Goal: Task Accomplishment & Management: Manage account settings

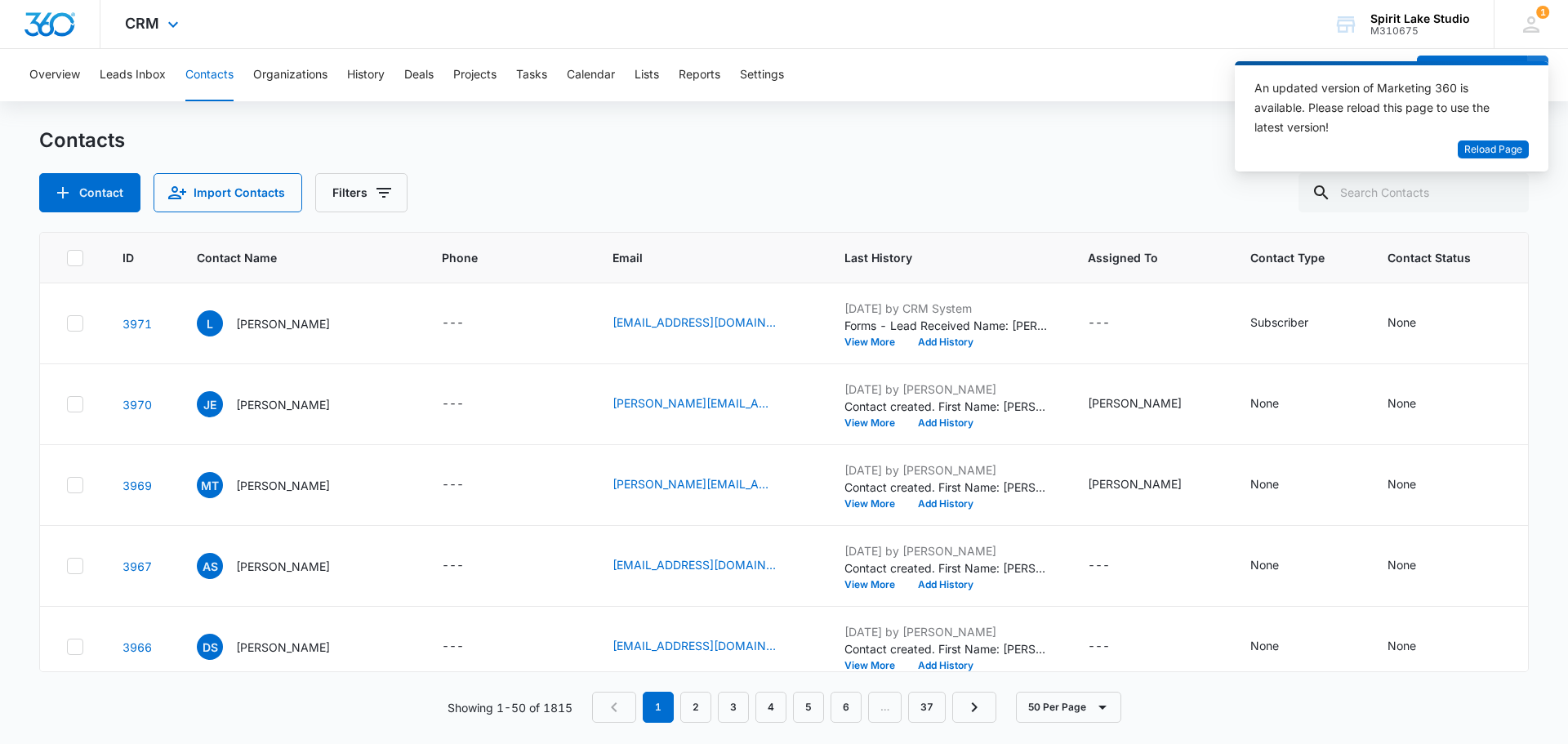
click at [161, 25] on div "CRM Apps Reputation Websites Forms CRM Email Social Payments POS Content Ads In…" at bounding box center [153, 24] width 107 height 48
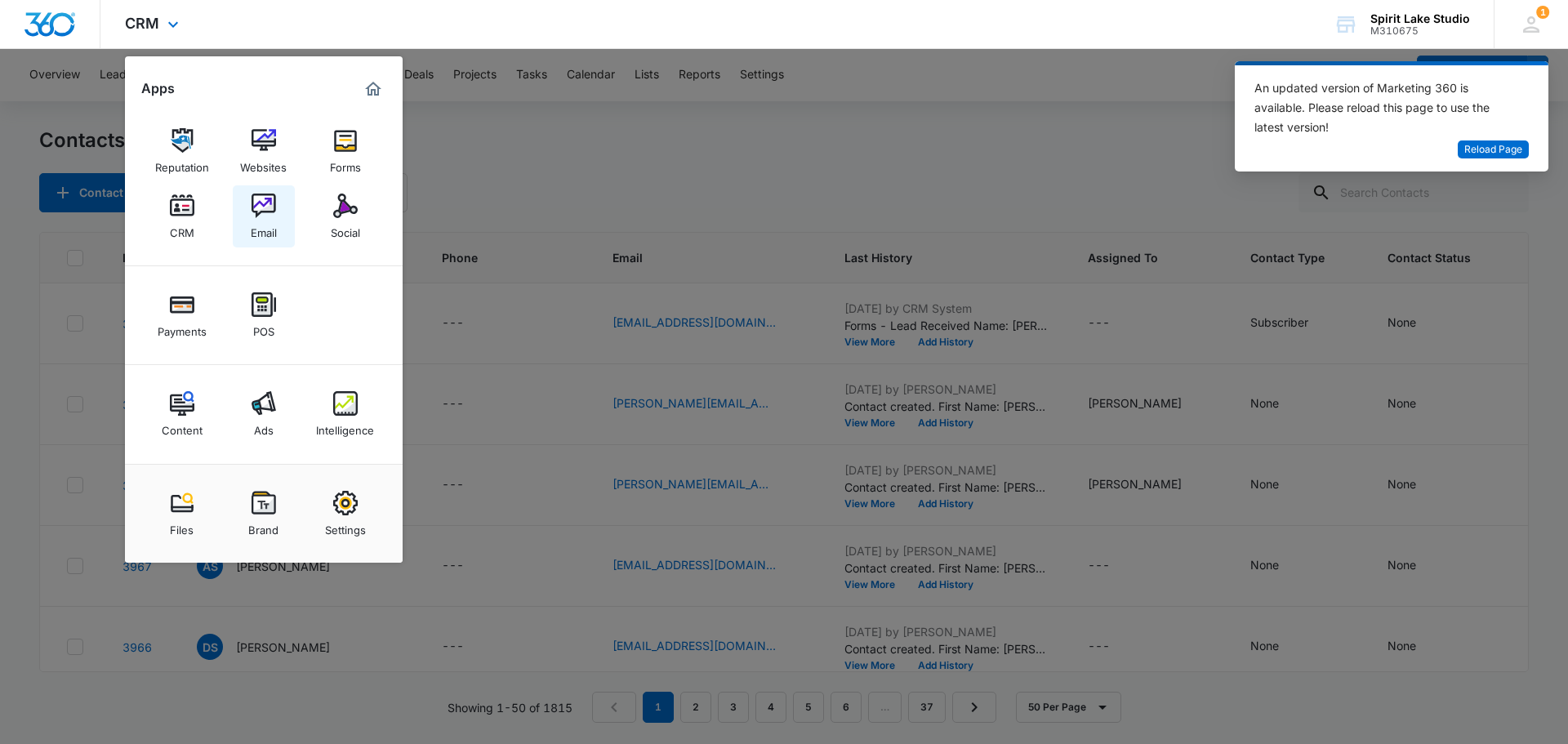
click at [257, 217] on img at bounding box center [264, 205] width 24 height 25
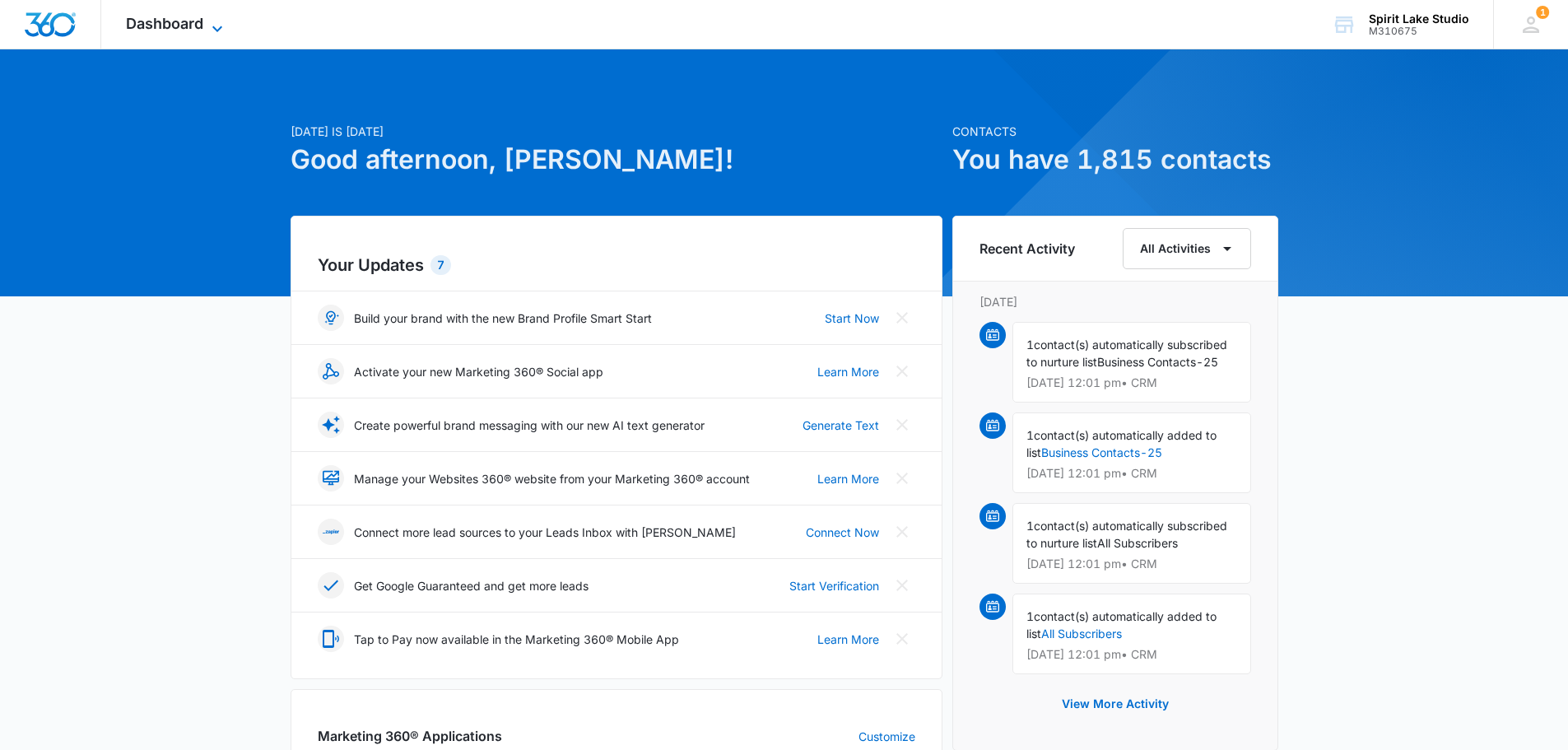
click at [170, 22] on span "Dashboard" at bounding box center [164, 23] width 77 height 17
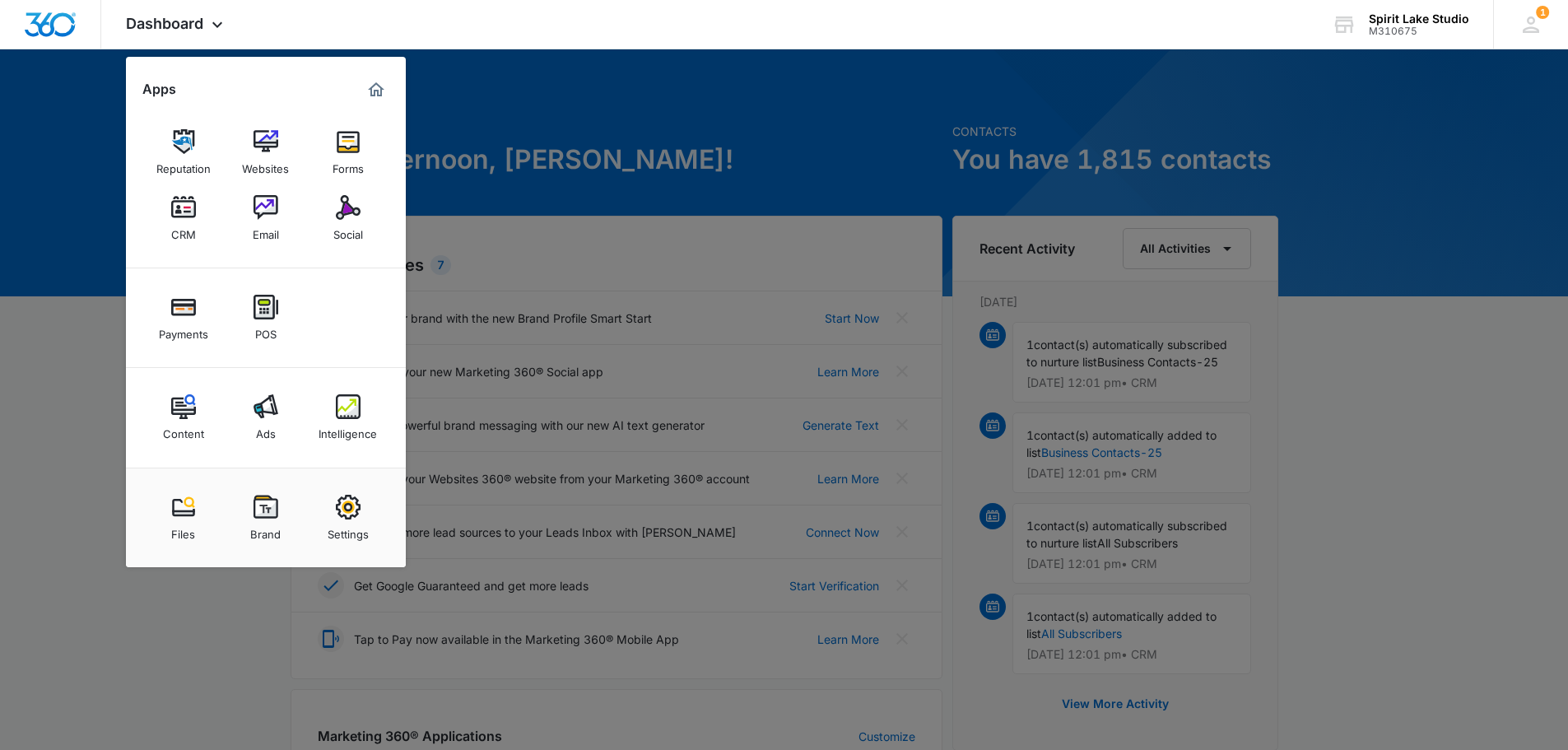
click at [179, 209] on img at bounding box center [183, 207] width 25 height 25
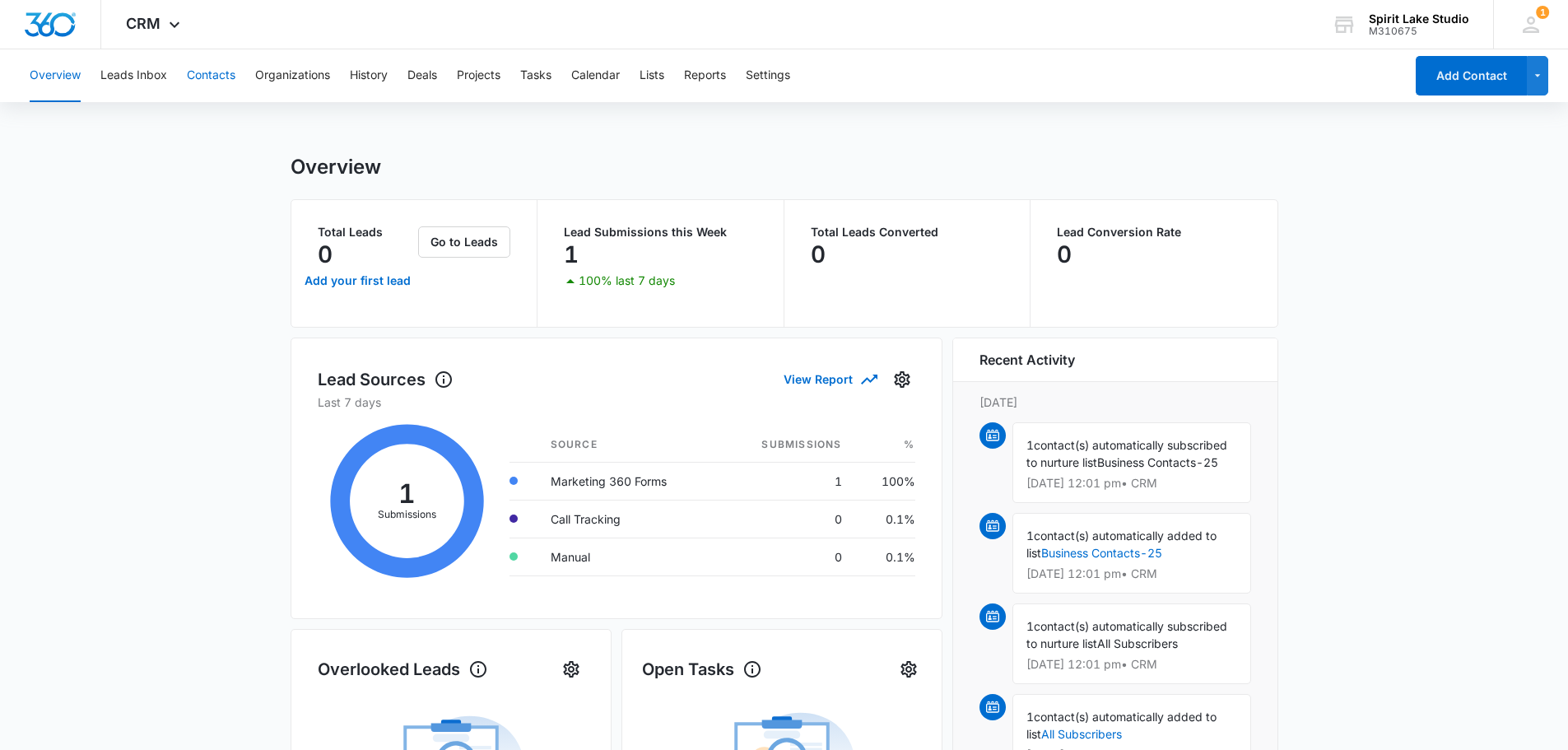
click at [206, 68] on button "Contacts" at bounding box center [210, 75] width 48 height 52
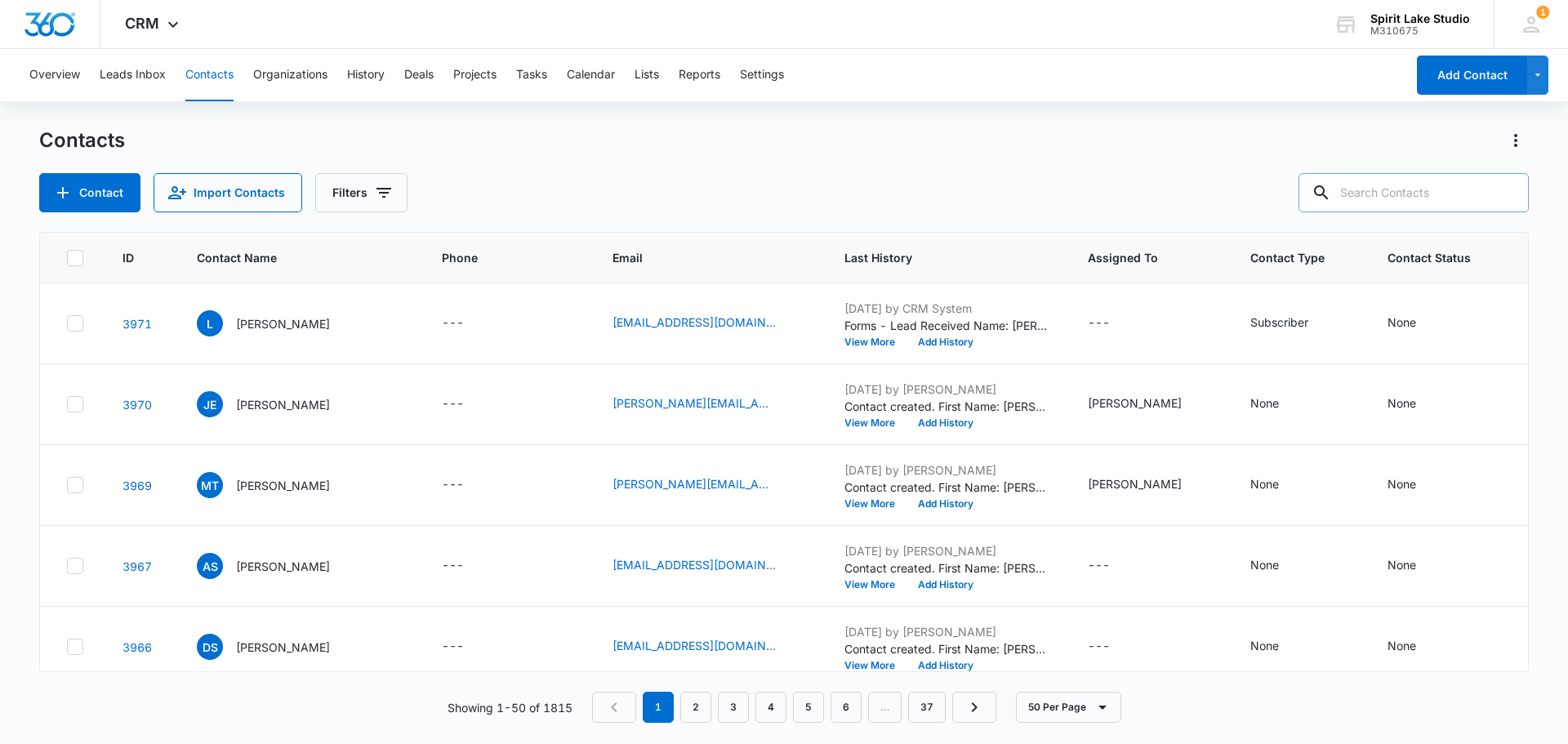
click at [1435, 192] on input "text" at bounding box center [1413, 193] width 230 height 39
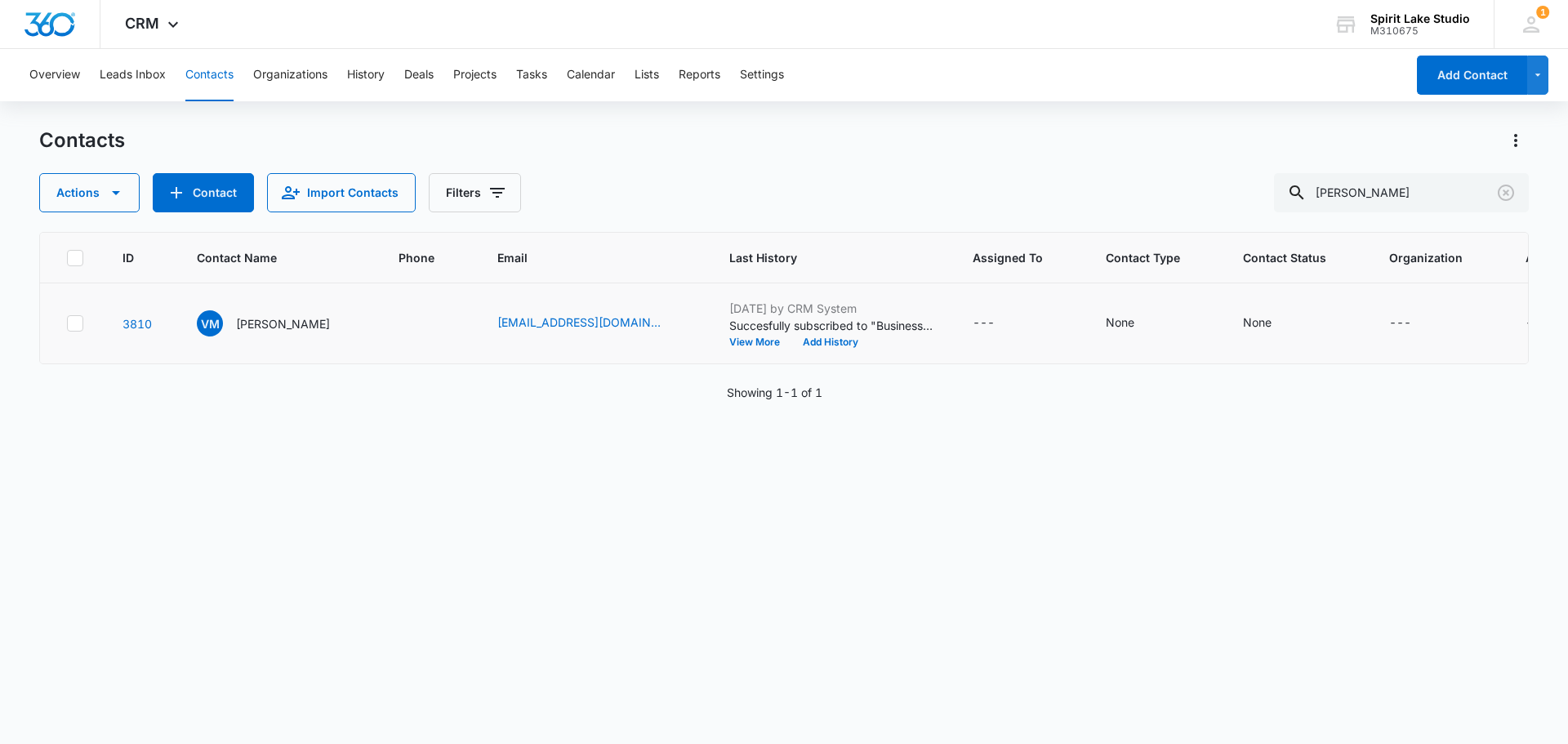
click at [75, 323] on icon at bounding box center [75, 322] width 10 height 7
click at [67, 323] on input "checkbox" at bounding box center [66, 323] width 1 height 1
click at [120, 187] on icon "button" at bounding box center [116, 193] width 20 height 20
click at [89, 340] on div "Delete" at bounding box center [120, 343] width 120 height 12
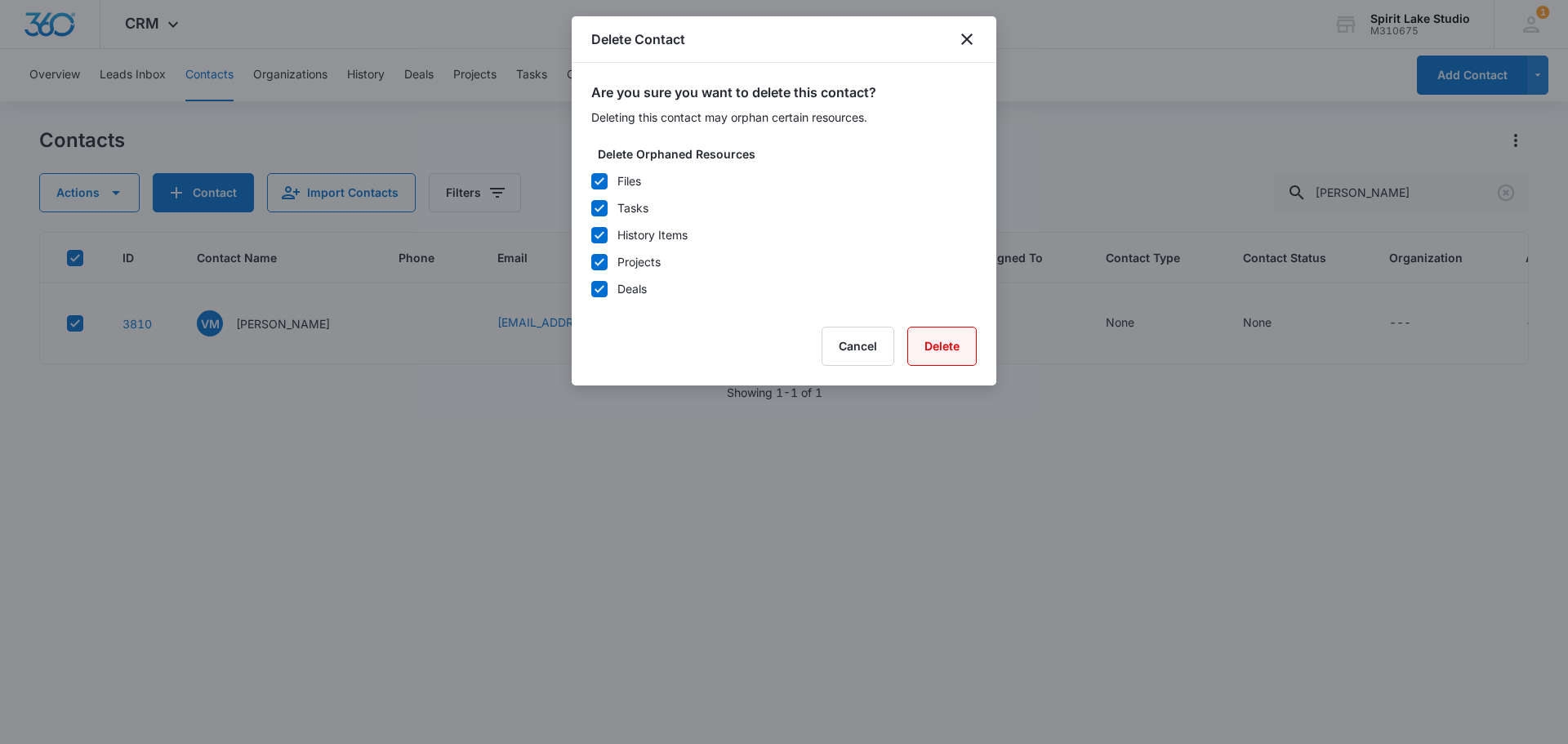
click at [954, 344] on button "Delete" at bounding box center [942, 346] width 70 height 39
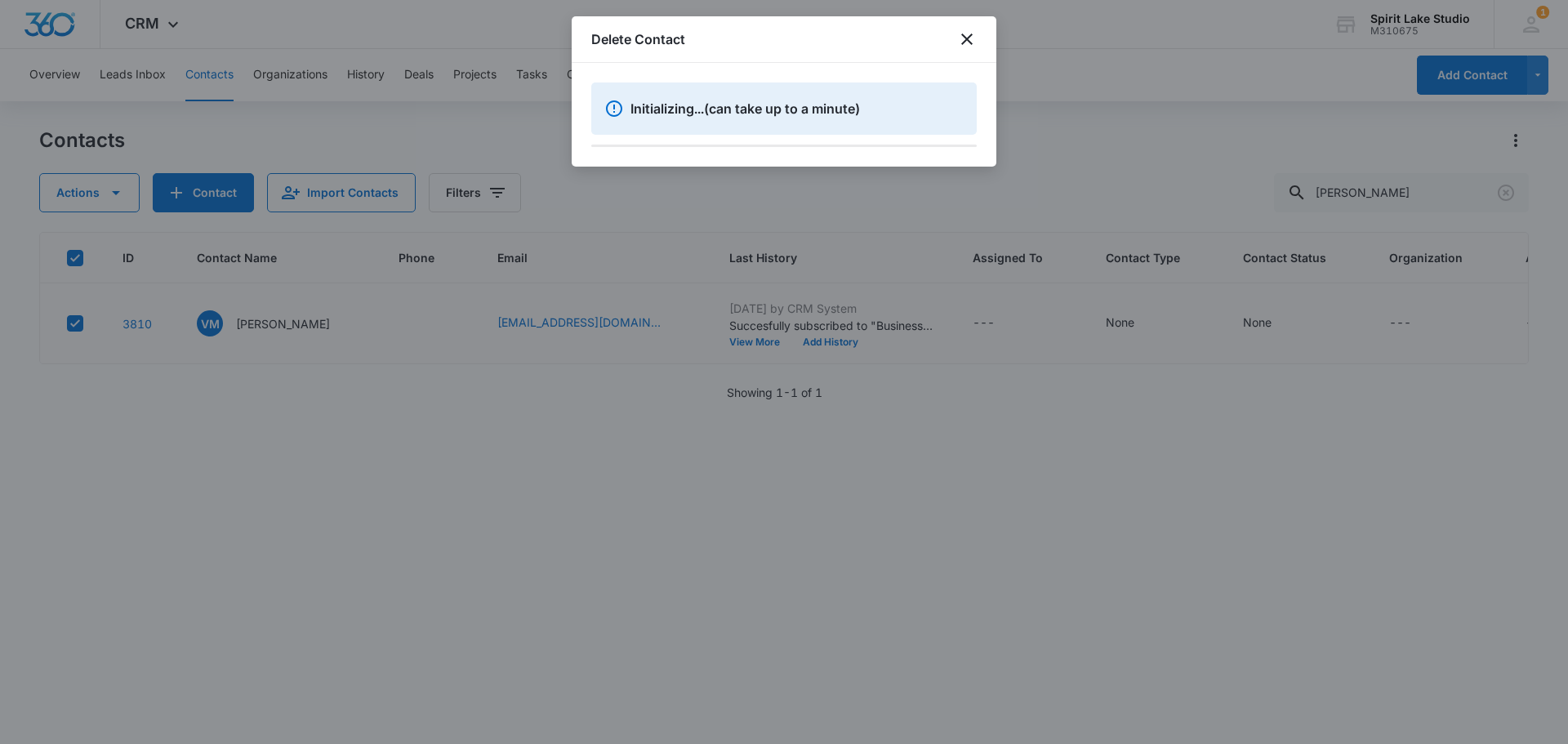
click at [967, 25] on div "Delete Contact" at bounding box center [783, 39] width 424 height 46
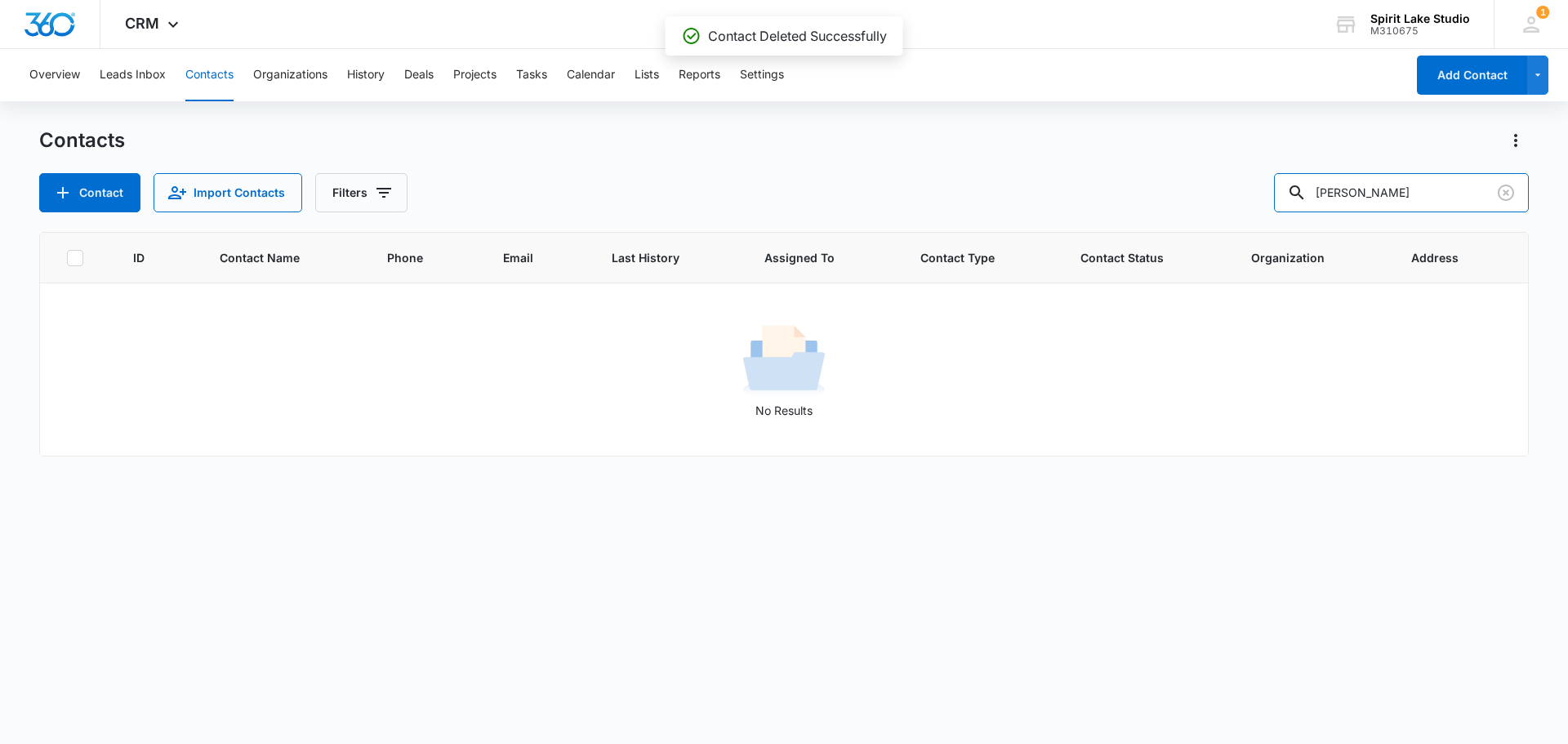
drag, startPoint x: 1376, startPoint y: 192, endPoint x: 1110, endPoint y: 171, distance: 266.8
click at [1115, 170] on div "Contacts Contact Import Contacts Filters vicki" at bounding box center [784, 170] width 1490 height 85
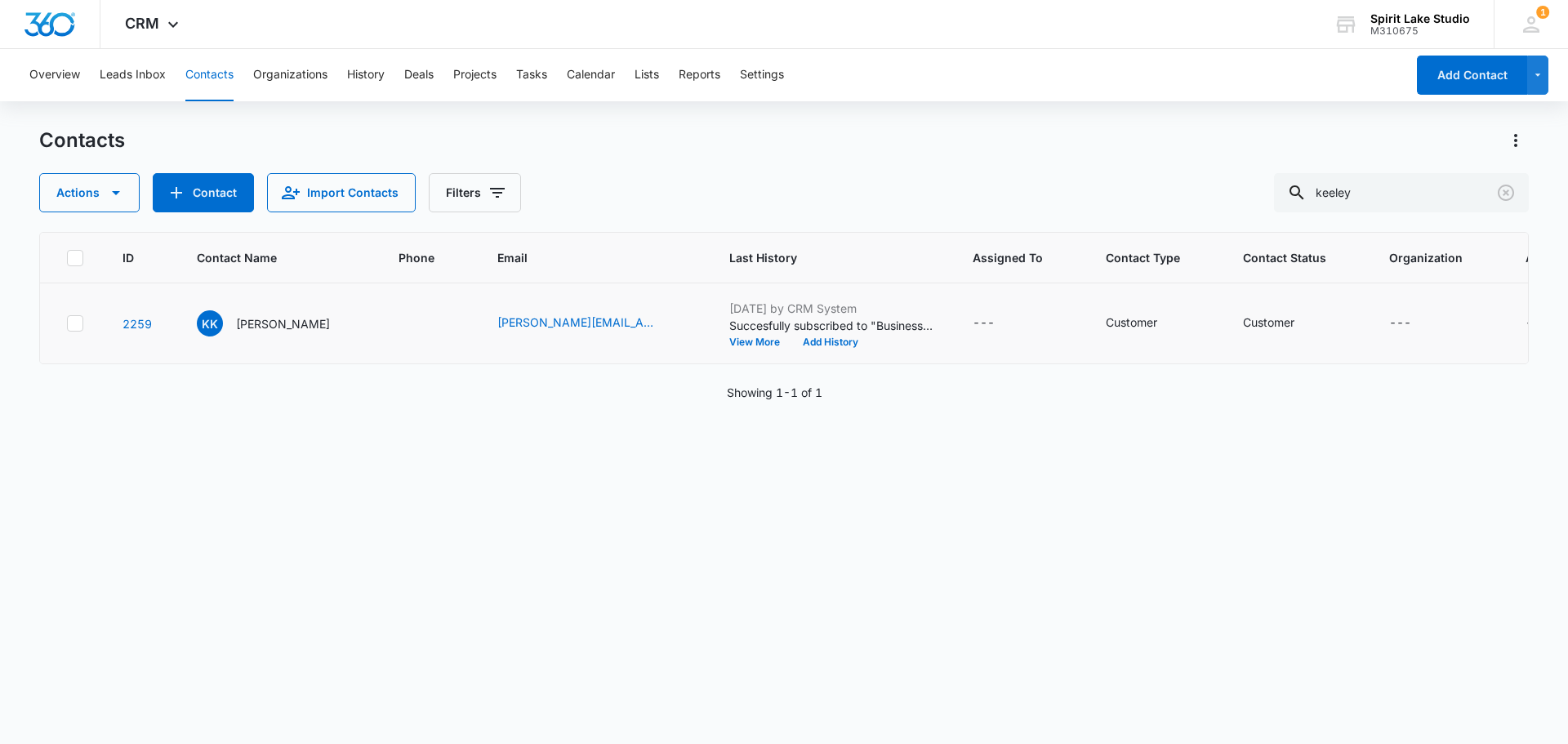
click at [75, 325] on icon at bounding box center [74, 322] width 15 height 15
click at [67, 324] on input "checkbox" at bounding box center [66, 323] width 1 height 1
click at [110, 186] on icon "button" at bounding box center [116, 193] width 20 height 20
click at [79, 338] on div "Delete" at bounding box center [120, 343] width 120 height 12
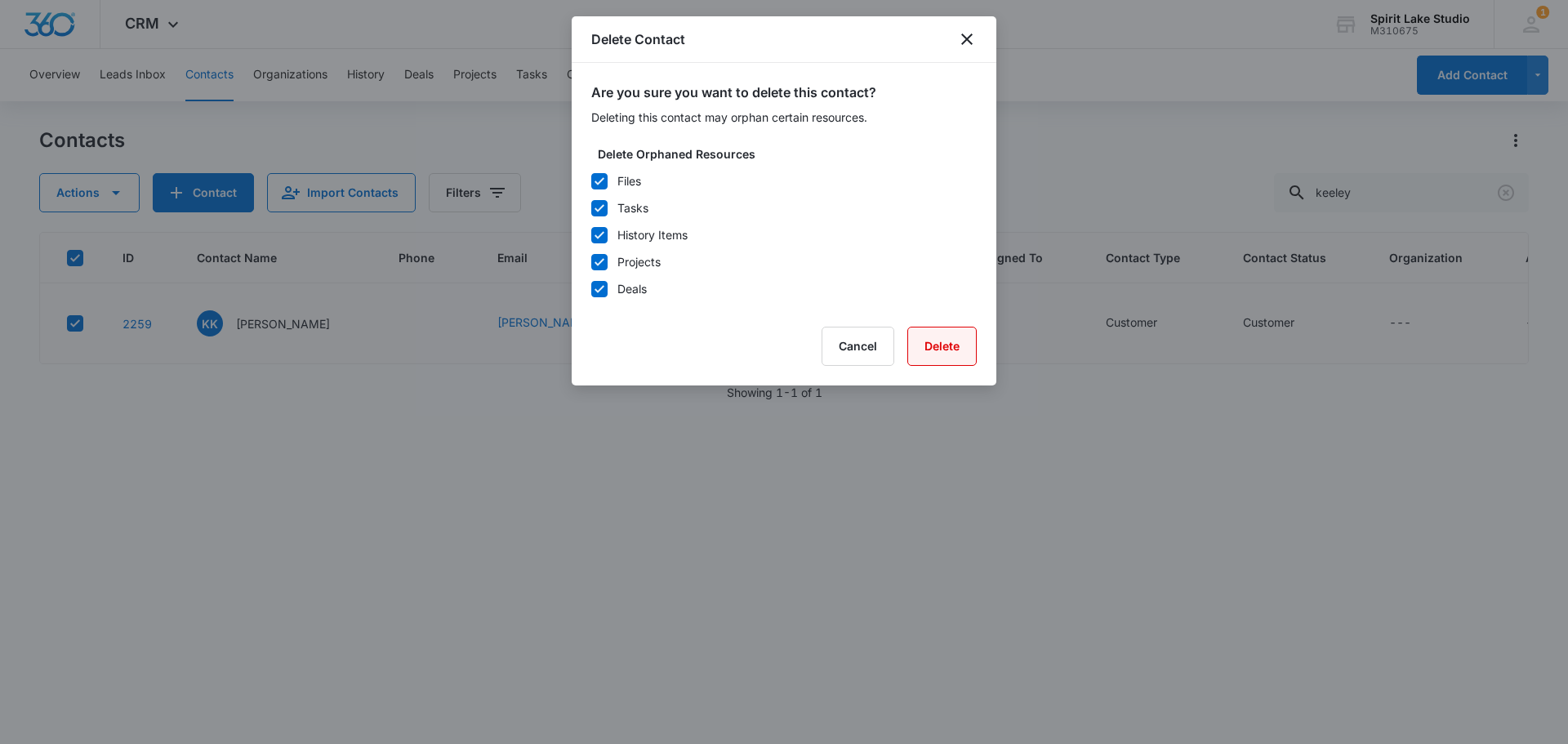
click at [941, 353] on button "Delete" at bounding box center [942, 346] width 70 height 39
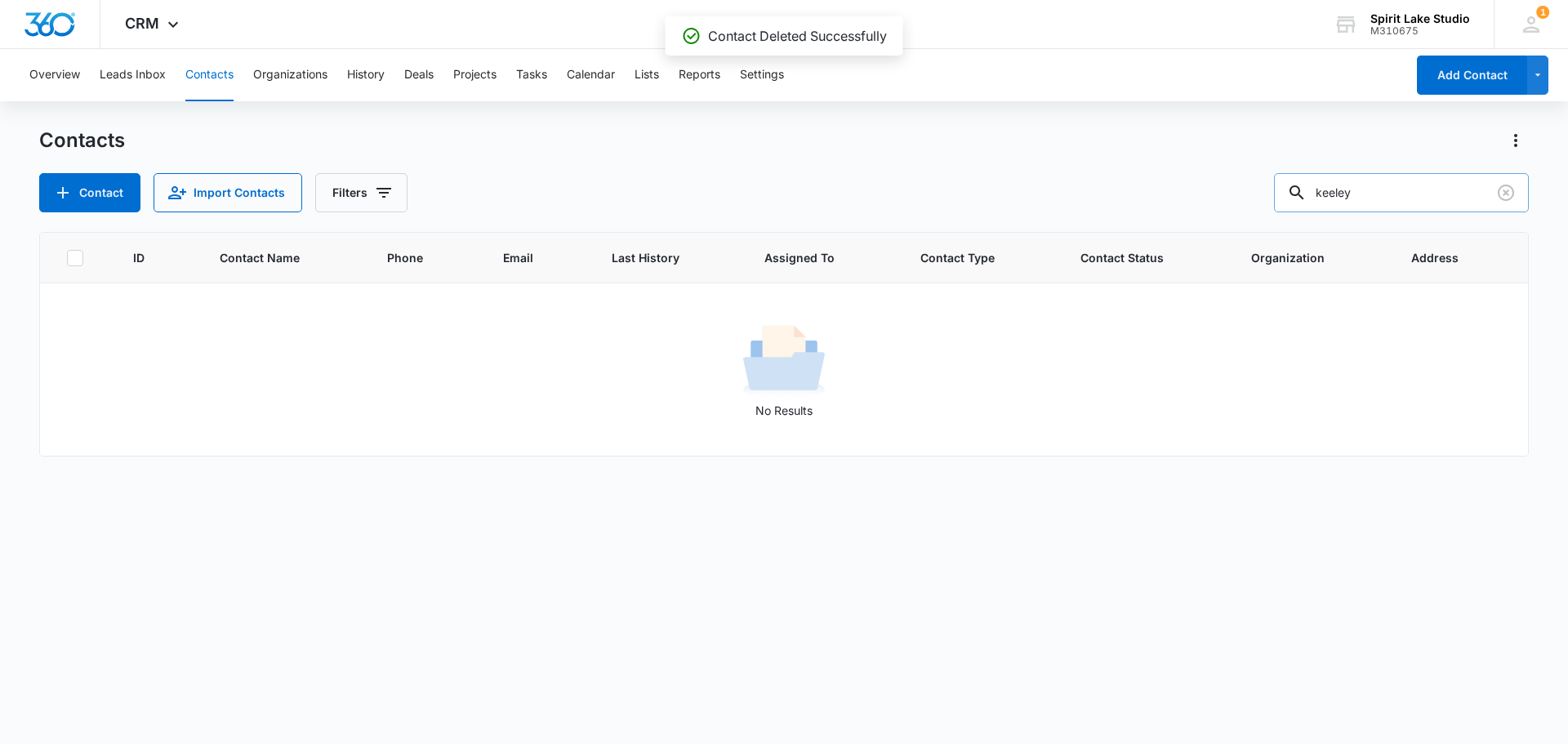
click at [1374, 196] on input "keeley" at bounding box center [1401, 193] width 255 height 39
drag, startPoint x: 1392, startPoint y: 188, endPoint x: 1091, endPoint y: 238, distance: 305.1
click at [1127, 235] on div "Contacts Contact Import Contacts Filters keeley ID Contact Name Phone Email Las…" at bounding box center [784, 434] width 1490 height 615
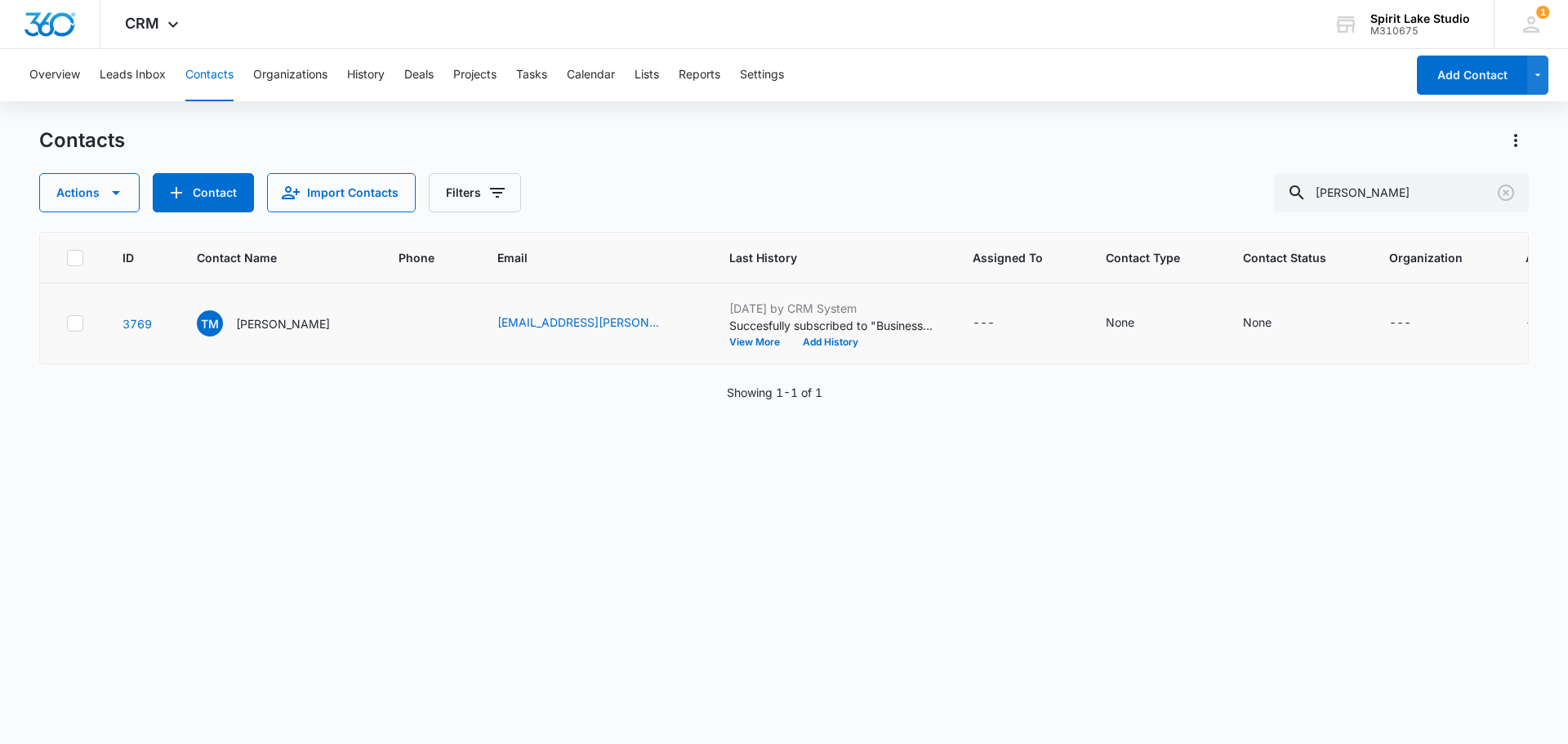
click at [74, 324] on icon at bounding box center [75, 322] width 10 height 7
click at [67, 324] on input "checkbox" at bounding box center [66, 323] width 1 height 1
click at [98, 188] on button "Actions" at bounding box center [89, 193] width 100 height 39
click at [71, 341] on div "Delete" at bounding box center [120, 343] width 120 height 12
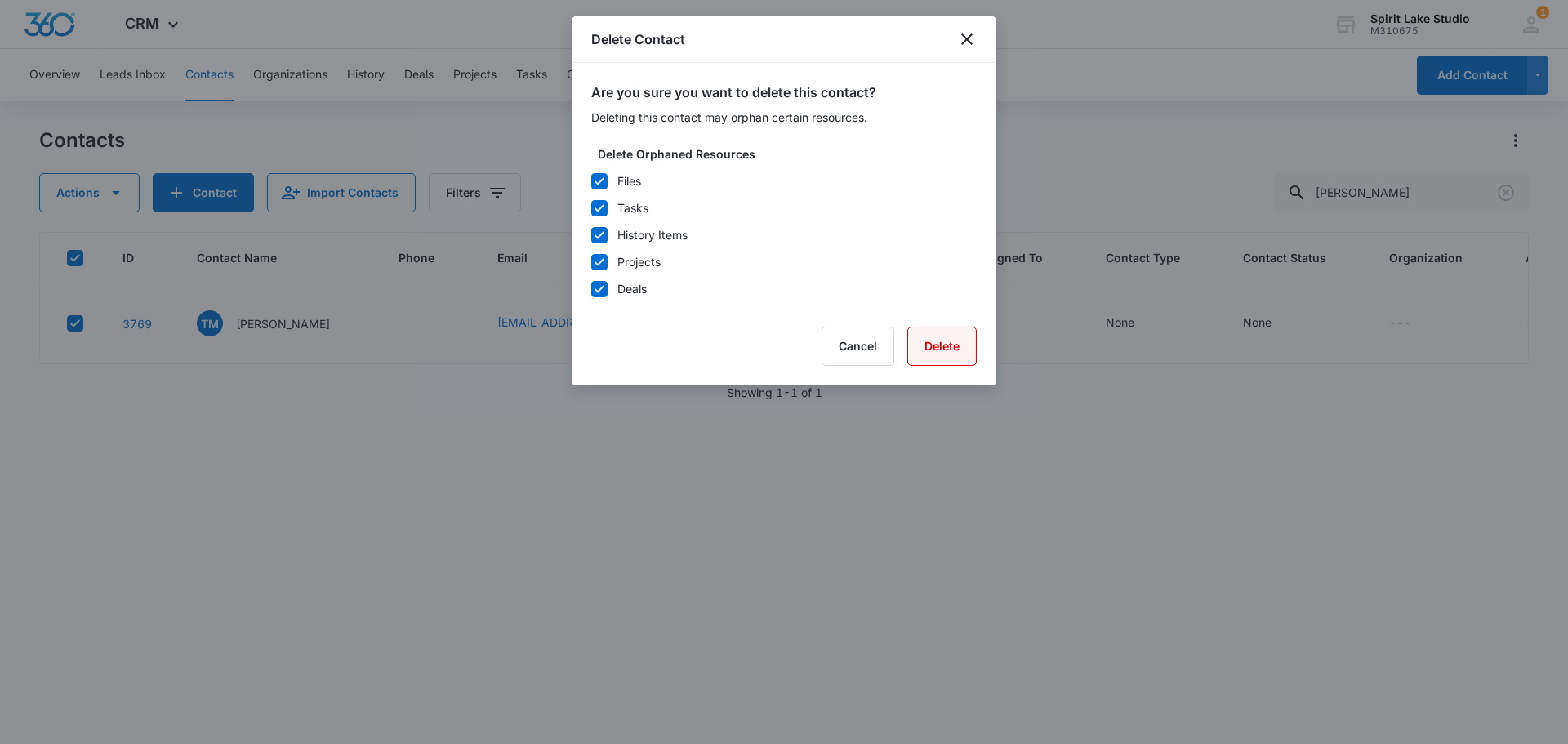
click at [944, 339] on button "Delete" at bounding box center [942, 346] width 70 height 39
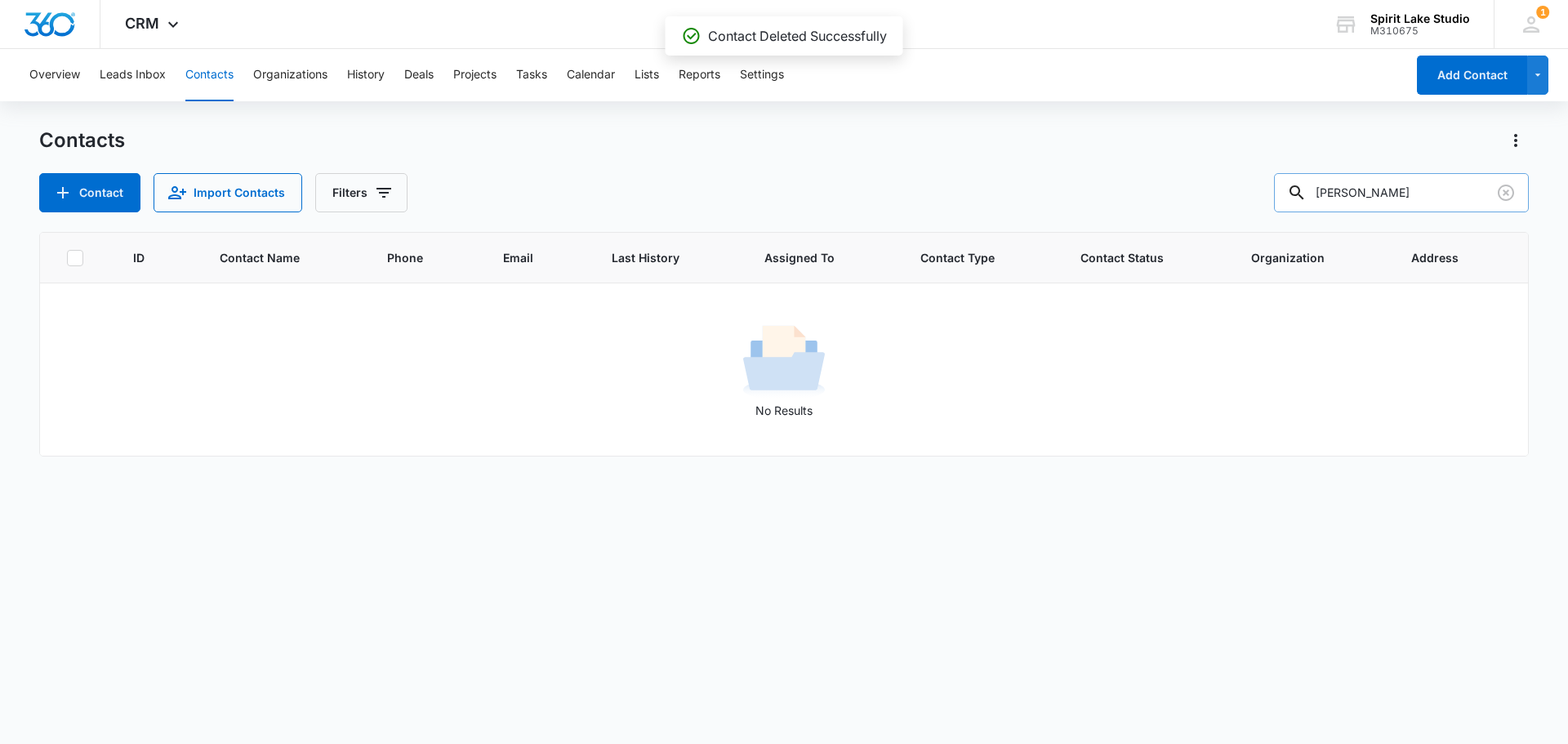
click at [1414, 193] on input "monson" at bounding box center [1401, 193] width 255 height 39
type input "m"
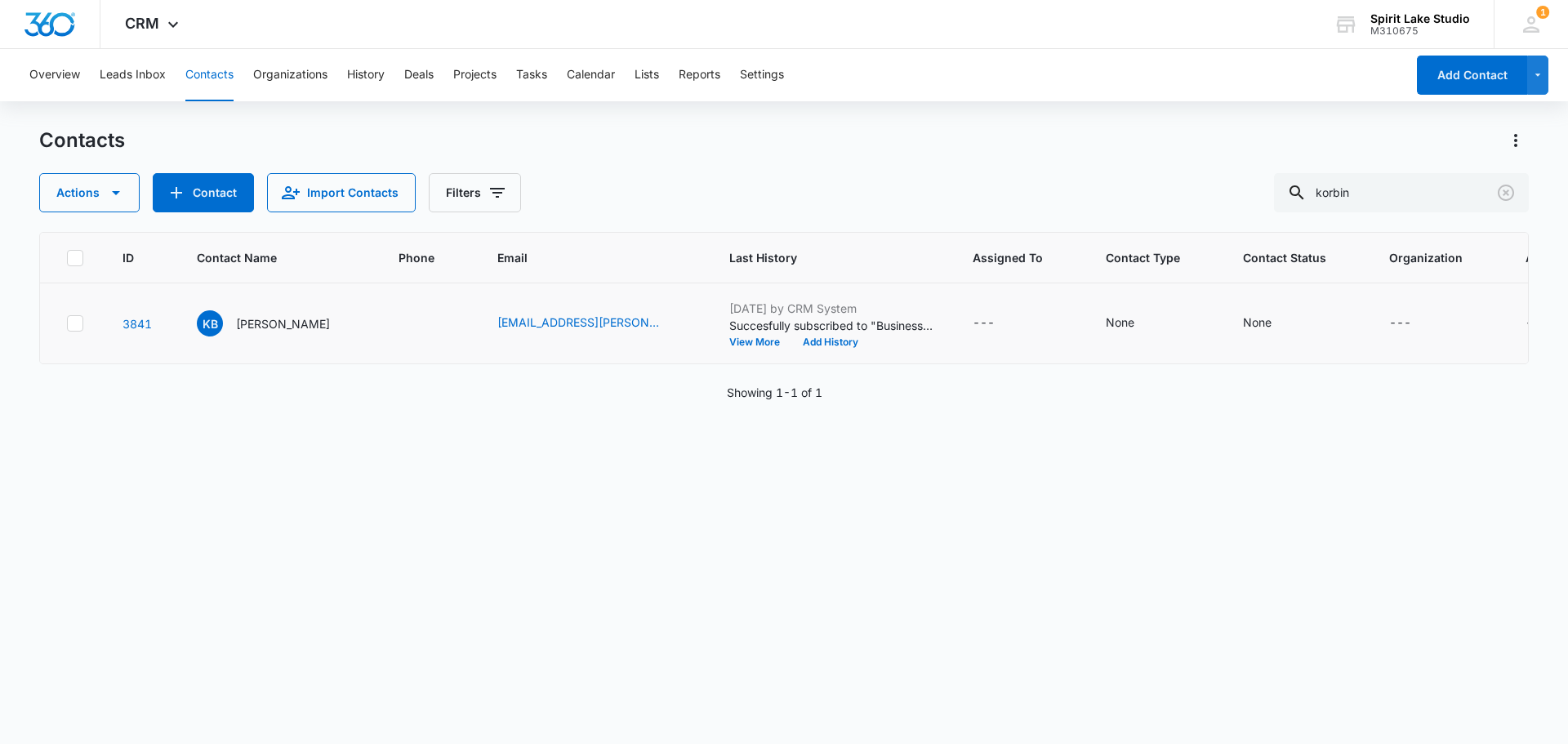
click at [70, 321] on icon at bounding box center [74, 322] width 15 height 15
click at [67, 323] on input "checkbox" at bounding box center [66, 323] width 1 height 1
click at [102, 187] on button "Actions" at bounding box center [89, 193] width 100 height 39
click at [100, 269] on div "Duplicate" at bounding box center [120, 270] width 120 height 12
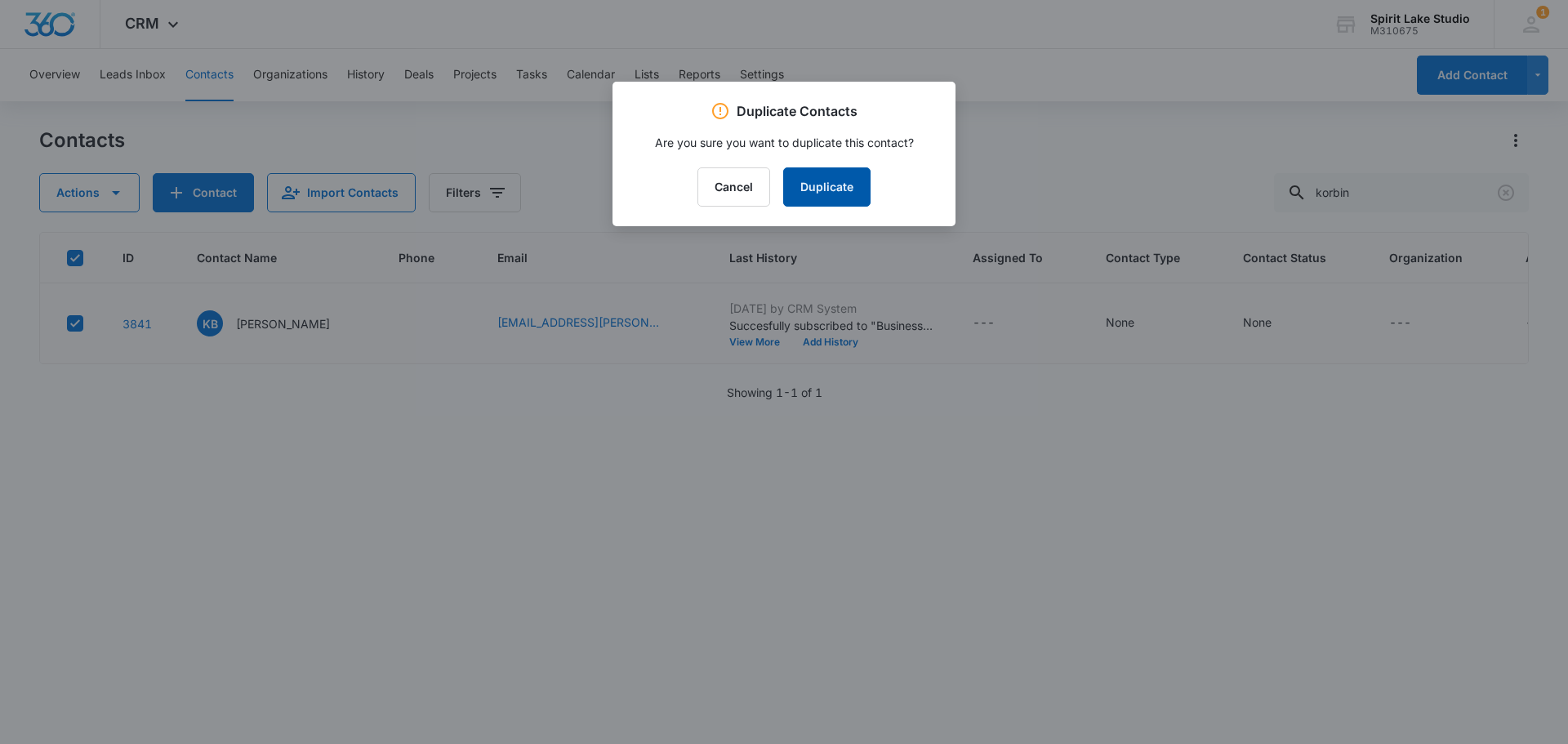
click at [838, 176] on button "Duplicate" at bounding box center [826, 187] width 87 height 39
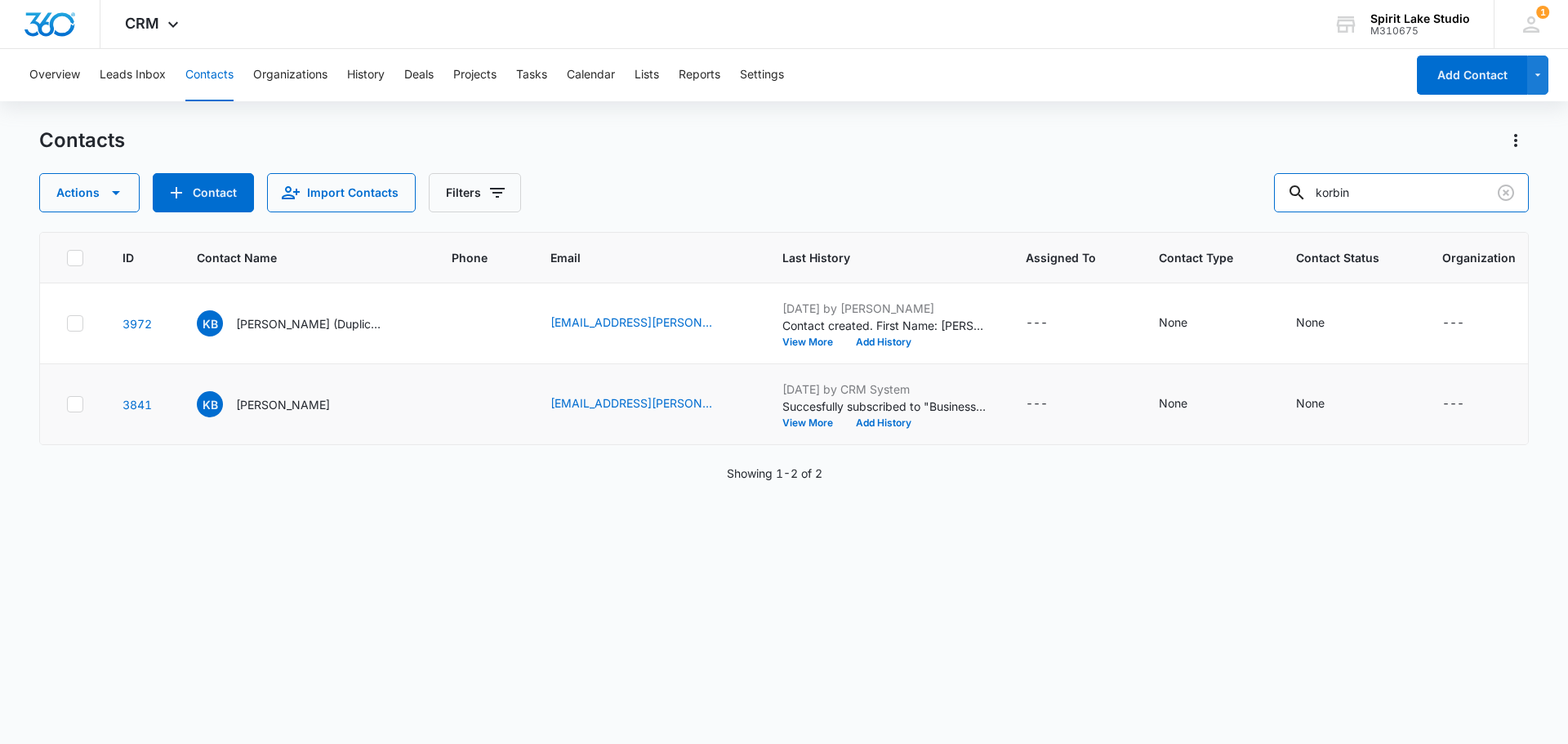
drag, startPoint x: 1395, startPoint y: 189, endPoint x: 1108, endPoint y: 189, distance: 287.0
click at [1111, 189] on div "Actions Contact Import Contacts Filters korbin" at bounding box center [784, 193] width 1490 height 39
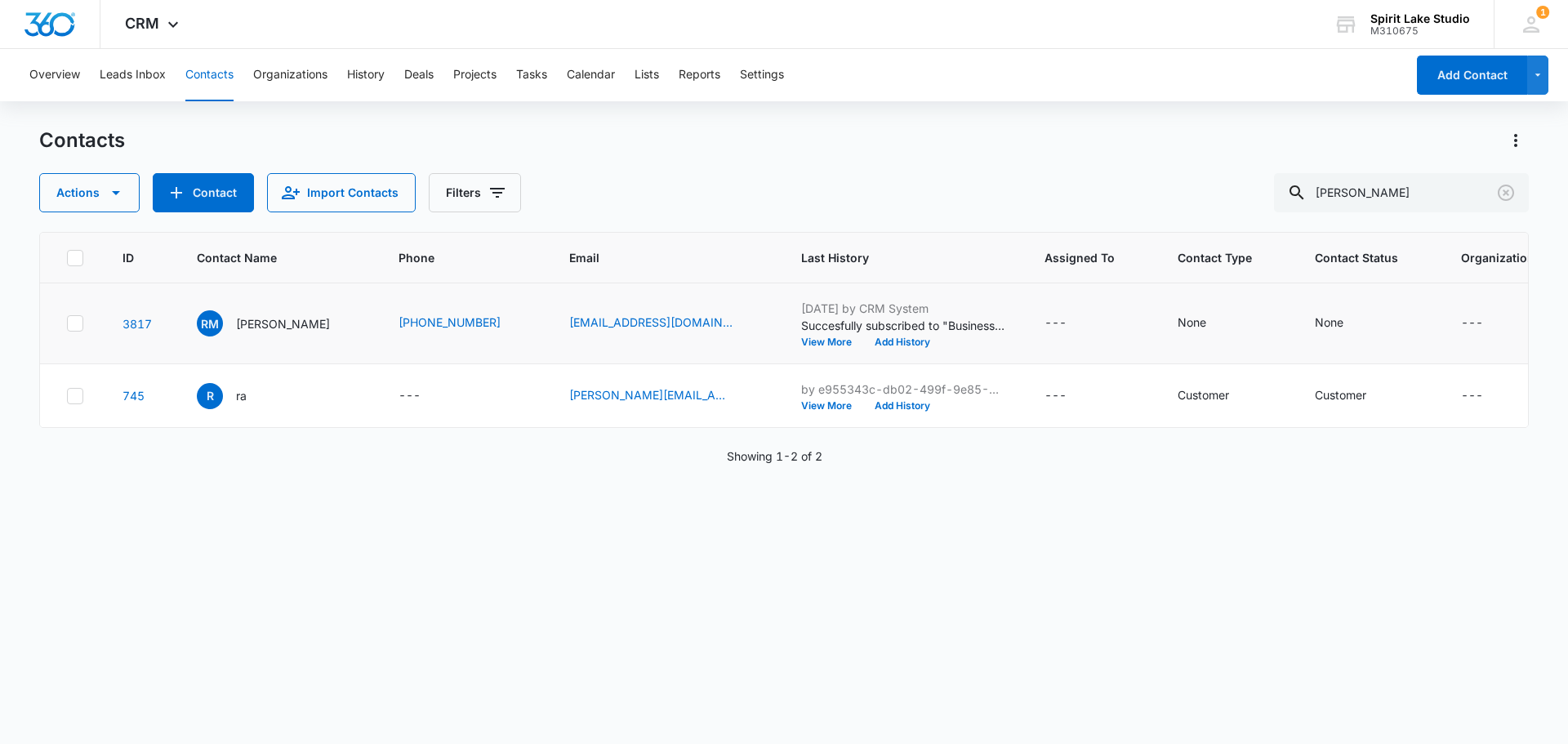
click at [71, 325] on icon at bounding box center [74, 322] width 15 height 15
click at [67, 324] on input "checkbox" at bounding box center [66, 323] width 1 height 1
click at [117, 193] on icon "button" at bounding box center [116, 193] width 20 height 20
click at [88, 345] on div "Delete" at bounding box center [120, 343] width 120 height 12
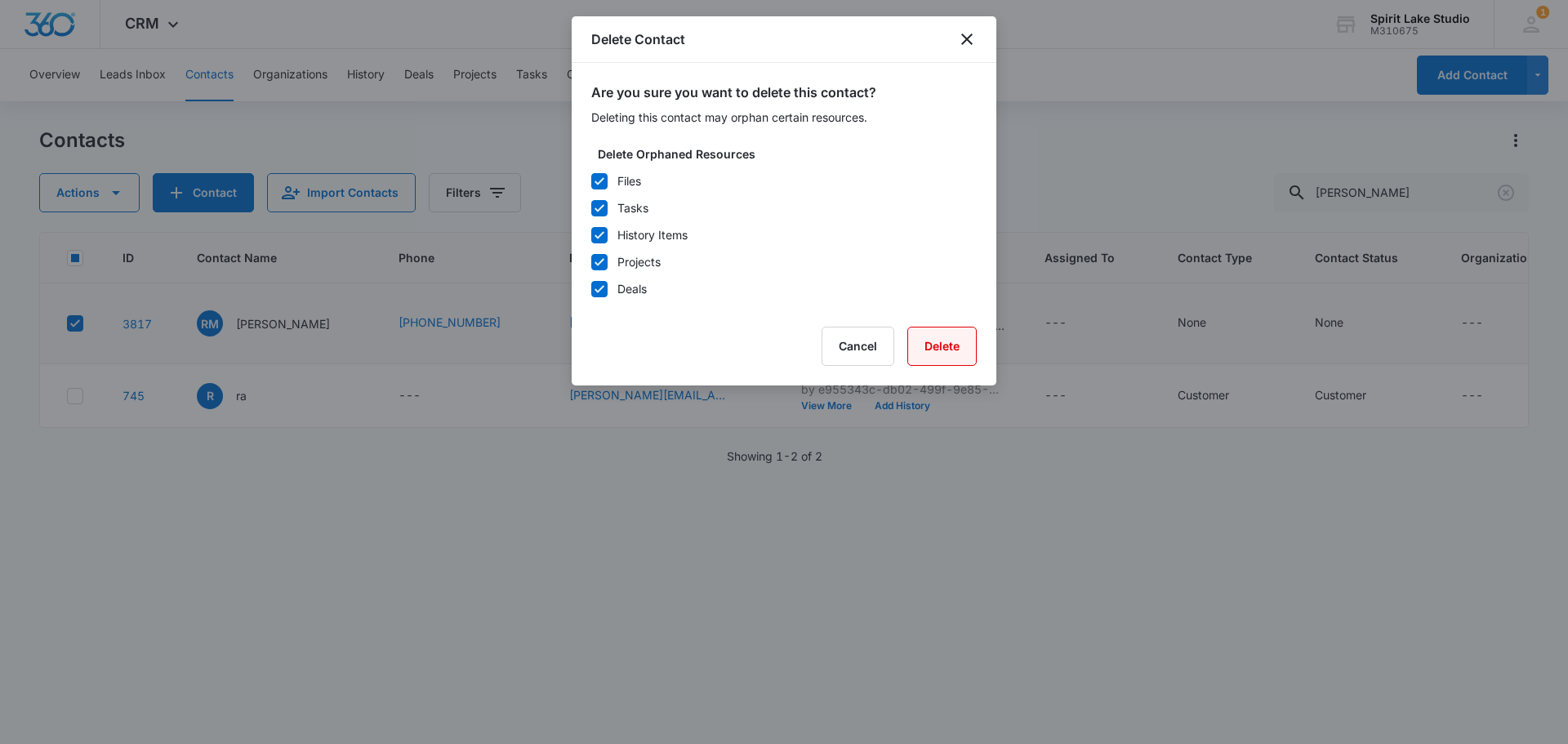
click at [933, 350] on button "Delete" at bounding box center [942, 346] width 70 height 39
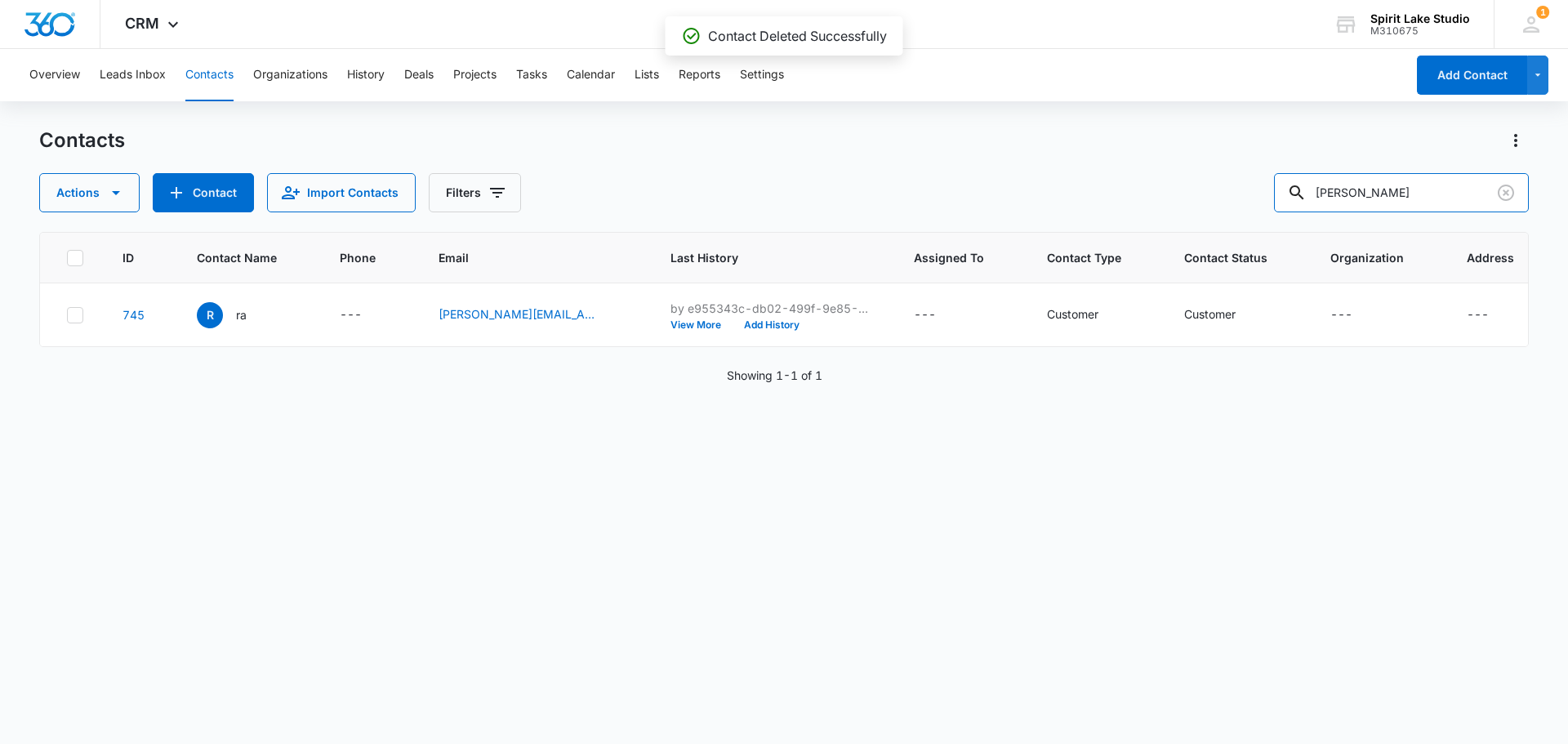
click at [1387, 184] on input "martinez" at bounding box center [1401, 193] width 255 height 39
drag, startPoint x: 1397, startPoint y: 196, endPoint x: 1118, endPoint y: 154, distance: 282.1
click at [1157, 161] on div "Contacts Actions Contact Import Contacts Filters martinez" at bounding box center [784, 170] width 1490 height 85
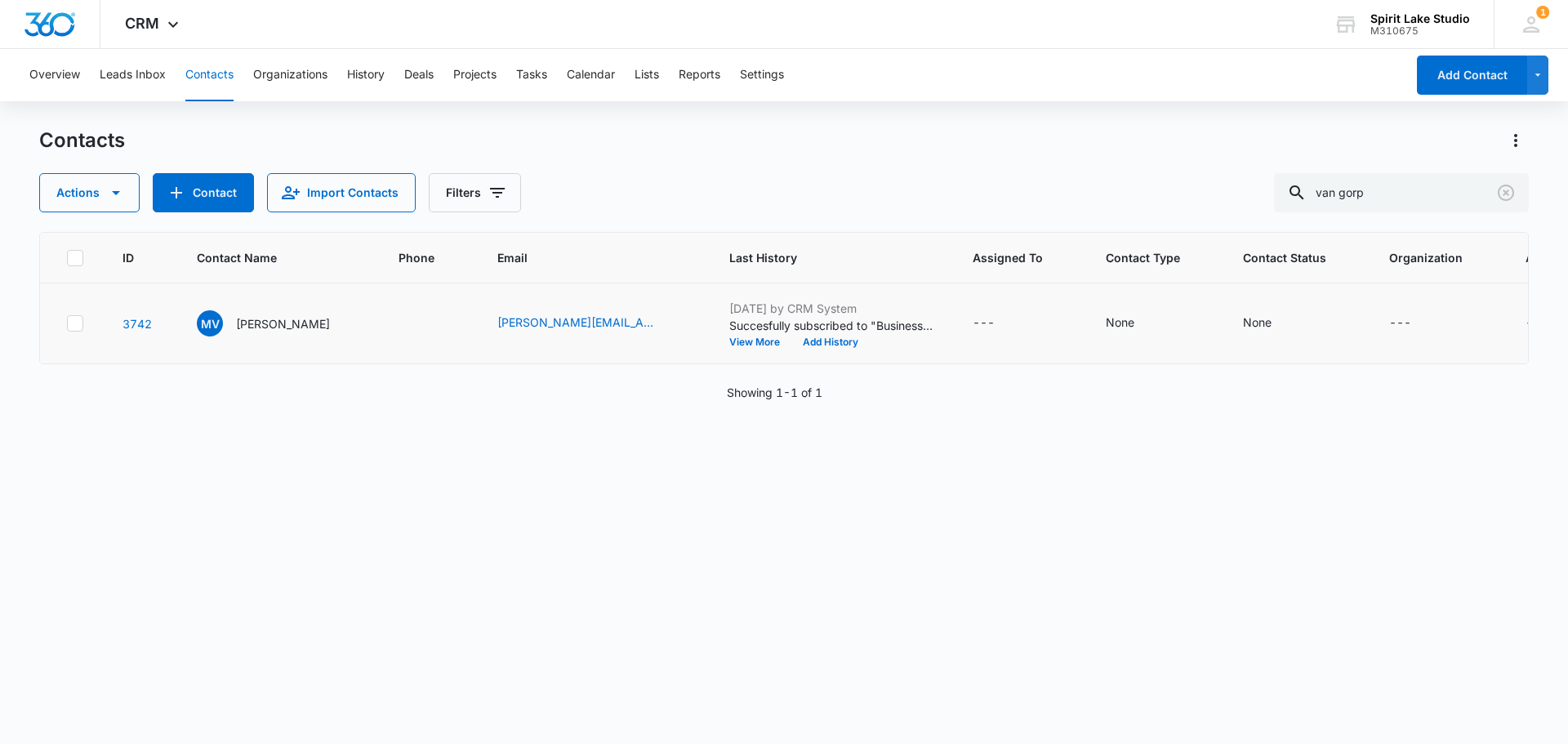
click at [74, 325] on icon at bounding box center [74, 322] width 15 height 15
click at [67, 324] on input "checkbox" at bounding box center [66, 323] width 1 height 1
click at [102, 197] on button "Actions" at bounding box center [89, 193] width 100 height 39
click at [87, 340] on div "Delete" at bounding box center [120, 343] width 120 height 12
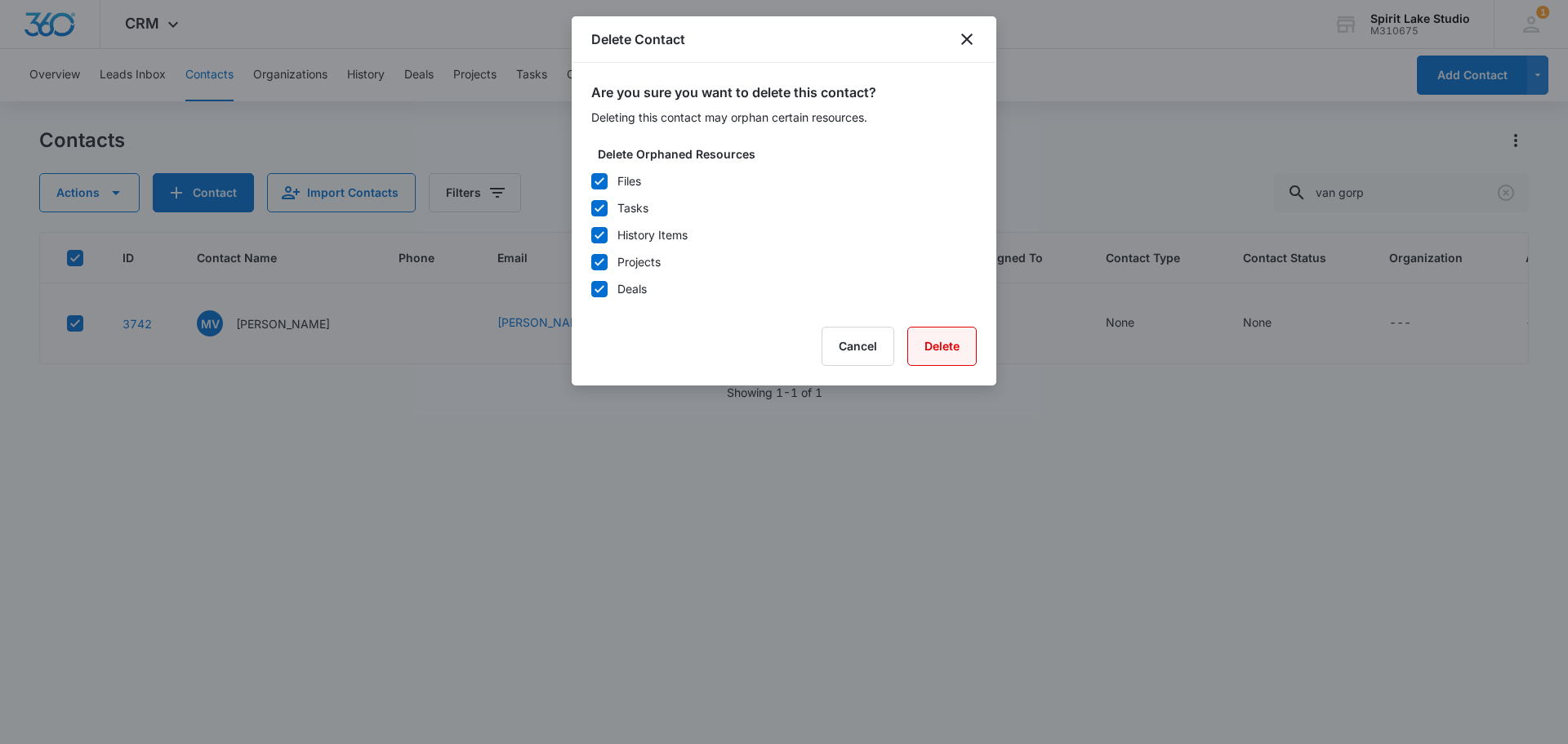
click at [942, 346] on button "Delete" at bounding box center [942, 346] width 70 height 39
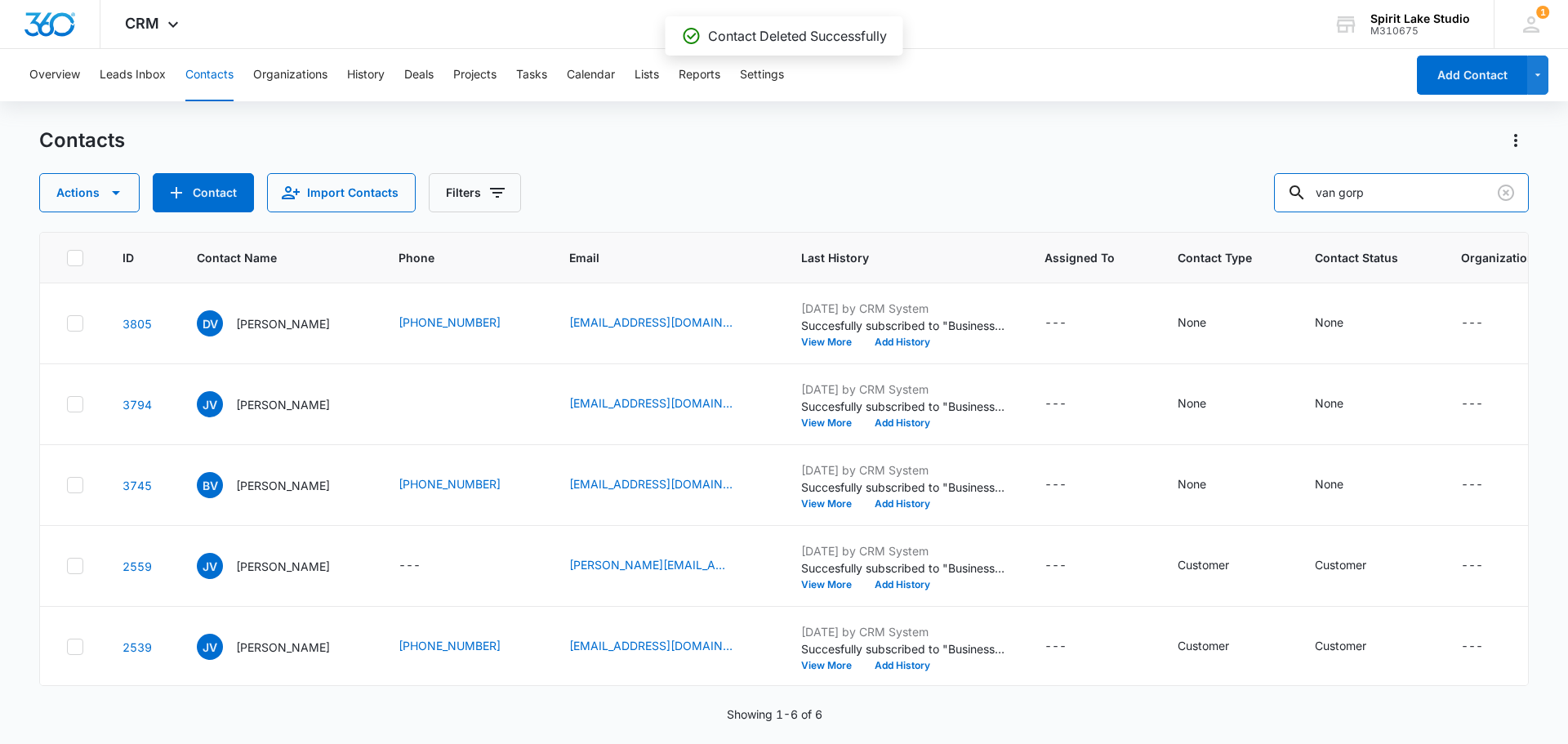
drag, startPoint x: 1402, startPoint y: 200, endPoint x: 1167, endPoint y: 203, distance: 235.0
click at [1178, 211] on div "Actions Contact Import Contacts Filters van gorp" at bounding box center [784, 193] width 1490 height 39
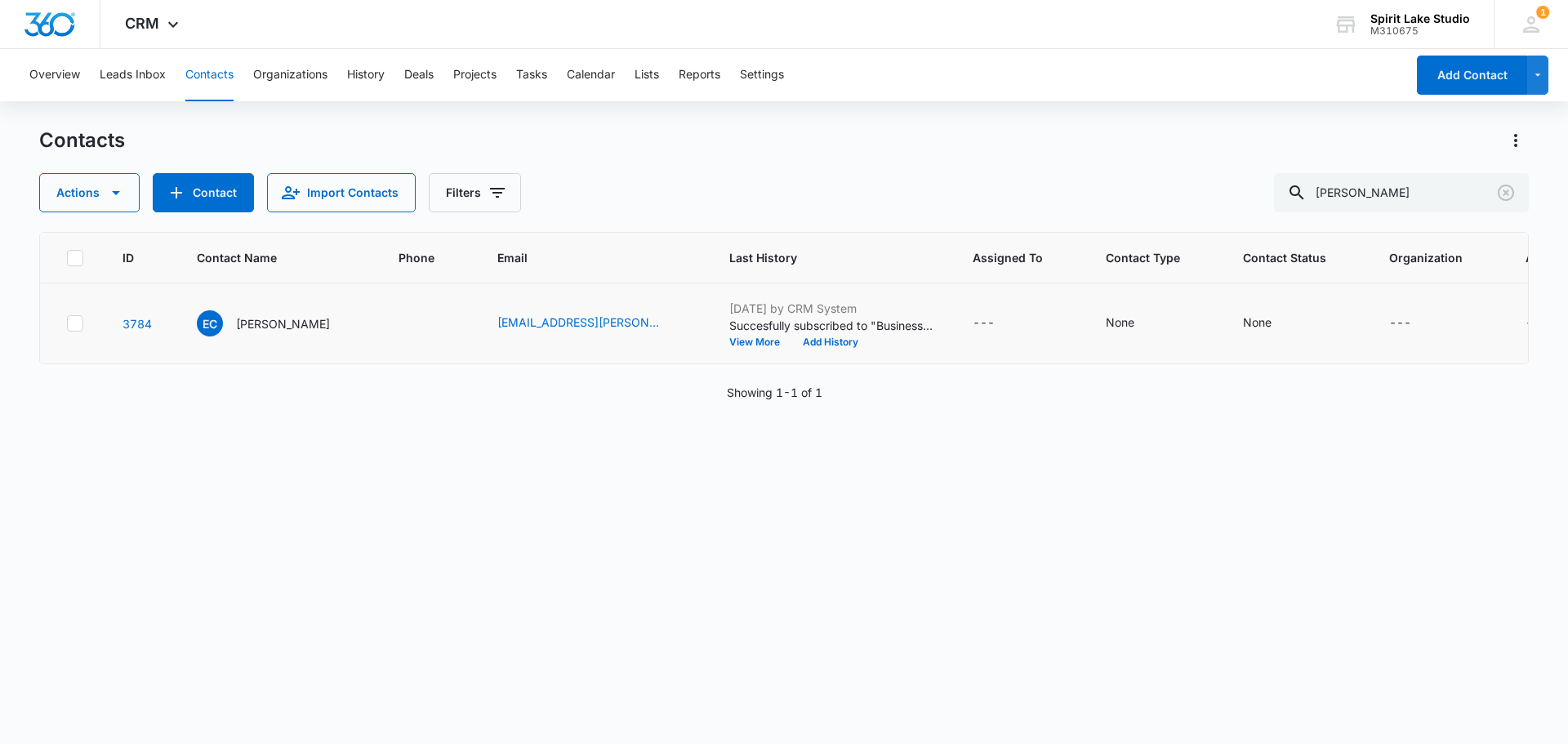
click at [74, 318] on icon at bounding box center [74, 322] width 15 height 15
click at [67, 323] on input "checkbox" at bounding box center [66, 323] width 1 height 1
click at [107, 190] on icon "button" at bounding box center [116, 193] width 20 height 20
click at [94, 338] on div "Delete" at bounding box center [120, 343] width 120 height 12
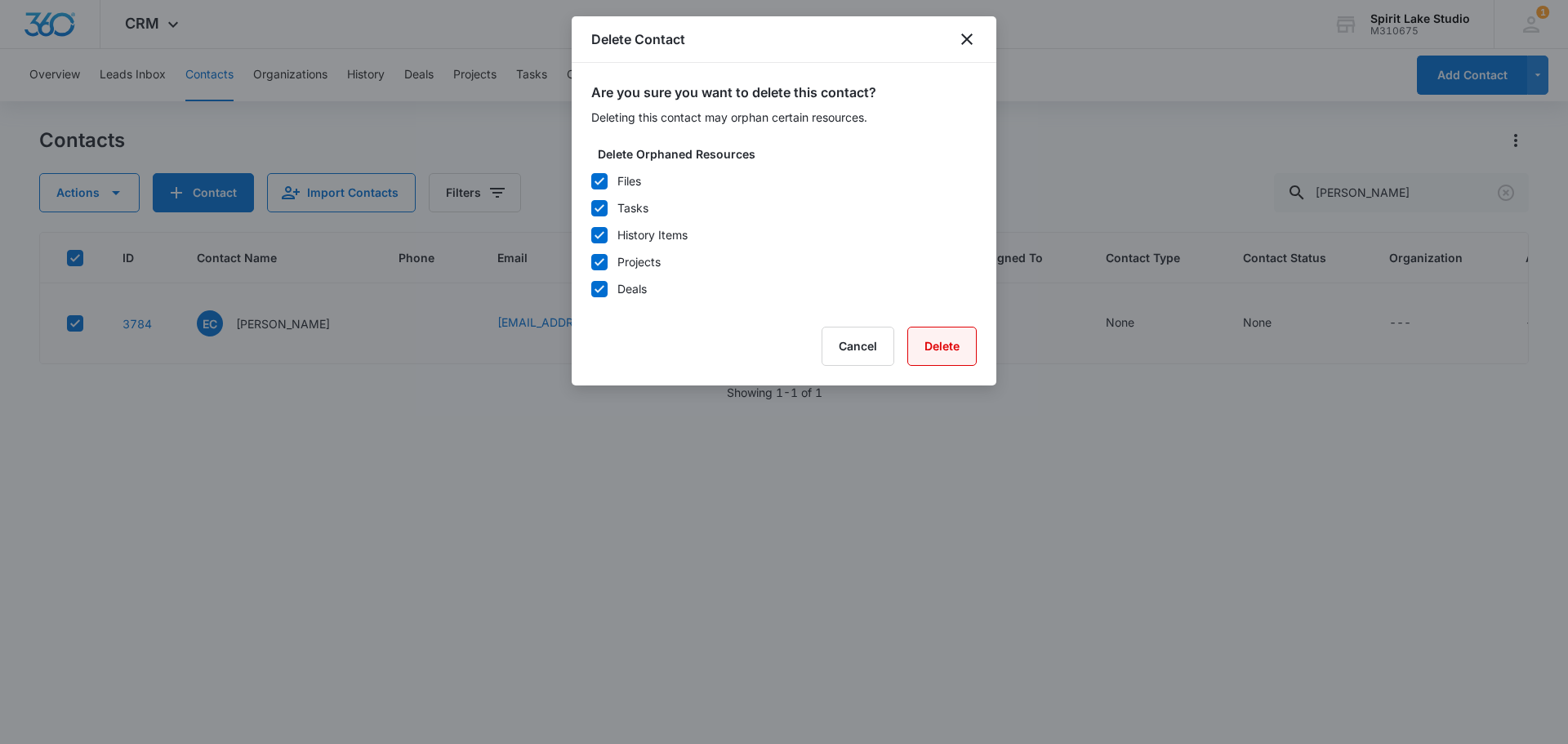
click at [952, 345] on button "Delete" at bounding box center [942, 346] width 70 height 39
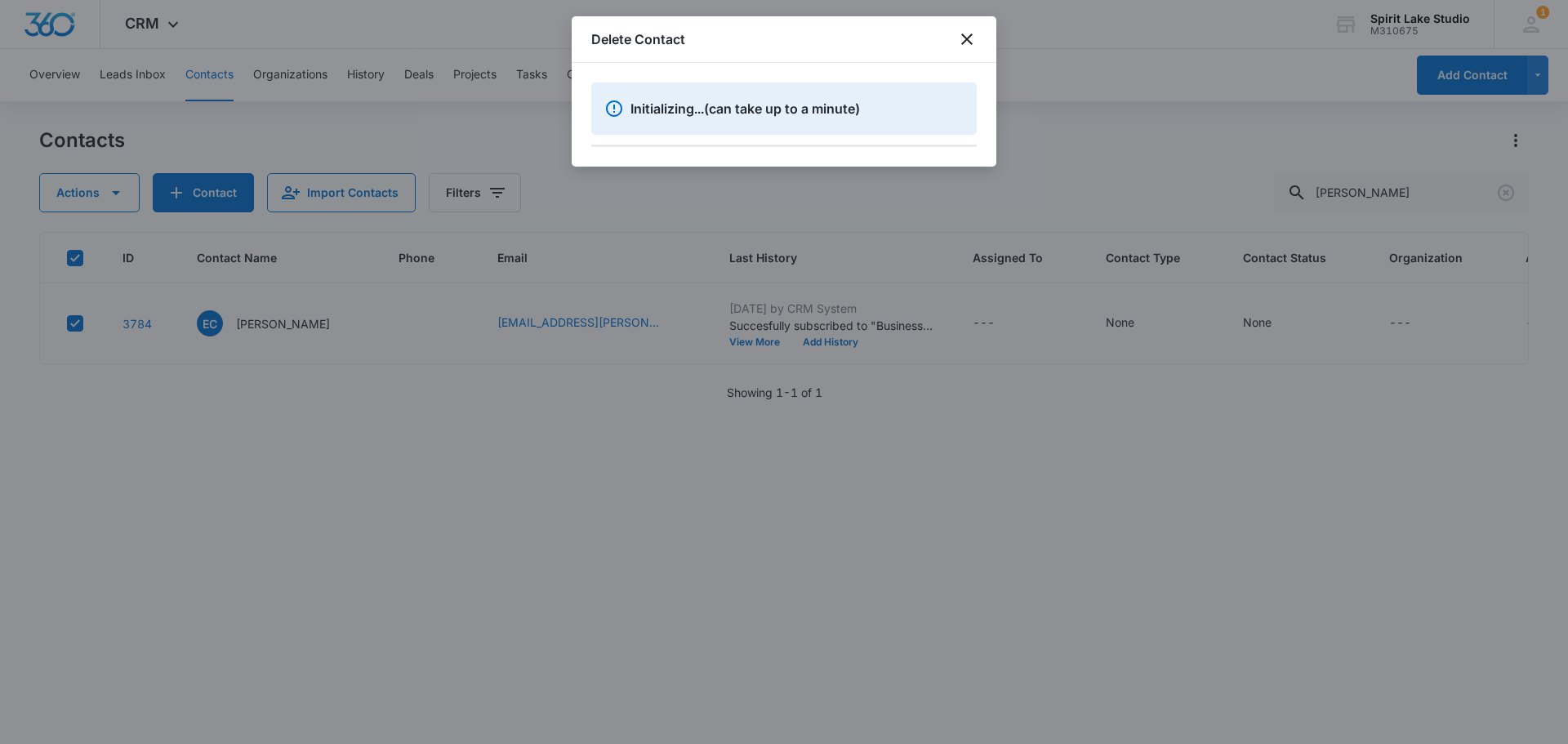
click at [1407, 178] on div at bounding box center [784, 372] width 1568 height 744
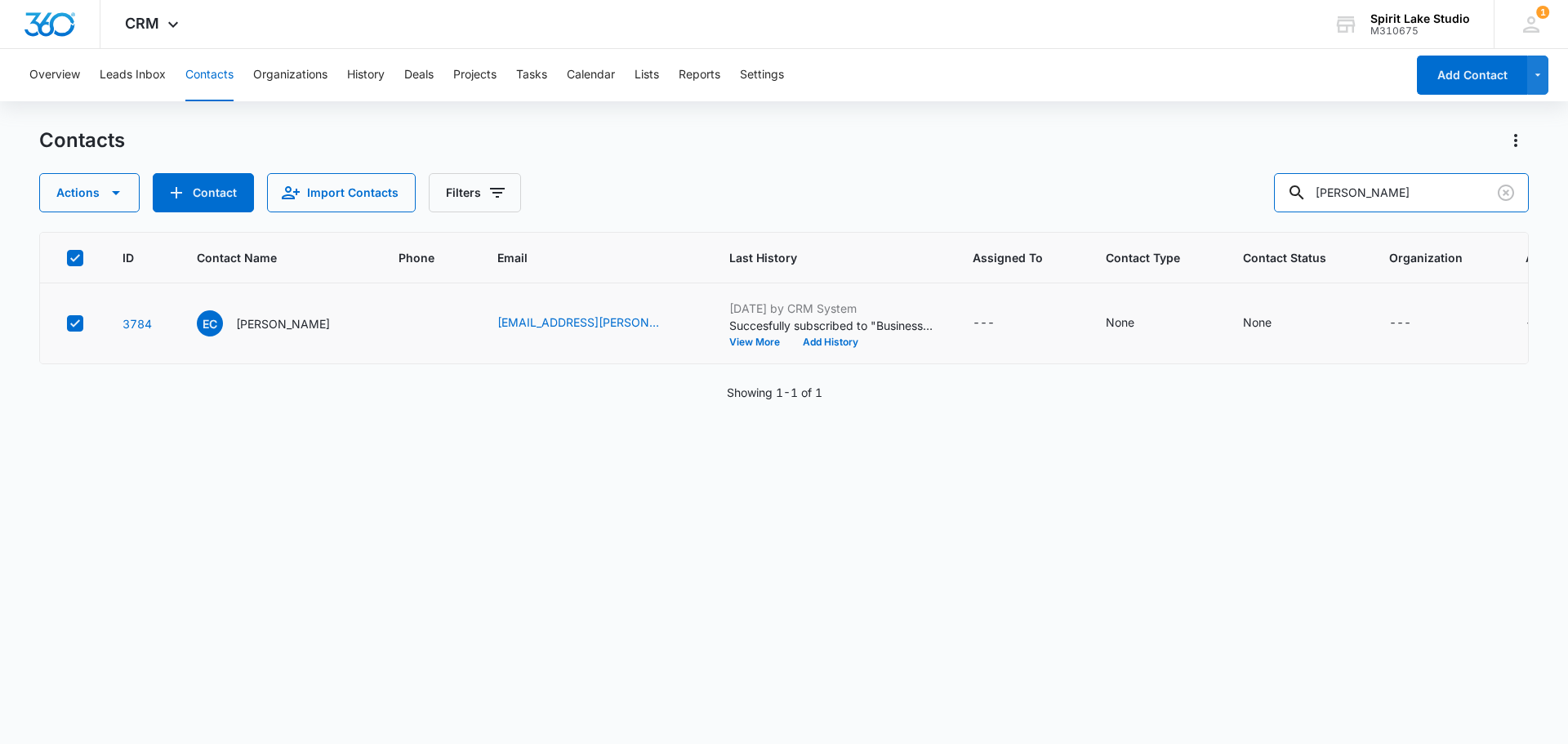
drag, startPoint x: 1393, startPoint y: 197, endPoint x: 1090, endPoint y: 162, distance: 305.0
click at [1104, 169] on div "Contacts Actions Contact Import Contacts Filters cannon" at bounding box center [784, 170] width 1490 height 85
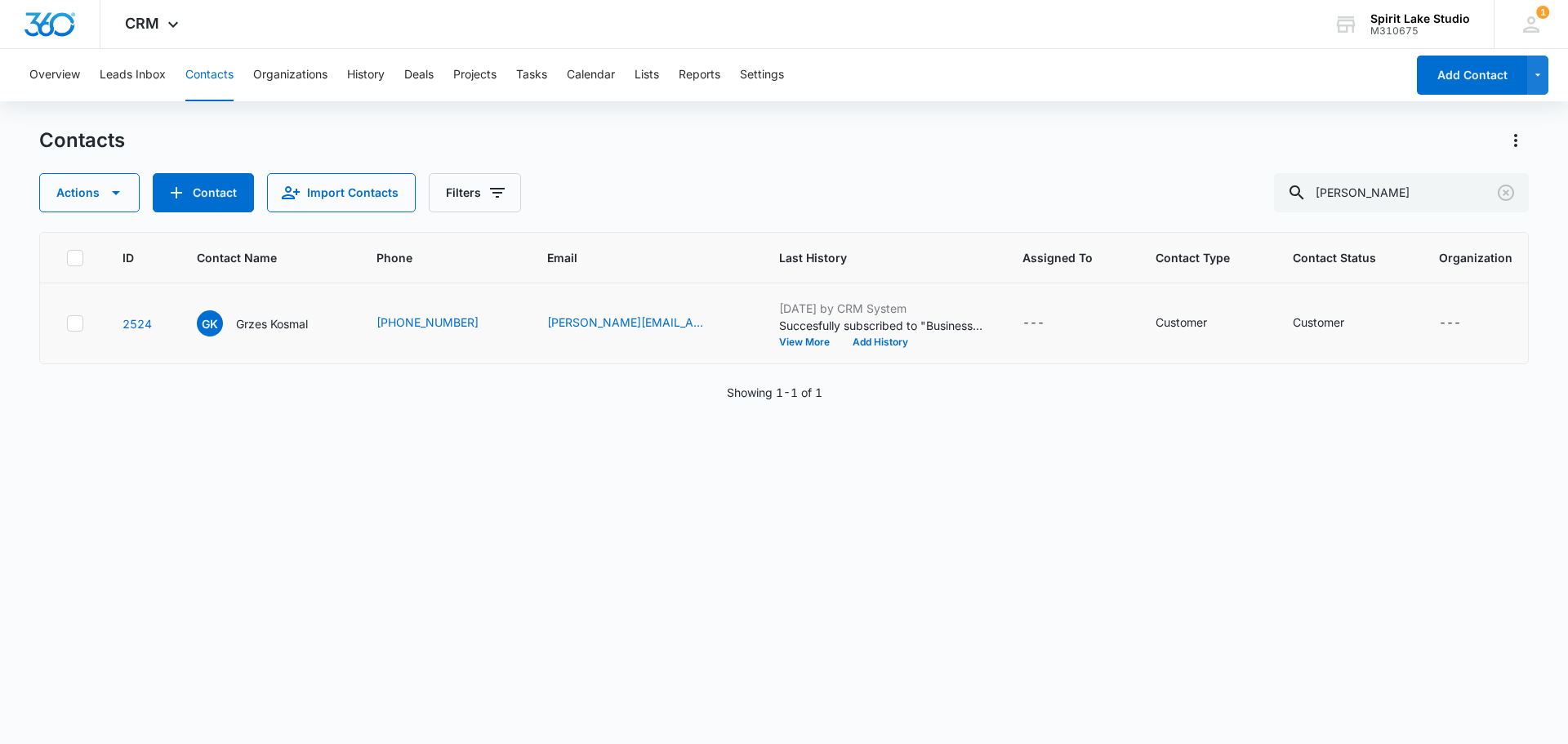
click at [69, 330] on icon at bounding box center [74, 322] width 15 height 15
click at [67, 324] on input "checkbox" at bounding box center [66, 323] width 1 height 1
click at [84, 191] on button "Actions" at bounding box center [89, 193] width 100 height 39
click at [114, 335] on button "Delete" at bounding box center [129, 342] width 178 height 25
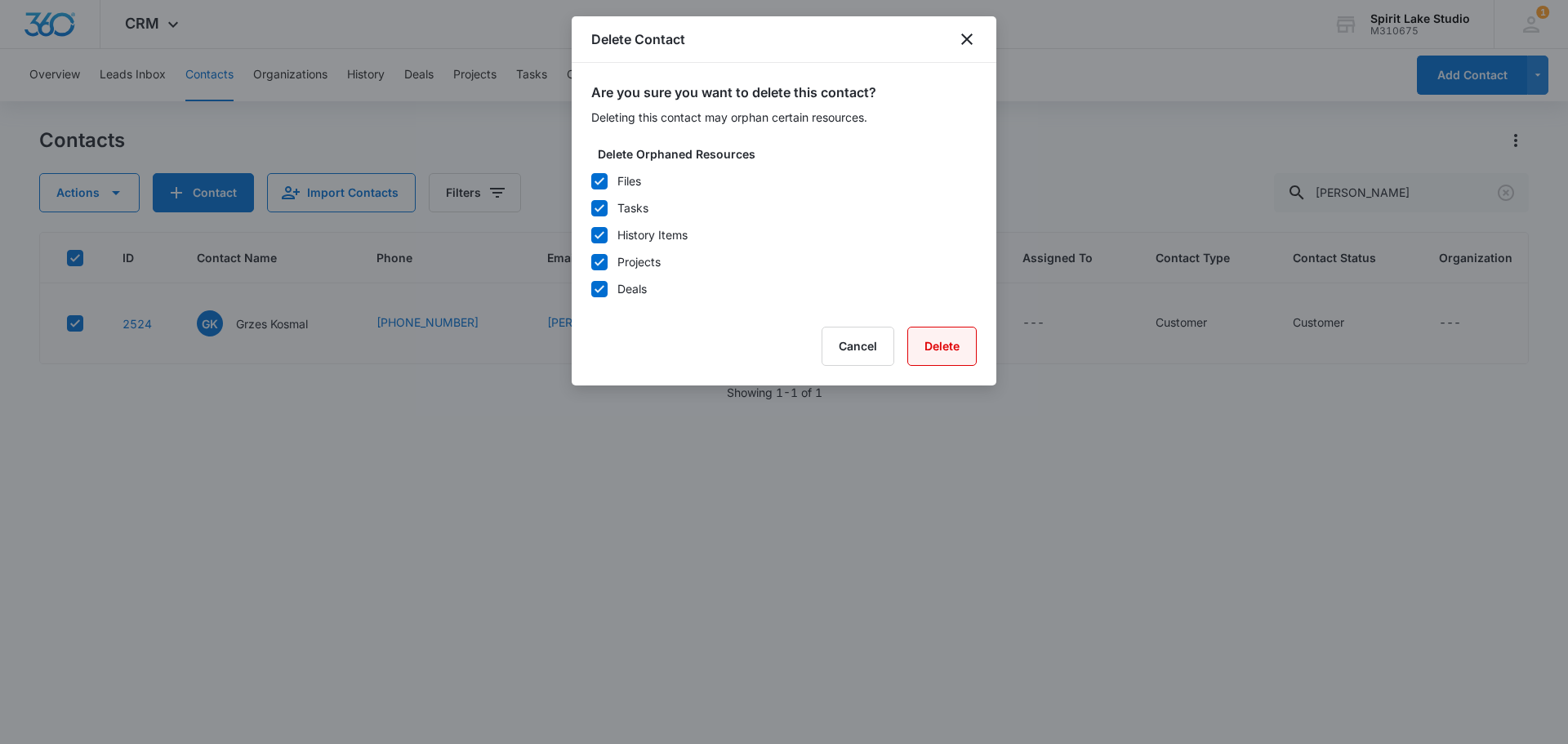
click at [922, 339] on button "Delete" at bounding box center [942, 346] width 70 height 39
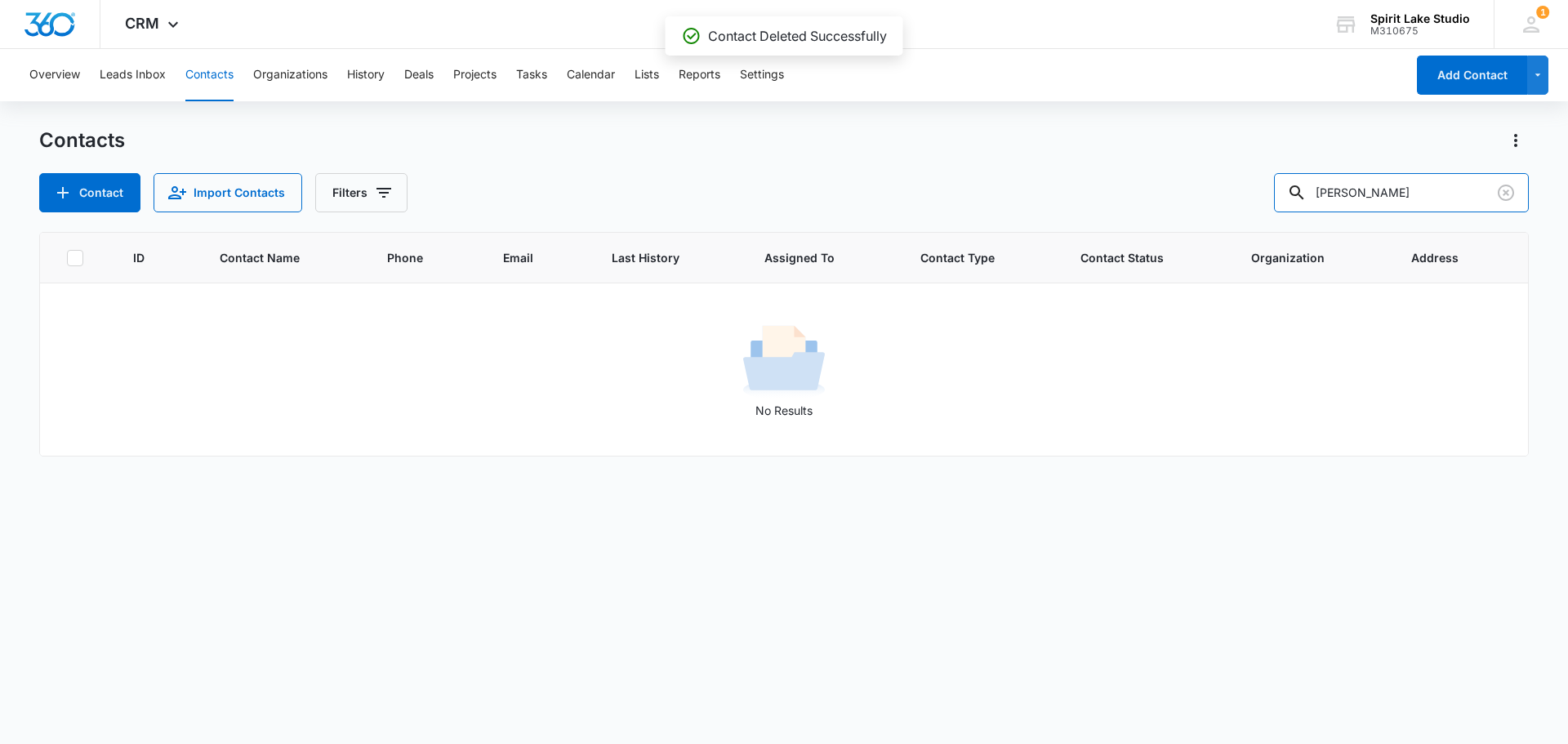
drag, startPoint x: 1423, startPoint y: 193, endPoint x: 1058, endPoint y: 192, distance: 365.0
click at [1072, 195] on div "Contact Import Contacts Filters kosmal" at bounding box center [784, 193] width 1490 height 39
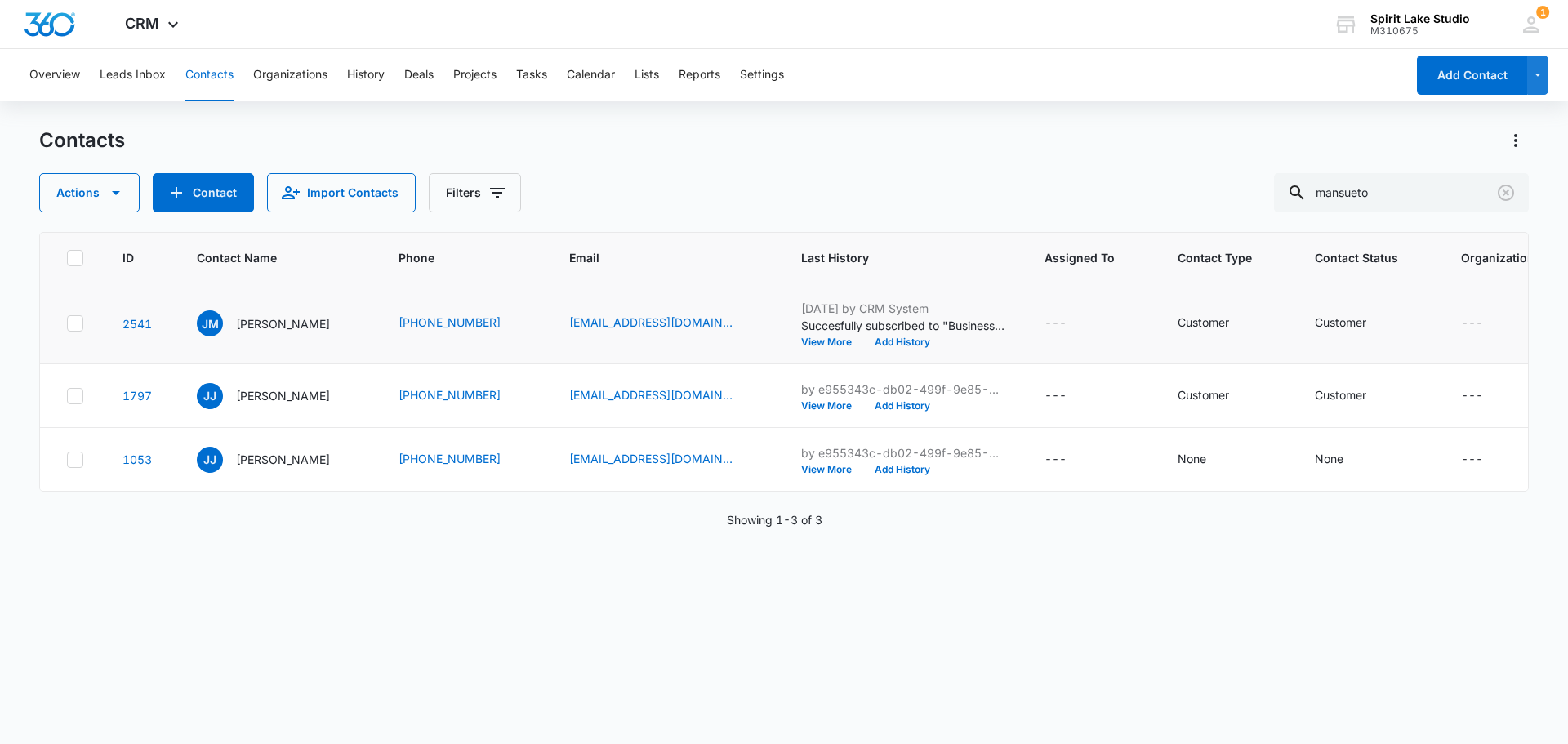
click at [80, 330] on icon at bounding box center [74, 322] width 15 height 15
click at [67, 324] on input "checkbox" at bounding box center [66, 323] width 1 height 1
click at [83, 428] on td at bounding box center [72, 396] width 63 height 64
click at [80, 404] on icon at bounding box center [74, 396] width 15 height 15
click at [67, 396] on input "checkbox" at bounding box center [66, 395] width 1 height 1
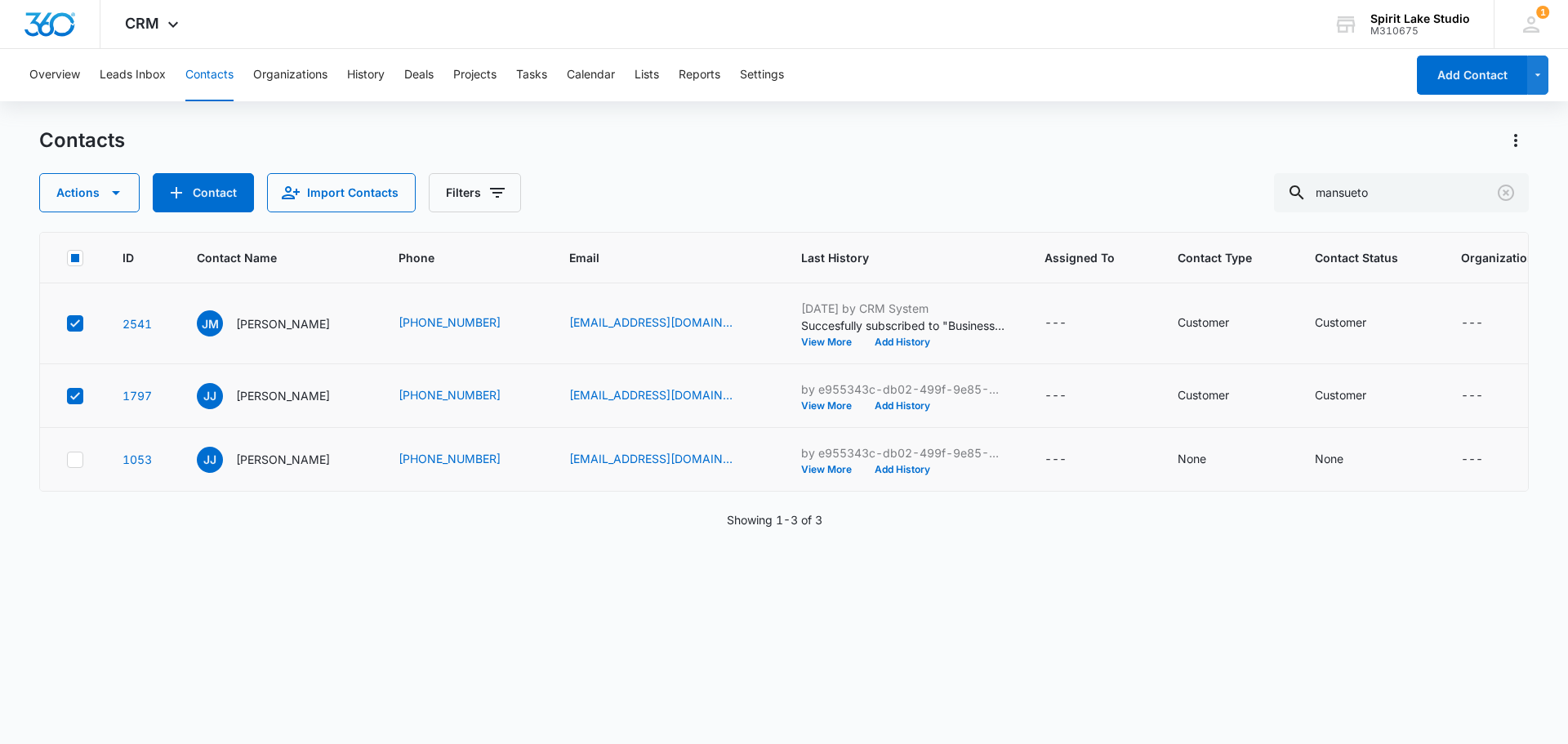
click at [73, 463] on icon at bounding box center [75, 459] width 10 height 7
click at [67, 460] on input "checkbox" at bounding box center [66, 459] width 1 height 1
click at [108, 197] on icon "button" at bounding box center [116, 193] width 20 height 20
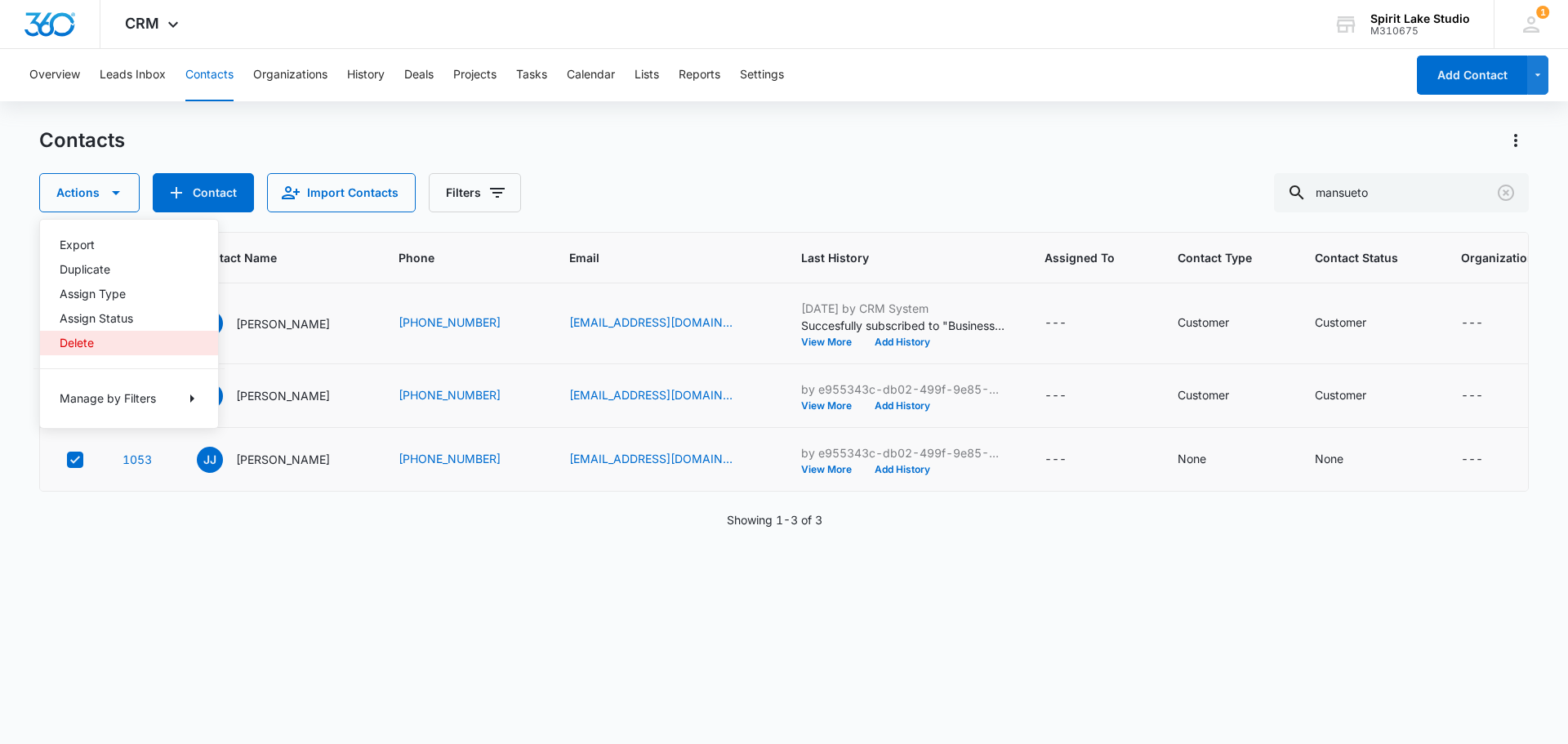
click at [82, 345] on div "Delete" at bounding box center [120, 343] width 120 height 12
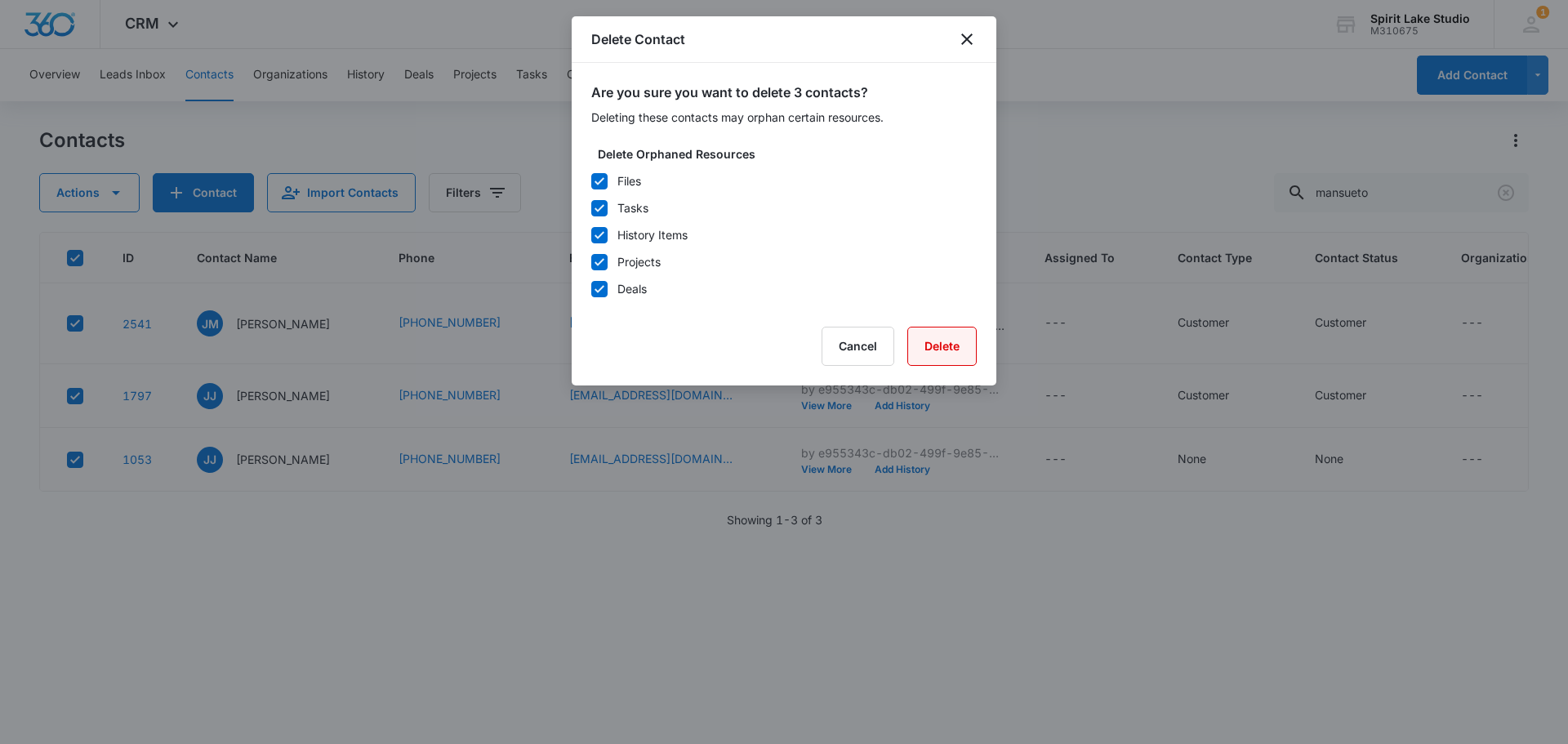
click at [935, 353] on button "Delete" at bounding box center [942, 346] width 70 height 39
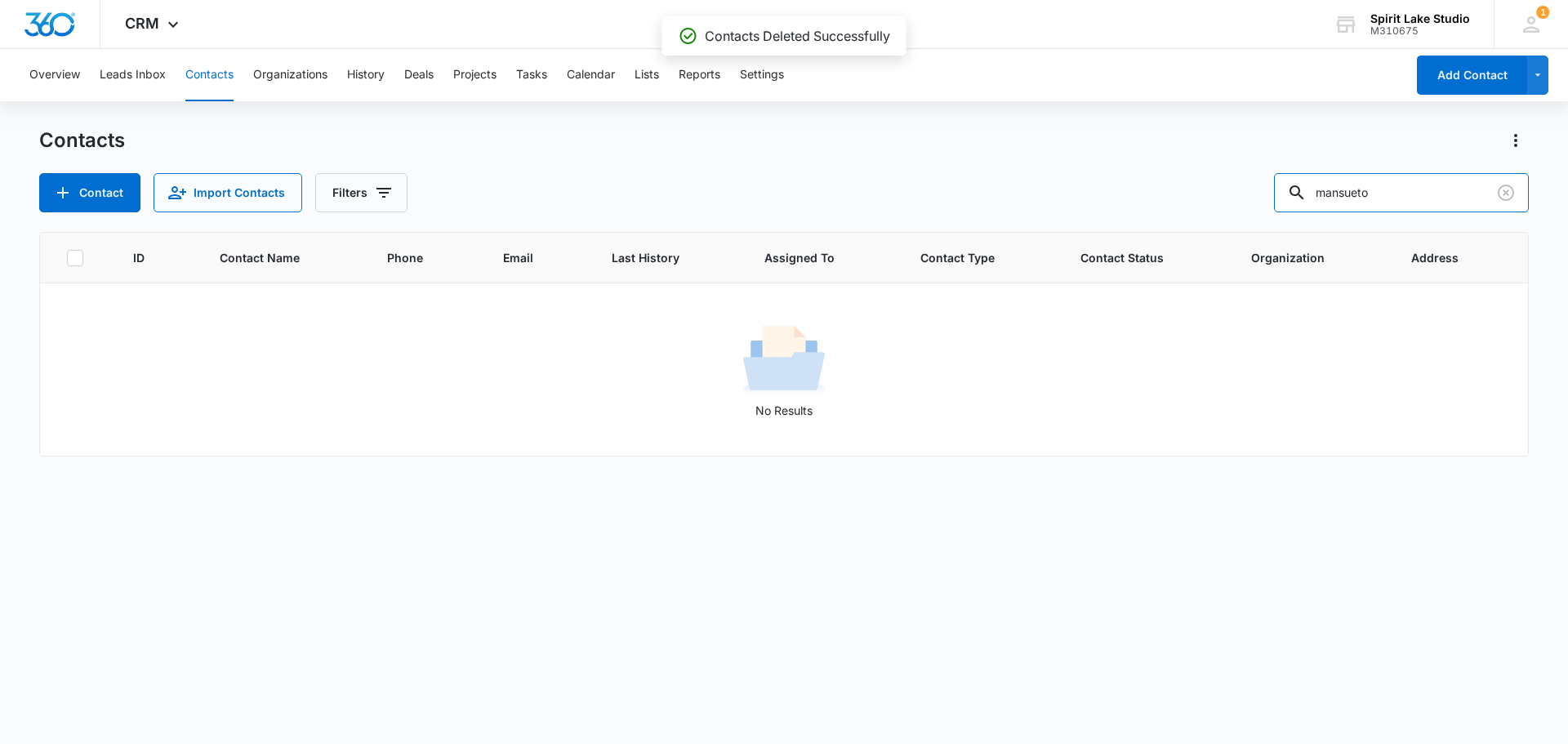
drag, startPoint x: 1397, startPoint y: 199, endPoint x: 1149, endPoint y: 223, distance: 249.2
click at [1158, 219] on div "Contacts Contact Import Contacts Filters mansueto ID Contact Name Phone Email L…" at bounding box center [784, 434] width 1490 height 615
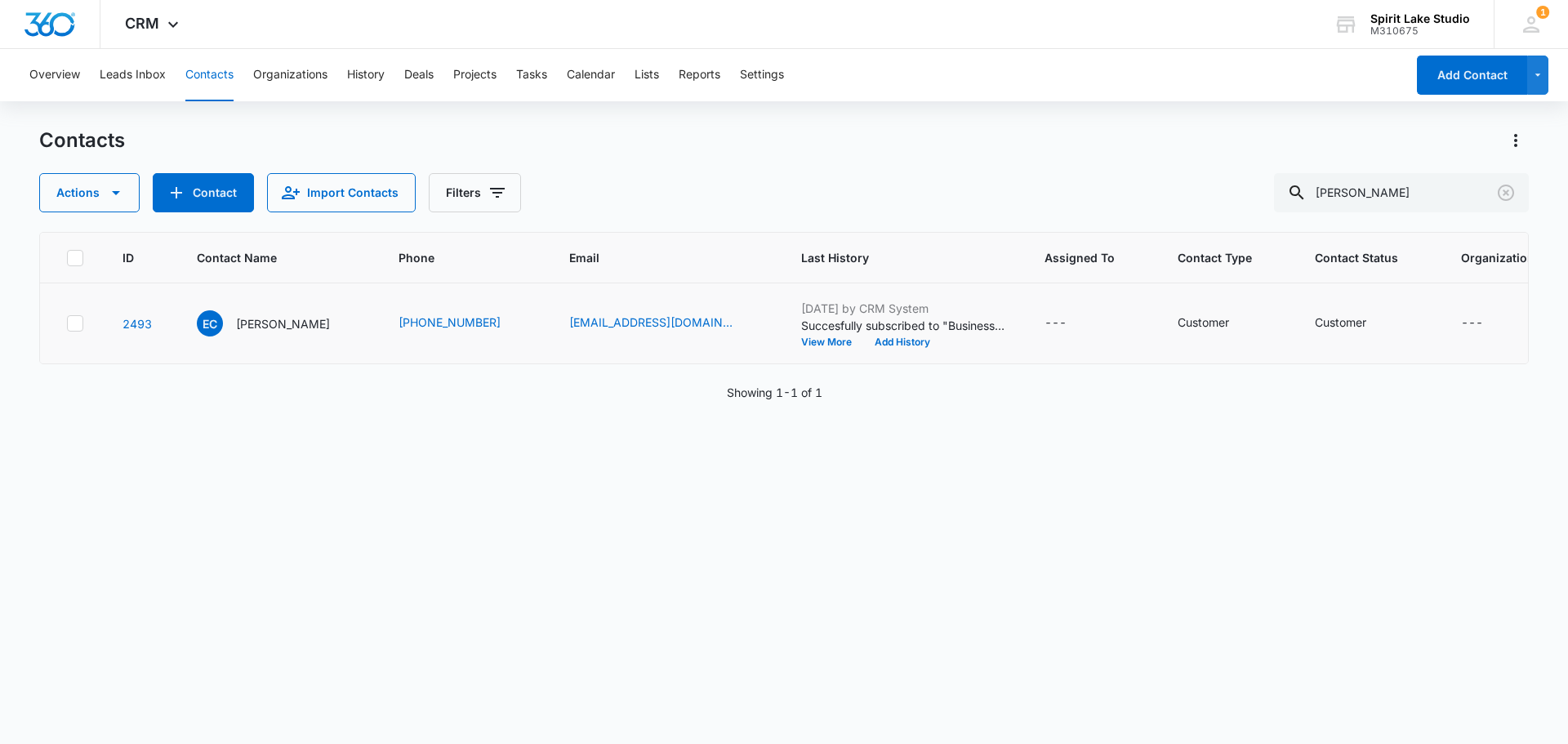
click at [76, 330] on icon at bounding box center [74, 322] width 15 height 15
click at [67, 324] on input "checkbox" at bounding box center [66, 323] width 1 height 1
click at [87, 193] on button "Actions" at bounding box center [89, 193] width 100 height 39
click at [105, 334] on button "Delete" at bounding box center [129, 342] width 178 height 25
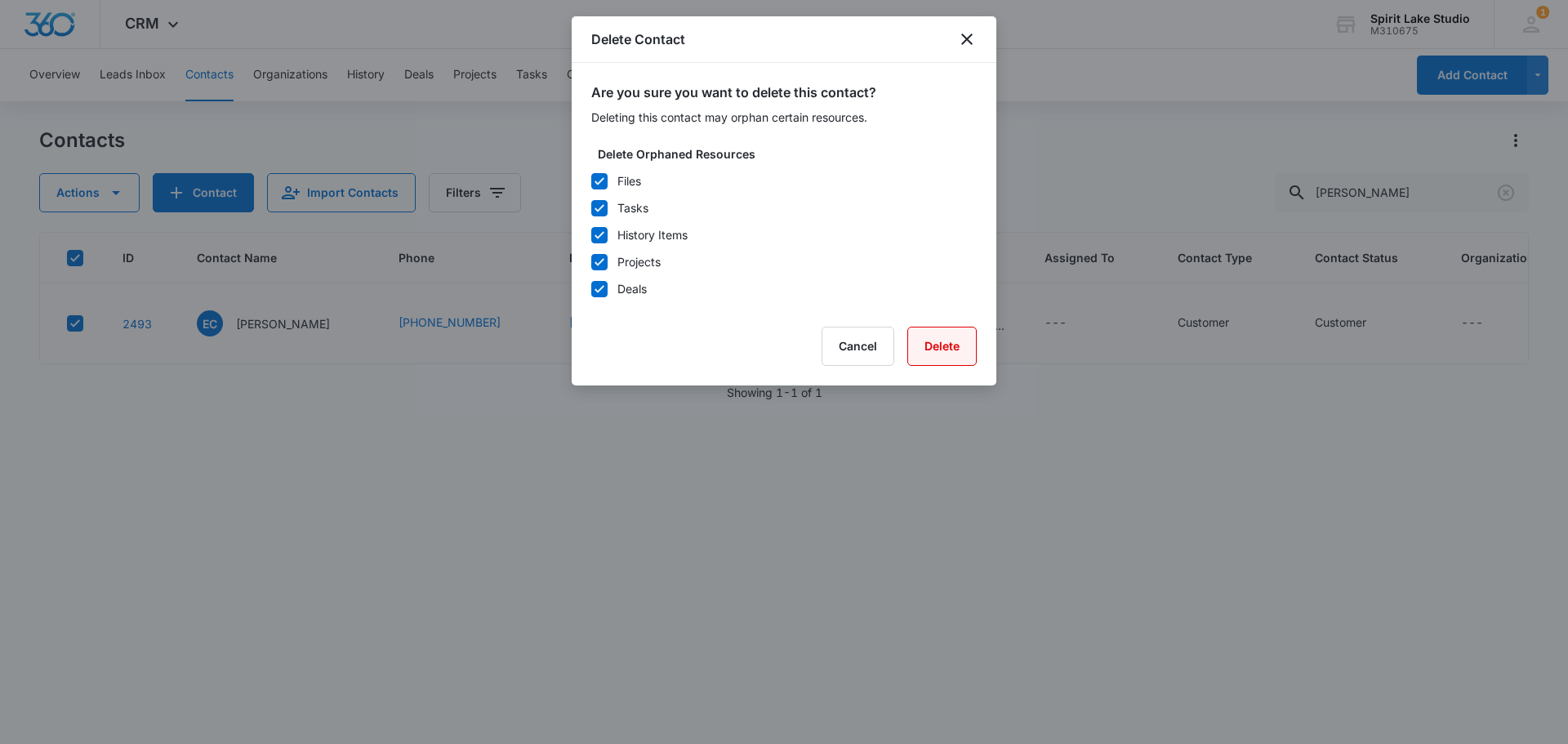
click at [947, 346] on button "Delete" at bounding box center [942, 346] width 70 height 39
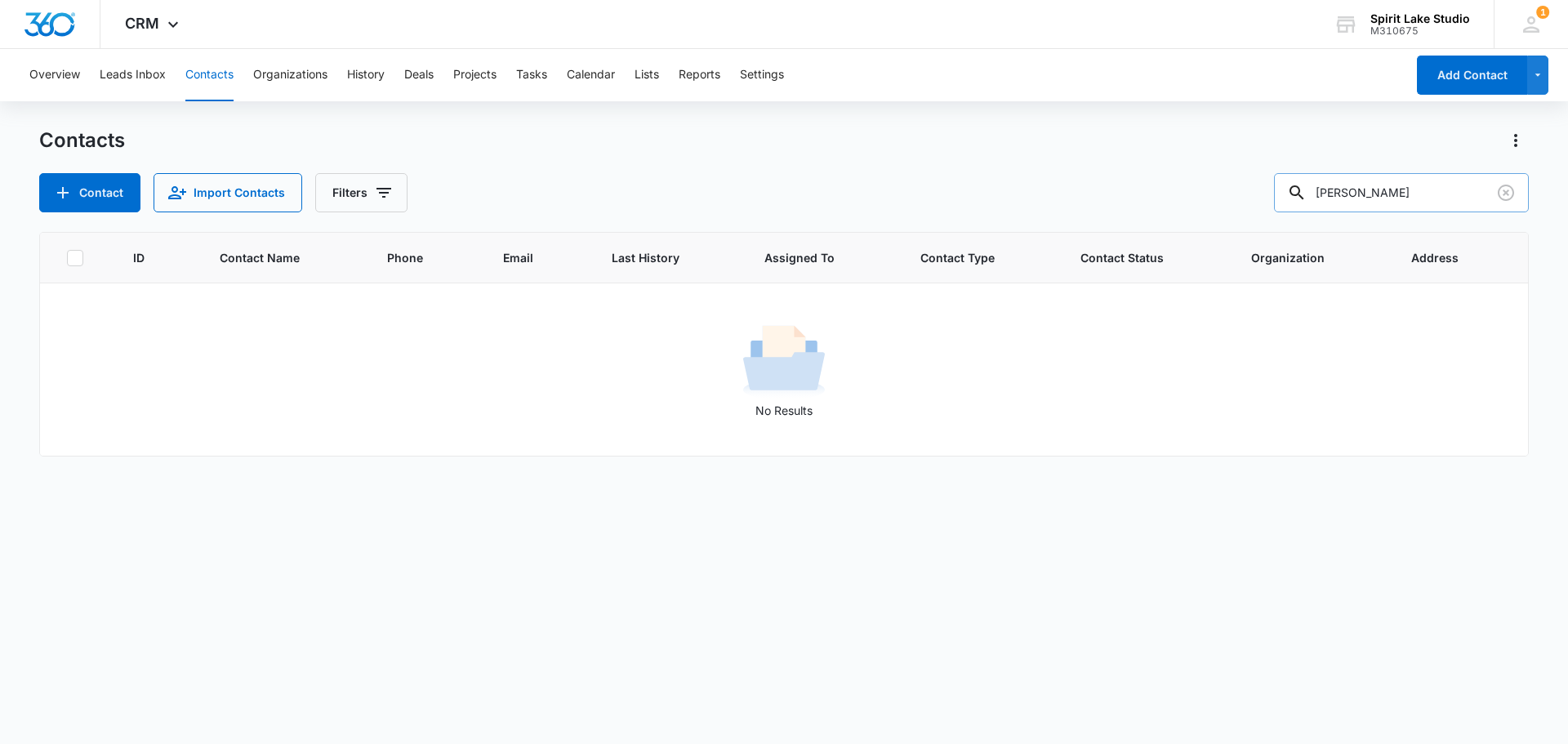
click at [1374, 190] on input "combs" at bounding box center [1401, 193] width 255 height 39
drag, startPoint x: 1379, startPoint y: 198, endPoint x: 1198, endPoint y: 200, distance: 181.0
click at [1204, 198] on div "Contact Import Contacts Filters combs" at bounding box center [784, 193] width 1490 height 39
type input "f"
type input "b"
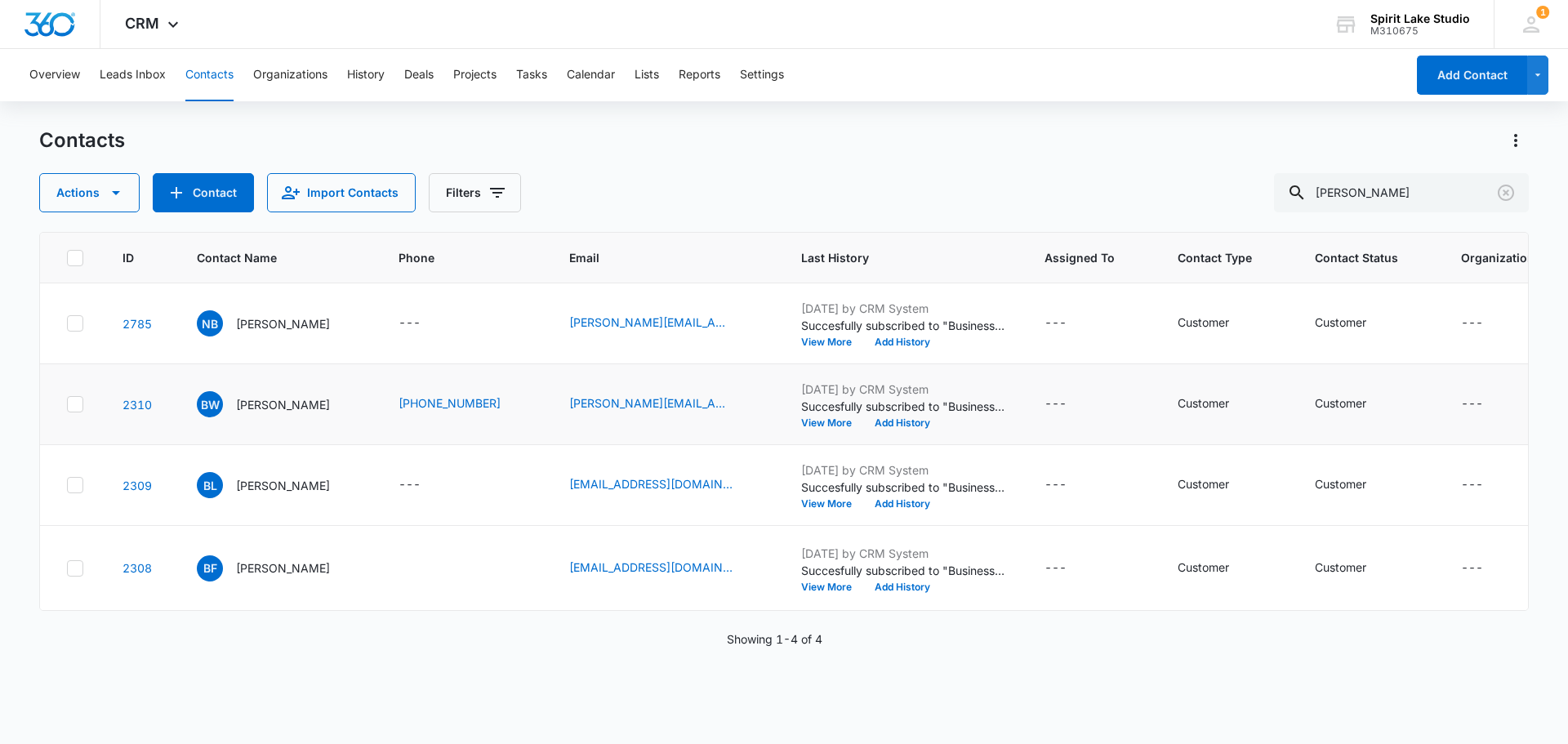
click at [80, 399] on icon at bounding box center [74, 404] width 15 height 15
click at [67, 404] on input "checkbox" at bounding box center [66, 404] width 1 height 1
click at [115, 190] on icon "button" at bounding box center [116, 193] width 20 height 20
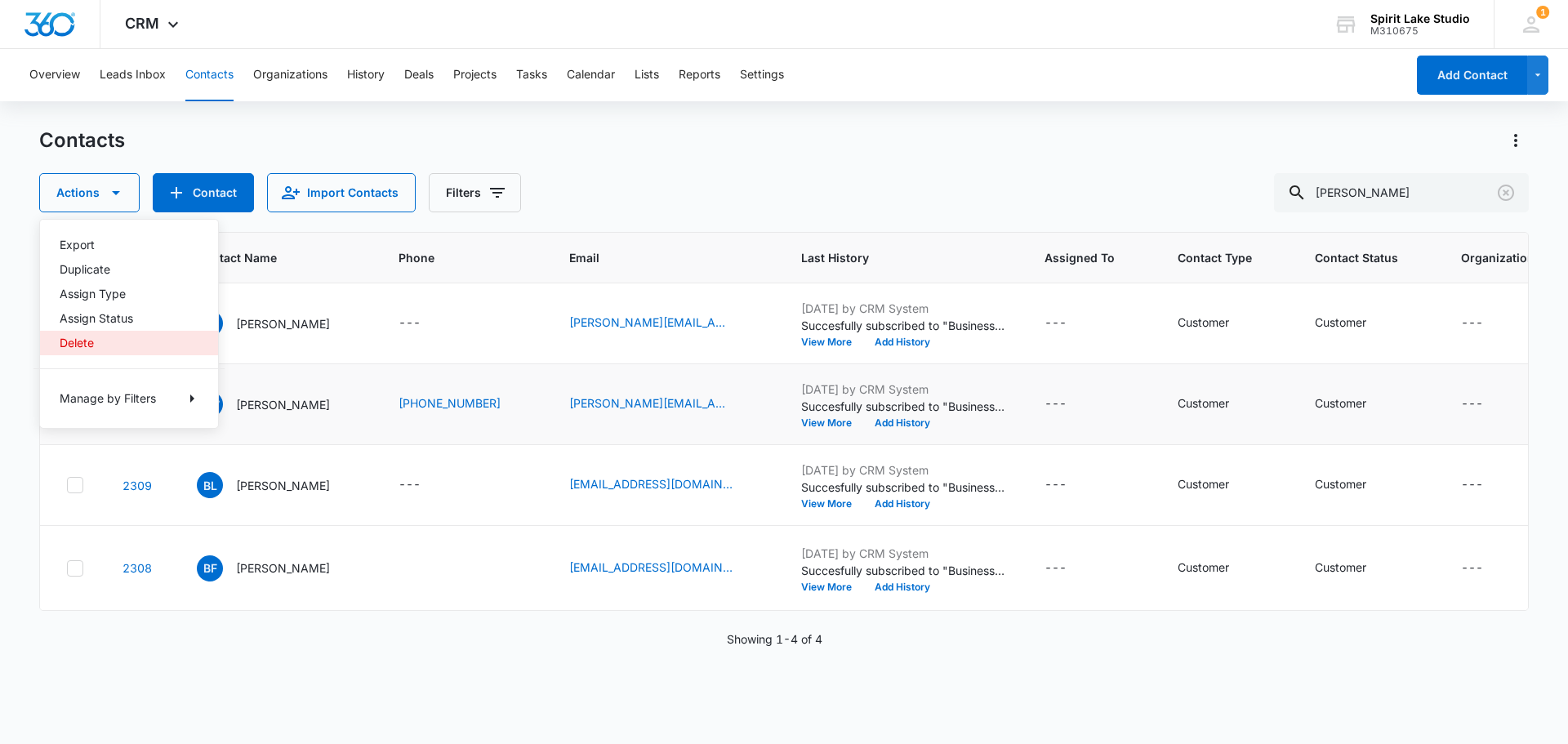
click at [90, 339] on div "Delete" at bounding box center [120, 343] width 120 height 12
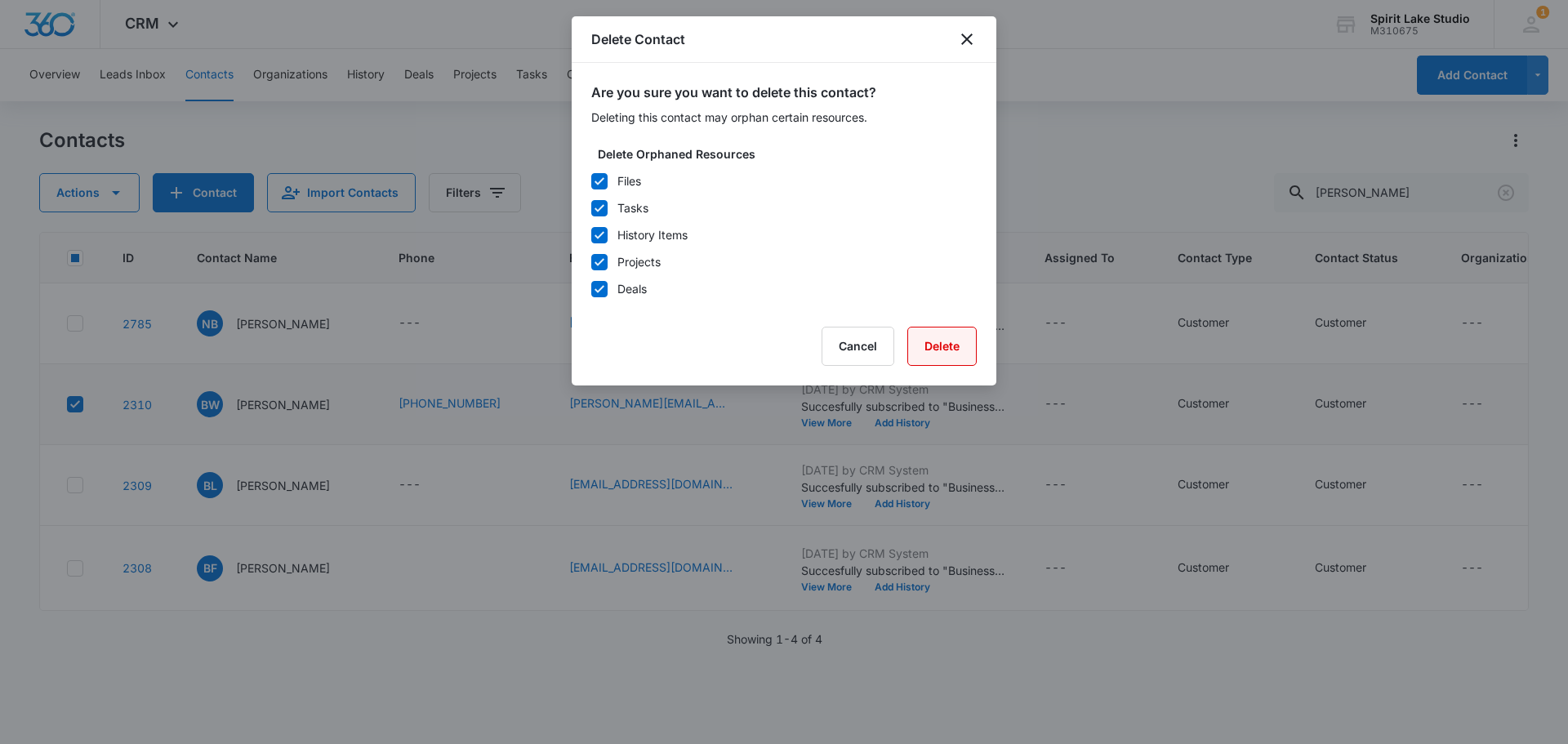
click at [943, 340] on button "Delete" at bounding box center [942, 346] width 70 height 39
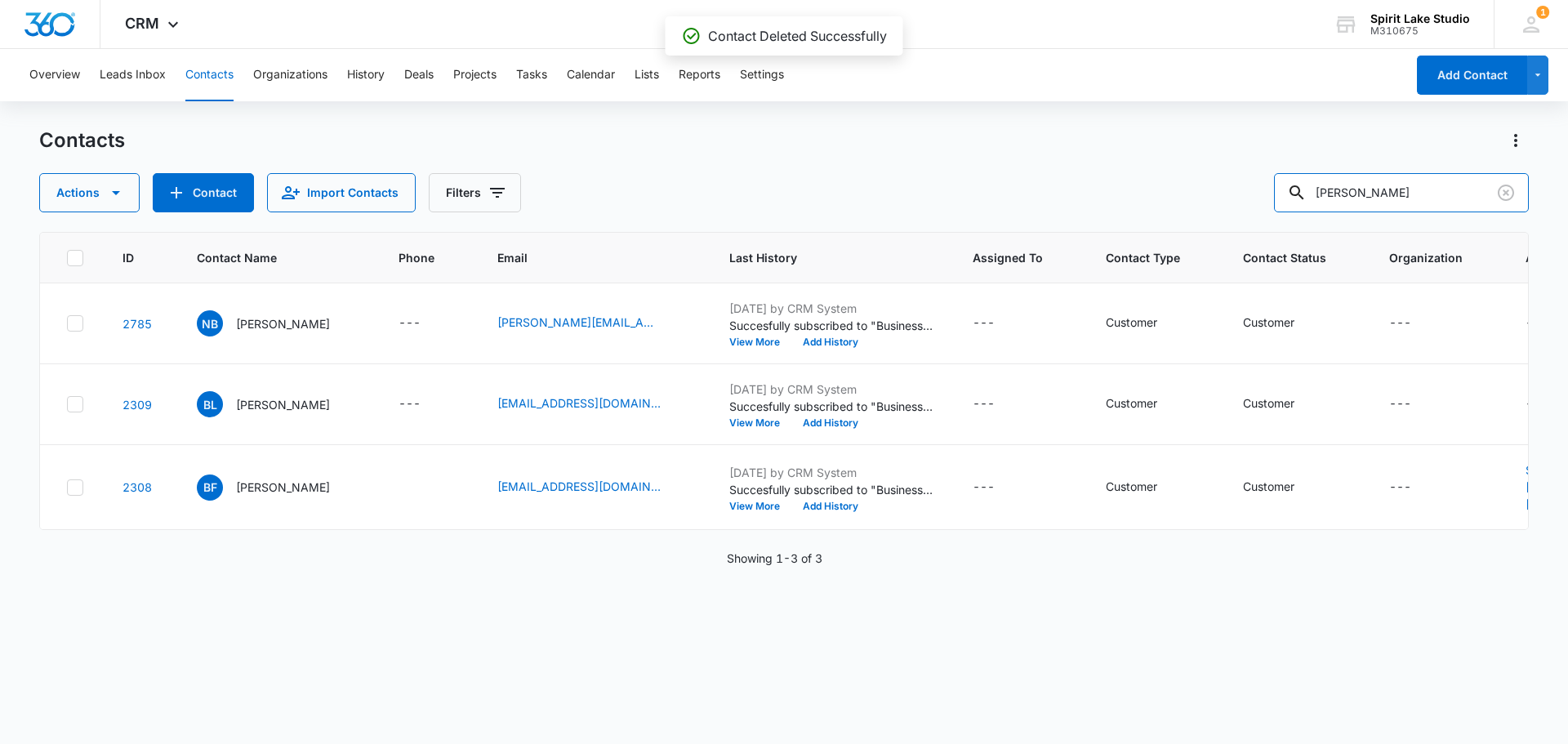
drag, startPoint x: 1400, startPoint y: 201, endPoint x: 1163, endPoint y: 210, distance: 237.2
click at [1169, 213] on div "Contacts Actions Contact Import Contacts Filters blake ID Contact Name Phone Em…" at bounding box center [784, 434] width 1490 height 615
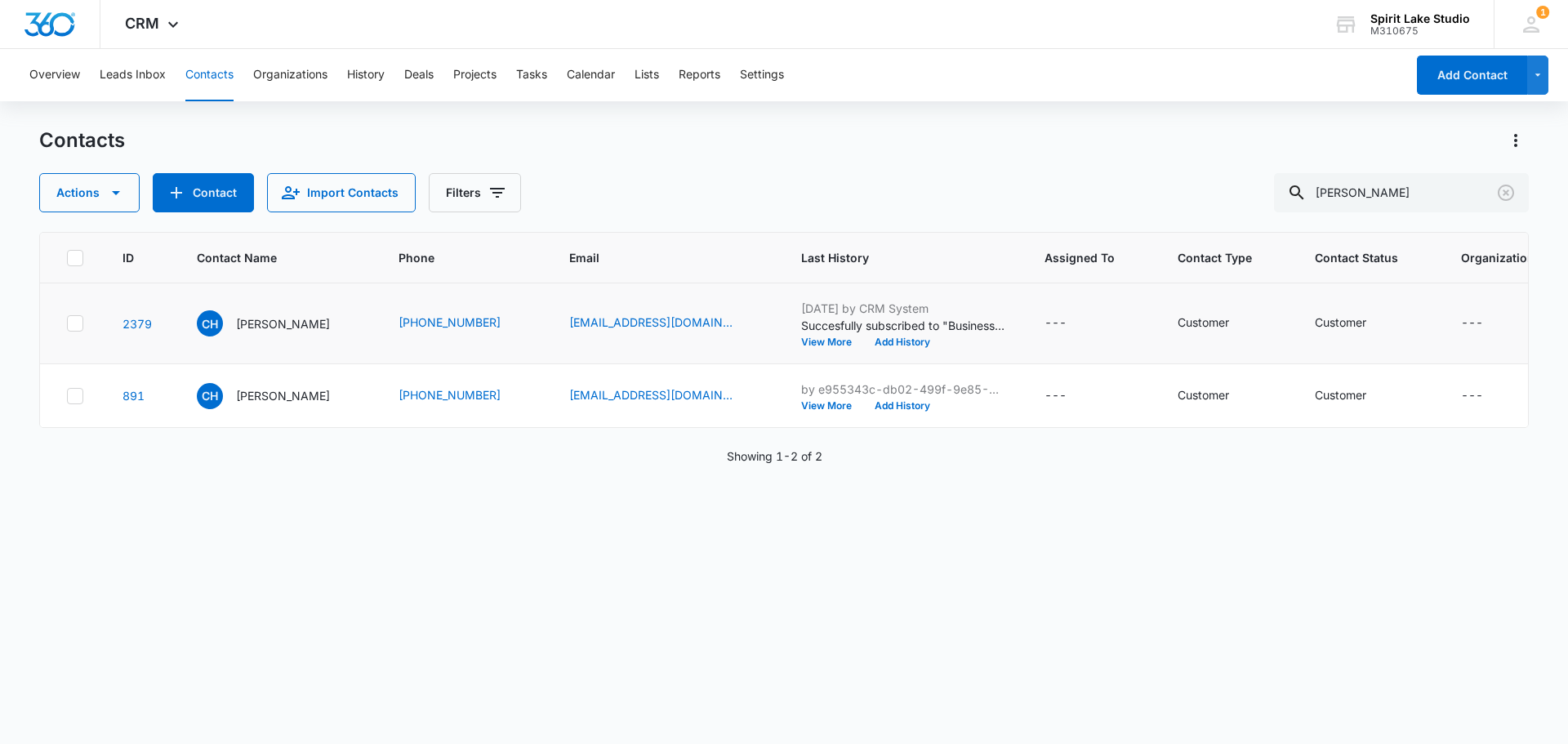
click at [75, 330] on icon at bounding box center [74, 322] width 15 height 15
click at [67, 324] on input "checkbox" at bounding box center [66, 323] width 1 height 1
click at [73, 404] on icon at bounding box center [74, 396] width 15 height 15
click at [67, 396] on input "checkbox" at bounding box center [66, 395] width 1 height 1
click at [115, 181] on button "Actions" at bounding box center [89, 193] width 100 height 39
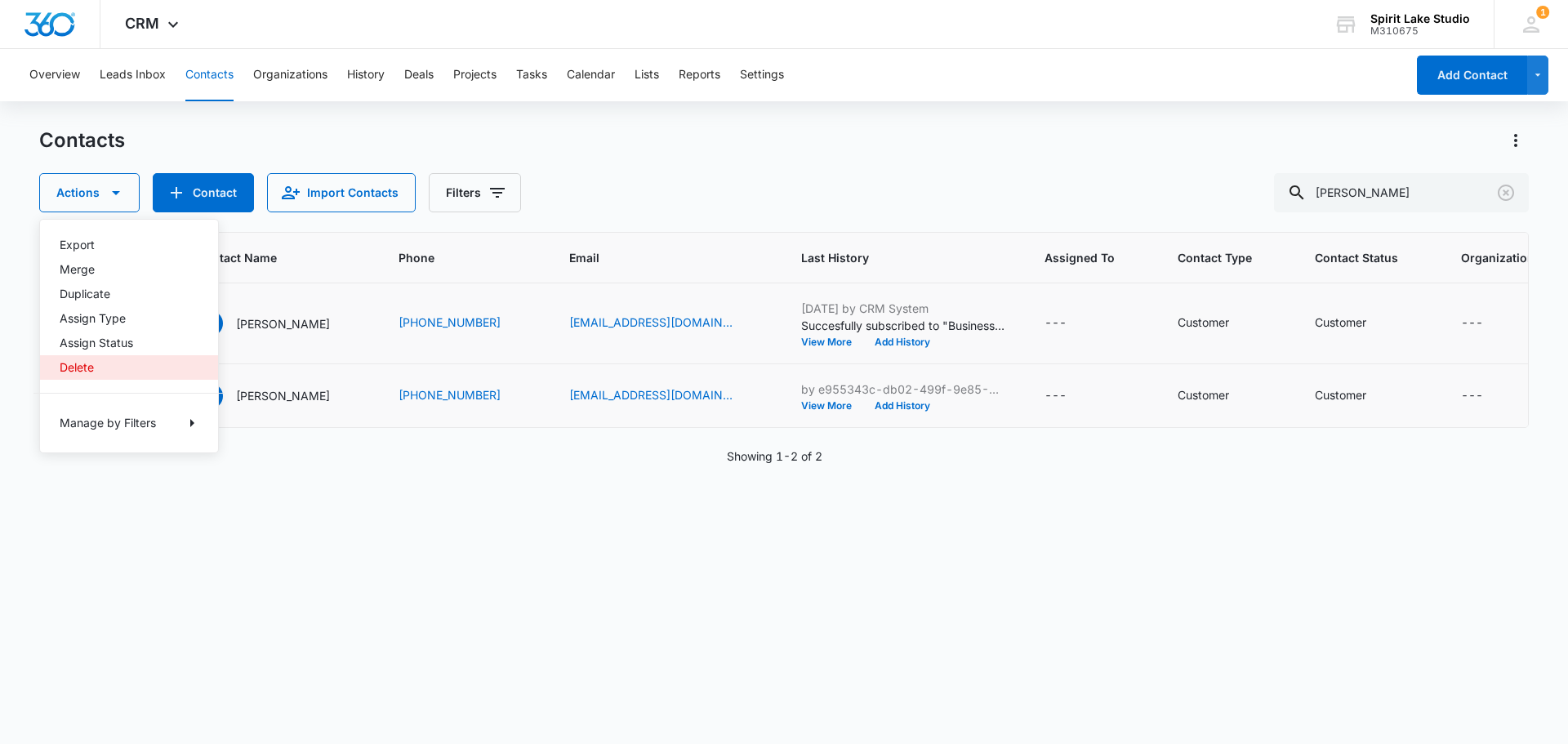
click at [76, 370] on div "Delete" at bounding box center [120, 368] width 120 height 12
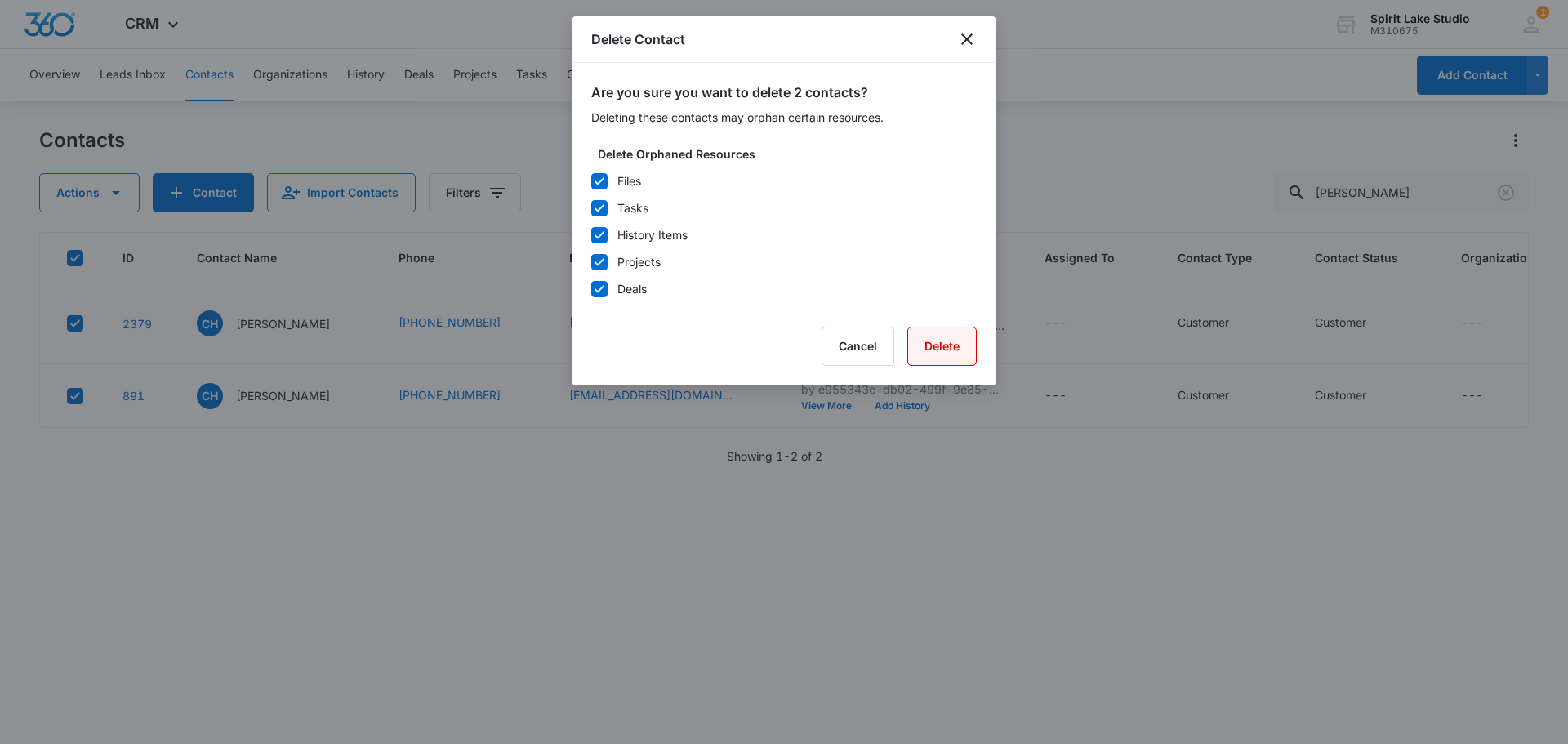
click at [956, 345] on button "Delete" at bounding box center [942, 346] width 70 height 39
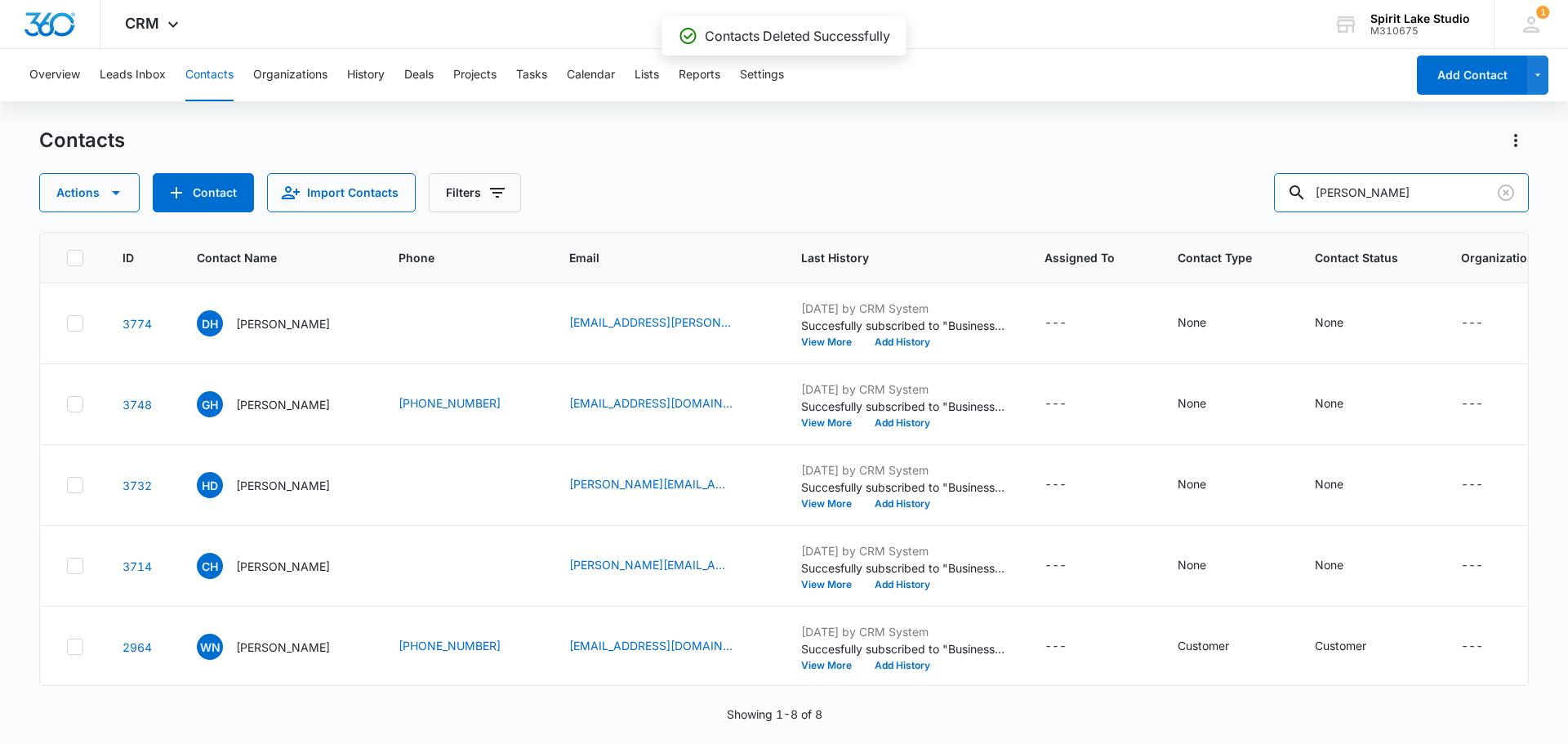
drag, startPoint x: 1405, startPoint y: 197, endPoint x: 1026, endPoint y: 179, distance: 379.4
click at [1030, 179] on div "Actions Contact Import Contacts Filters harre" at bounding box center [784, 193] width 1490 height 39
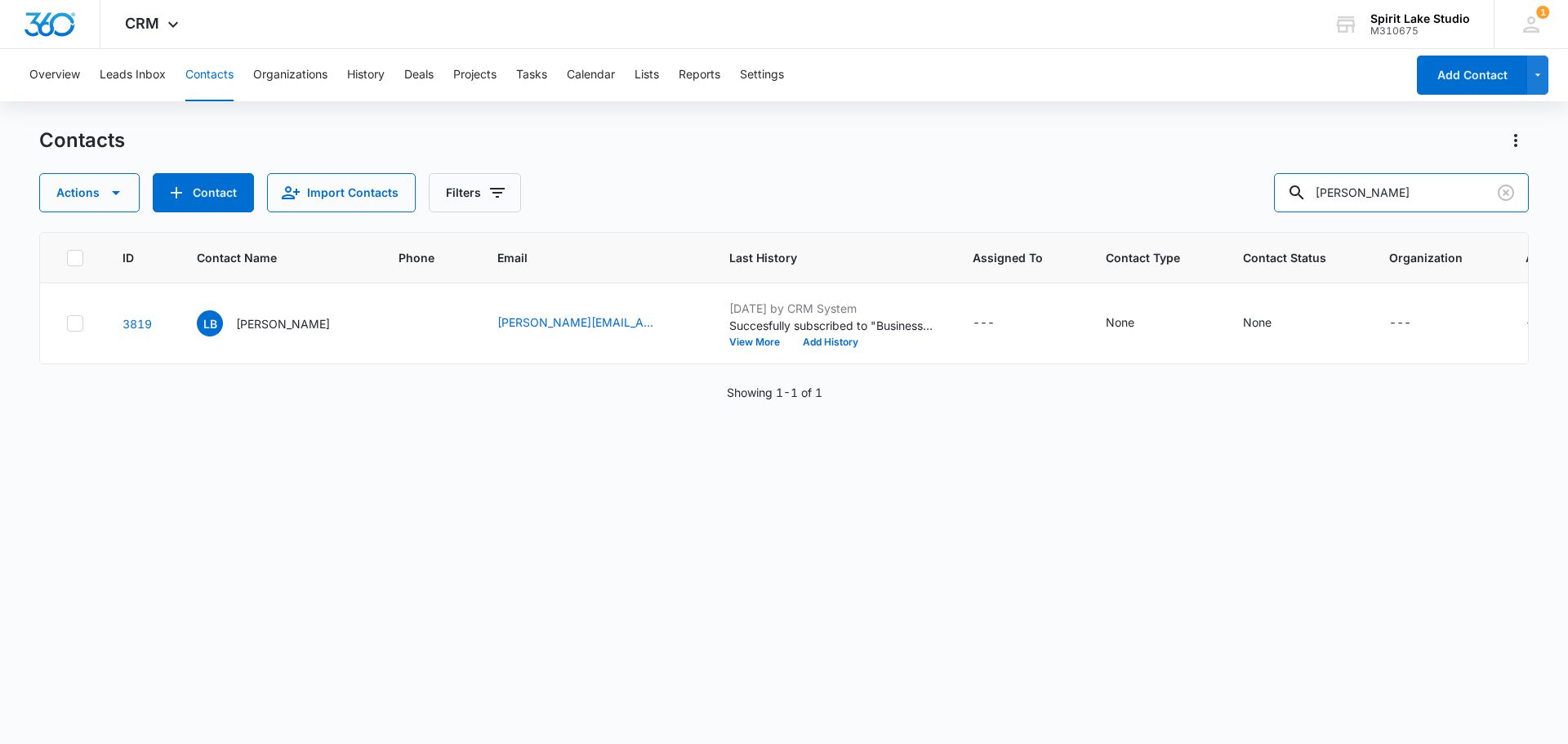
drag, startPoint x: 1428, startPoint y: 191, endPoint x: 1154, endPoint y: 190, distance: 274.0
click at [1156, 190] on div "Actions Contact Import Contacts Filters lindsay" at bounding box center [784, 193] width 1490 height 39
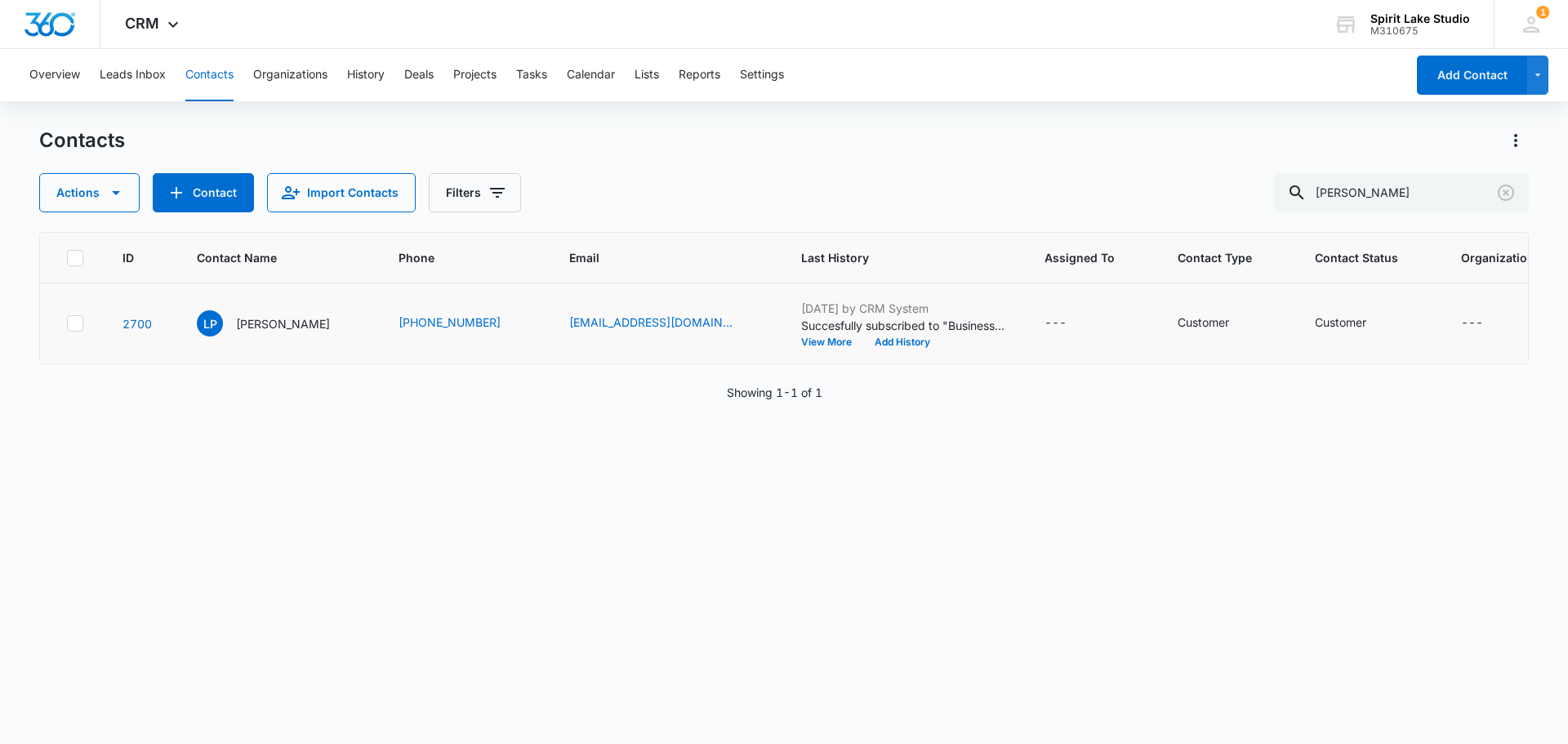
click at [70, 321] on icon at bounding box center [74, 322] width 15 height 15
click at [67, 323] on input "checkbox" at bounding box center [66, 323] width 1 height 1
click at [113, 198] on icon "button" at bounding box center [116, 193] width 20 height 20
click at [90, 344] on div "Delete" at bounding box center [120, 343] width 120 height 12
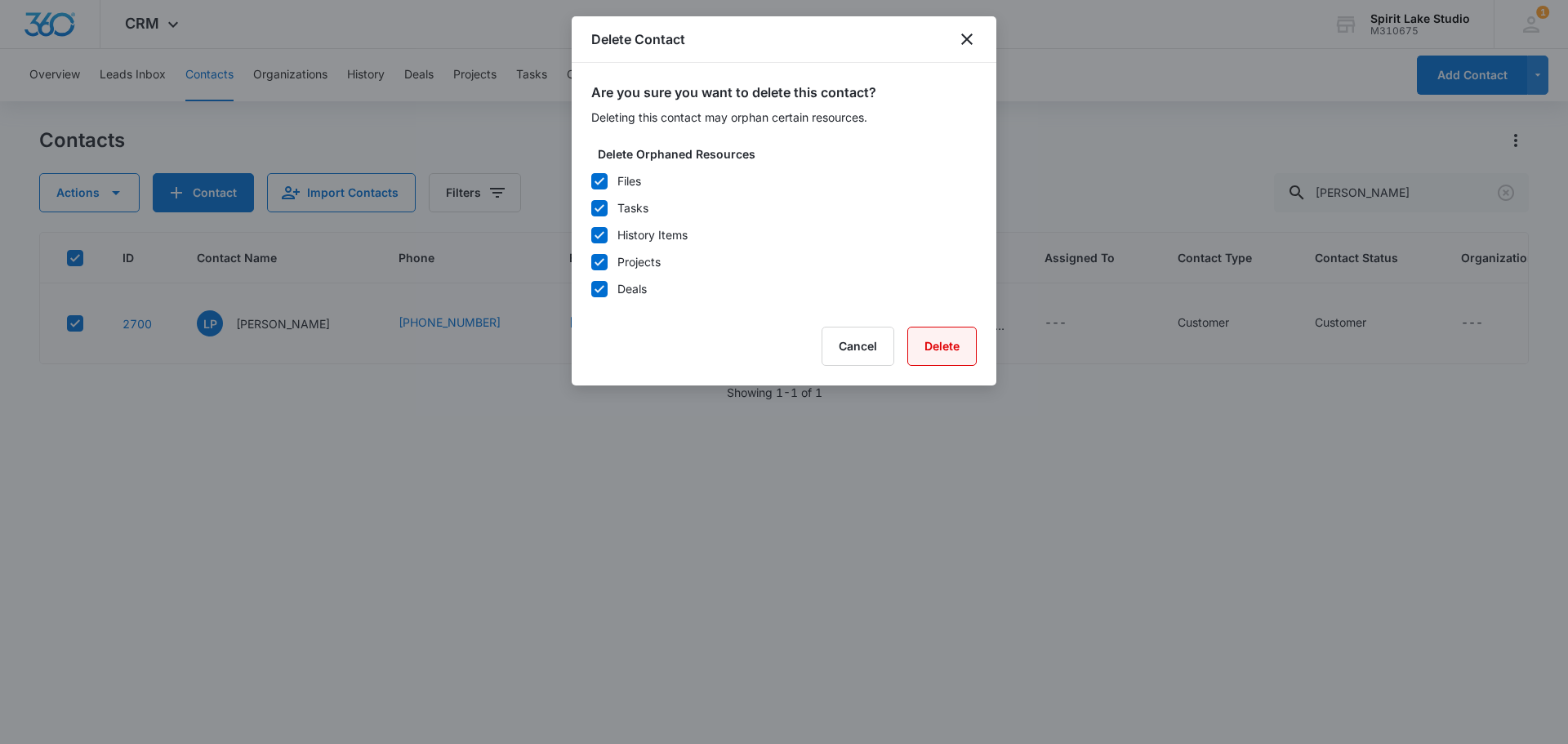
click at [941, 340] on button "Delete" at bounding box center [942, 346] width 70 height 39
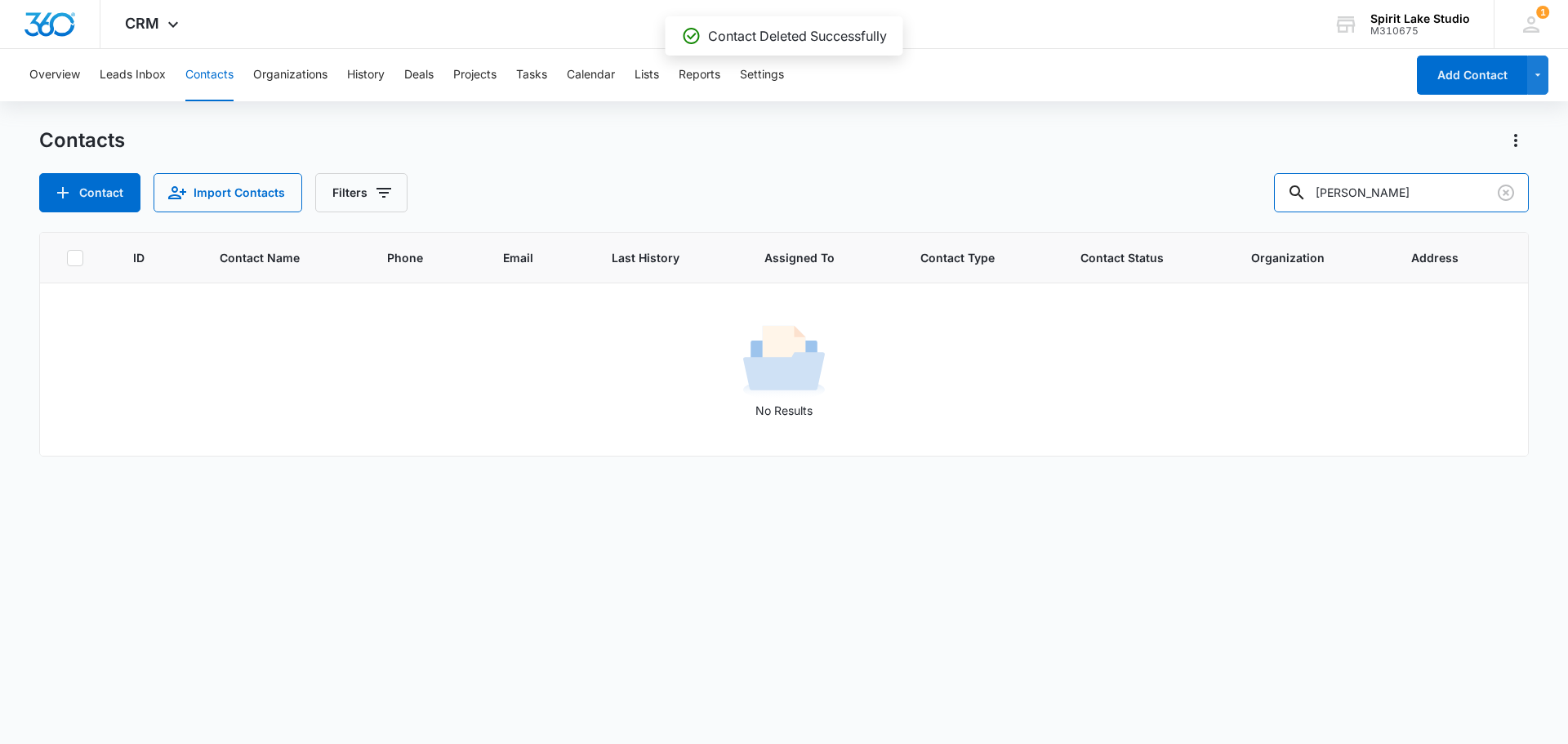
drag, startPoint x: 1396, startPoint y: 198, endPoint x: 1141, endPoint y: 192, distance: 255.1
click at [1146, 192] on div "Contact Import Contacts Filters parker" at bounding box center [784, 193] width 1490 height 39
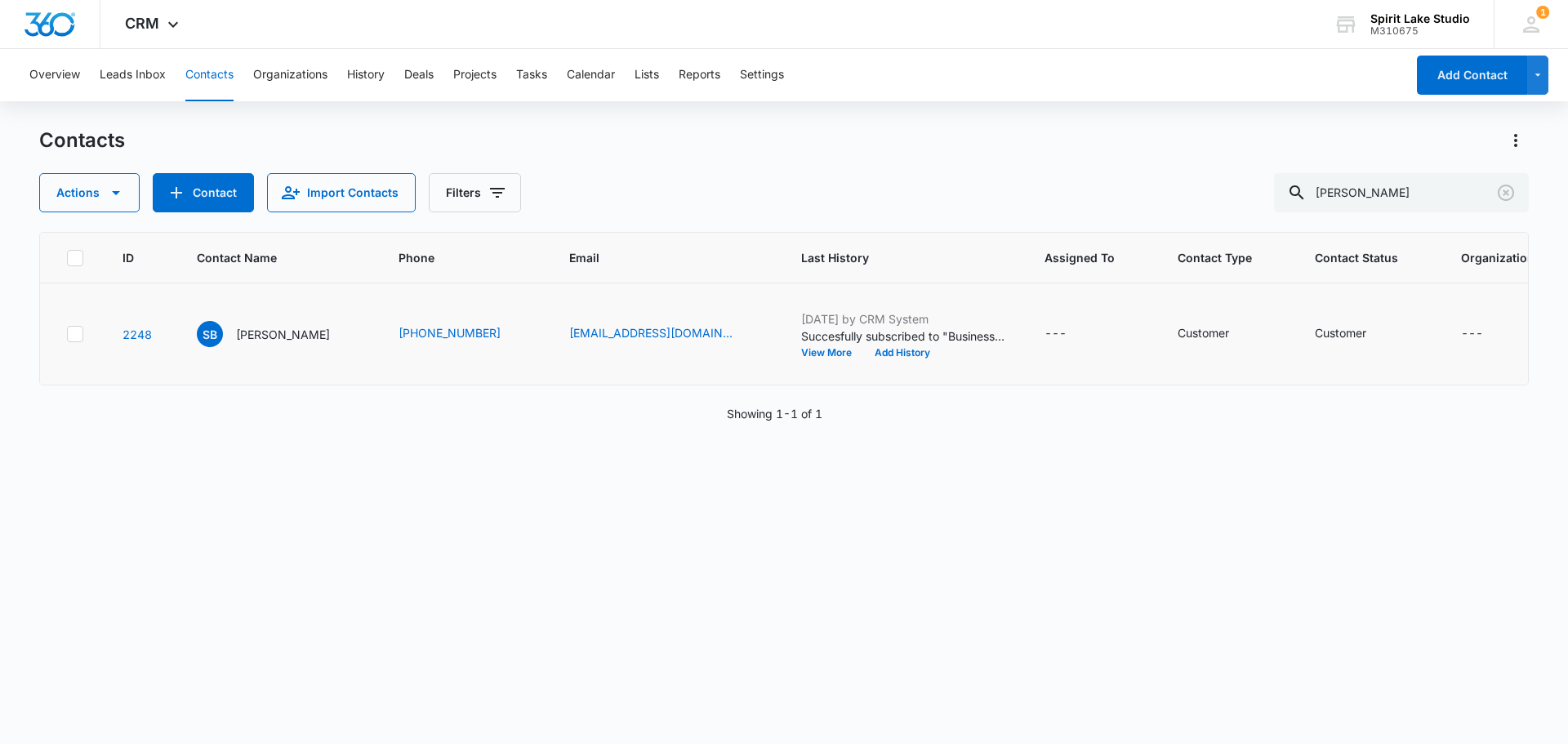
click at [75, 341] on icon at bounding box center [74, 333] width 15 height 15
click at [67, 335] on input "checkbox" at bounding box center [66, 334] width 1 height 1
click at [98, 191] on button "Actions" at bounding box center [89, 193] width 100 height 39
click at [76, 340] on div "Delete" at bounding box center [120, 343] width 120 height 12
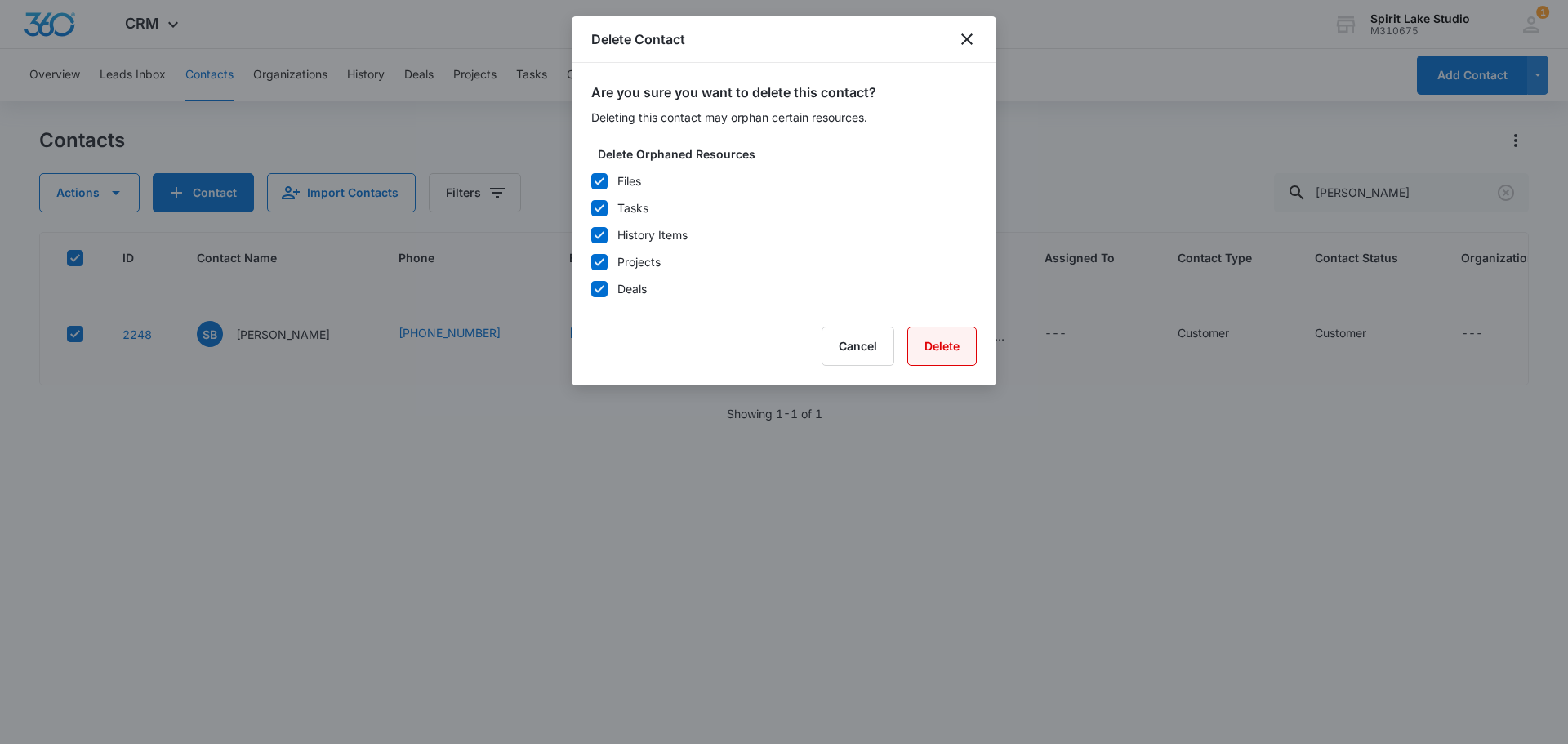
click at [951, 345] on button "Delete" at bounding box center [942, 346] width 70 height 39
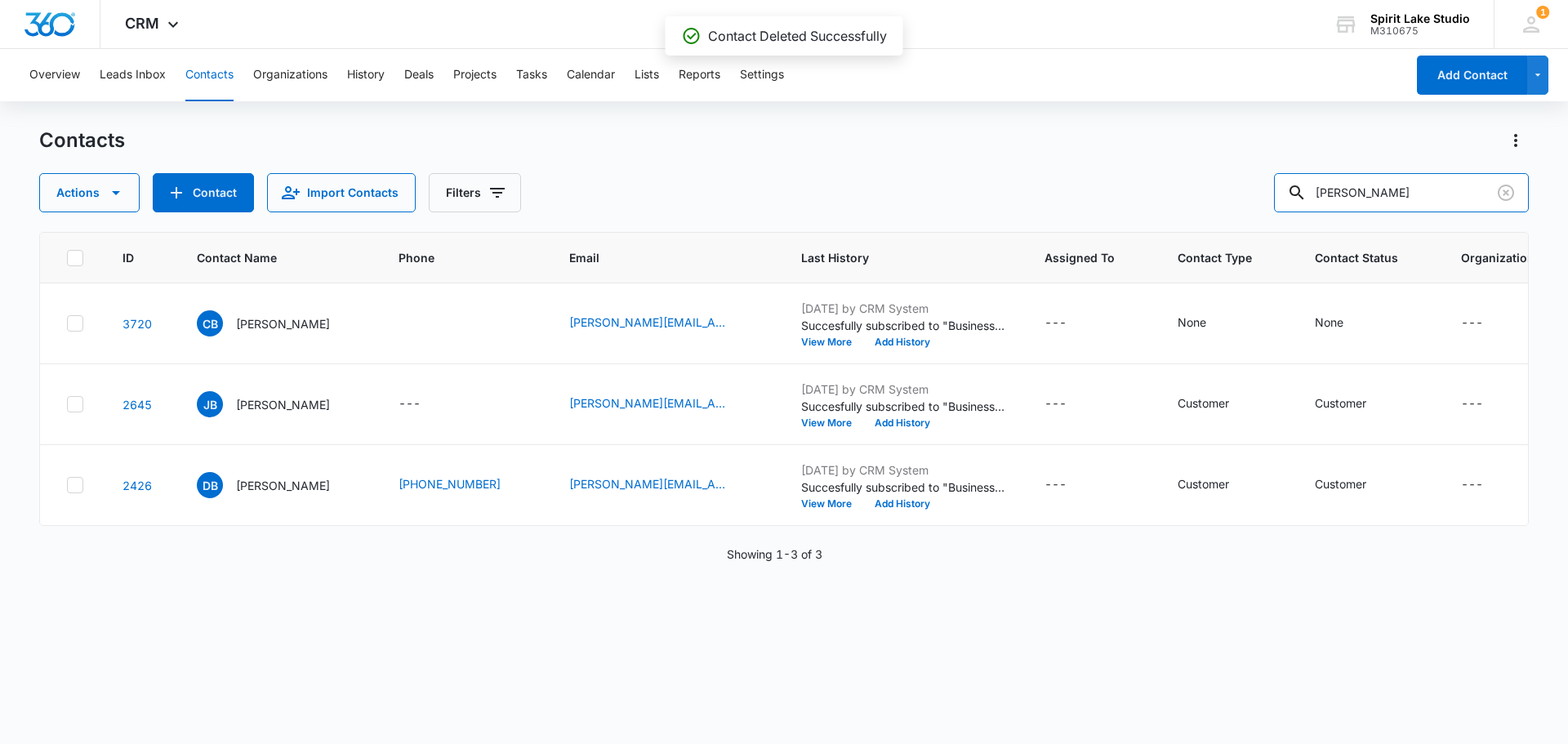
drag, startPoint x: 1395, startPoint y: 191, endPoint x: 1127, endPoint y: 215, distance: 269.1
click at [1144, 214] on div "Contacts Actions Contact Import Contacts Filters baer ID Contact Name Phone Ema…" at bounding box center [784, 434] width 1490 height 615
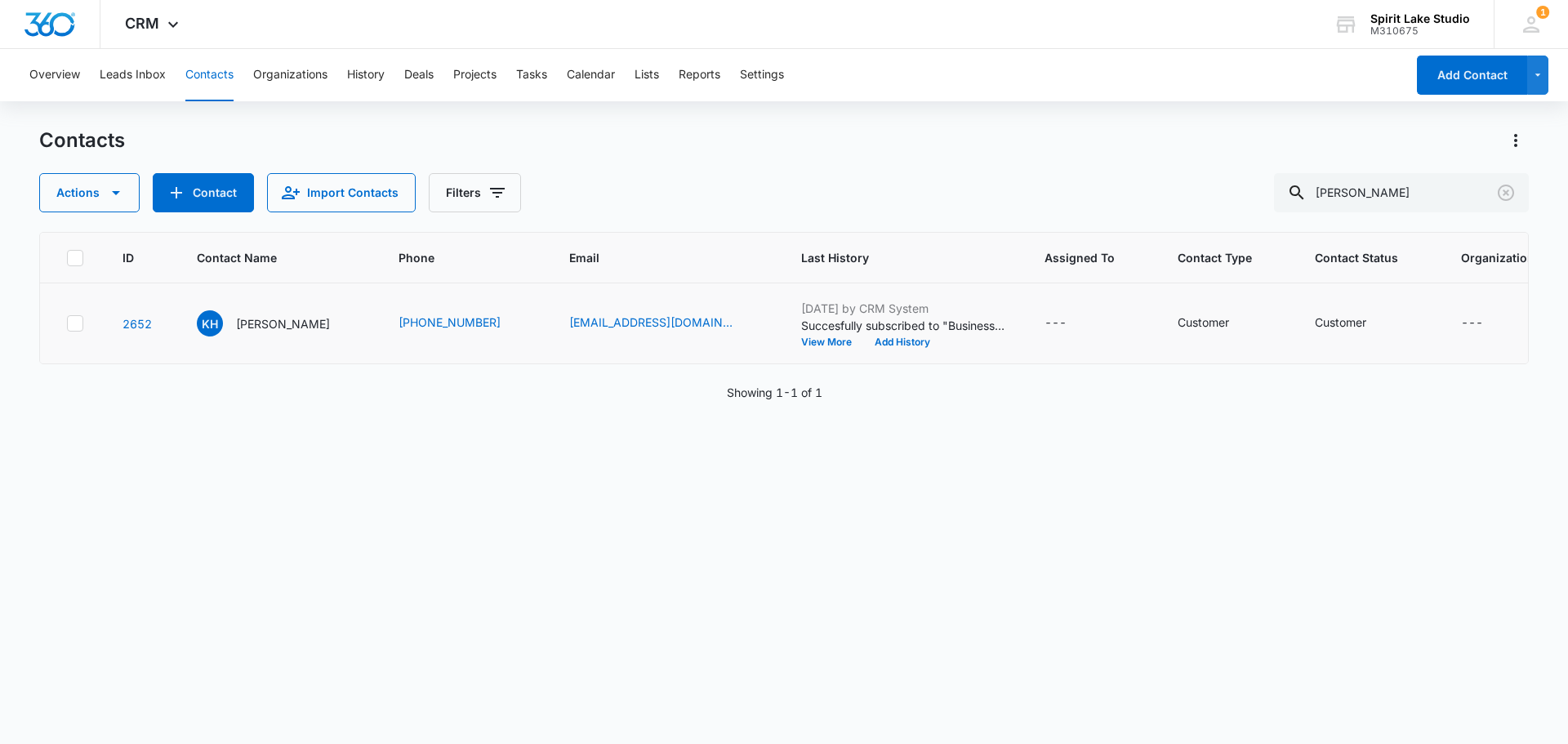
click at [72, 330] on icon at bounding box center [74, 322] width 15 height 15
click at [67, 324] on input "checkbox" at bounding box center [66, 323] width 1 height 1
click at [91, 196] on button "Actions" at bounding box center [89, 193] width 100 height 39
click at [115, 340] on div "Delete" at bounding box center [120, 343] width 120 height 12
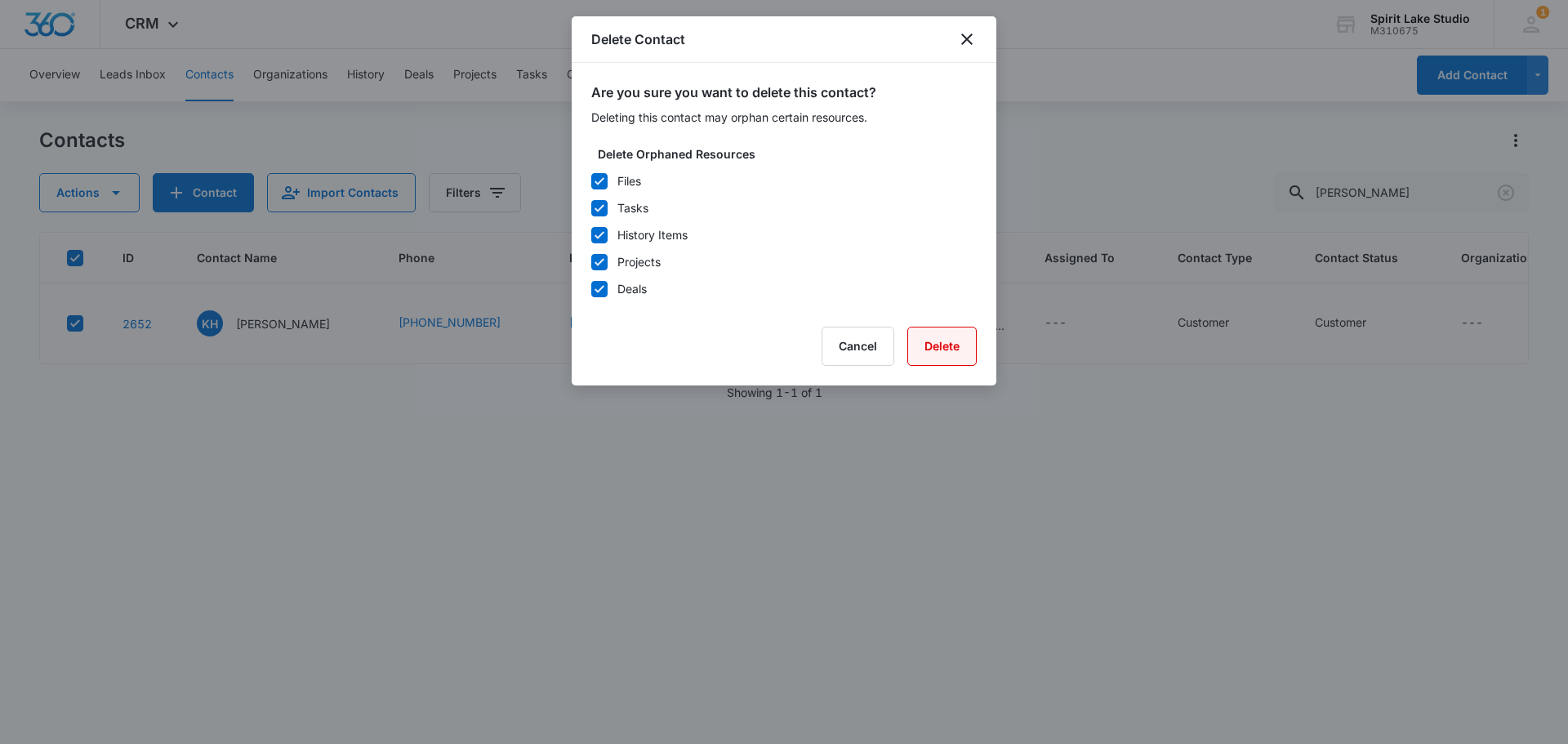
click at [957, 341] on button "Delete" at bounding box center [942, 346] width 70 height 39
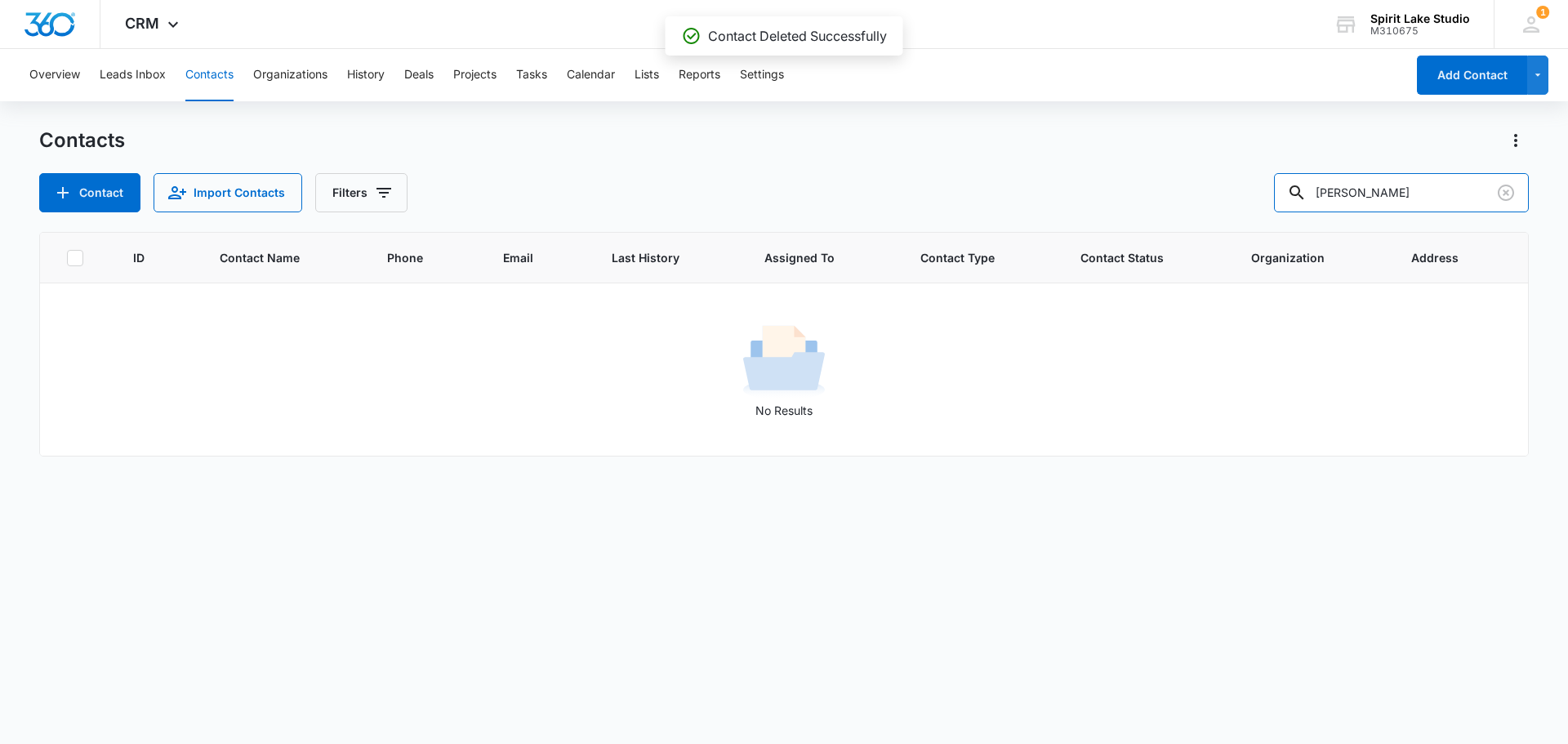
drag, startPoint x: 1418, startPoint y: 199, endPoint x: 1099, endPoint y: 238, distance: 321.4
click at [1124, 231] on div "Contacts Contact Import Contacts Filters heidesch ID Contact Name Phone Email L…" at bounding box center [784, 434] width 1490 height 615
type input "ross"
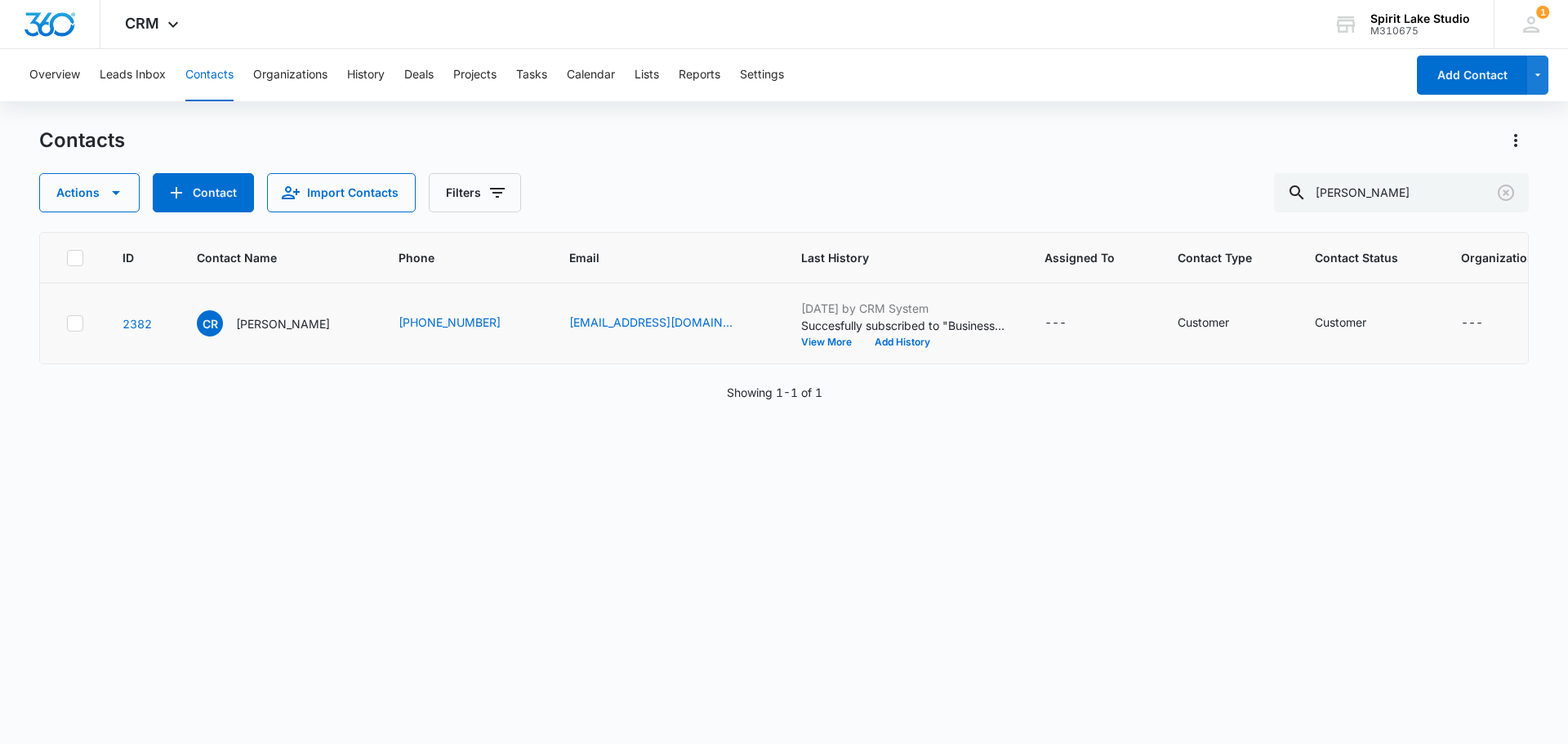
click at [80, 322] on icon at bounding box center [74, 322] width 15 height 15
click at [67, 323] on input "checkbox" at bounding box center [66, 323] width 1 height 1
click at [118, 195] on icon "button" at bounding box center [116, 193] width 20 height 20
click at [75, 337] on div "Delete" at bounding box center [120, 343] width 120 height 12
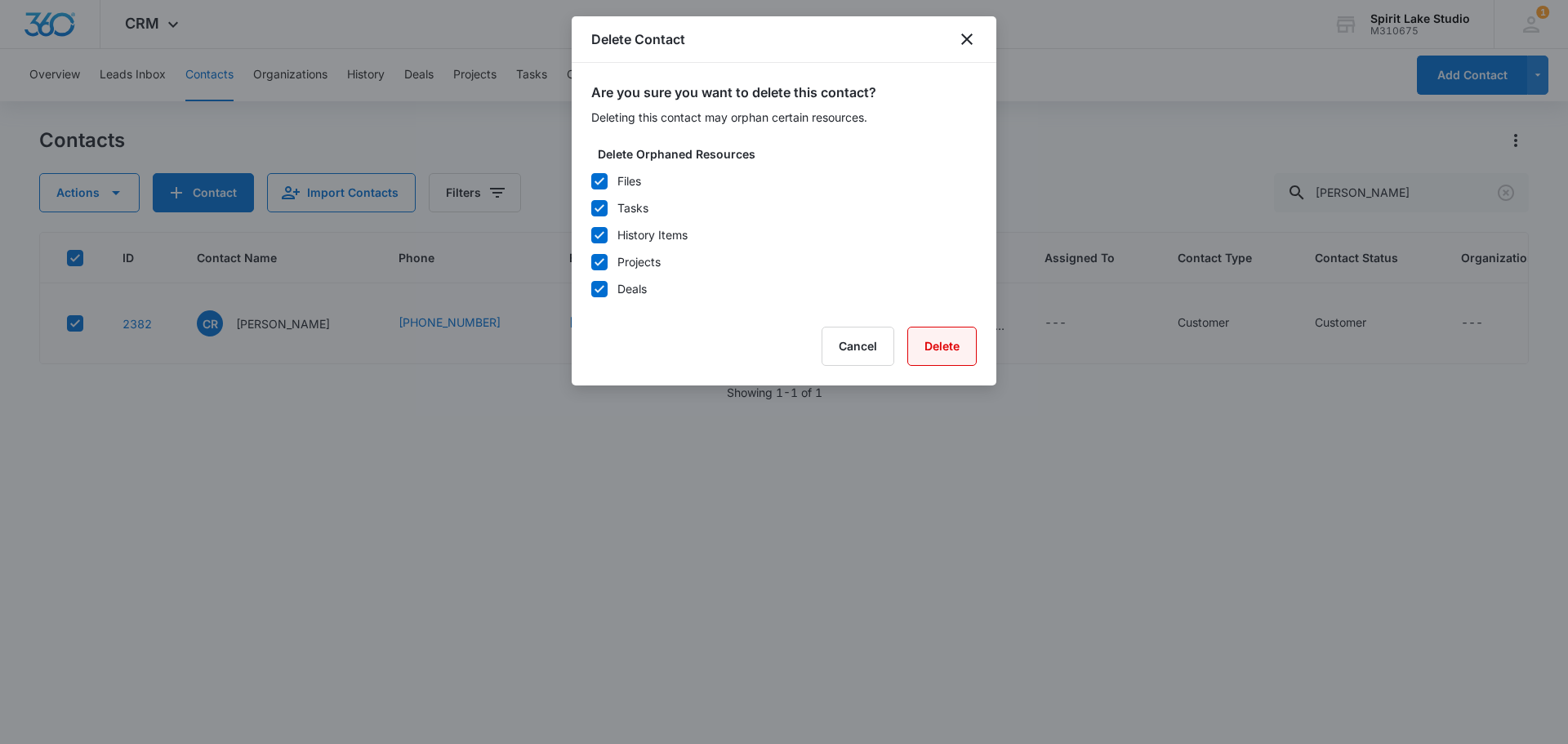
drag, startPoint x: 934, startPoint y: 350, endPoint x: 737, endPoint y: 387, distance: 200.4
click at [933, 350] on button "Delete" at bounding box center [942, 346] width 70 height 39
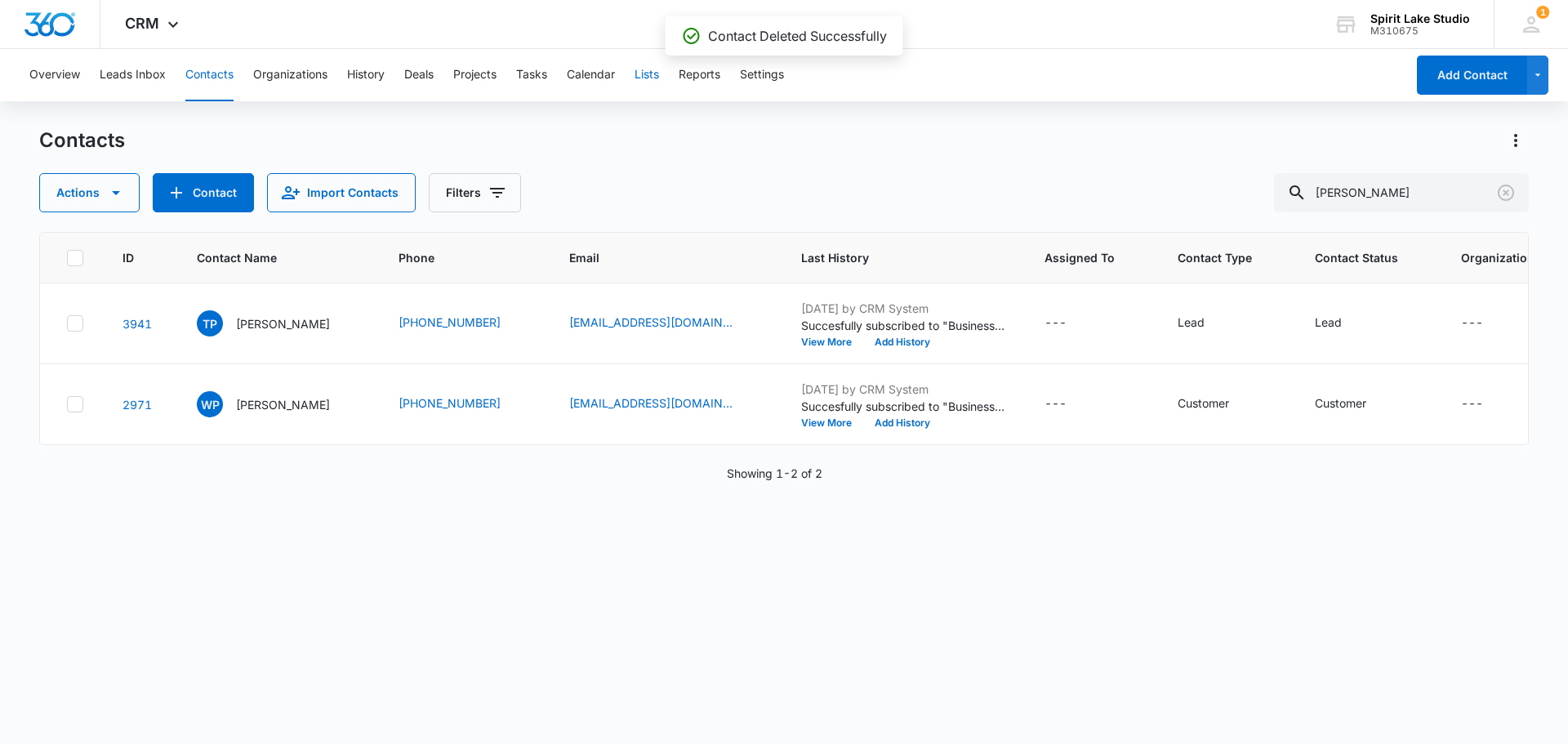
click at [644, 74] on button "Lists" at bounding box center [646, 74] width 24 height 52
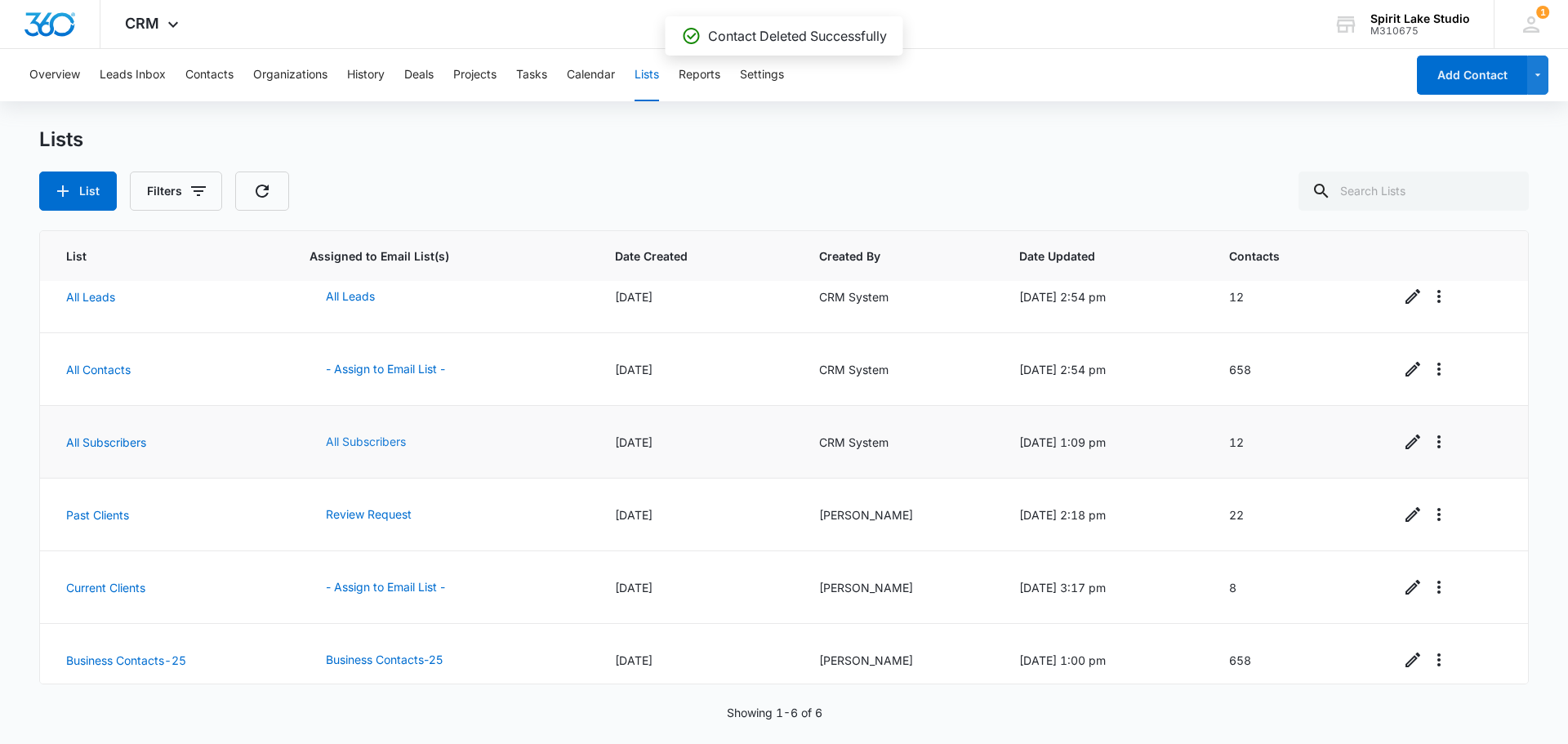
scroll to position [33, 0]
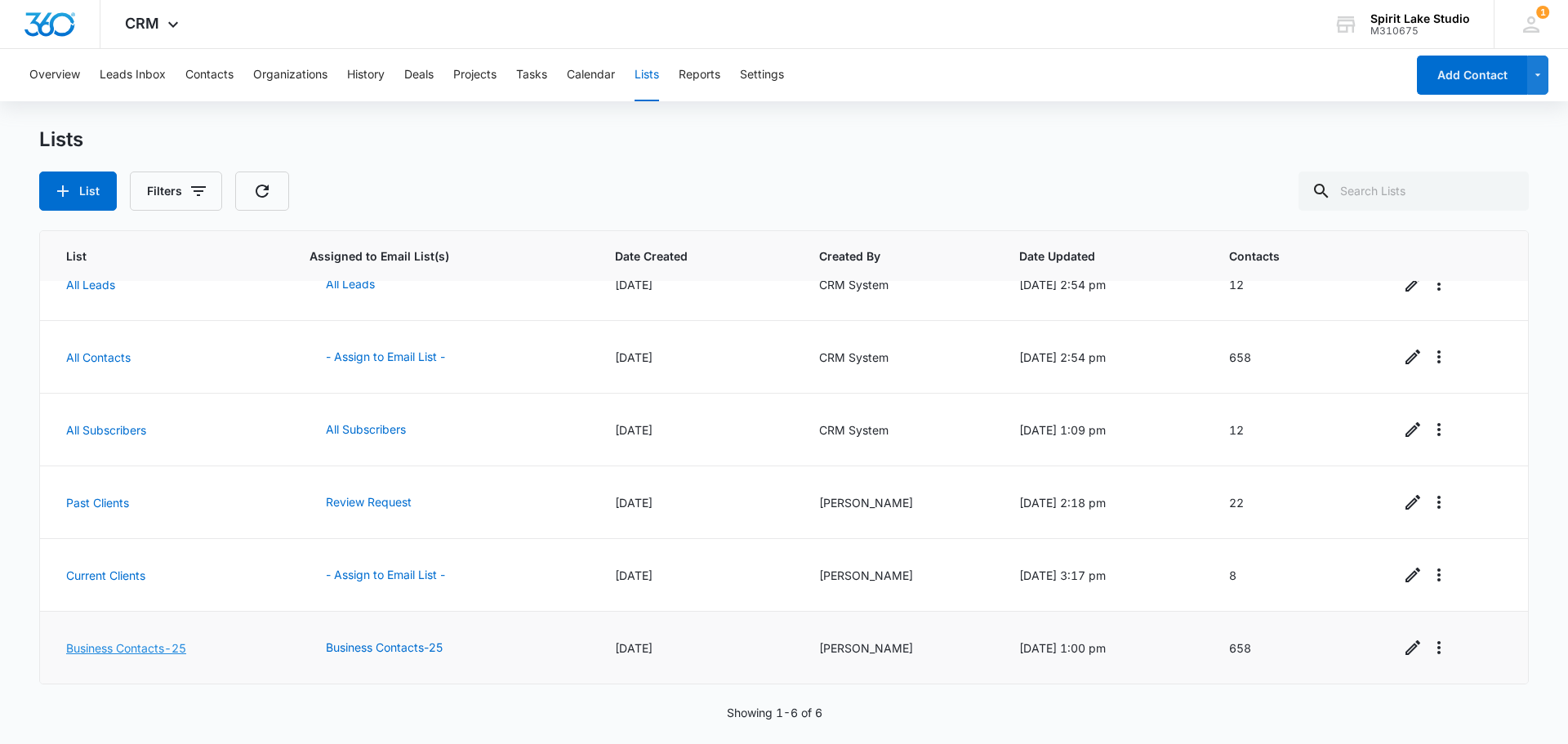
click at [91, 648] on link "Business Contacts-25" at bounding box center [125, 648] width 120 height 14
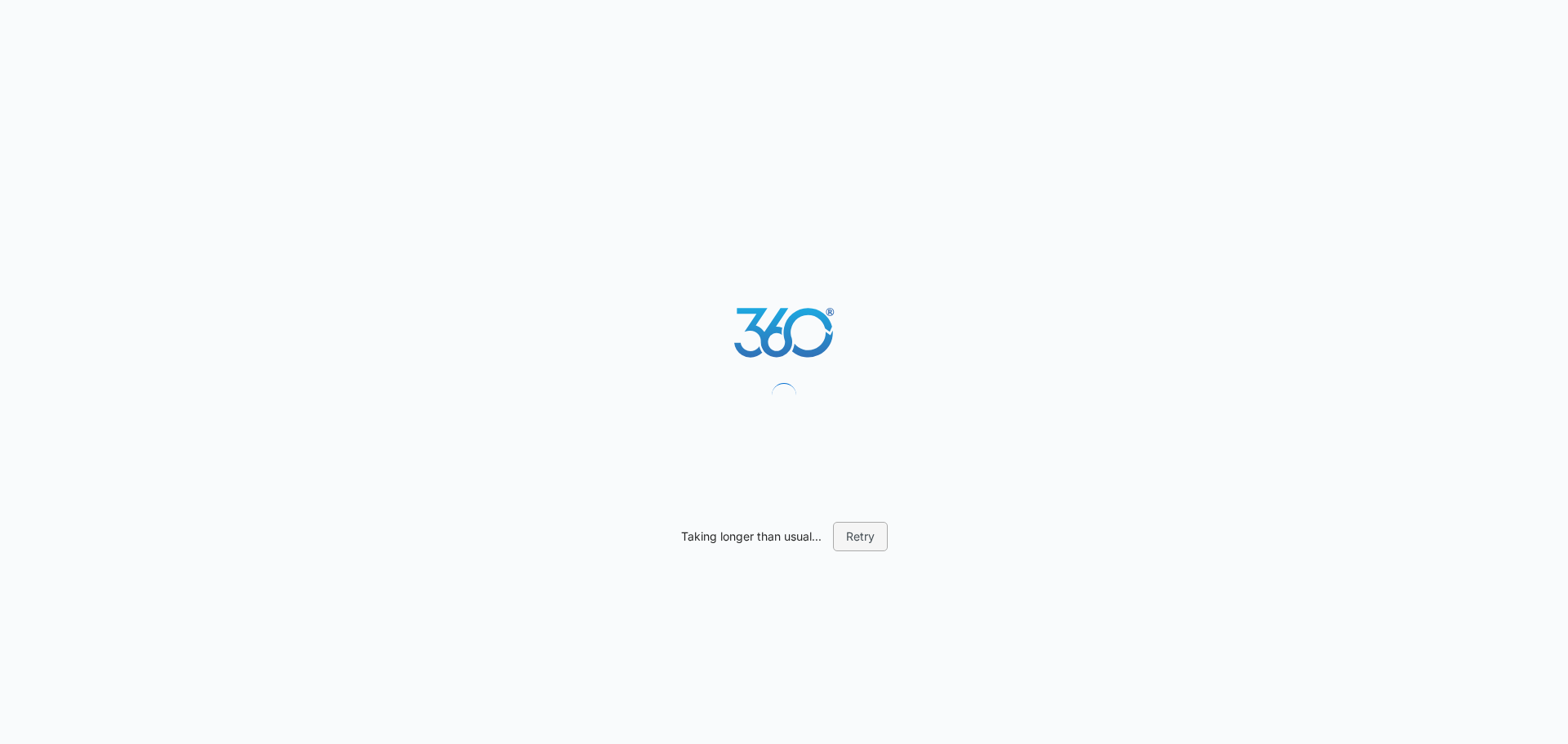
click at [854, 537] on button "Retry" at bounding box center [860, 536] width 55 height 29
click at [861, 554] on div "Taking longer than usual... Retry" at bounding box center [784, 372] width 1568 height 744
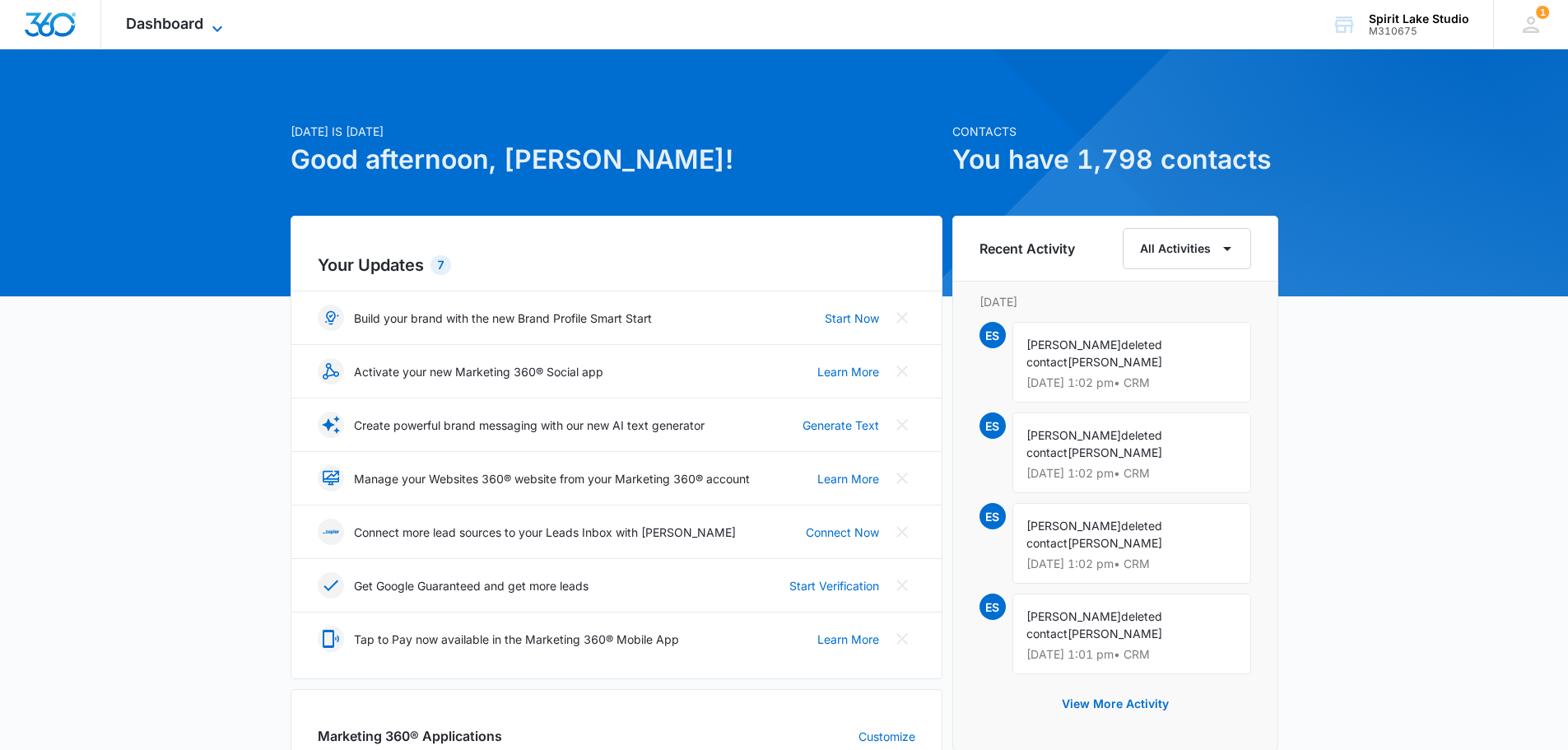
click at [186, 25] on span "Dashboard" at bounding box center [164, 23] width 77 height 17
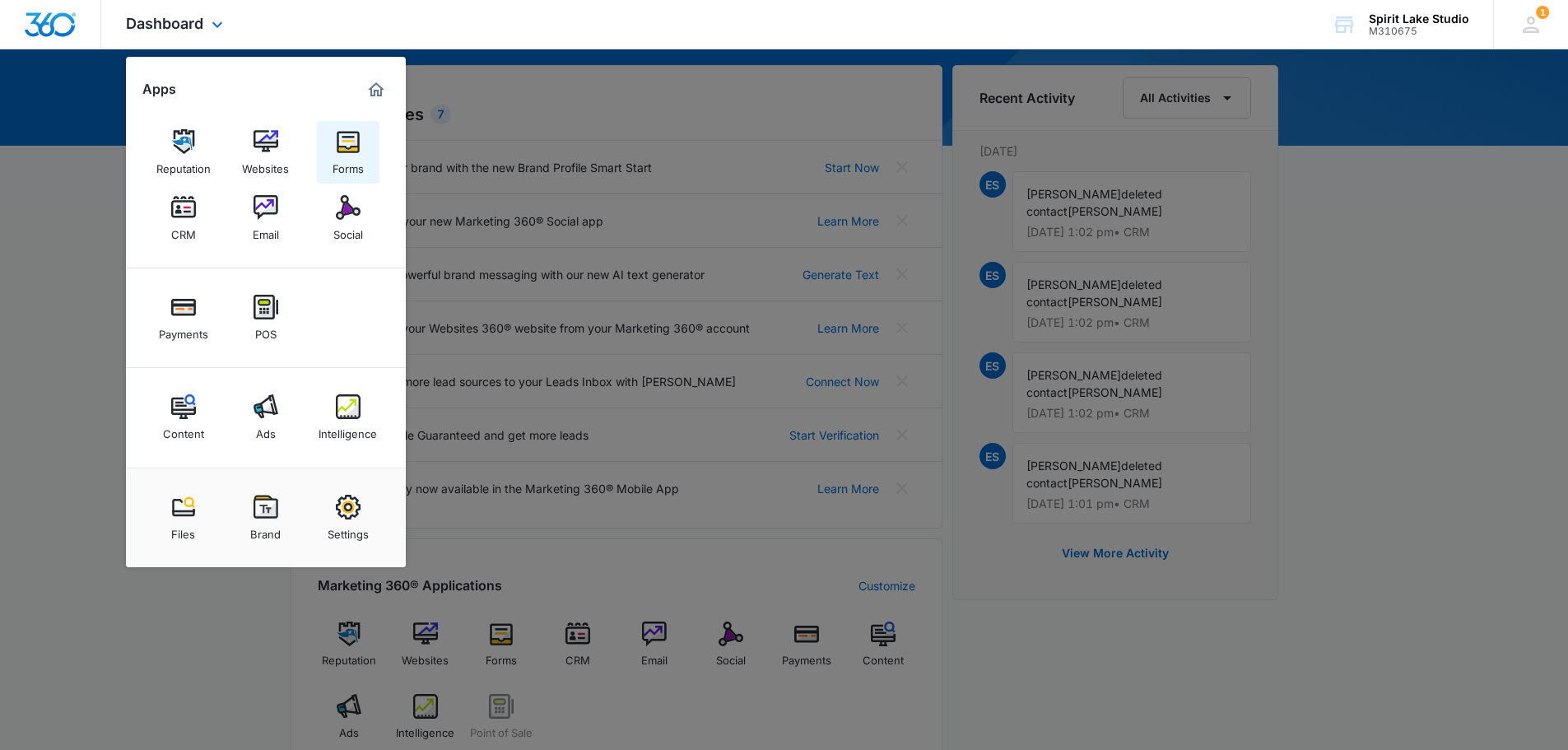
scroll to position [82, 0]
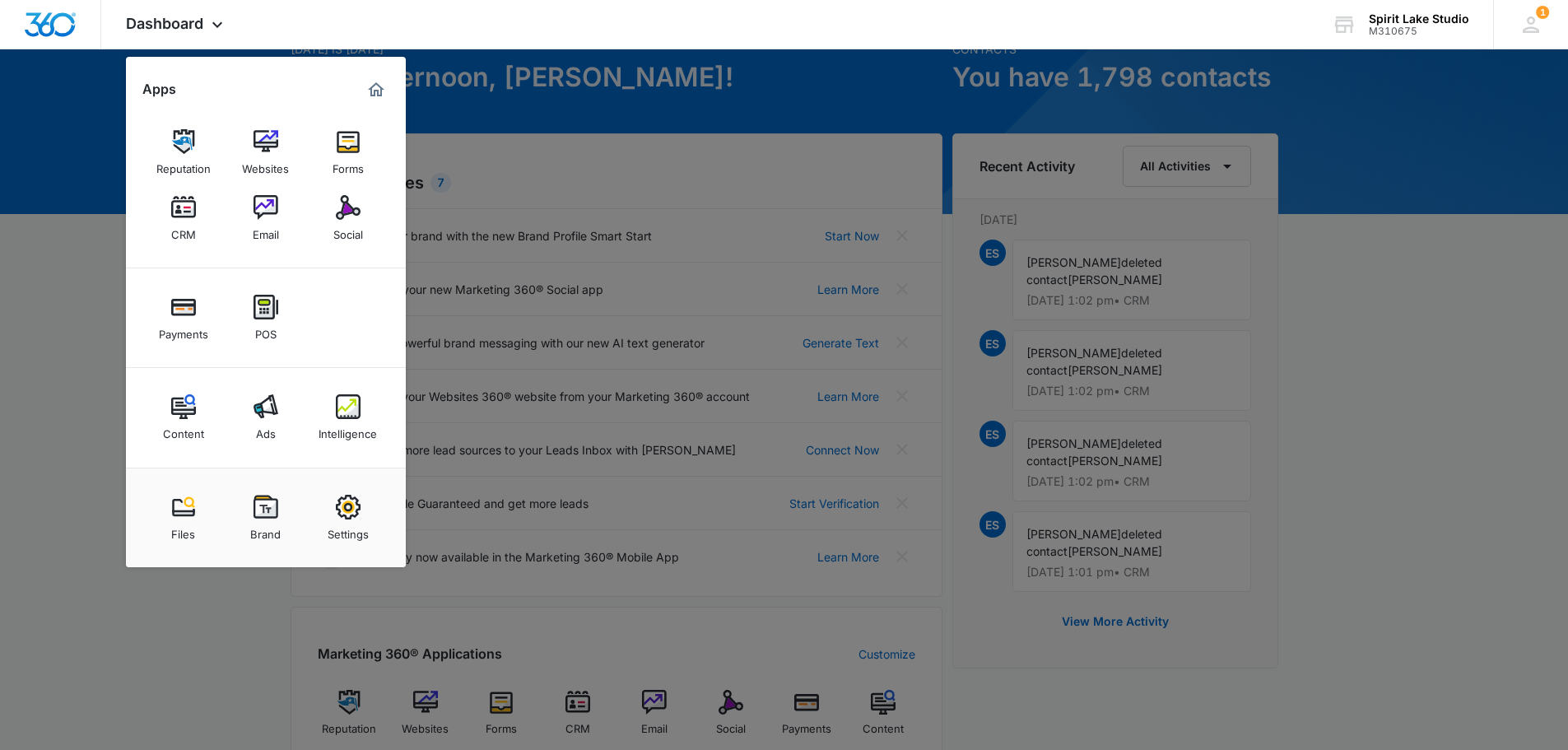
click at [706, 91] on div at bounding box center [784, 375] width 1568 height 750
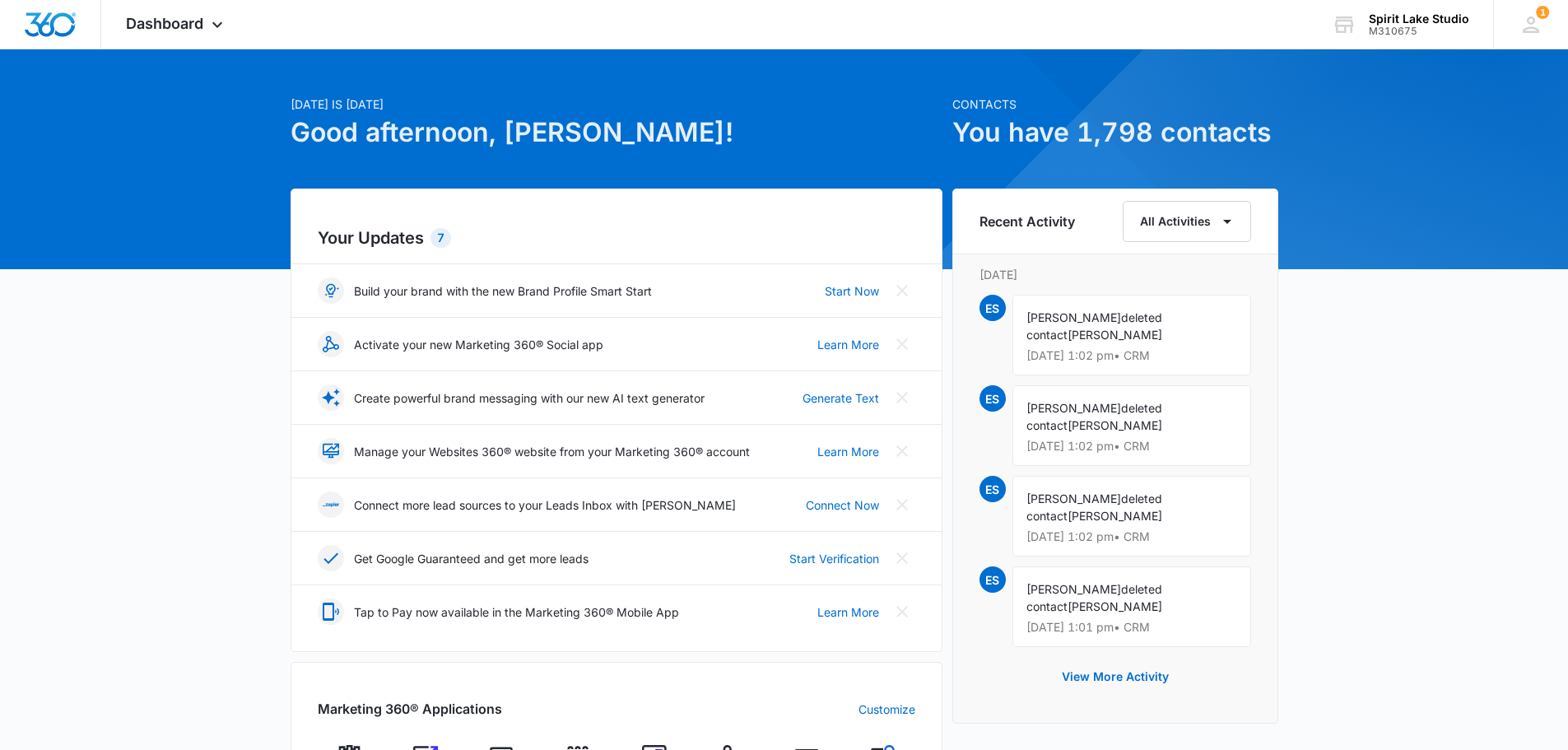
scroll to position [0, 0]
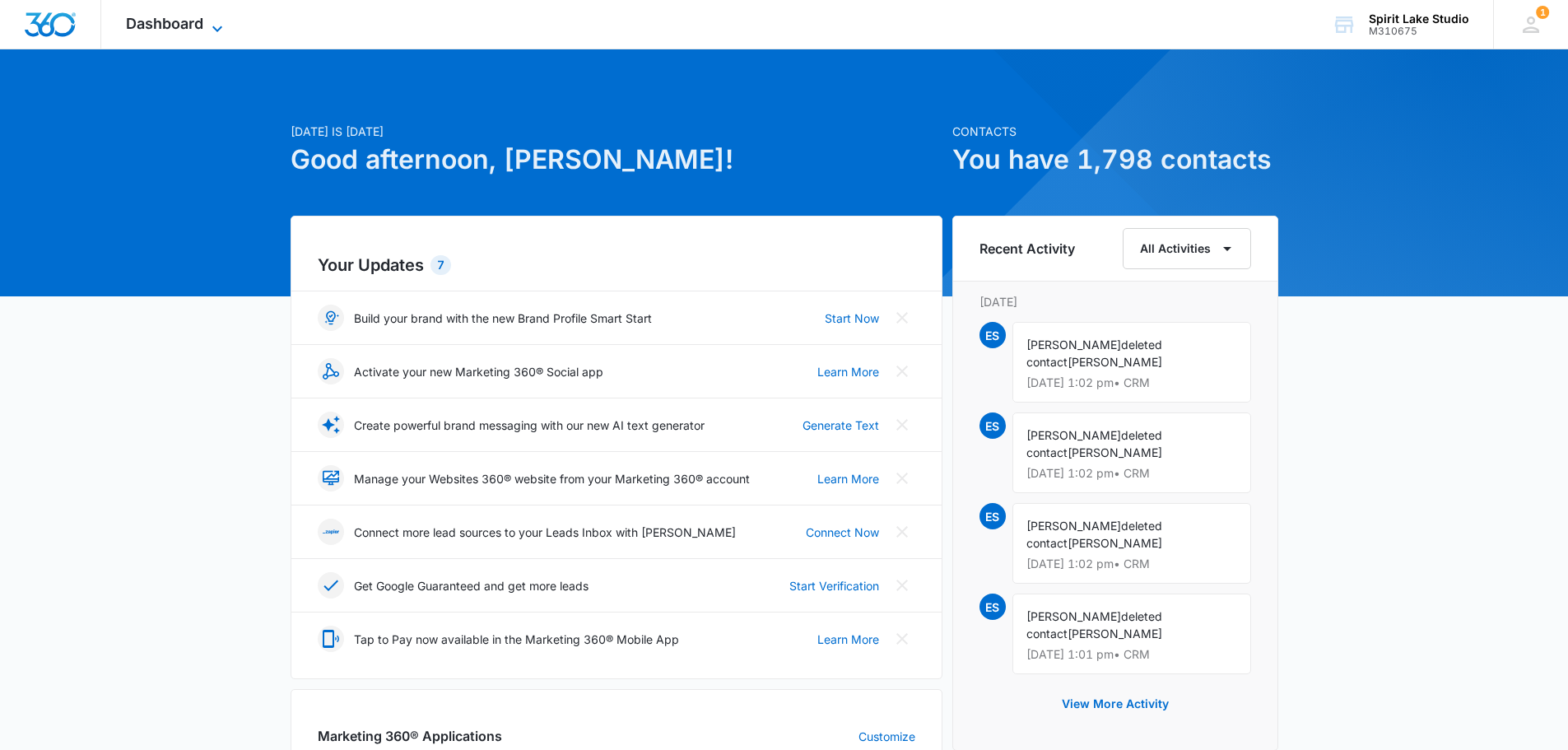
click at [207, 25] on div "Dashboard Apps Reputation Websites Forms CRM Email Social Payments POS Content …" at bounding box center [176, 24] width 150 height 48
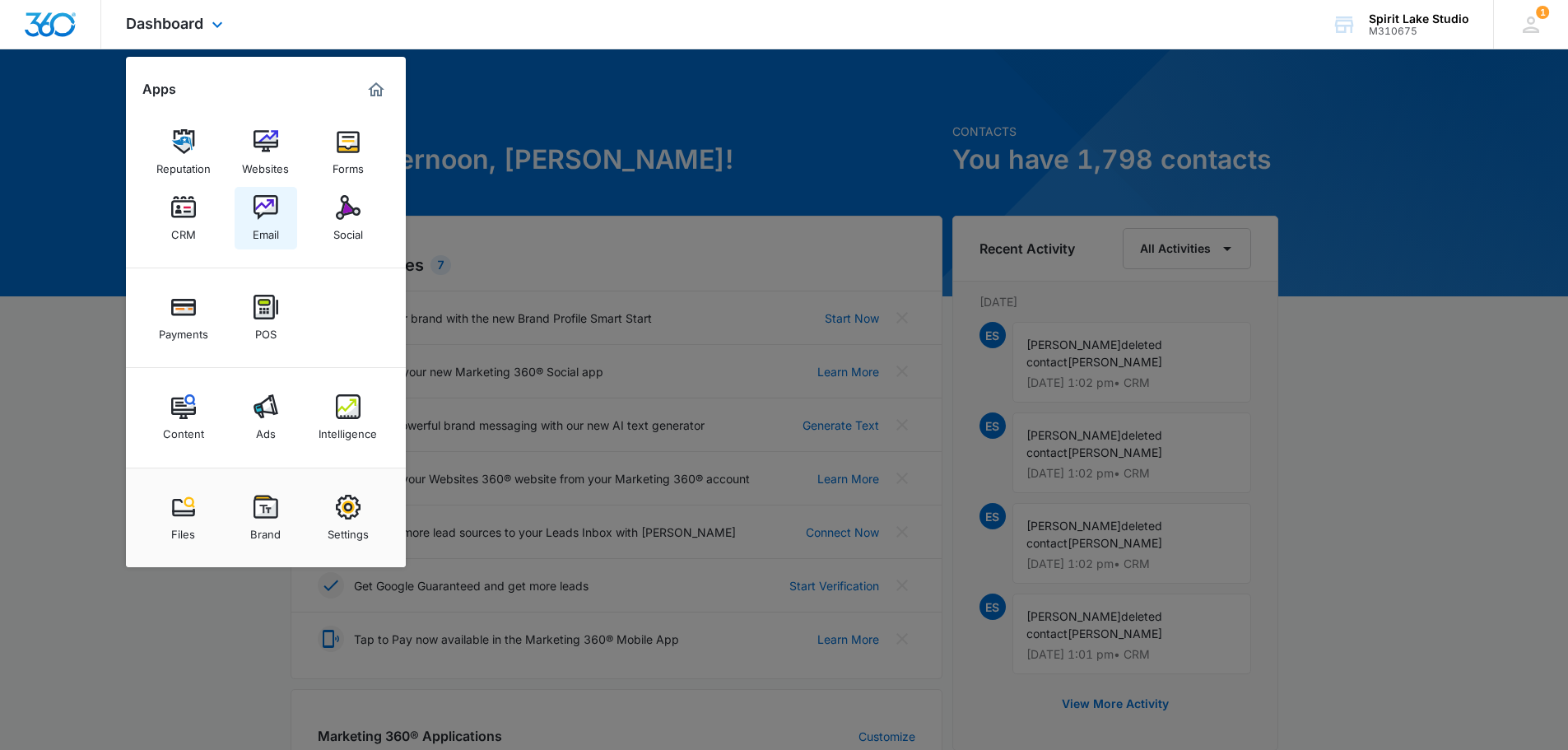
click at [270, 204] on img at bounding box center [266, 207] width 25 height 25
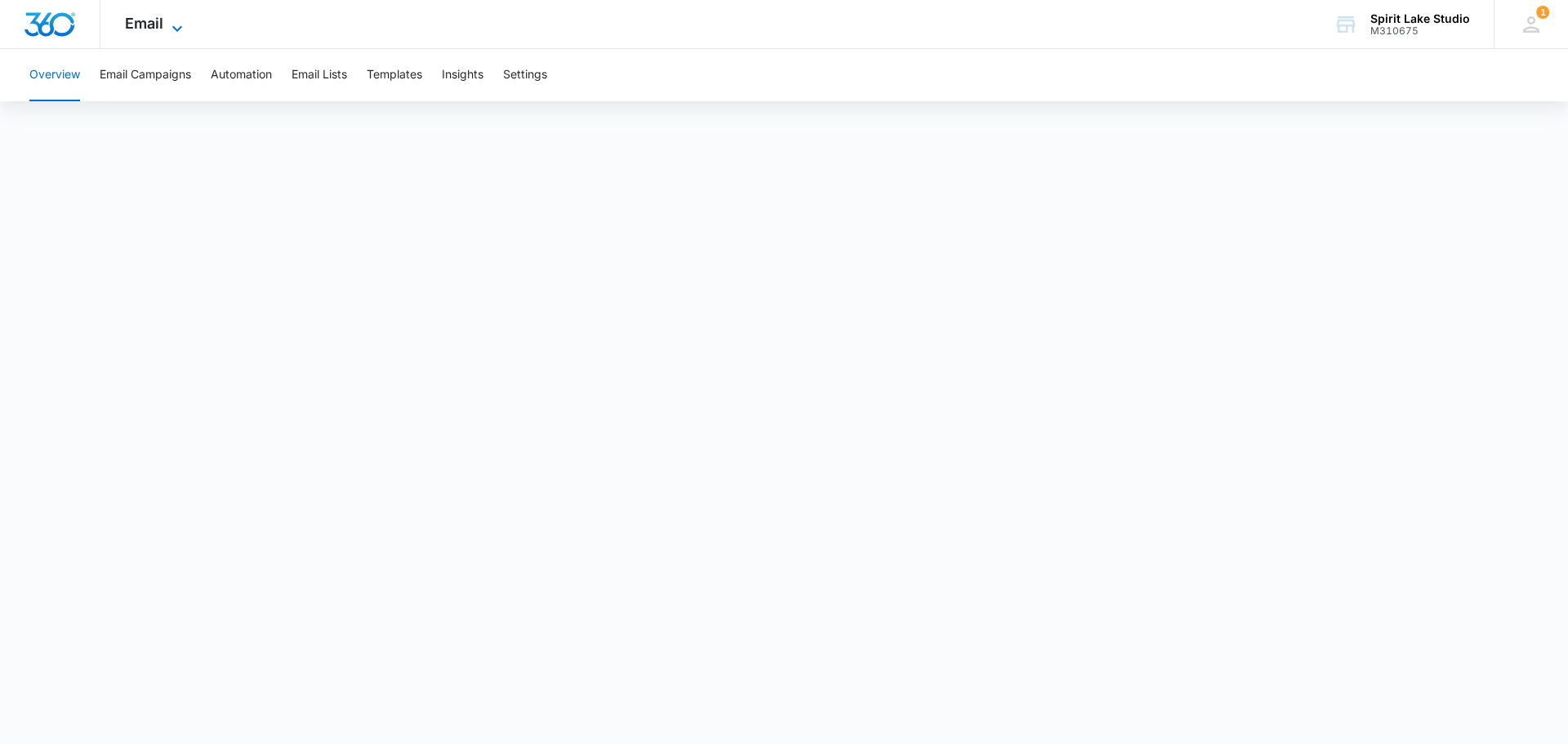
click at [149, 17] on span "Email" at bounding box center [143, 23] width 38 height 17
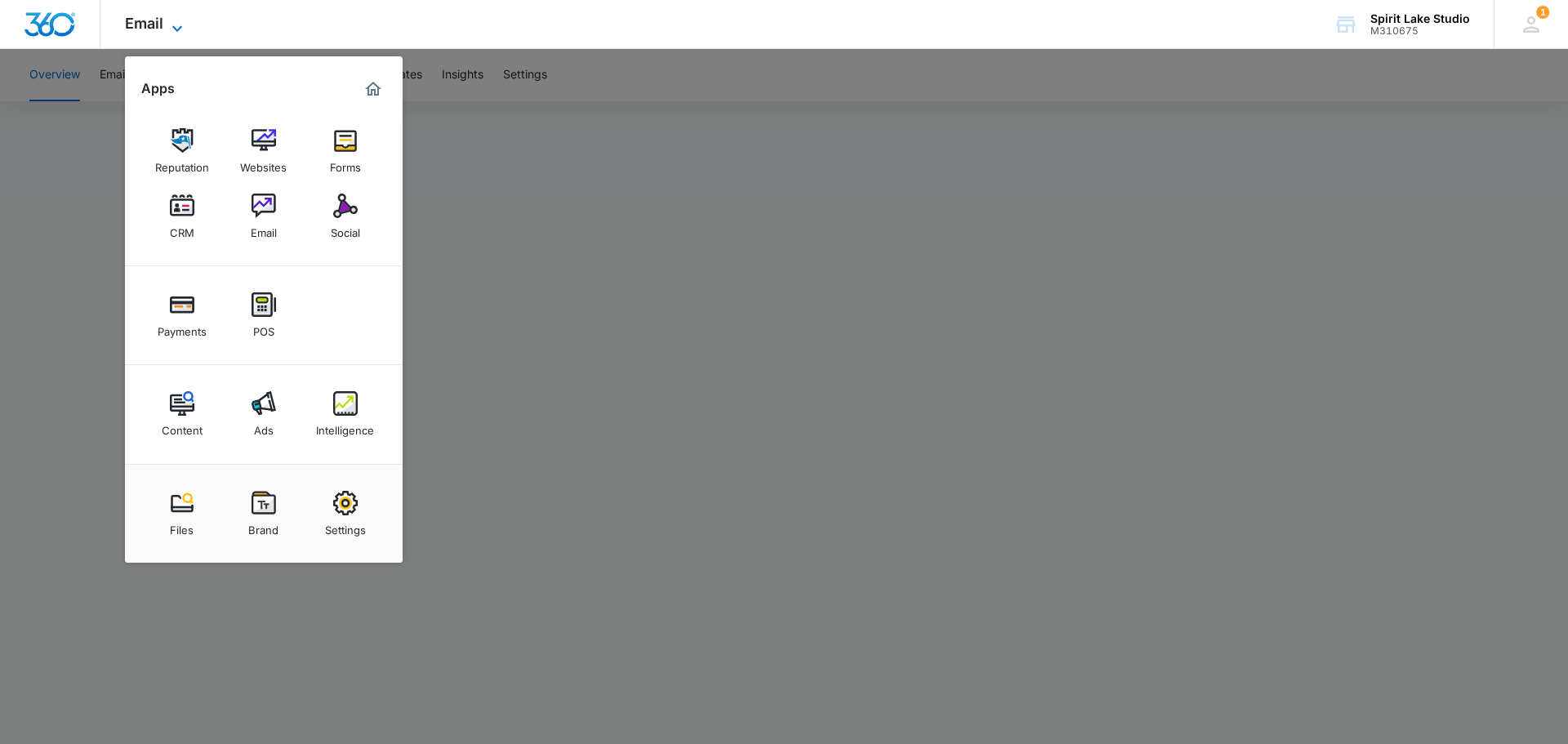
click at [149, 17] on span "Email" at bounding box center [143, 23] width 38 height 17
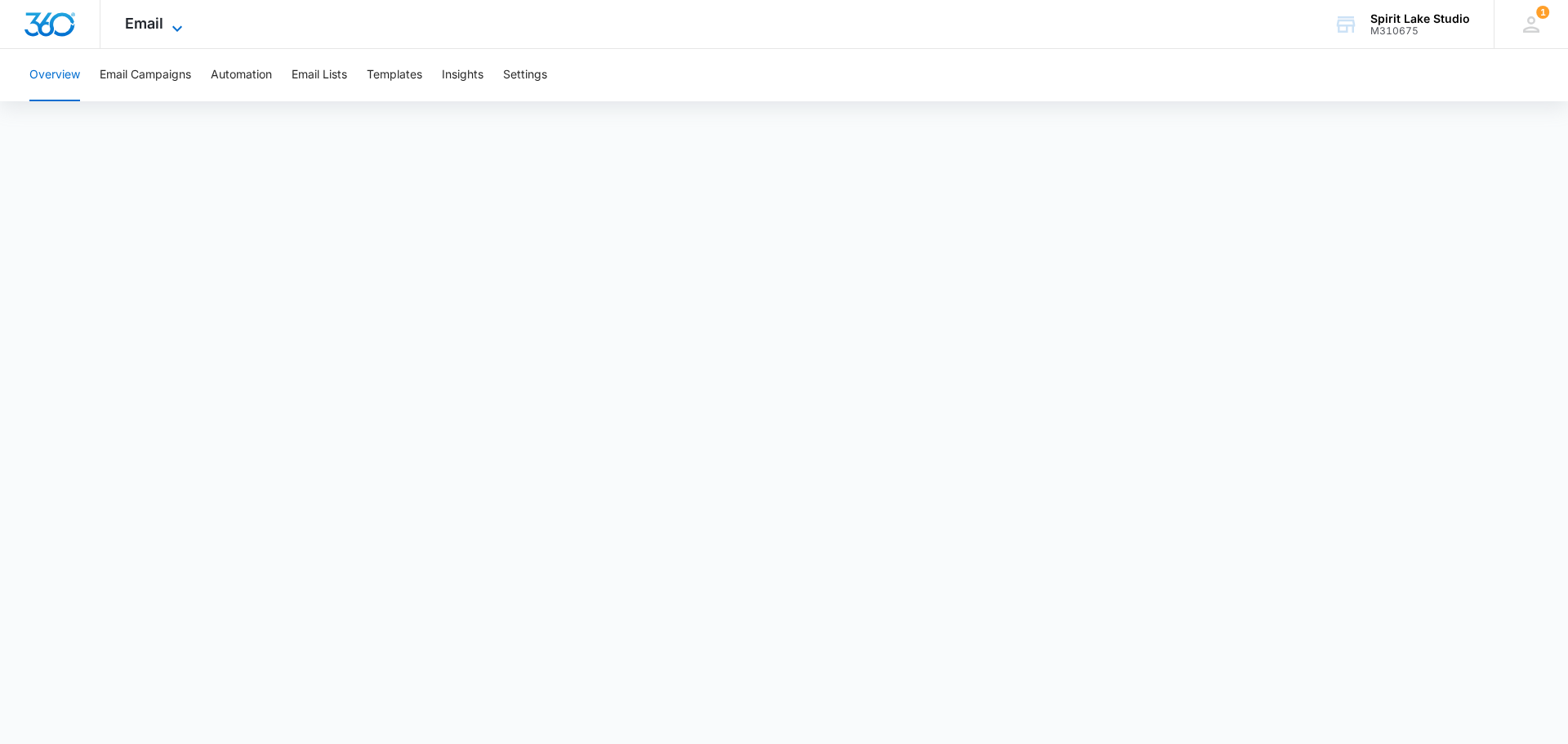
click at [148, 23] on span "Email" at bounding box center [143, 23] width 38 height 17
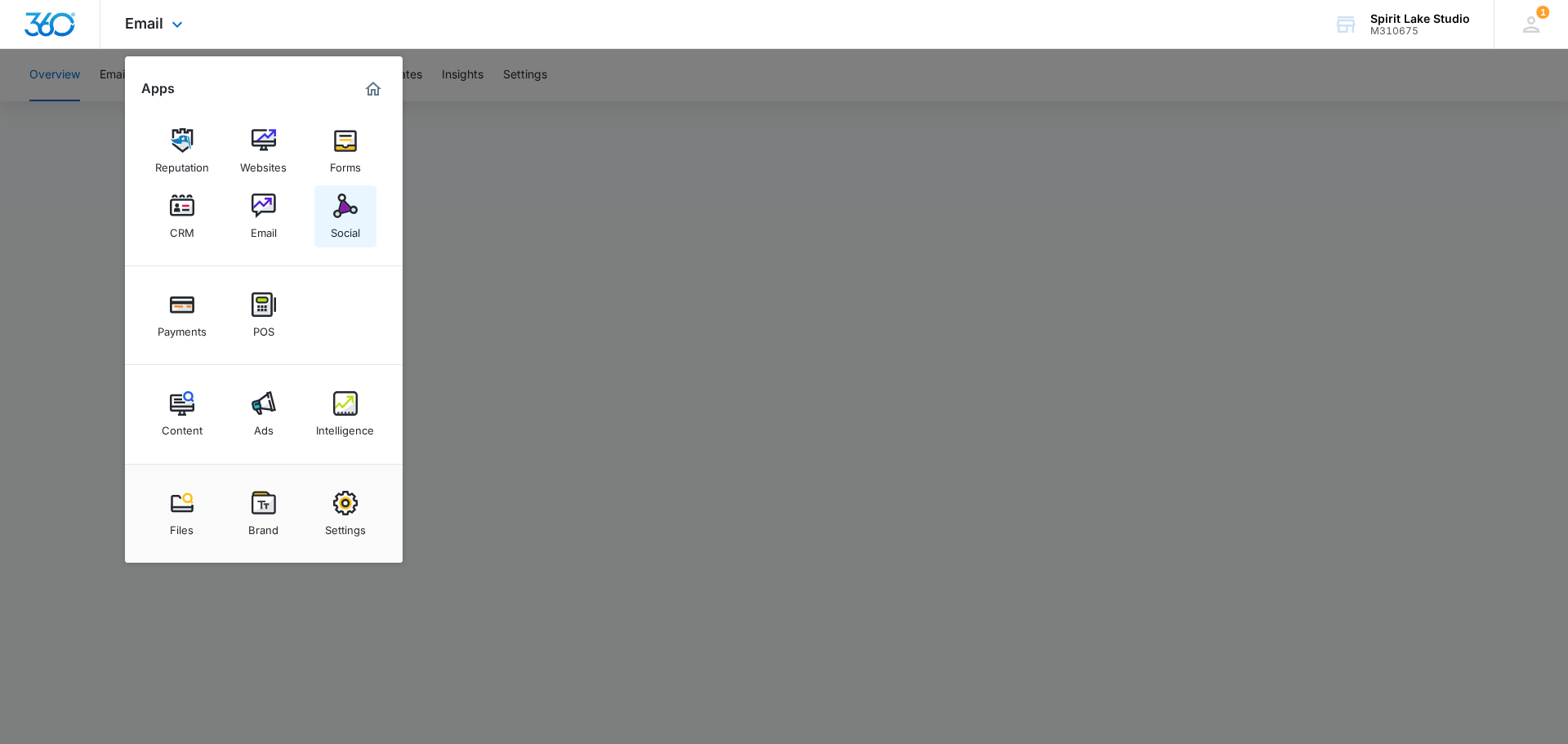
click at [352, 202] on img at bounding box center [345, 205] width 24 height 25
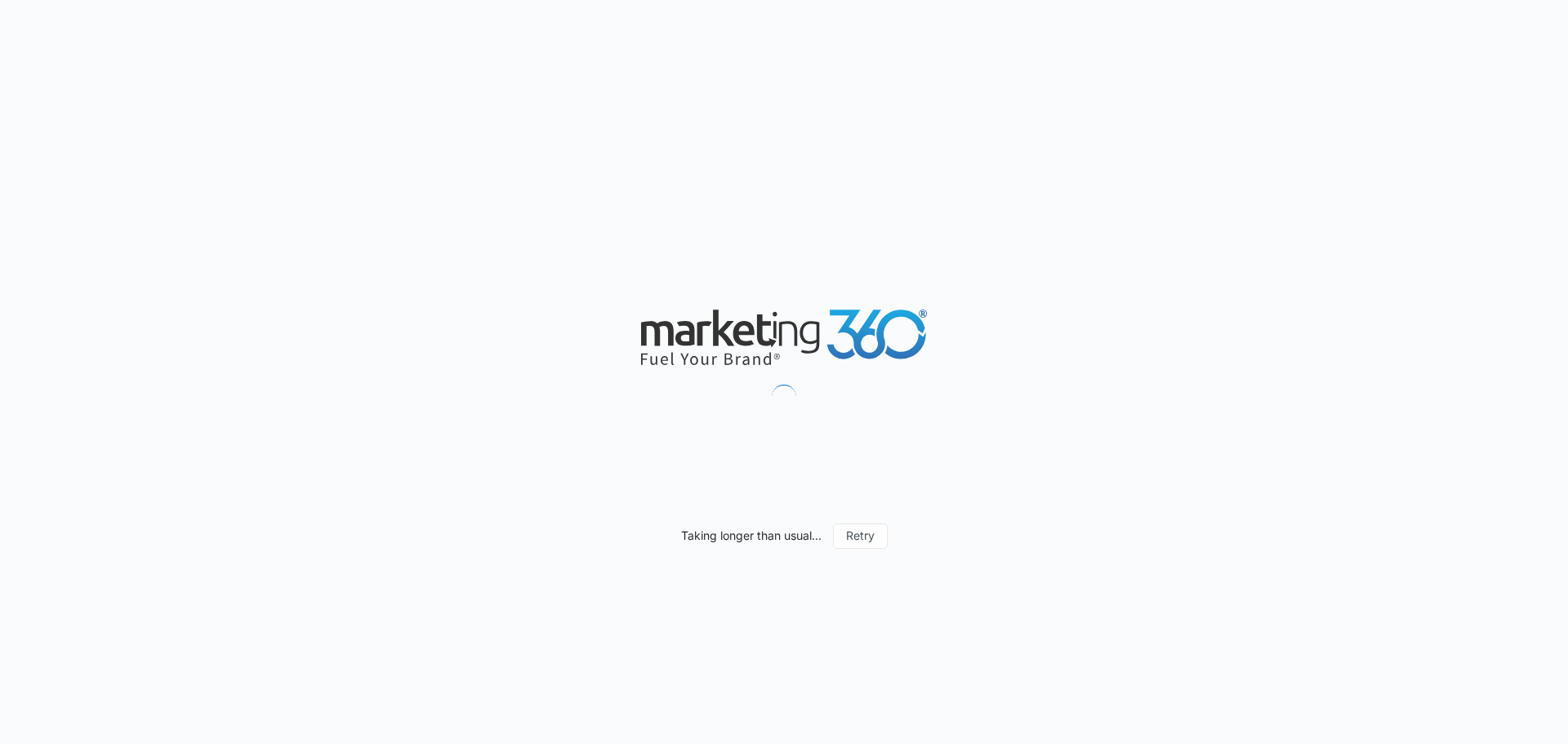
click at [867, 217] on div "Taking longer than usual... Retry" at bounding box center [784, 372] width 1568 height 744
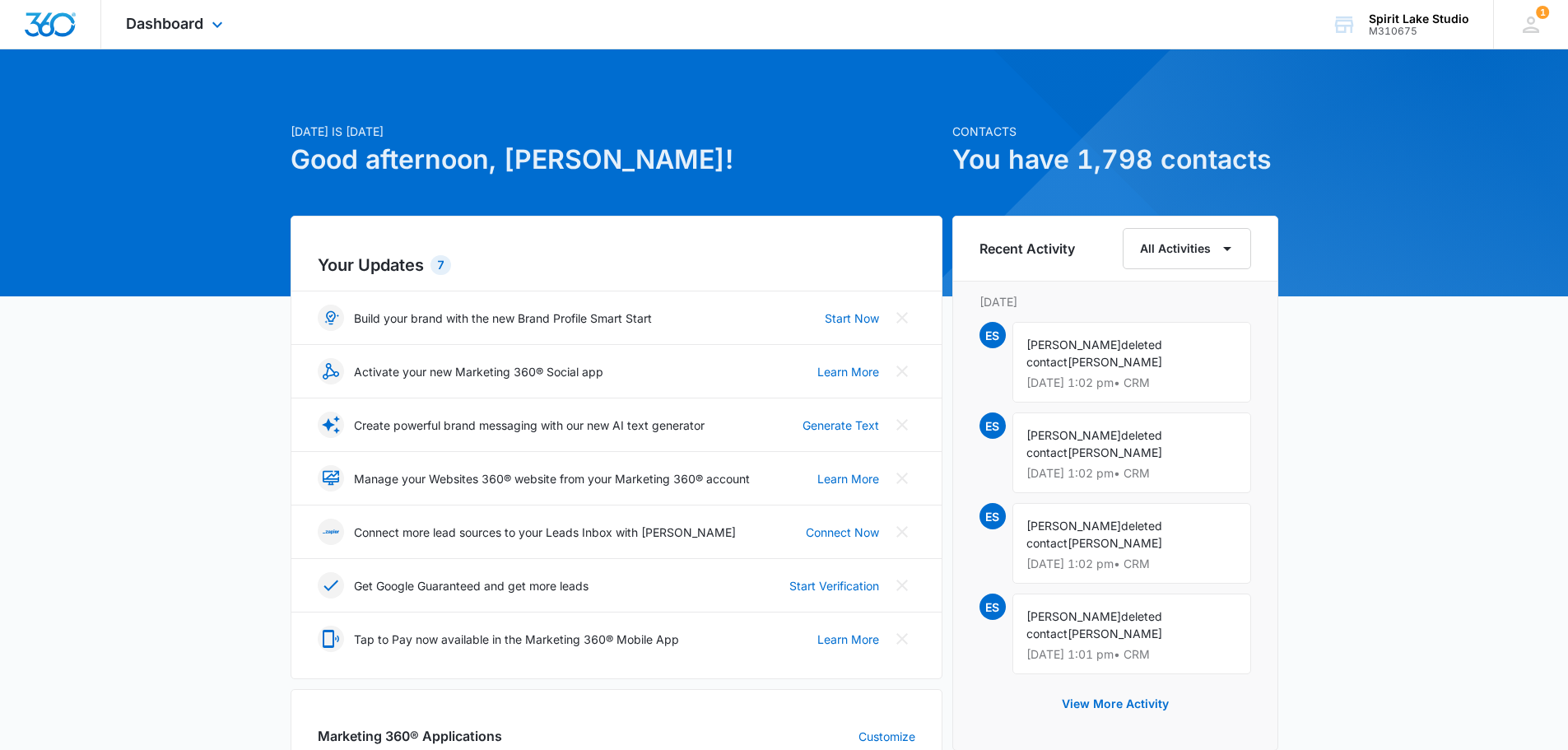
click at [205, 23] on div "Dashboard Apps Reputation Websites Forms CRM Email Social Payments POS Content …" at bounding box center [176, 24] width 150 height 48
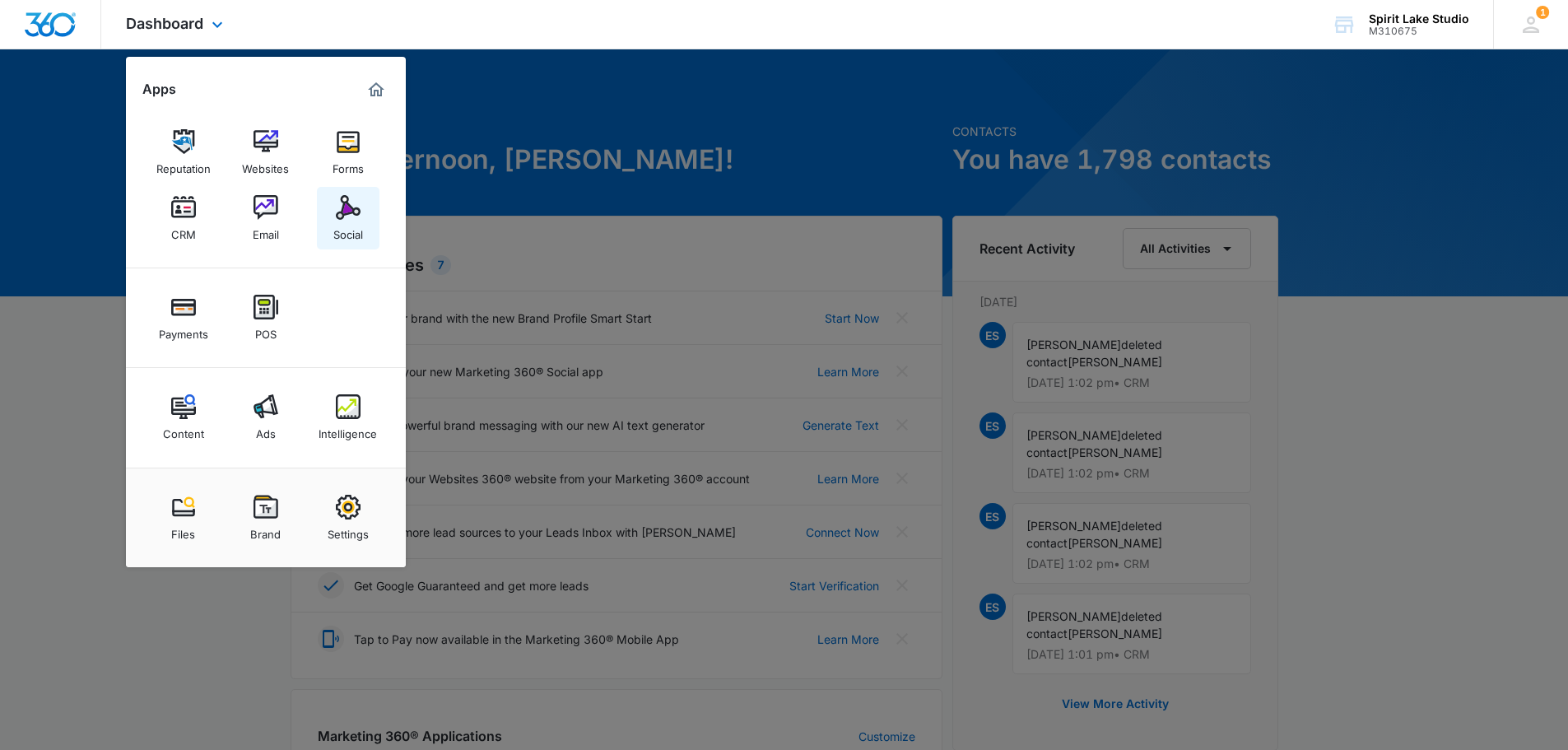
click at [347, 214] on img at bounding box center [348, 207] width 25 height 25
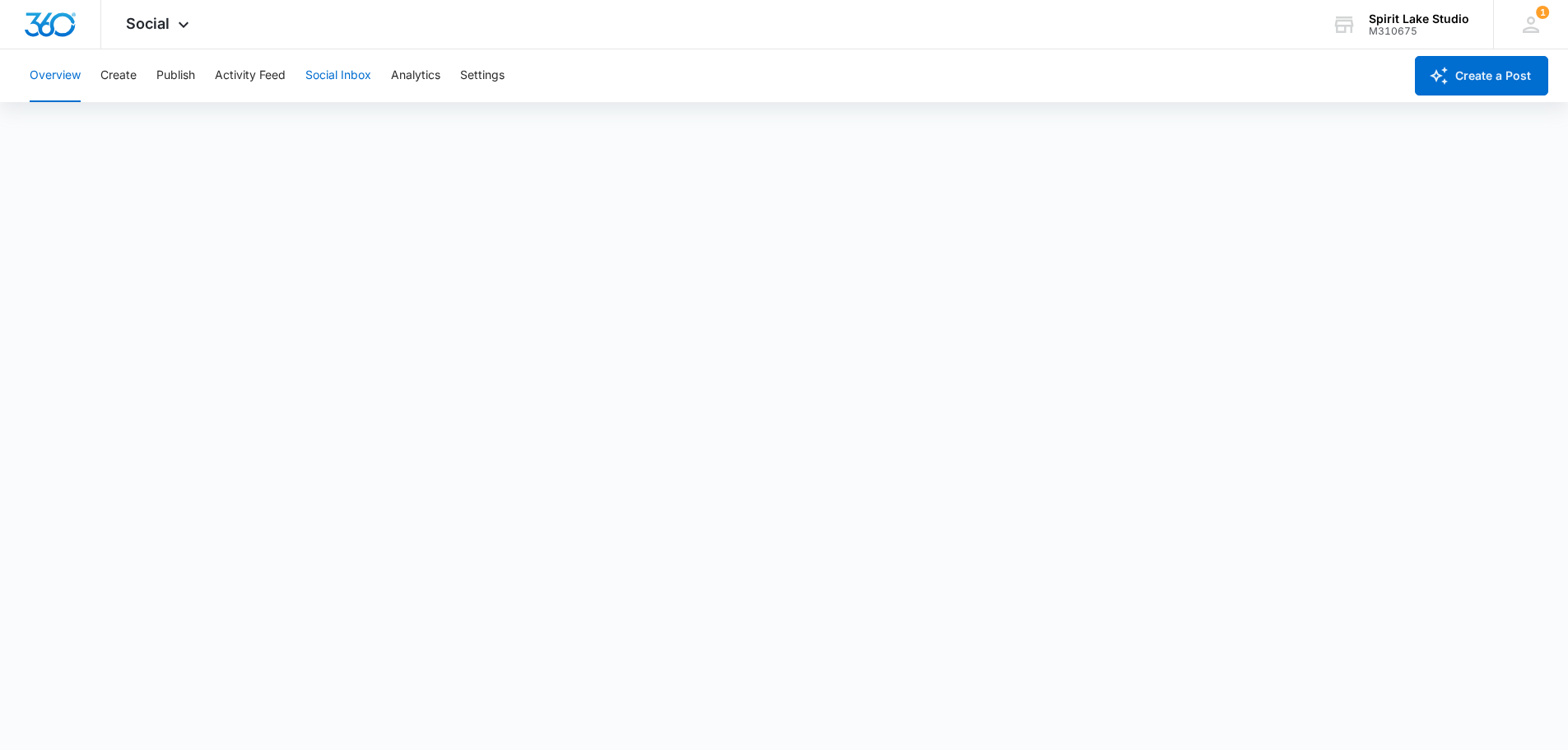
click at [324, 69] on button "Social Inbox" at bounding box center [338, 75] width 66 height 52
click at [172, 23] on div "Social Apps Reputation Websites Forms CRM Email Social Payments POS Content Ads…" at bounding box center [159, 24] width 117 height 48
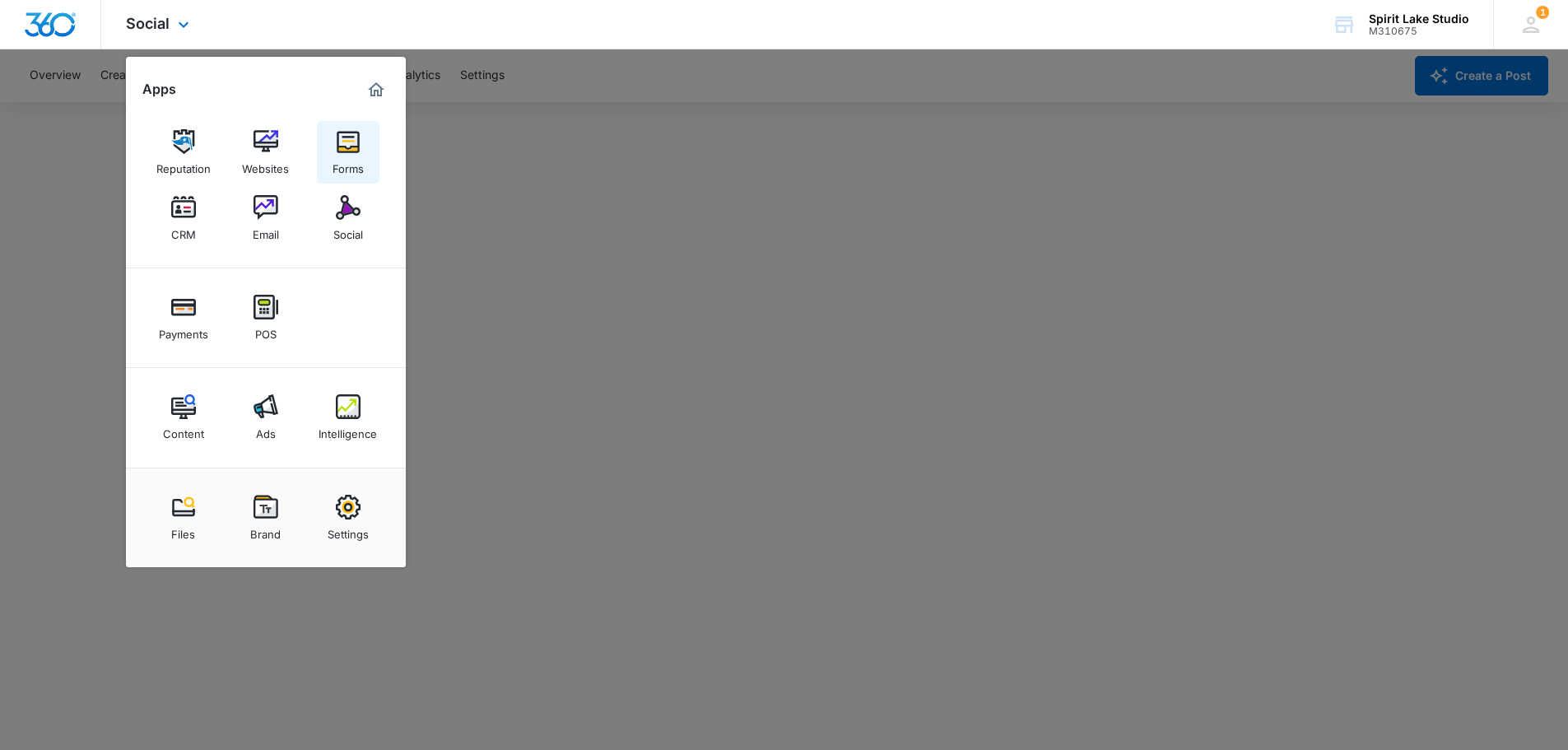
click at [356, 138] on img at bounding box center [348, 141] width 25 height 25
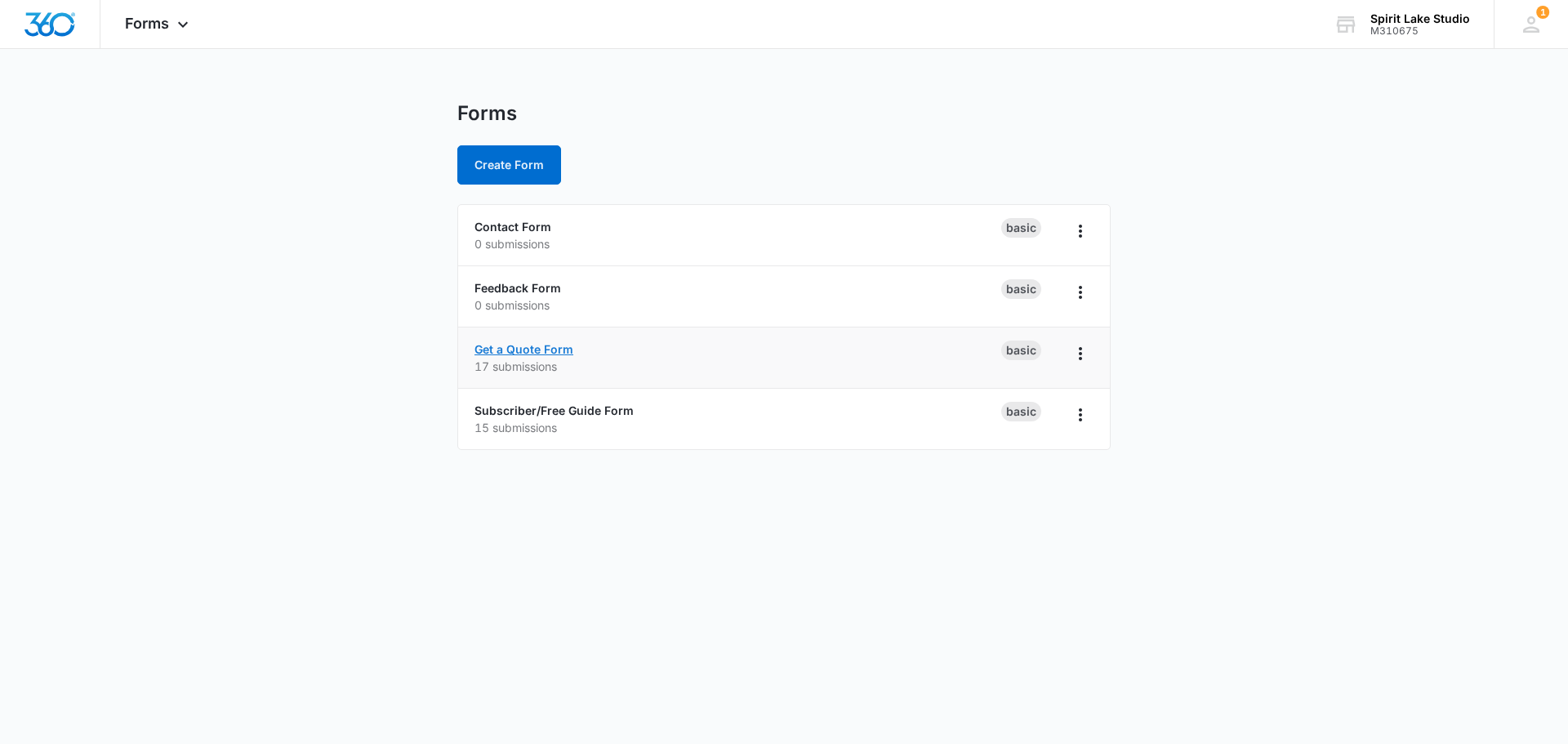
click at [516, 347] on link "Get a Quote Form" at bounding box center [523, 349] width 99 height 14
click at [1090, 352] on icon "Overflow Menu" at bounding box center [1080, 354] width 20 height 20
click at [587, 410] on link "Subscriber/Free Guide Form" at bounding box center [554, 411] width 159 height 14
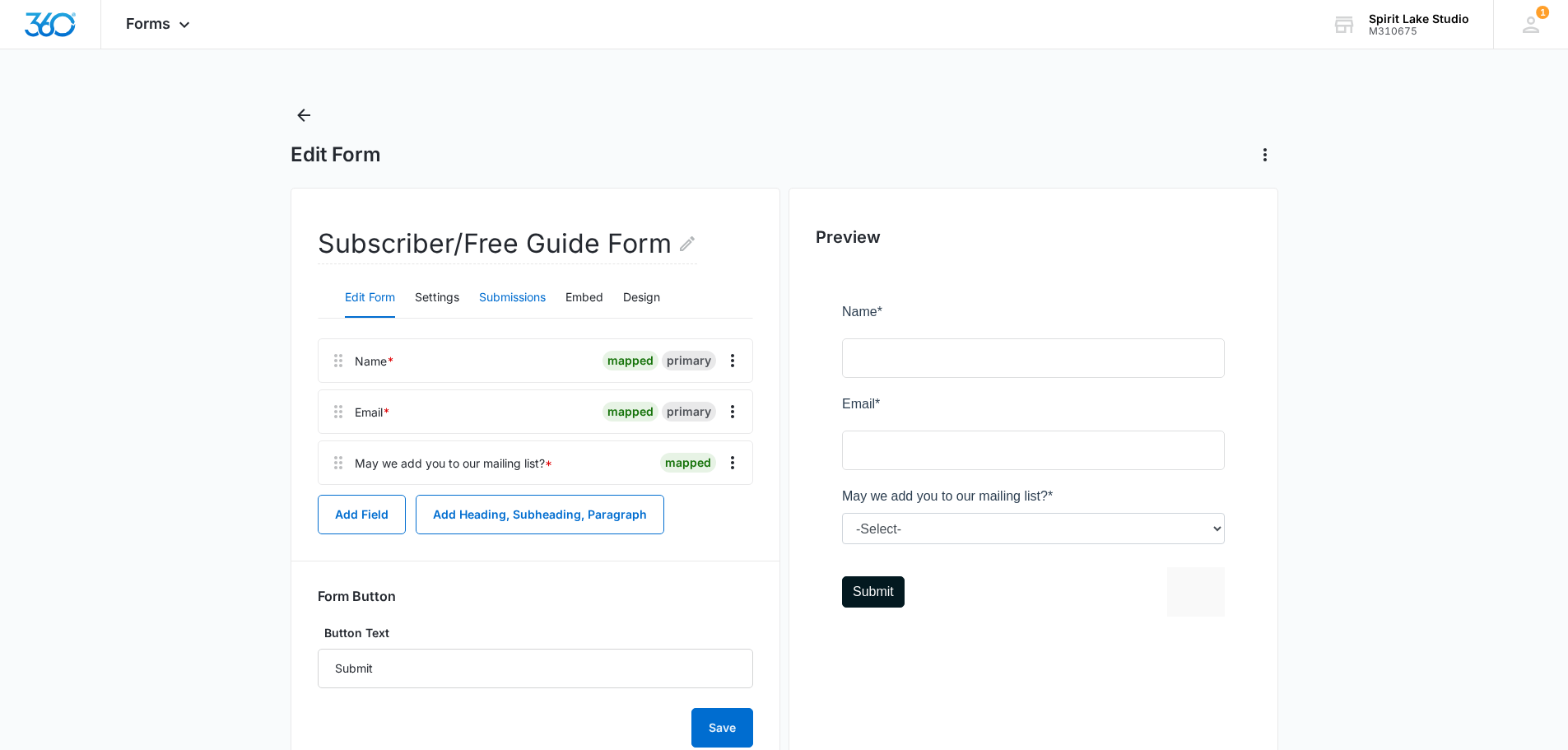
click at [527, 293] on button "Submissions" at bounding box center [512, 298] width 66 height 40
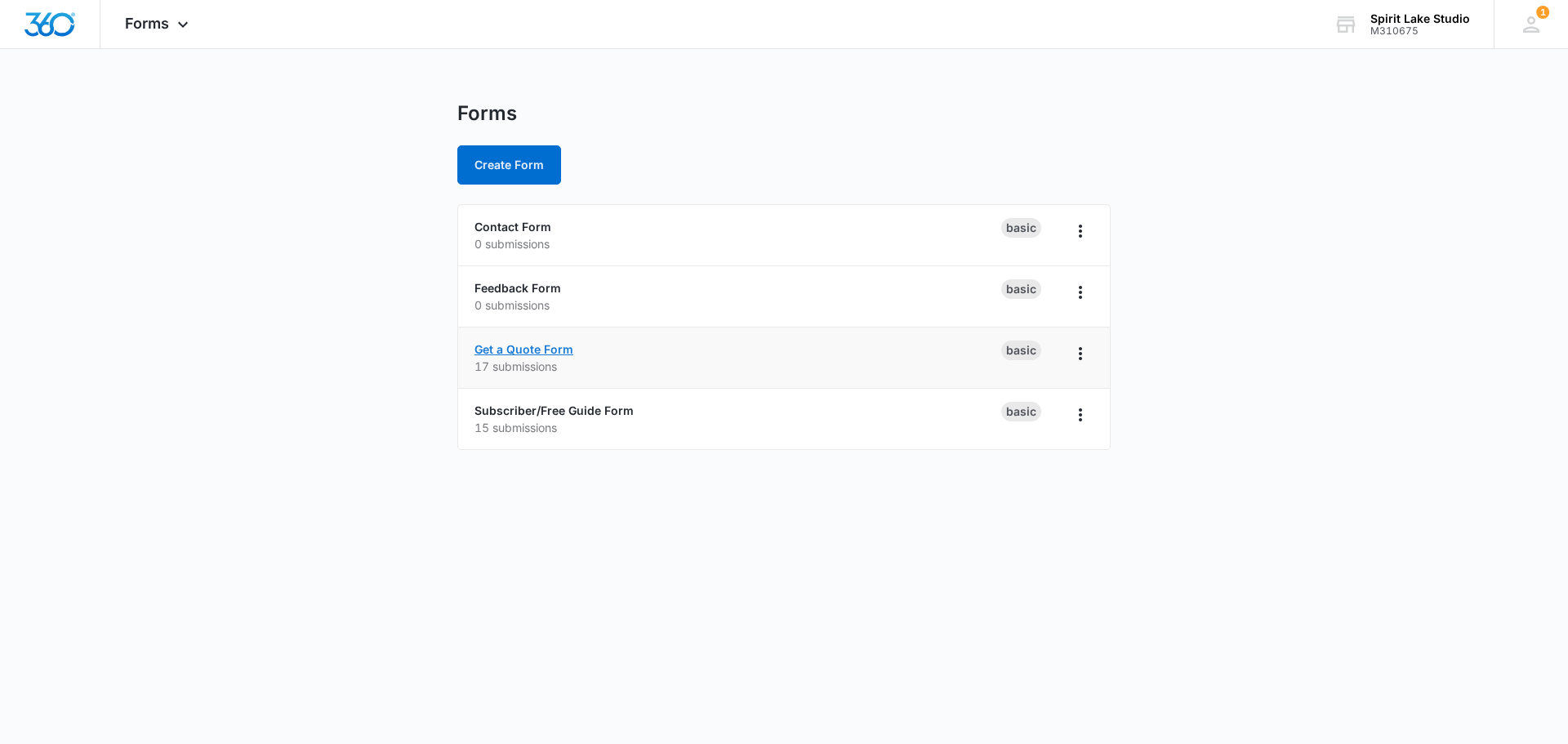
click at [515, 344] on link "Get a Quote Form" at bounding box center [523, 349] width 99 height 14
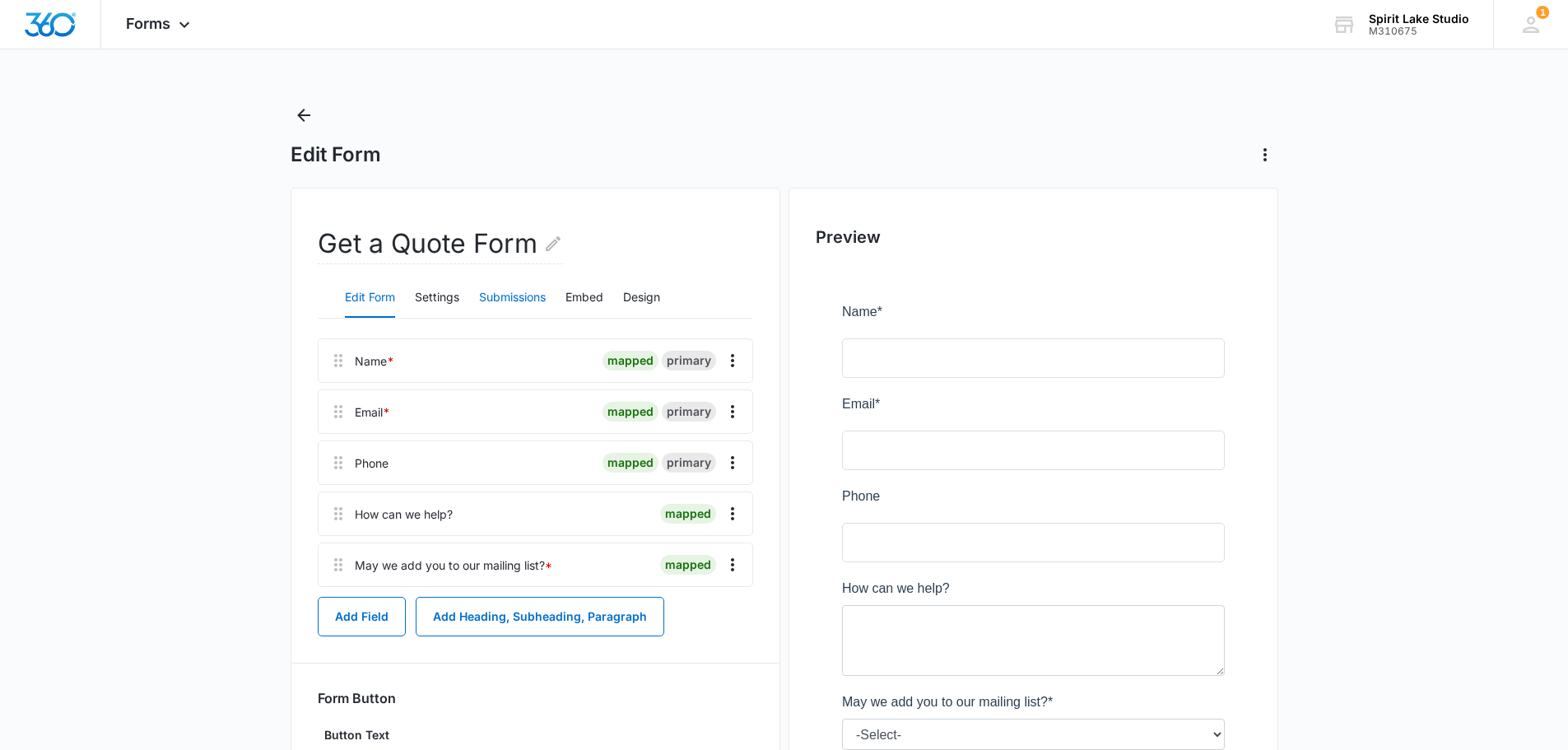
click at [514, 282] on button "Submissions" at bounding box center [512, 298] width 66 height 40
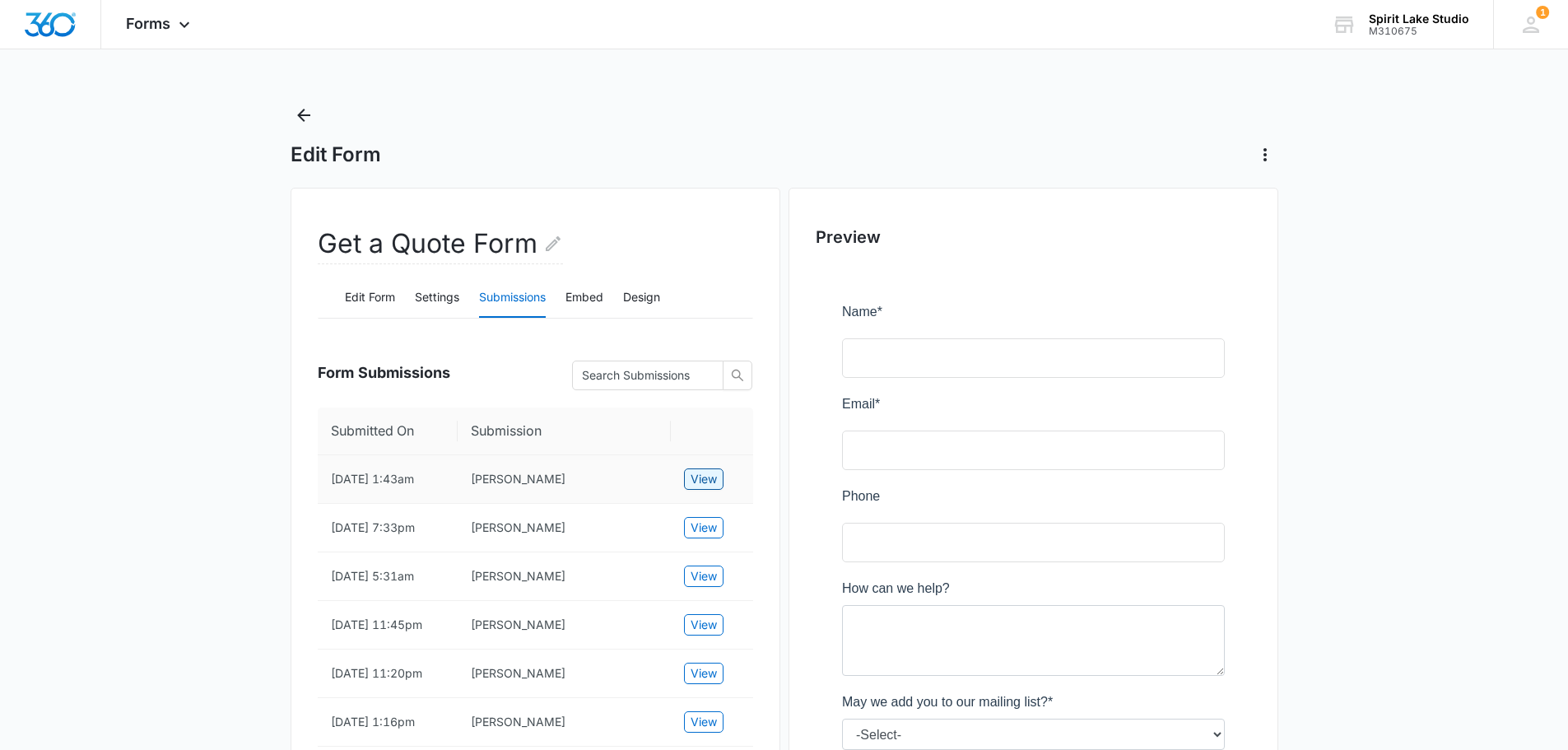
click at [710, 475] on span "View" at bounding box center [703, 479] width 27 height 18
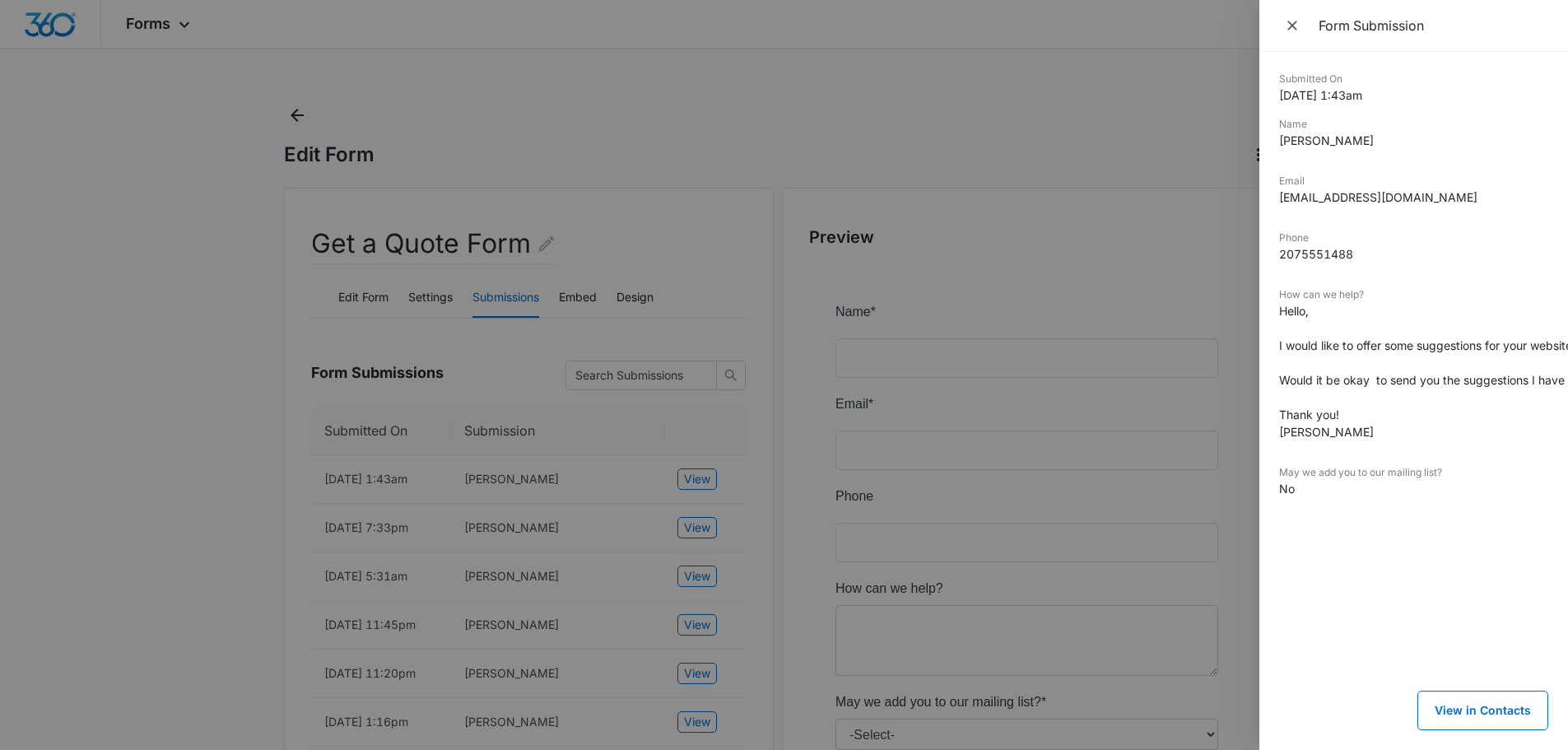
click at [702, 529] on div at bounding box center [784, 375] width 1568 height 750
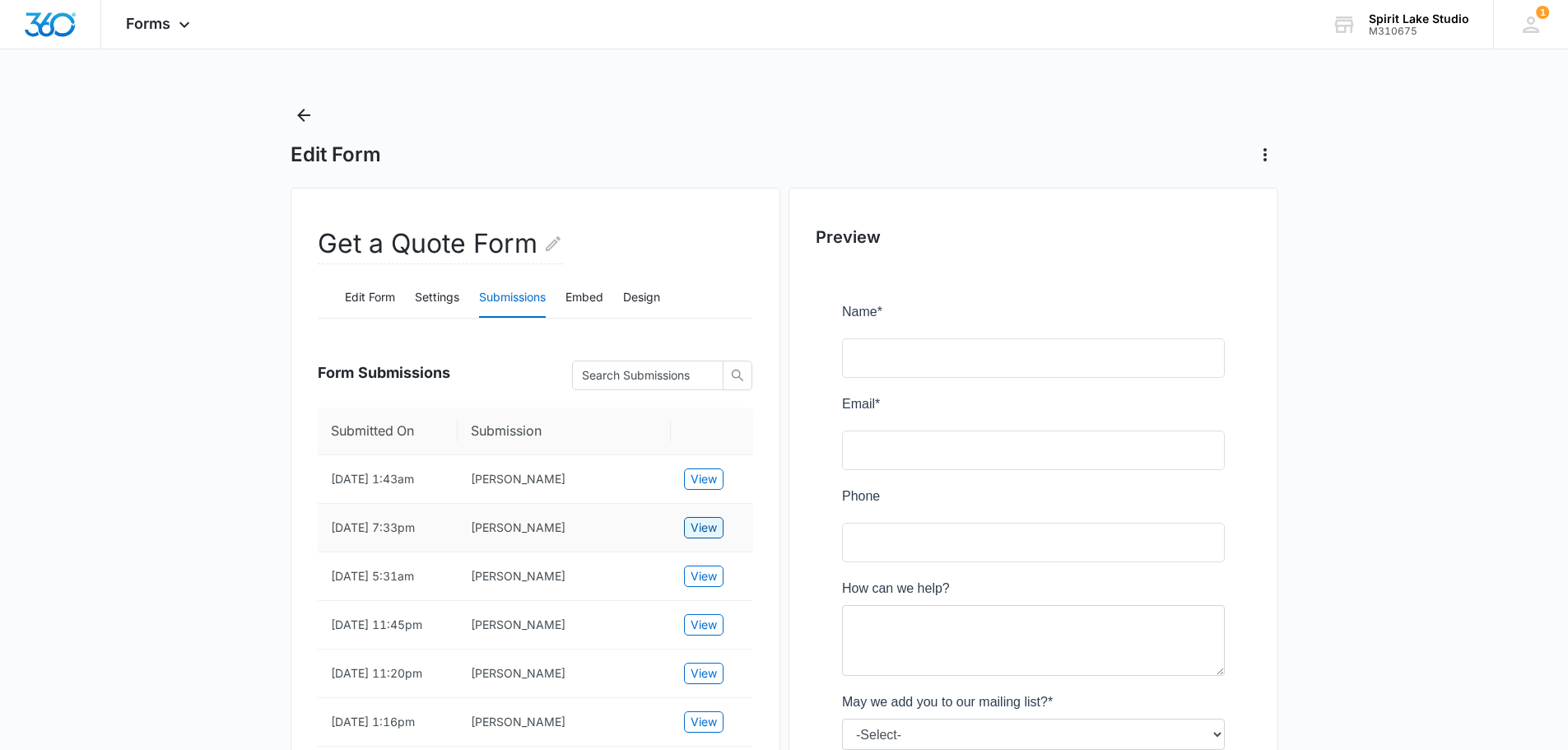
click at [702, 529] on span "View" at bounding box center [703, 528] width 27 height 18
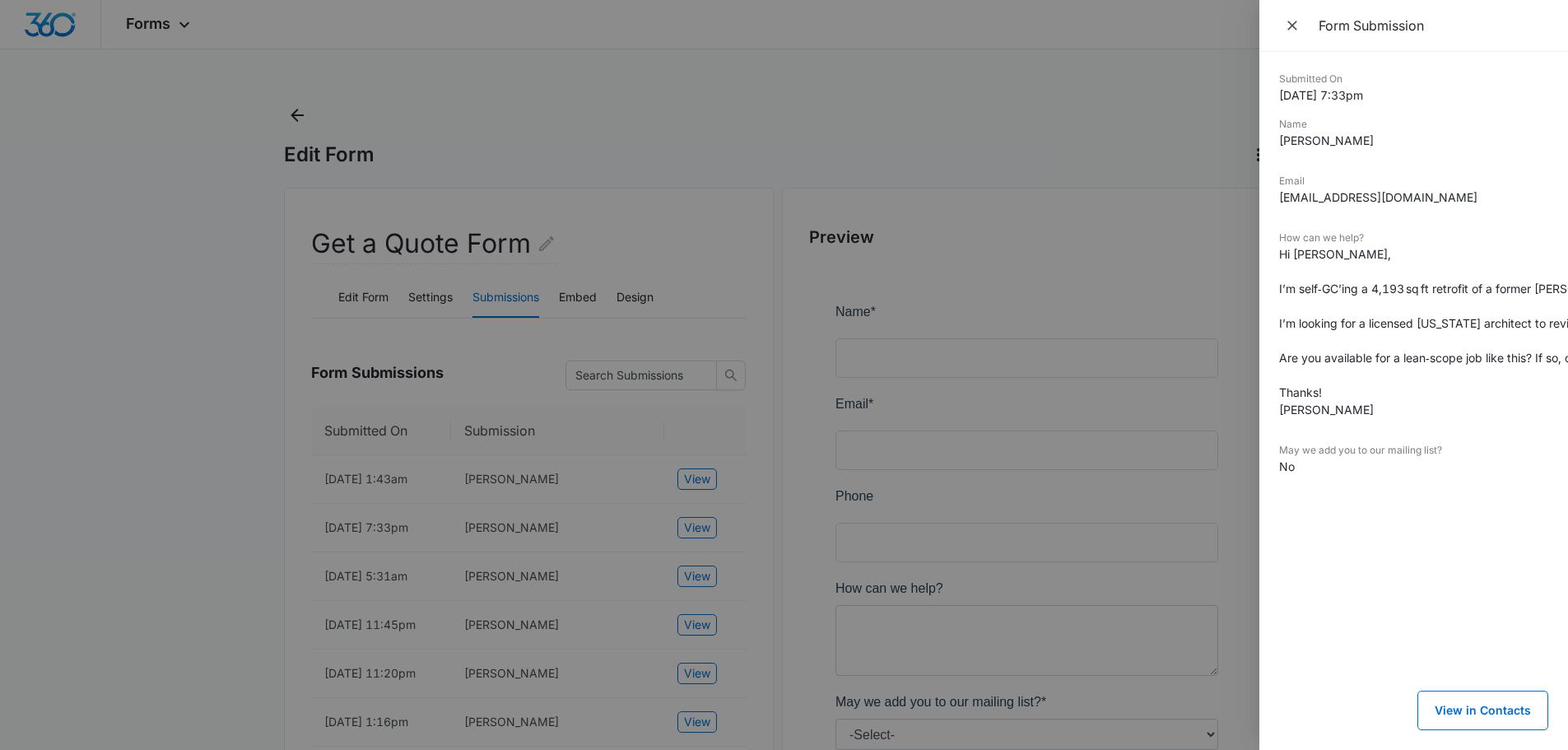
click at [680, 573] on div at bounding box center [784, 375] width 1568 height 750
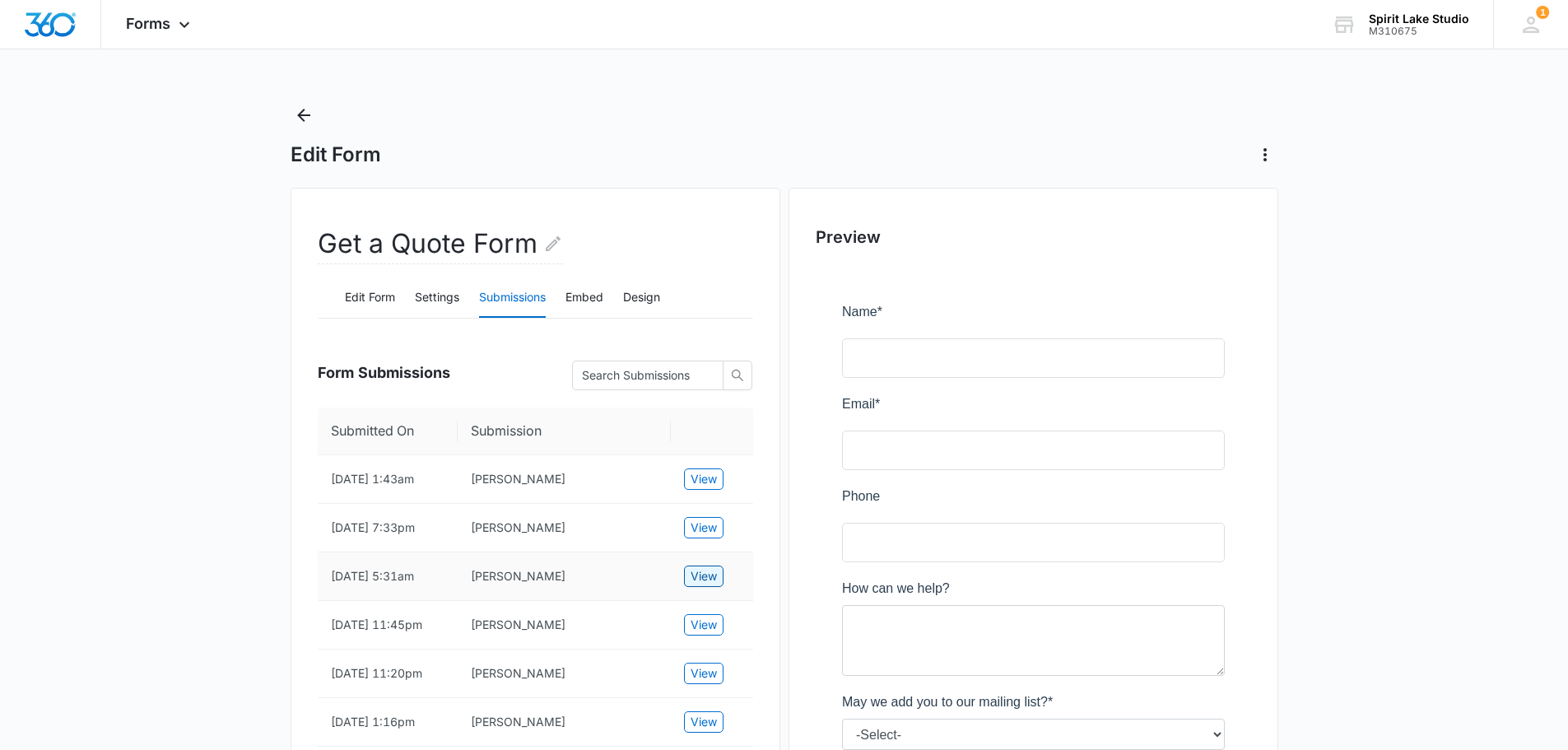
click at [688, 573] on button "View" at bounding box center [703, 576] width 40 height 22
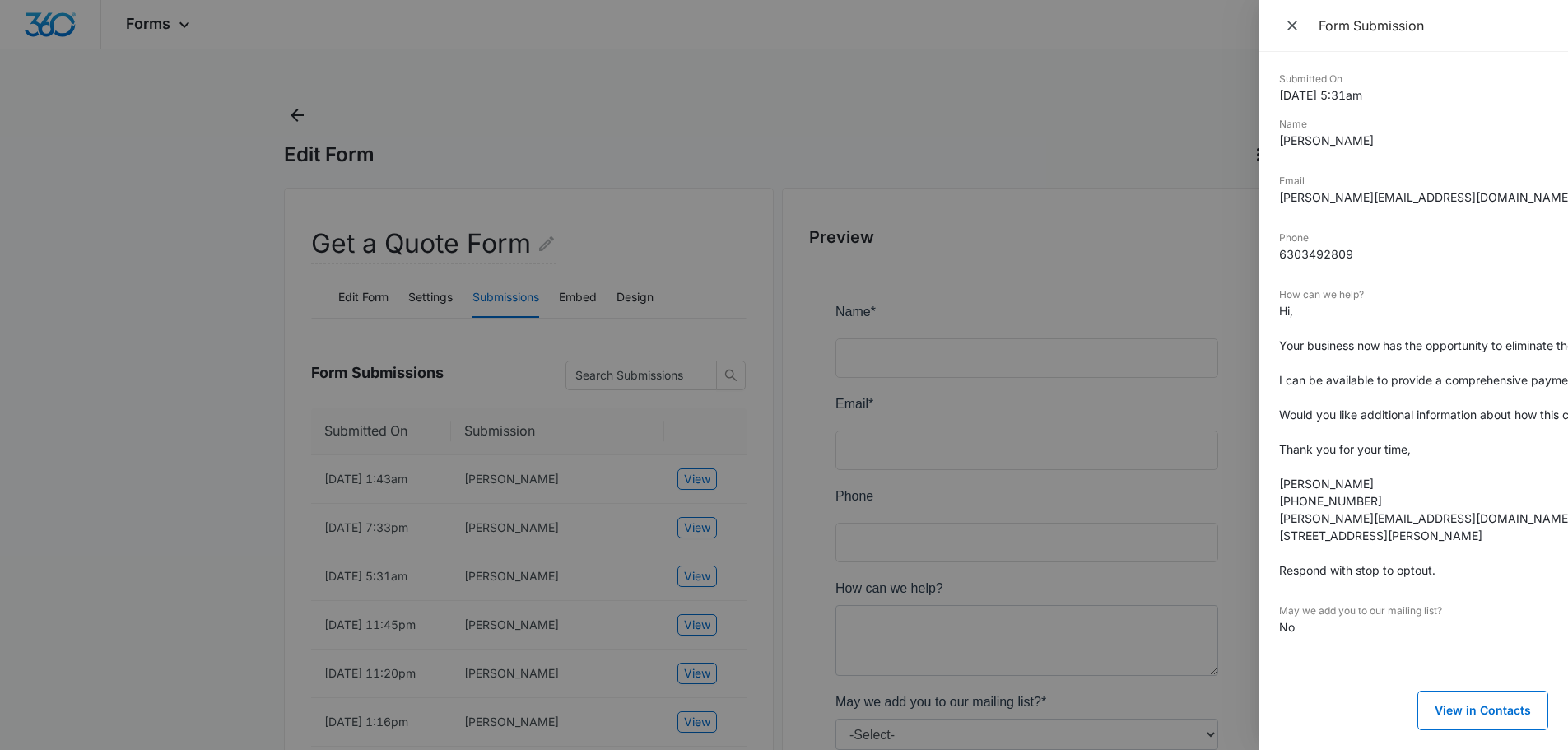
click at [689, 634] on div at bounding box center [784, 375] width 1568 height 750
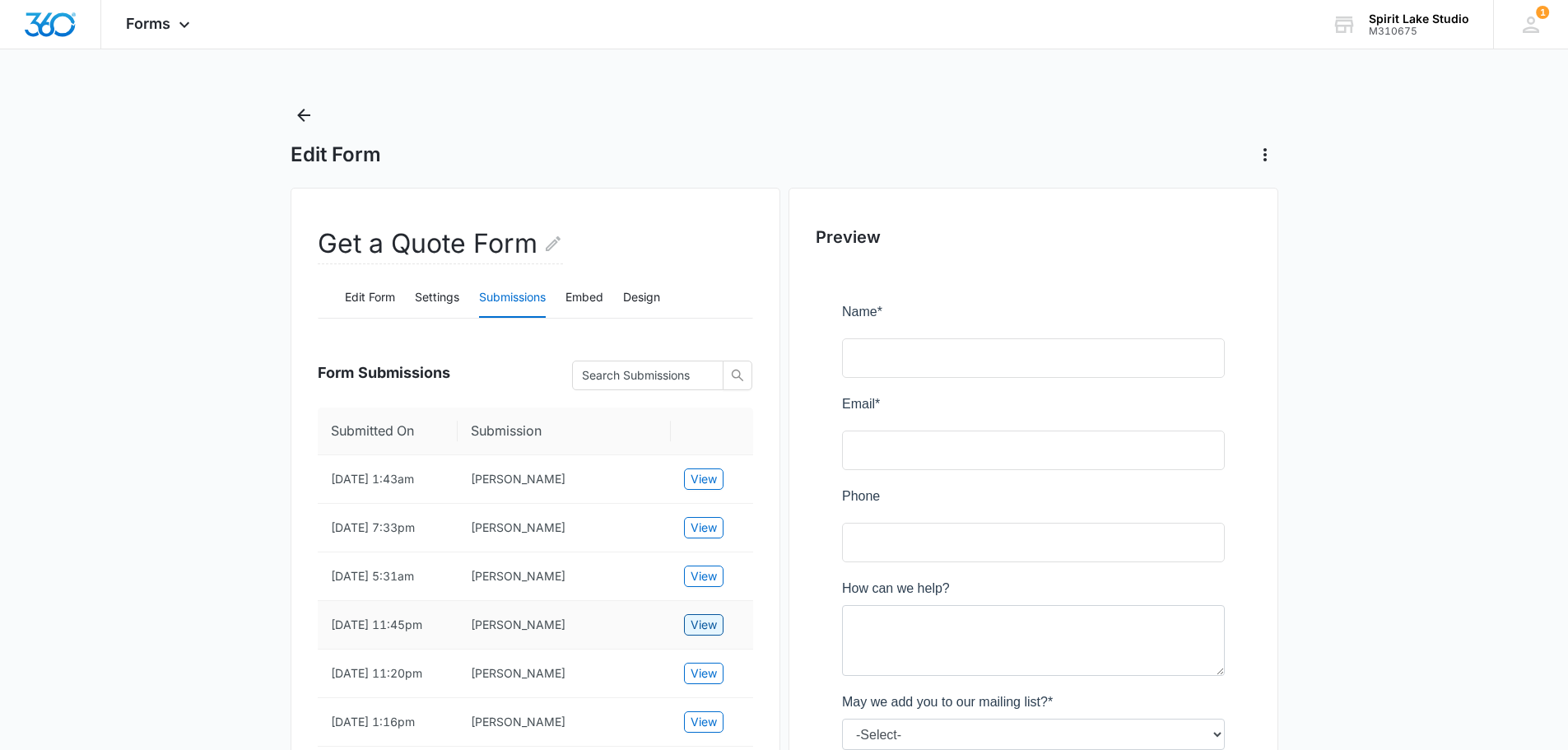
click at [697, 633] on span "View" at bounding box center [703, 625] width 27 height 18
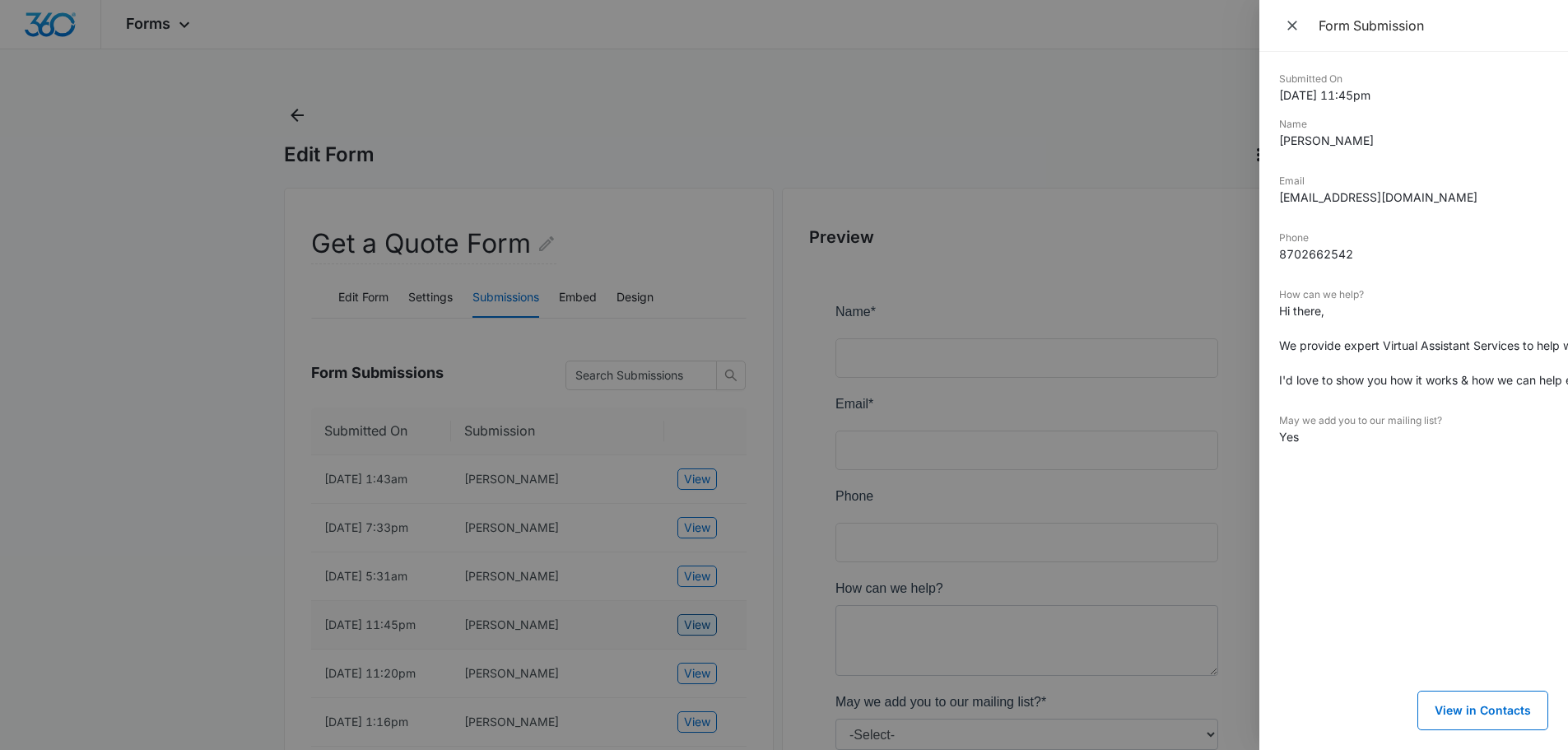
click at [697, 633] on div at bounding box center [784, 375] width 1568 height 750
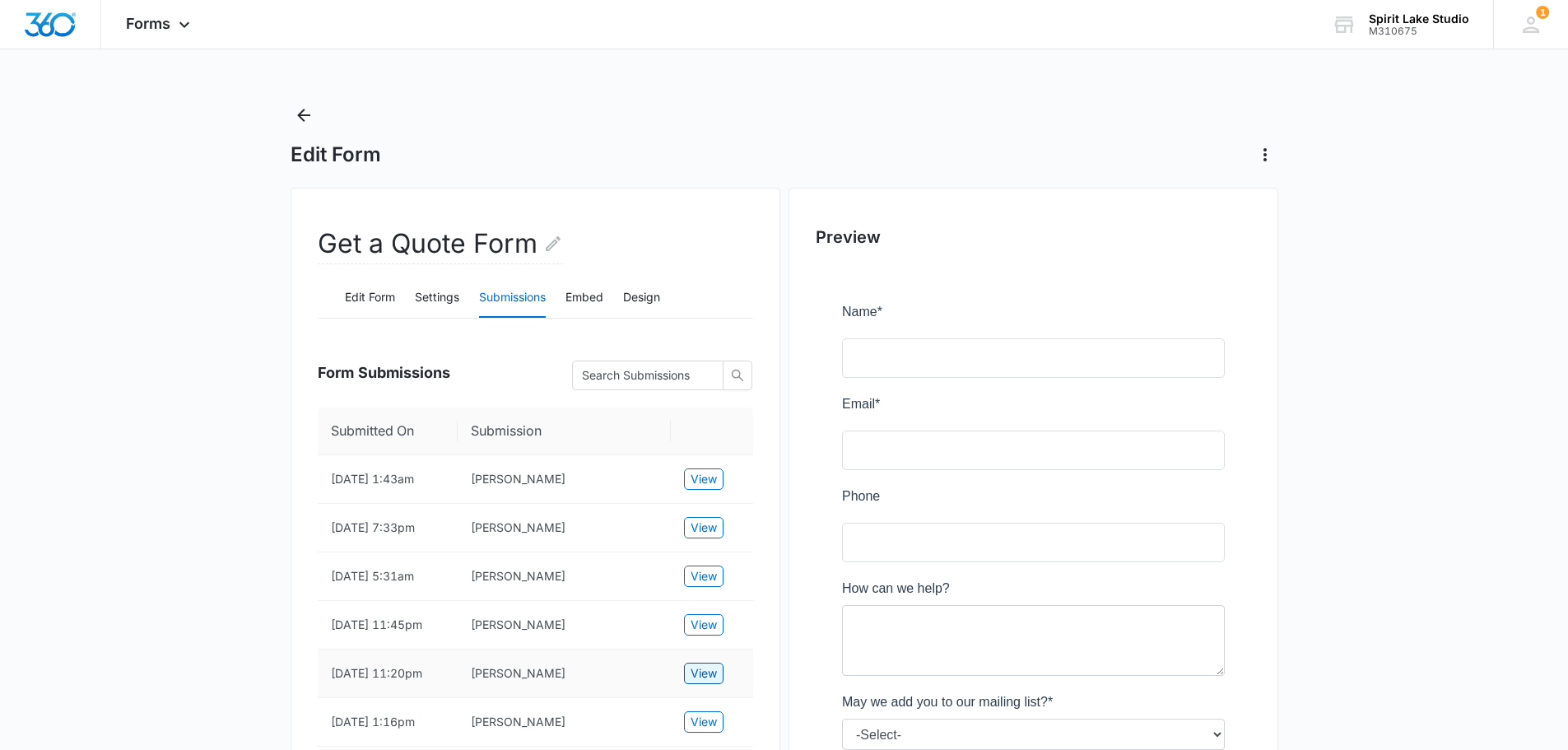
click at [698, 683] on span "View" at bounding box center [703, 673] width 27 height 18
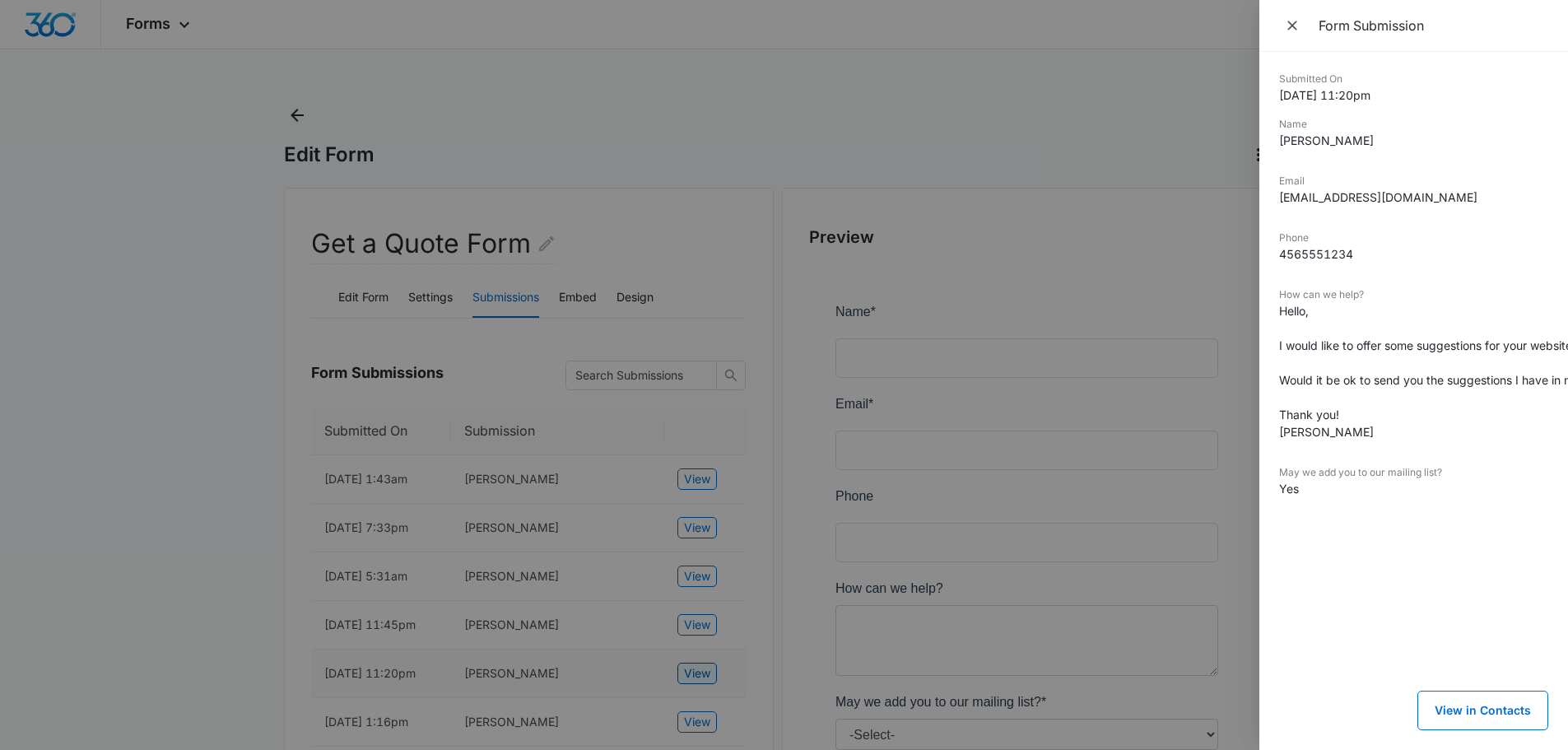
click at [698, 698] on div at bounding box center [784, 375] width 1568 height 750
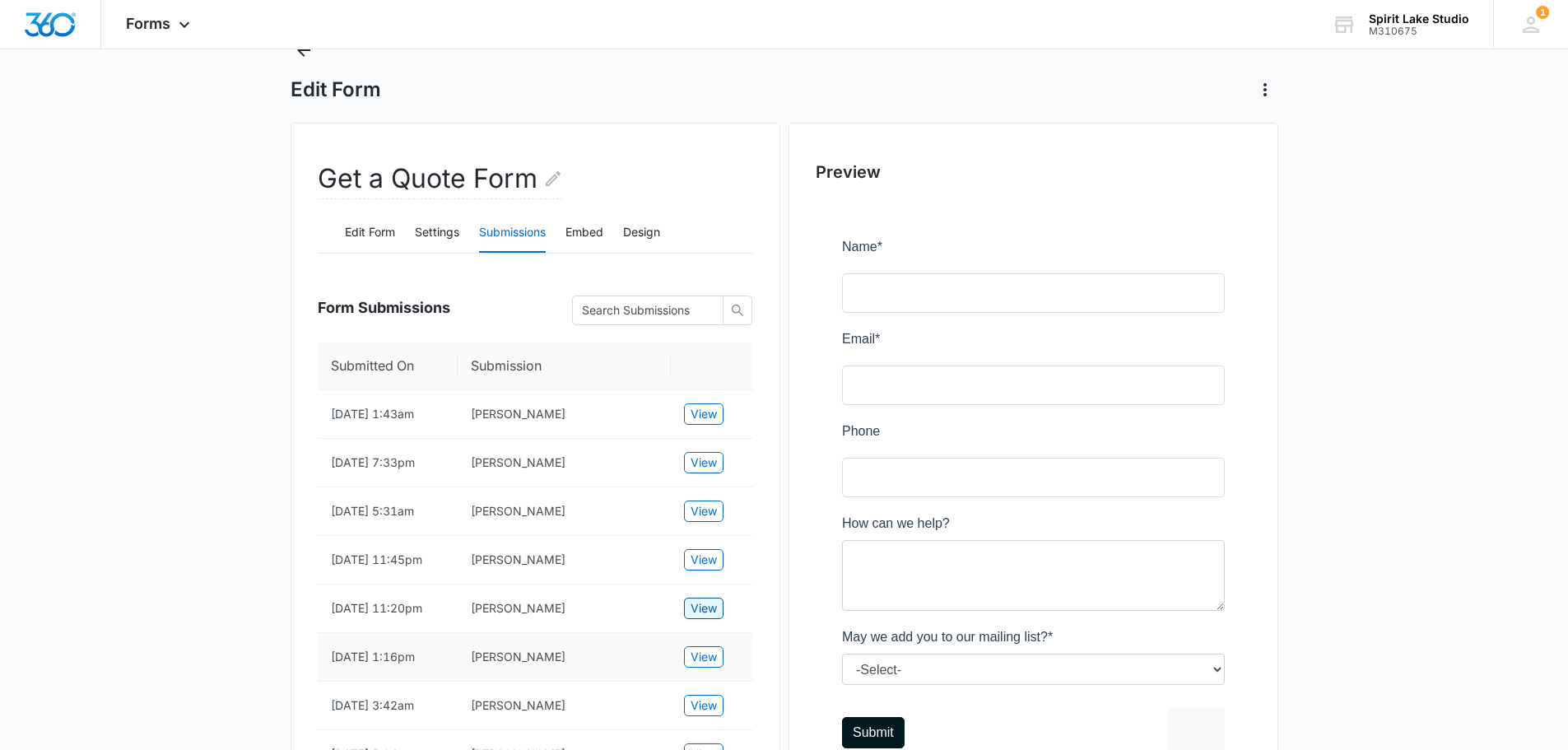
scroll to position [165, 0]
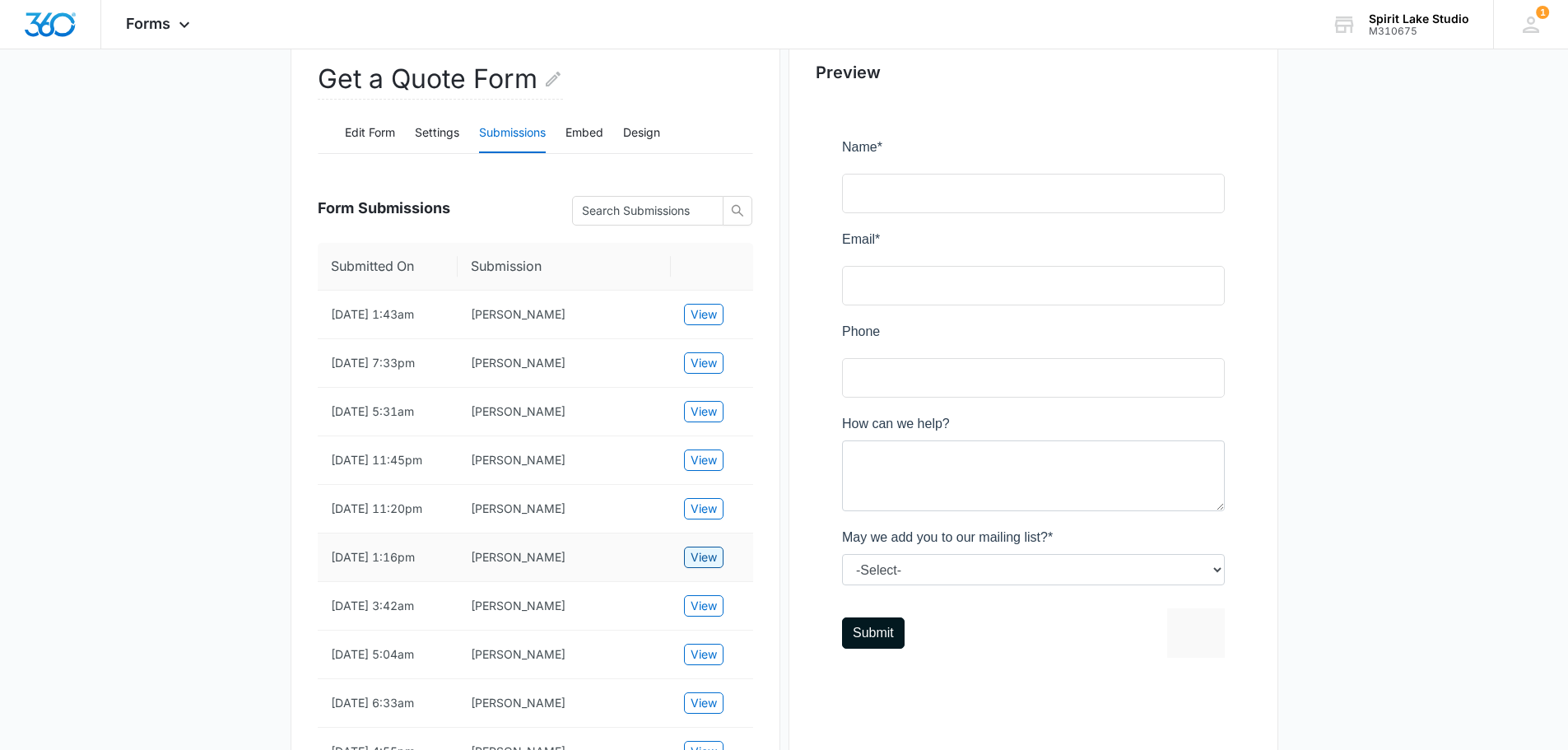
click at [713, 566] on span "View" at bounding box center [703, 557] width 27 height 18
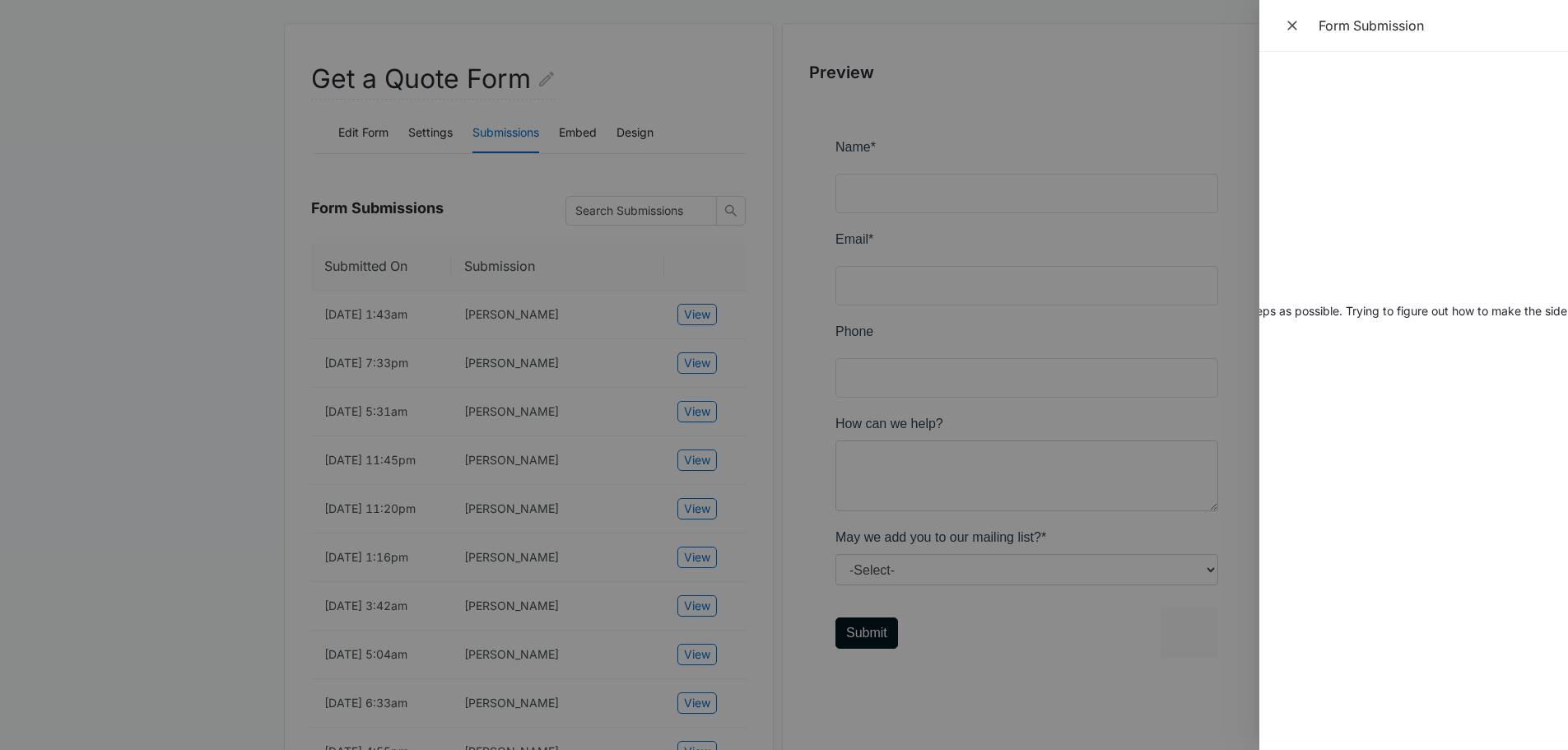
scroll to position [0, 0]
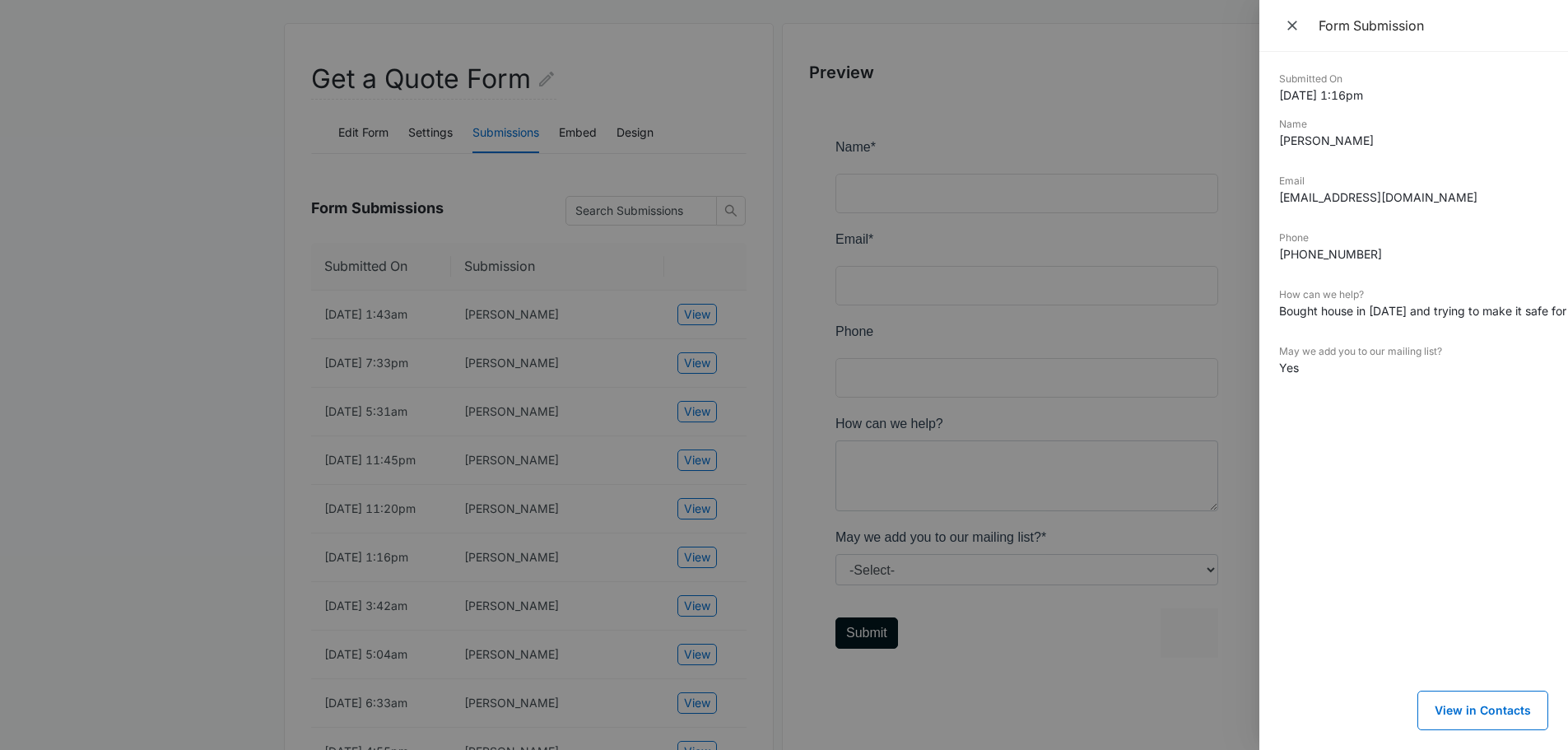
click at [705, 636] on div at bounding box center [784, 375] width 1568 height 750
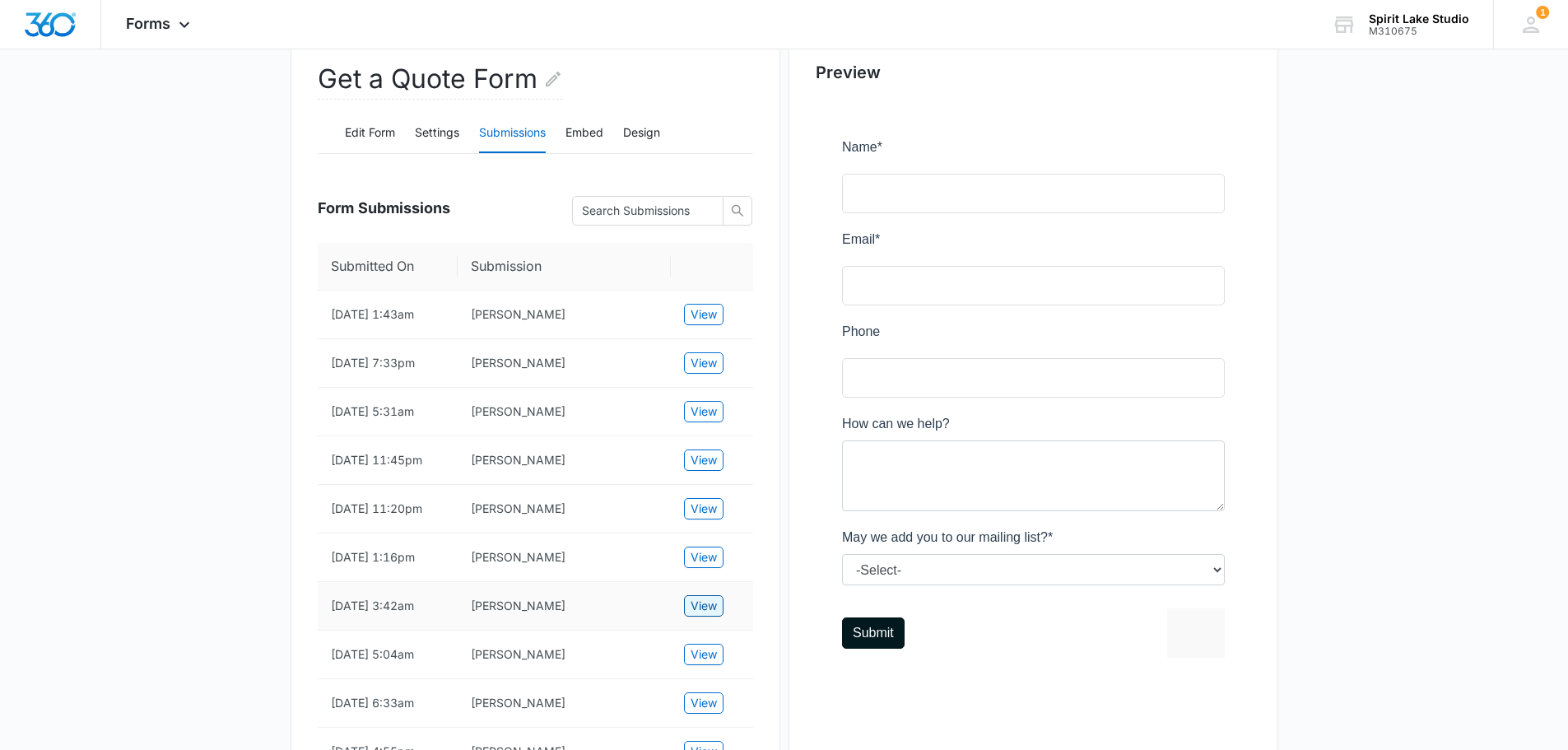
click at [713, 615] on span "View" at bounding box center [703, 606] width 27 height 18
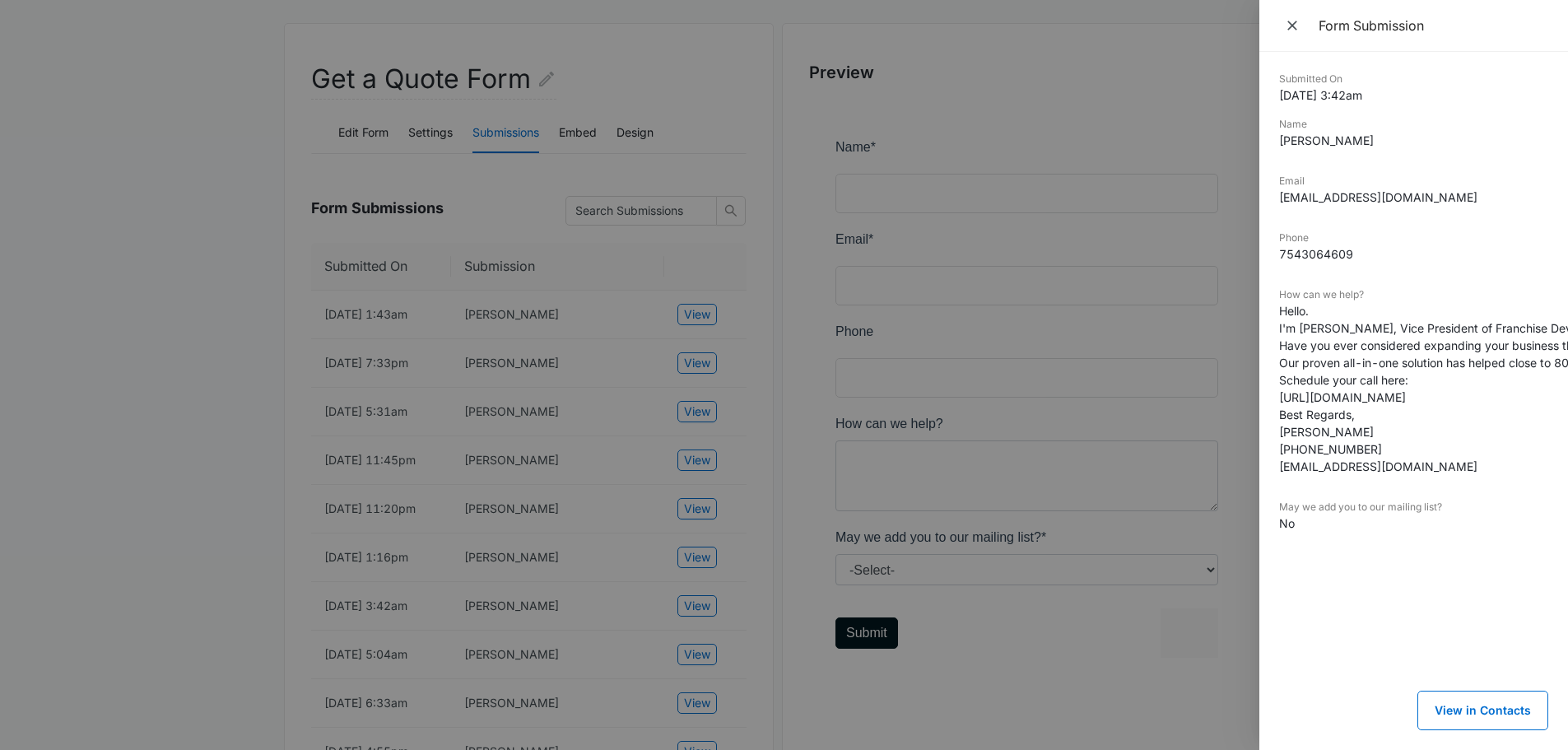
click at [698, 686] on div at bounding box center [784, 375] width 1568 height 750
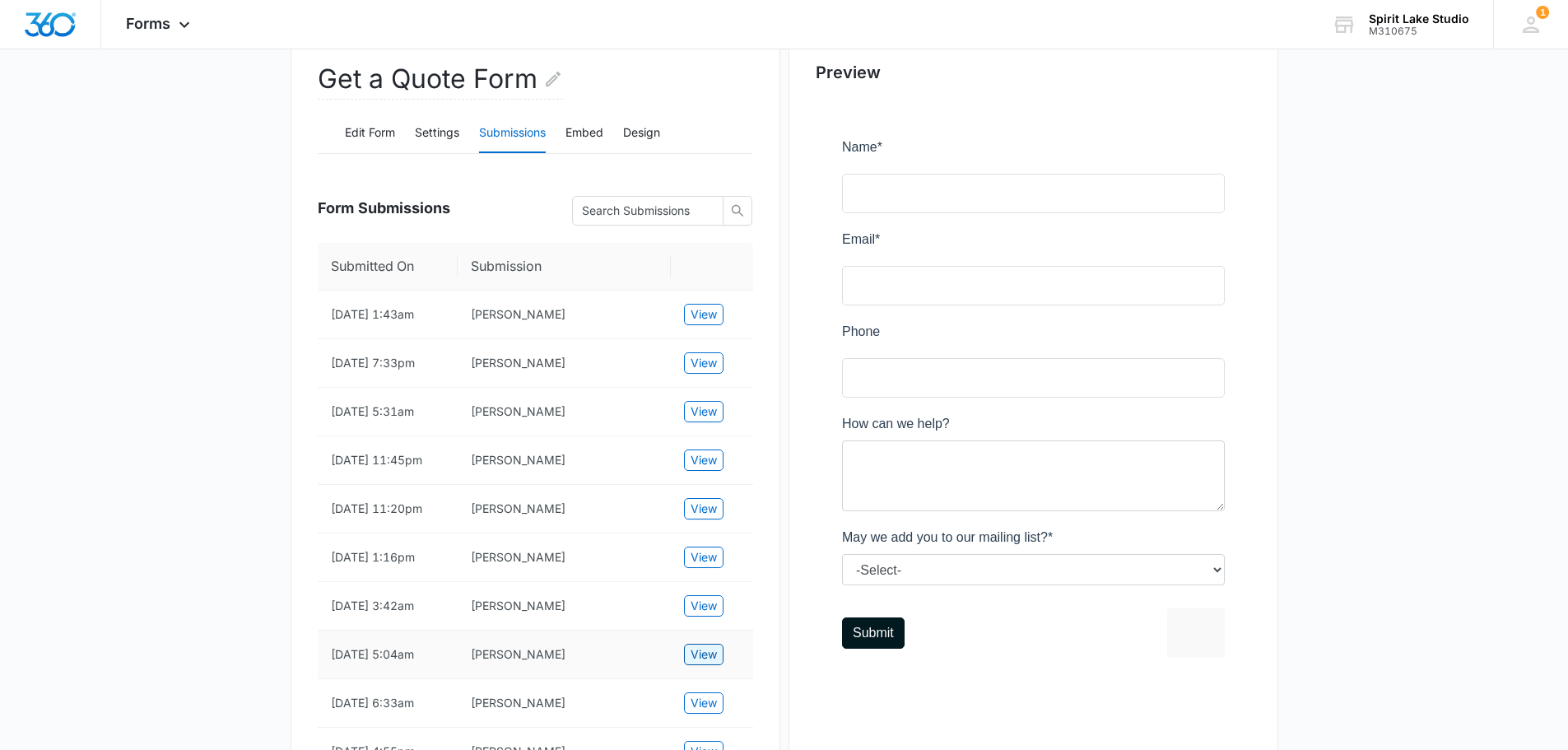
click at [698, 664] on span "View" at bounding box center [703, 654] width 27 height 18
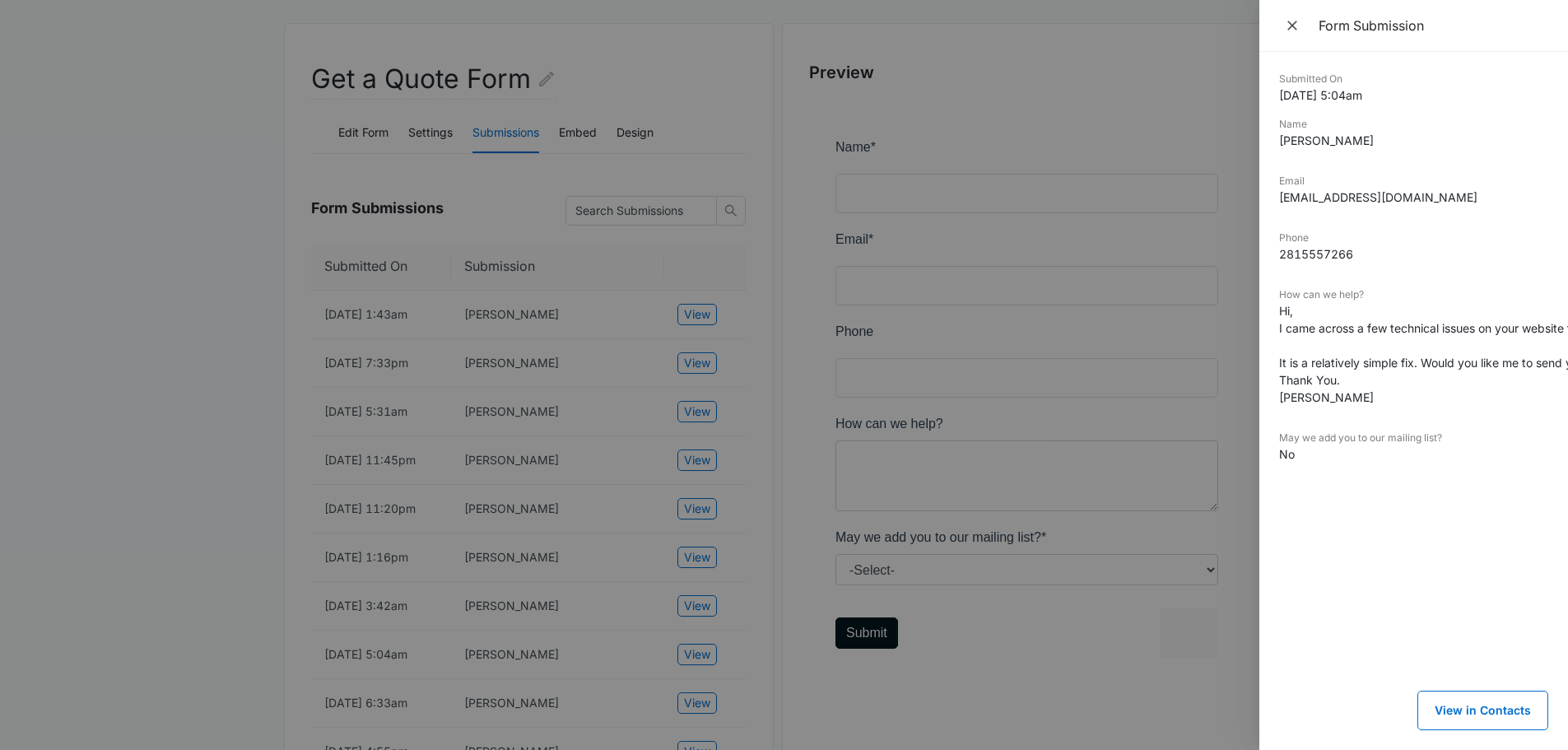
click at [698, 686] on div at bounding box center [784, 375] width 1568 height 750
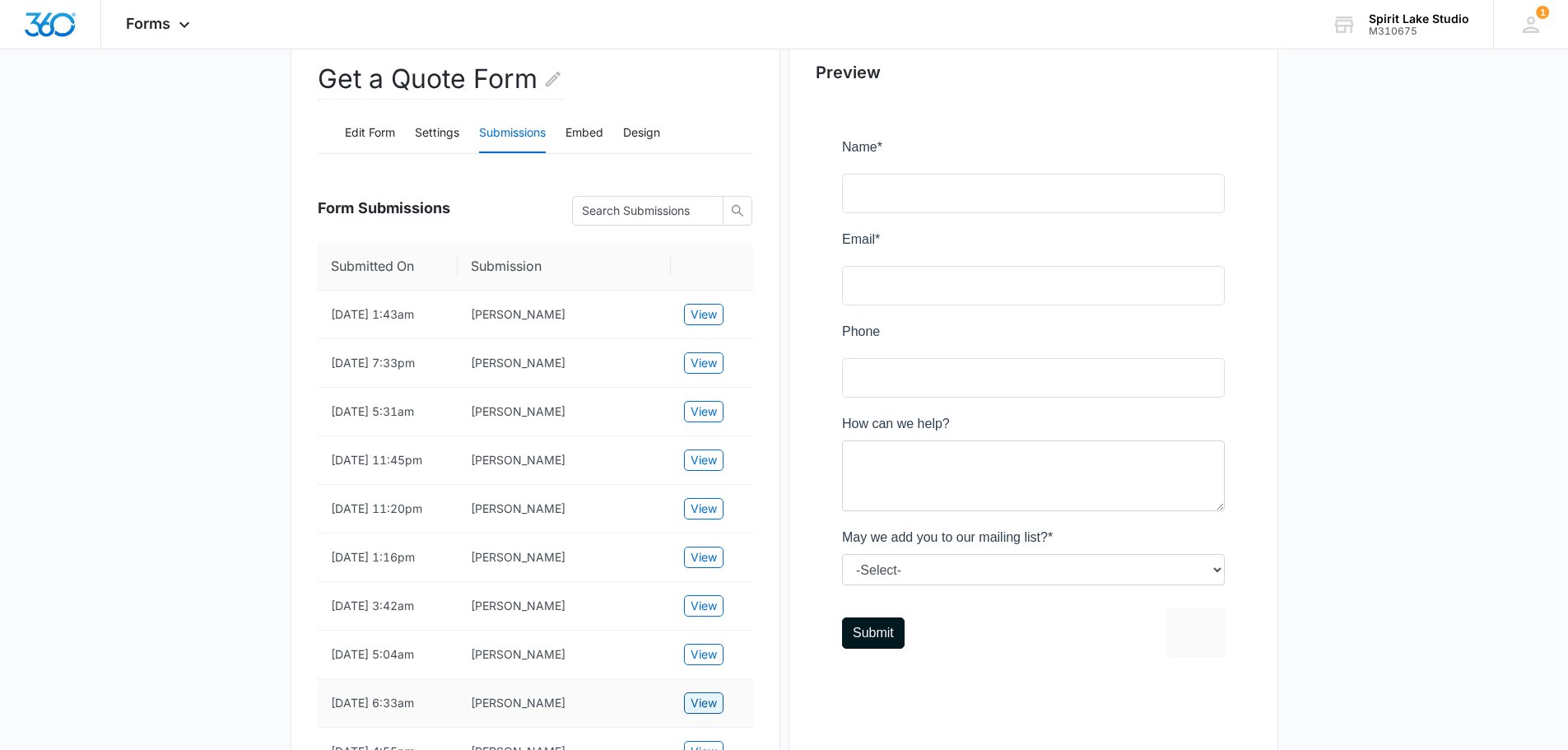
click at [688, 713] on button "View" at bounding box center [703, 704] width 40 height 22
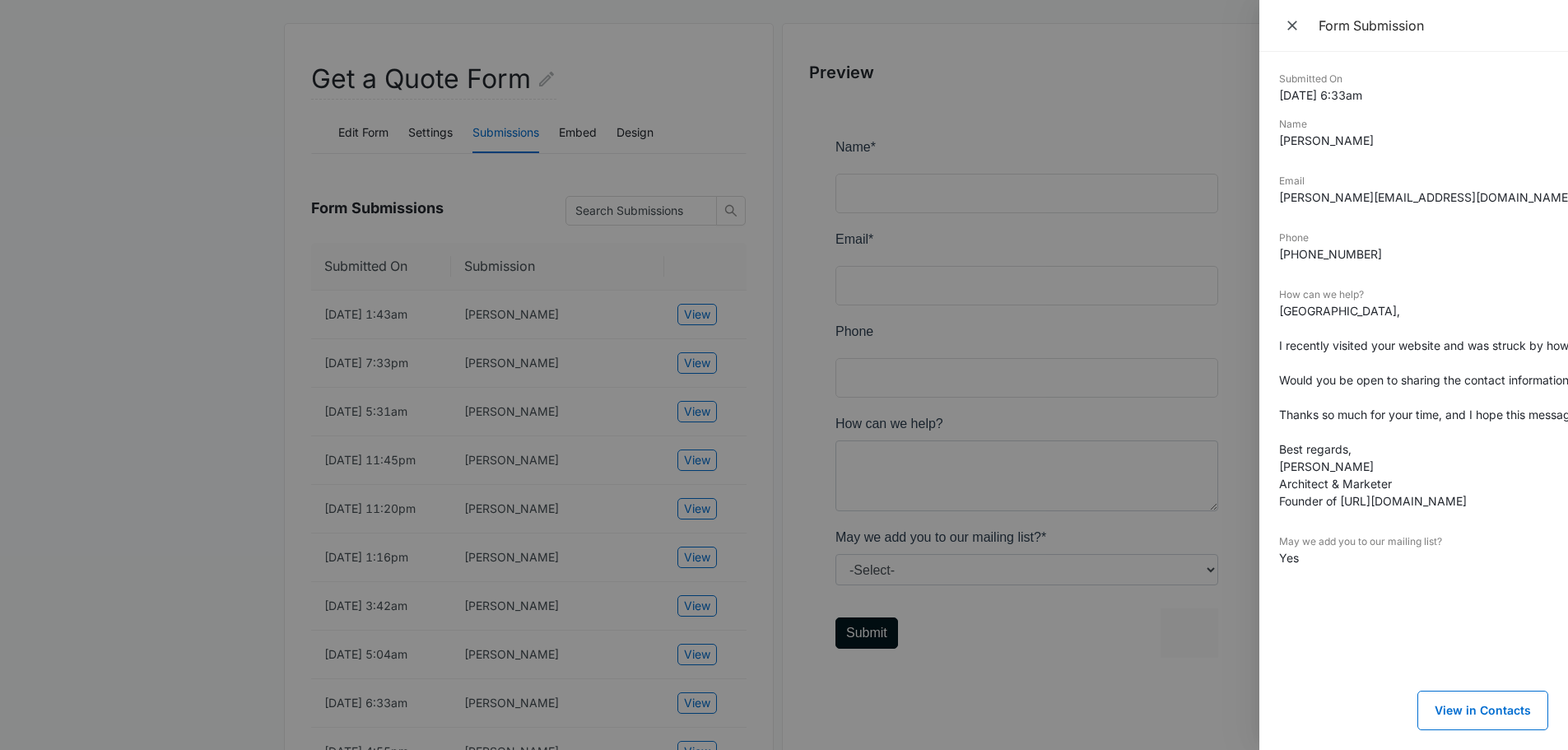
click at [793, 417] on div at bounding box center [784, 375] width 1568 height 750
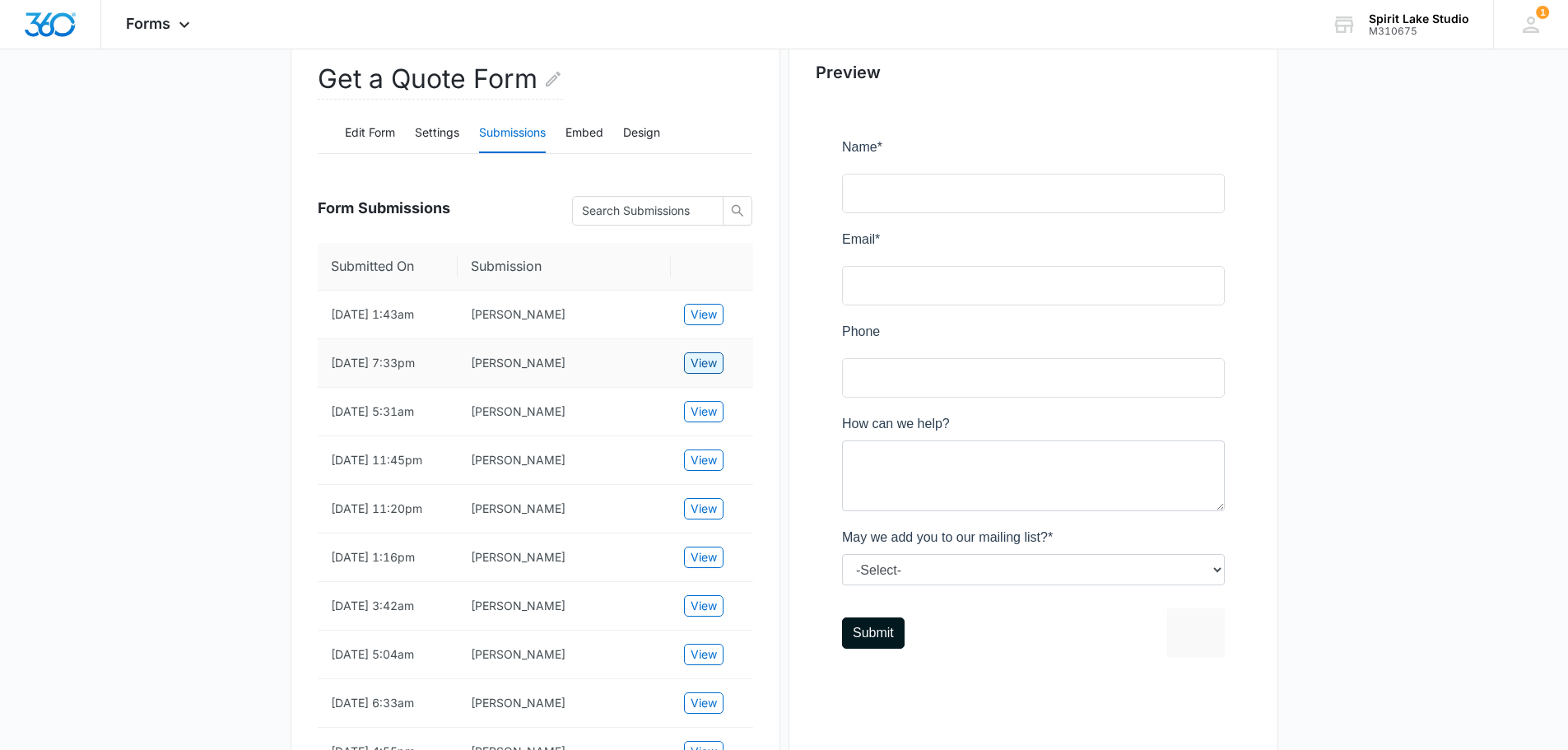
click at [701, 360] on span "View" at bounding box center [703, 363] width 27 height 18
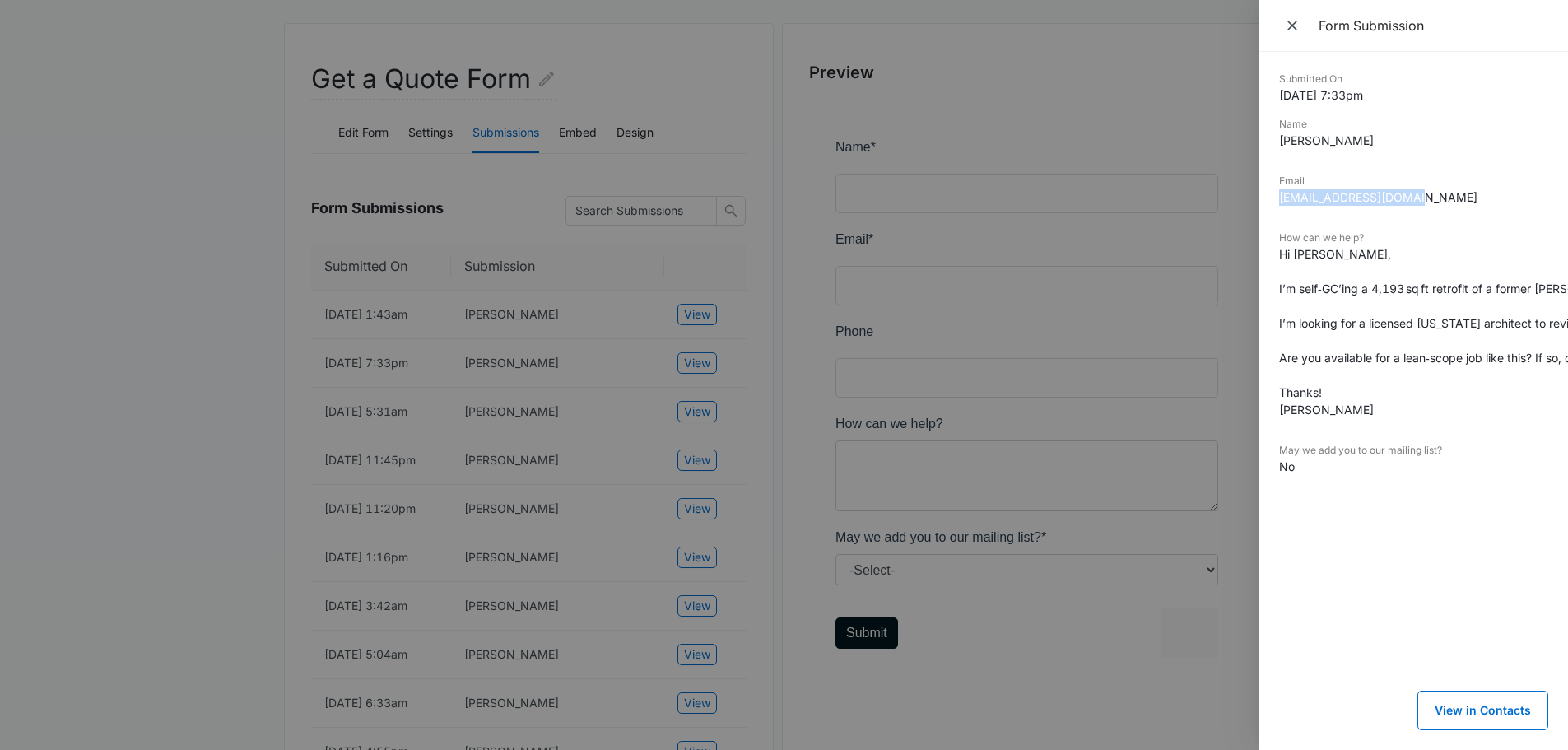
drag, startPoint x: 1280, startPoint y: 193, endPoint x: 1426, endPoint y: 197, distance: 146.1
click at [1426, 197] on dd "toddburke24@gmail.com" at bounding box center [1414, 197] width 269 height 17
click at [1430, 218] on dl "Submitted On 6/09/2025 7:33pm Name Todd Burke Email toddburke24@gmail.com How c…" at bounding box center [1414, 285] width 269 height 428
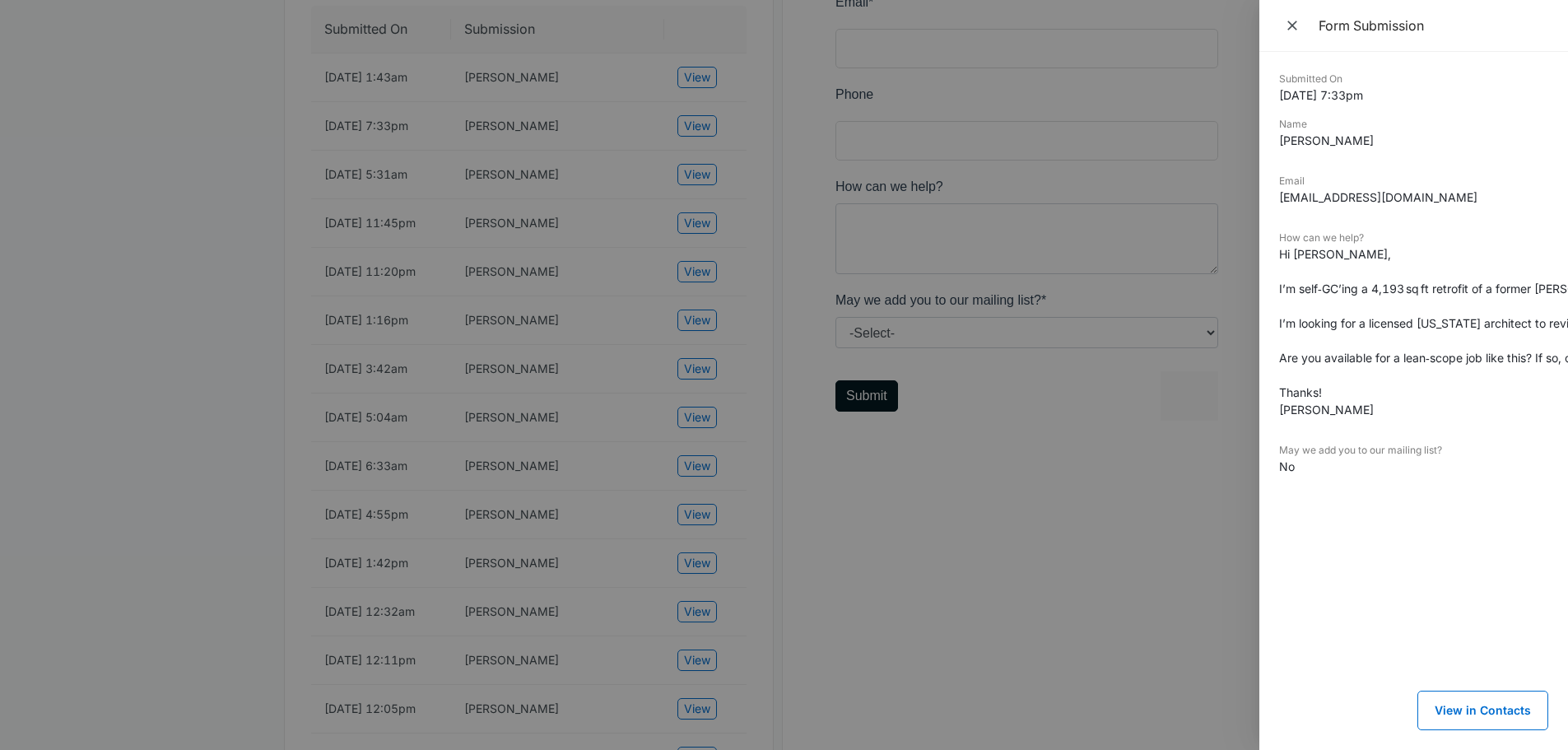
scroll to position [412, 0]
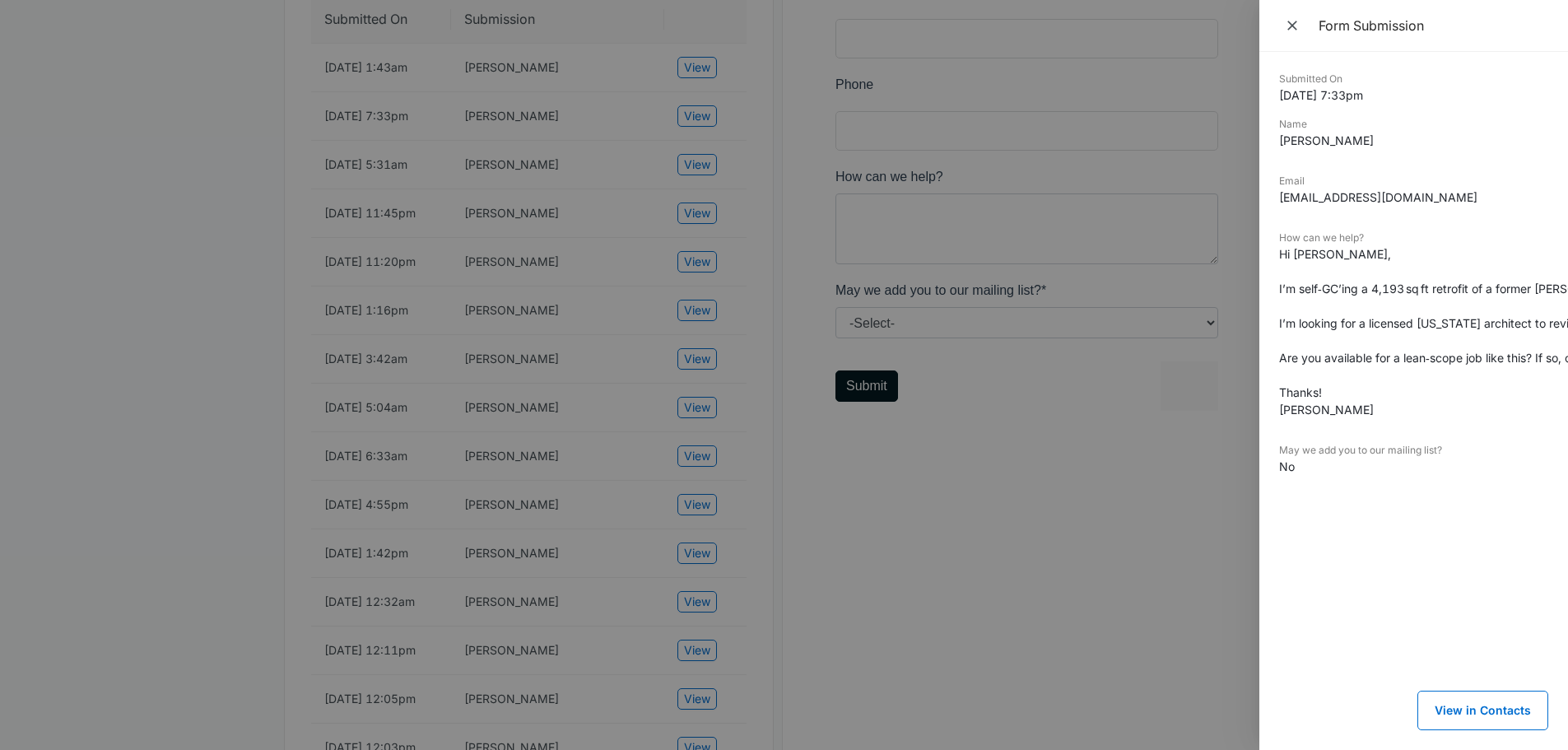
click at [700, 636] on div at bounding box center [784, 375] width 1568 height 750
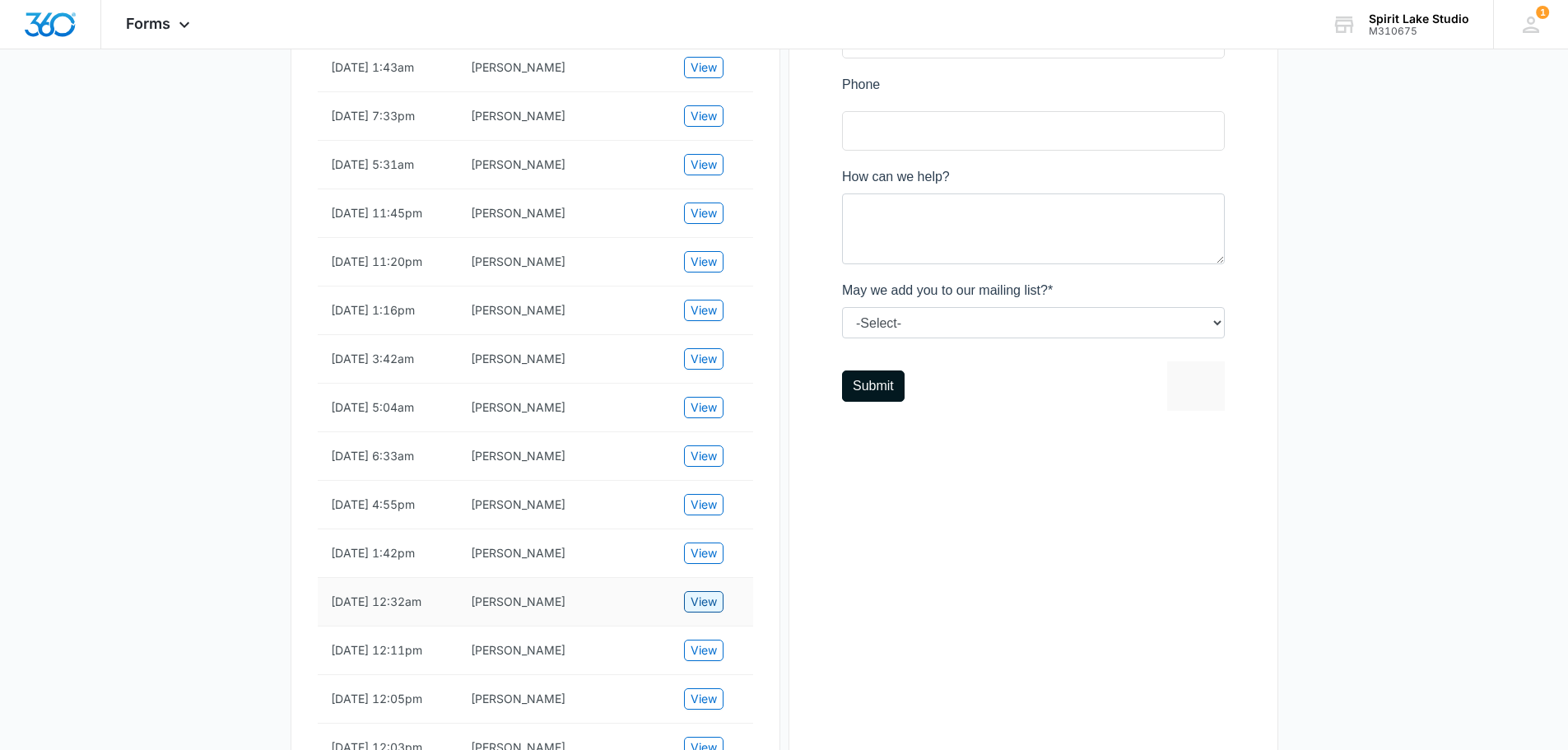
click at [699, 611] on span "View" at bounding box center [703, 602] width 27 height 18
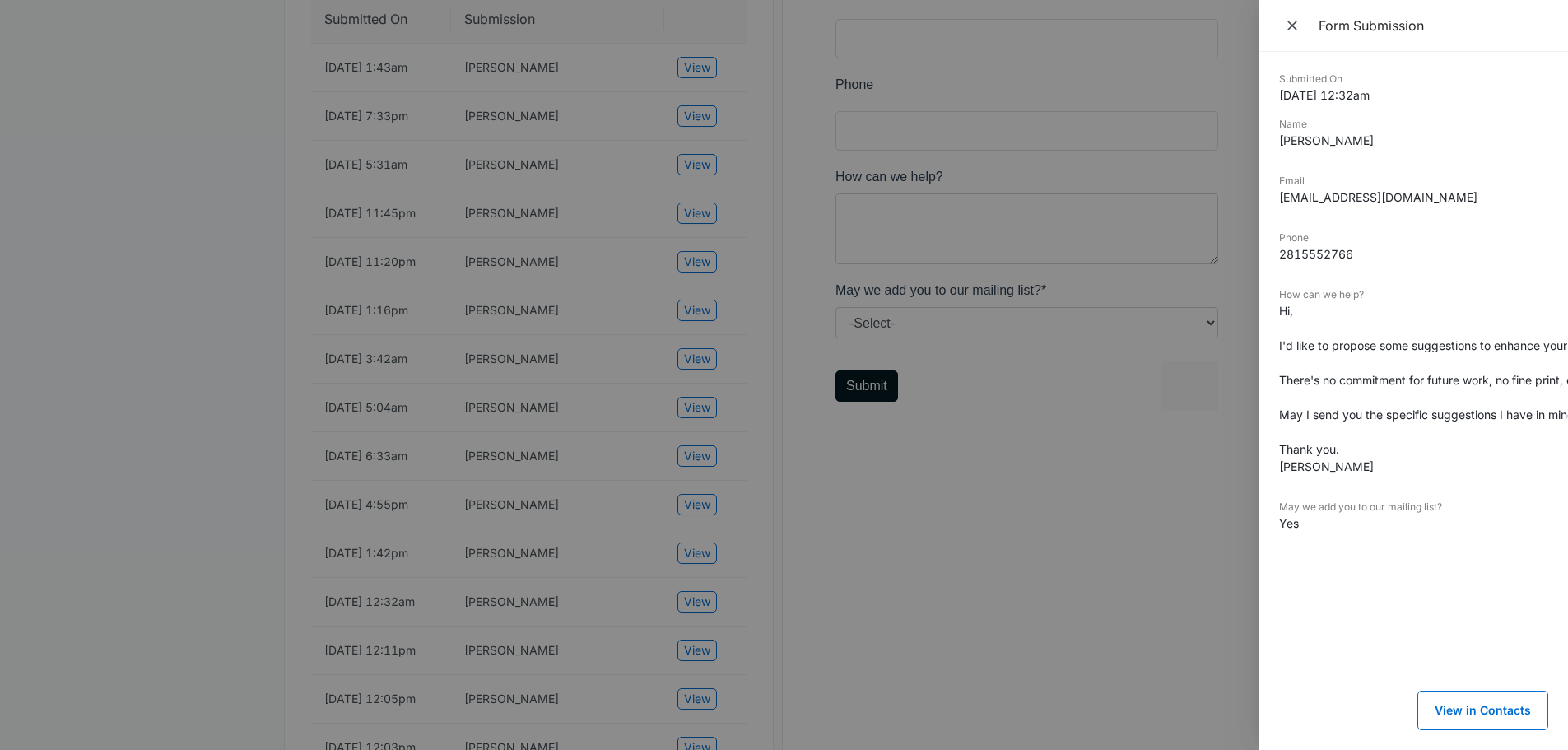
click at [689, 705] on div at bounding box center [784, 375] width 1568 height 750
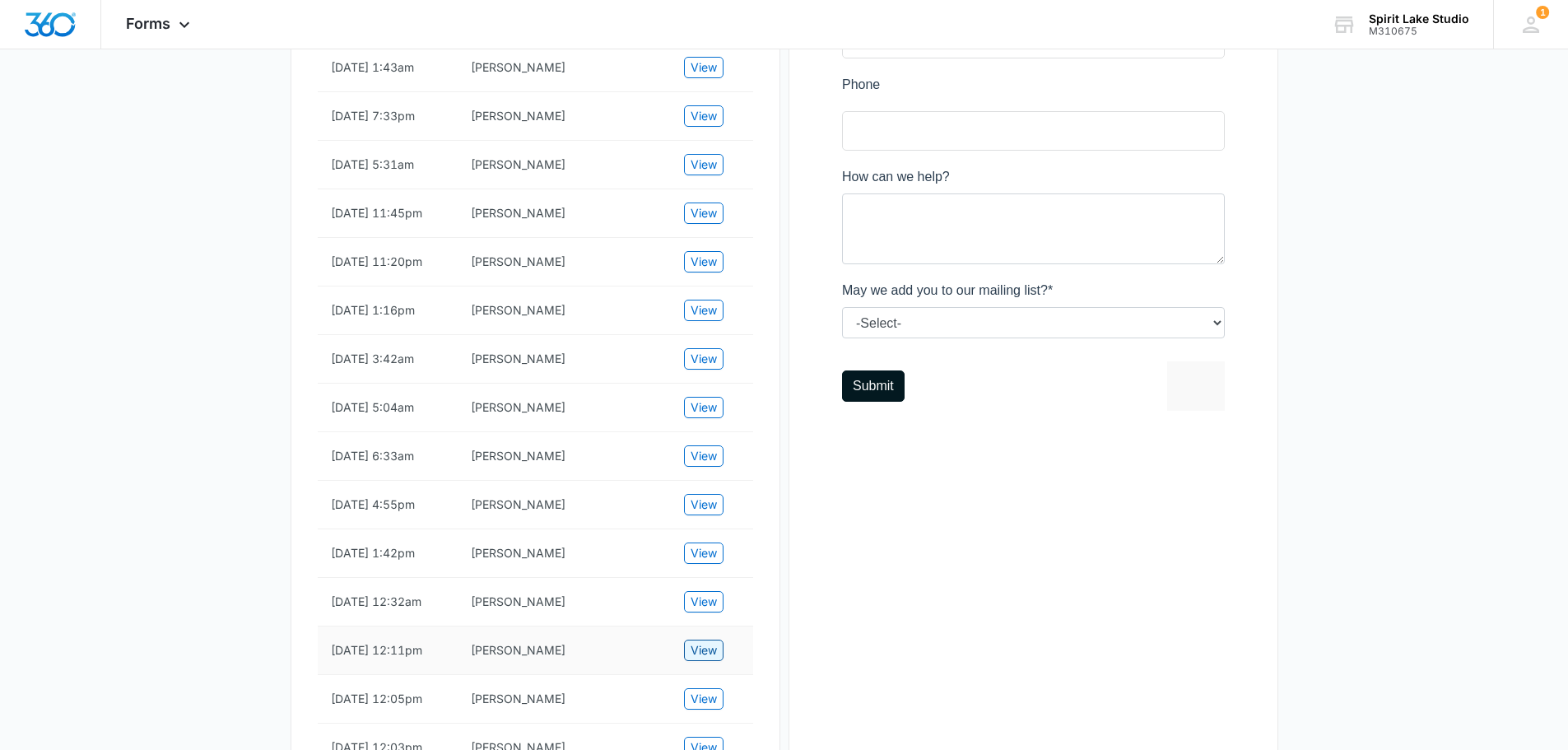
click at [689, 661] on button "View" at bounding box center [703, 650] width 40 height 22
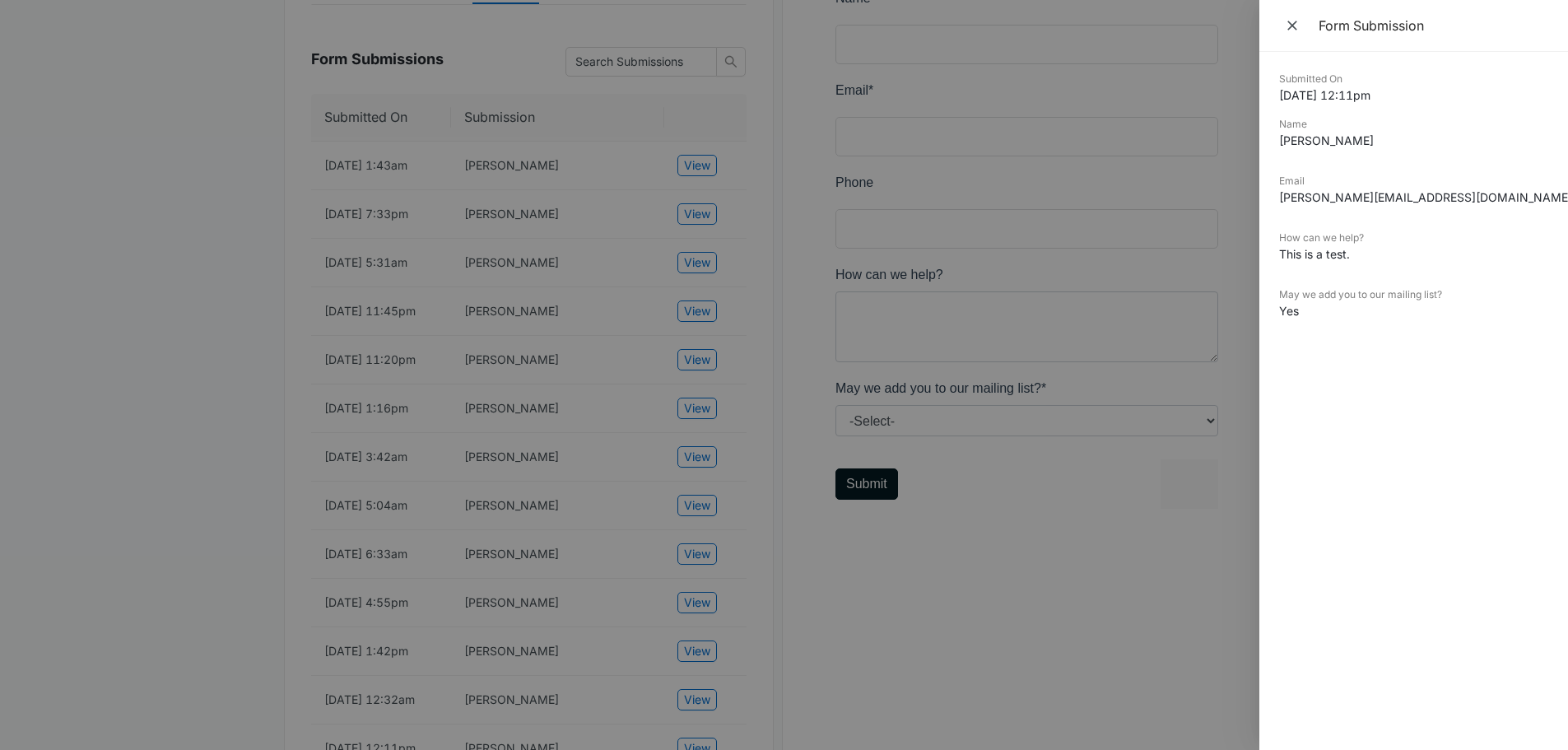
scroll to position [310, 0]
click at [694, 588] on div at bounding box center [784, 375] width 1568 height 750
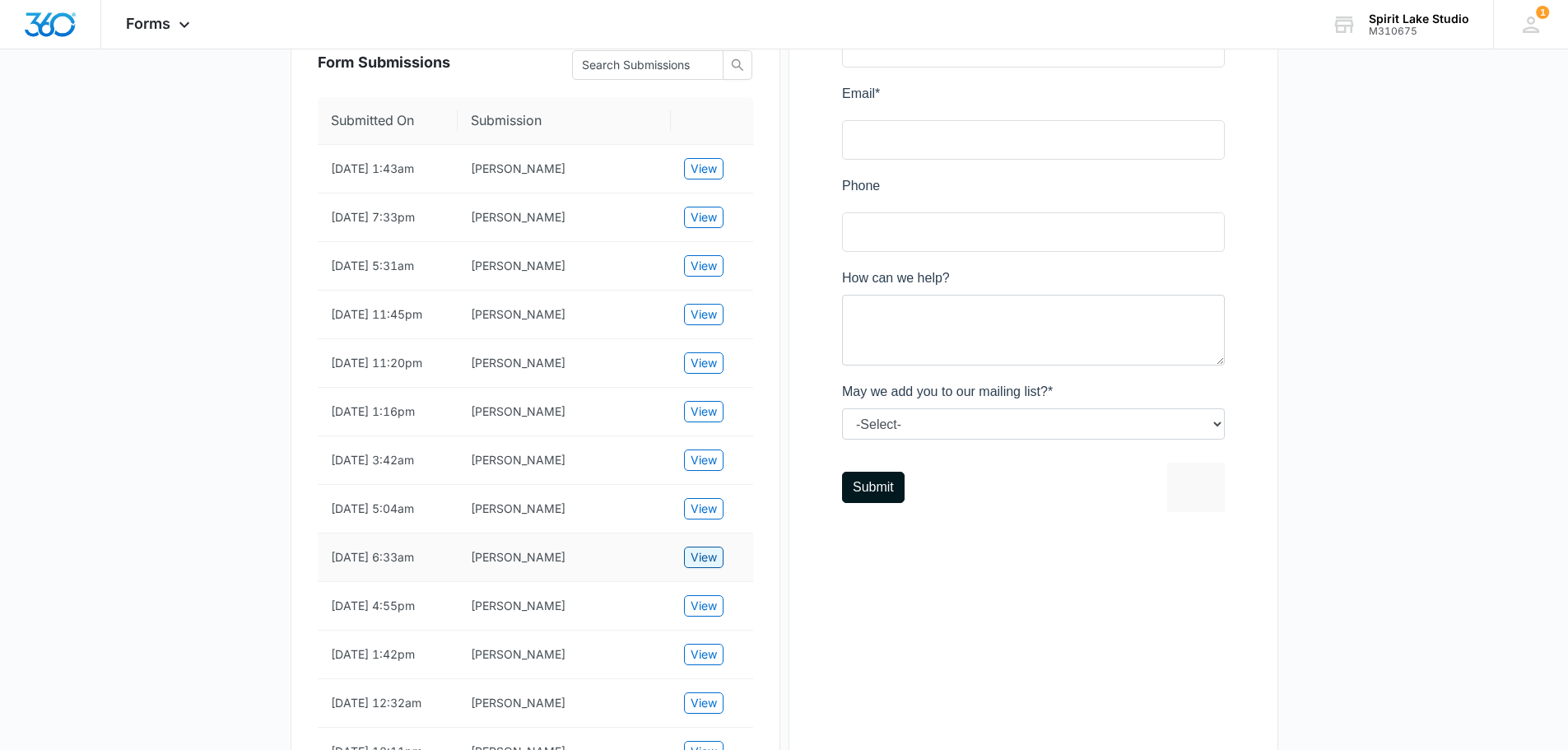
click at [694, 566] on span "View" at bounding box center [703, 557] width 27 height 18
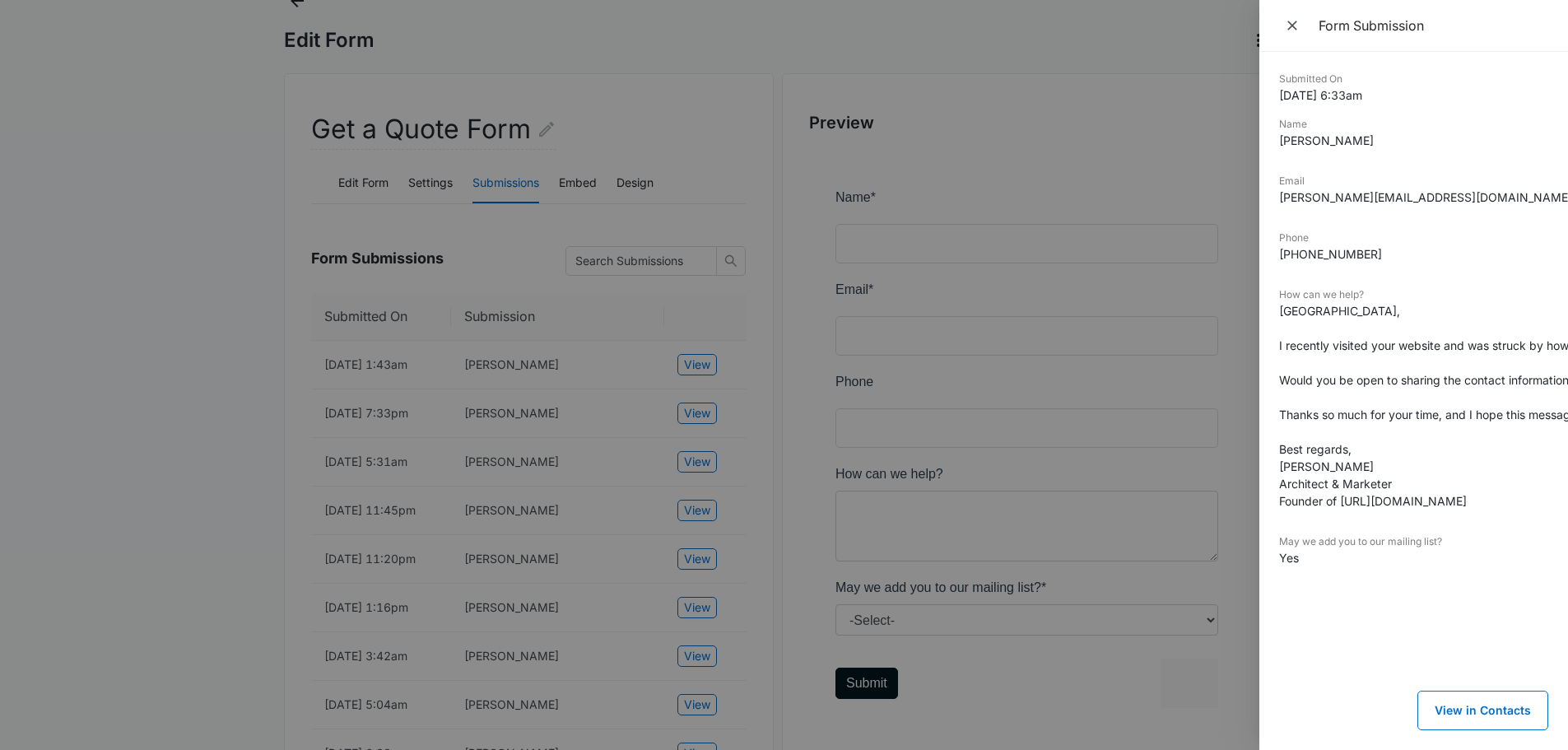
scroll to position [63, 0]
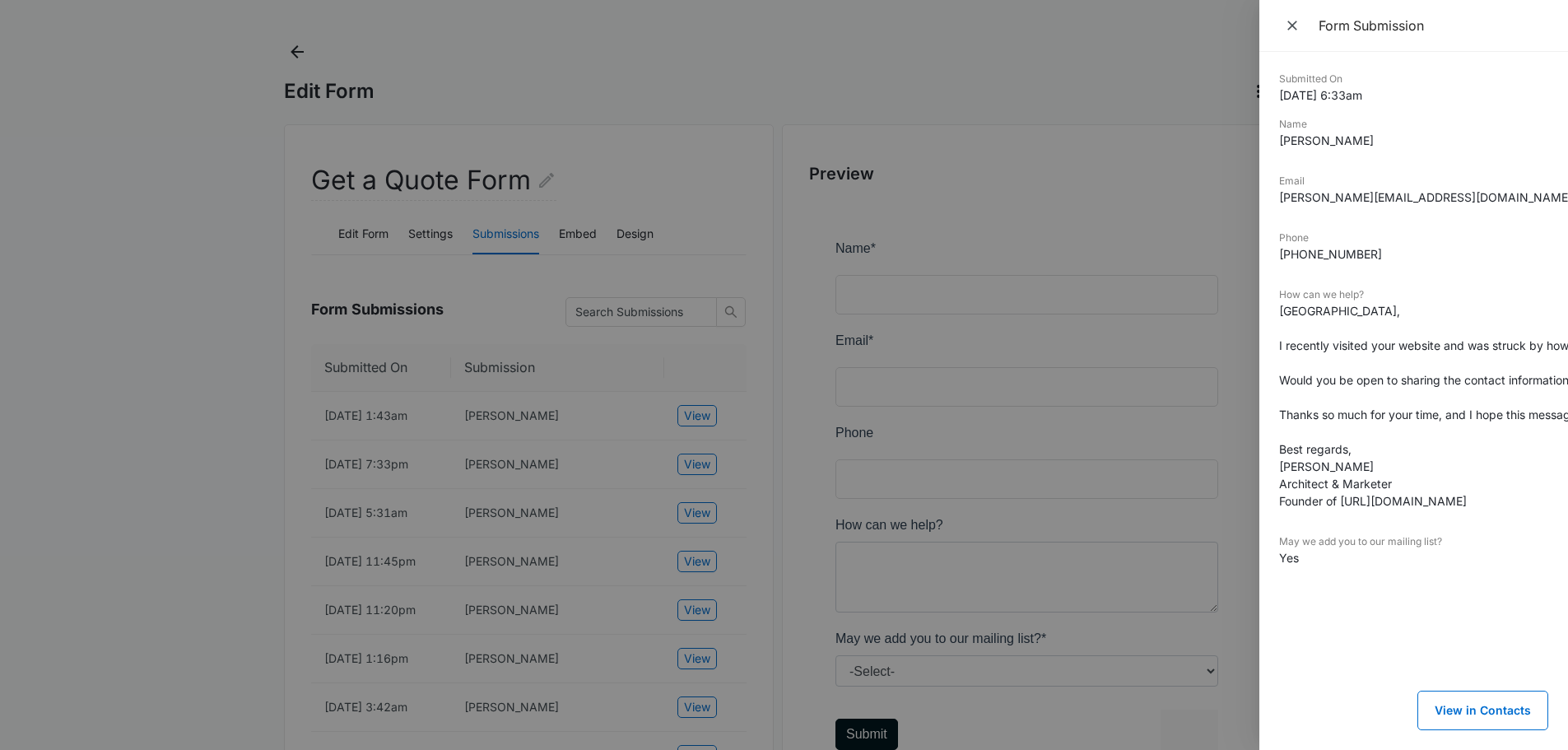
click at [703, 407] on div at bounding box center [784, 375] width 1568 height 750
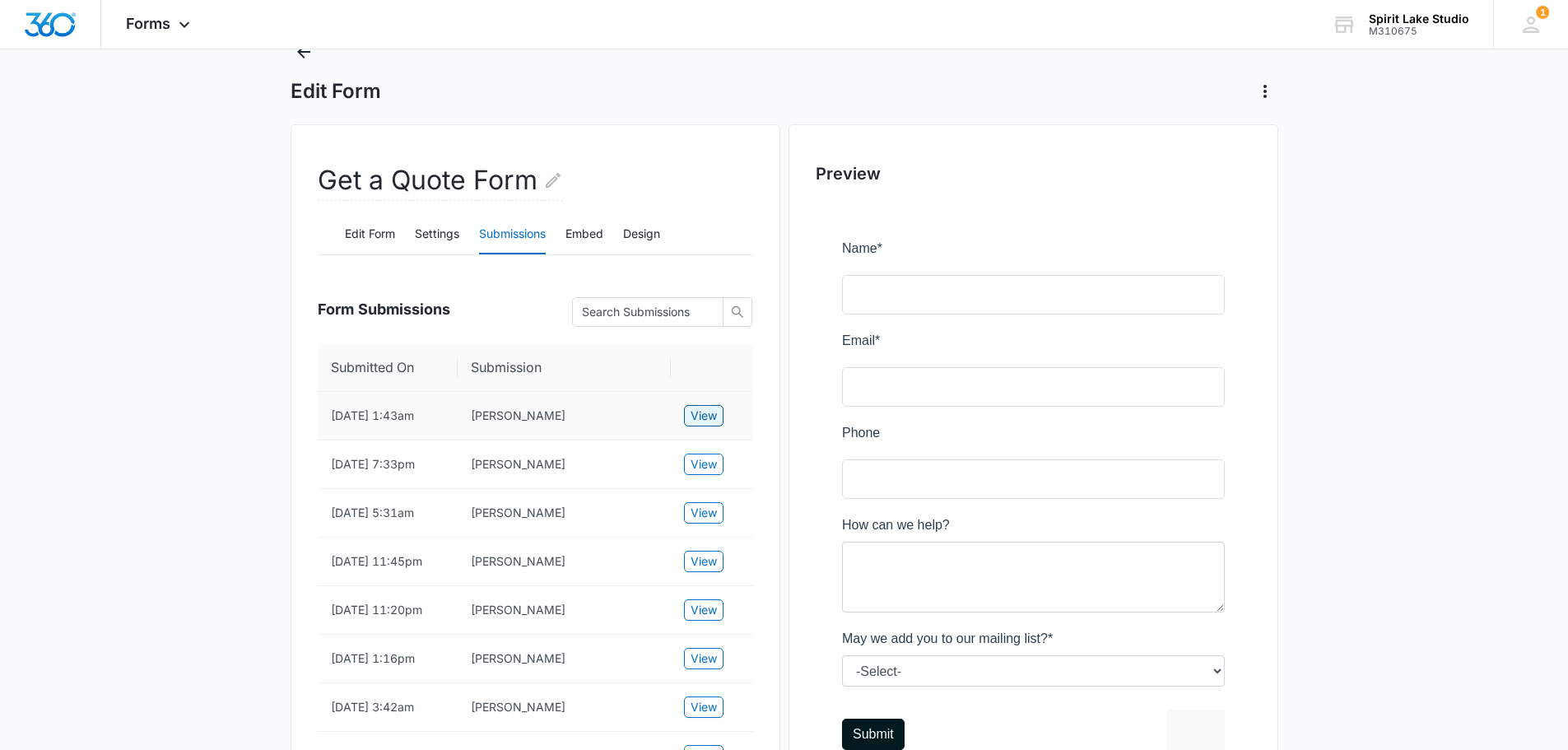
click at [703, 407] on span "View" at bounding box center [703, 416] width 27 height 18
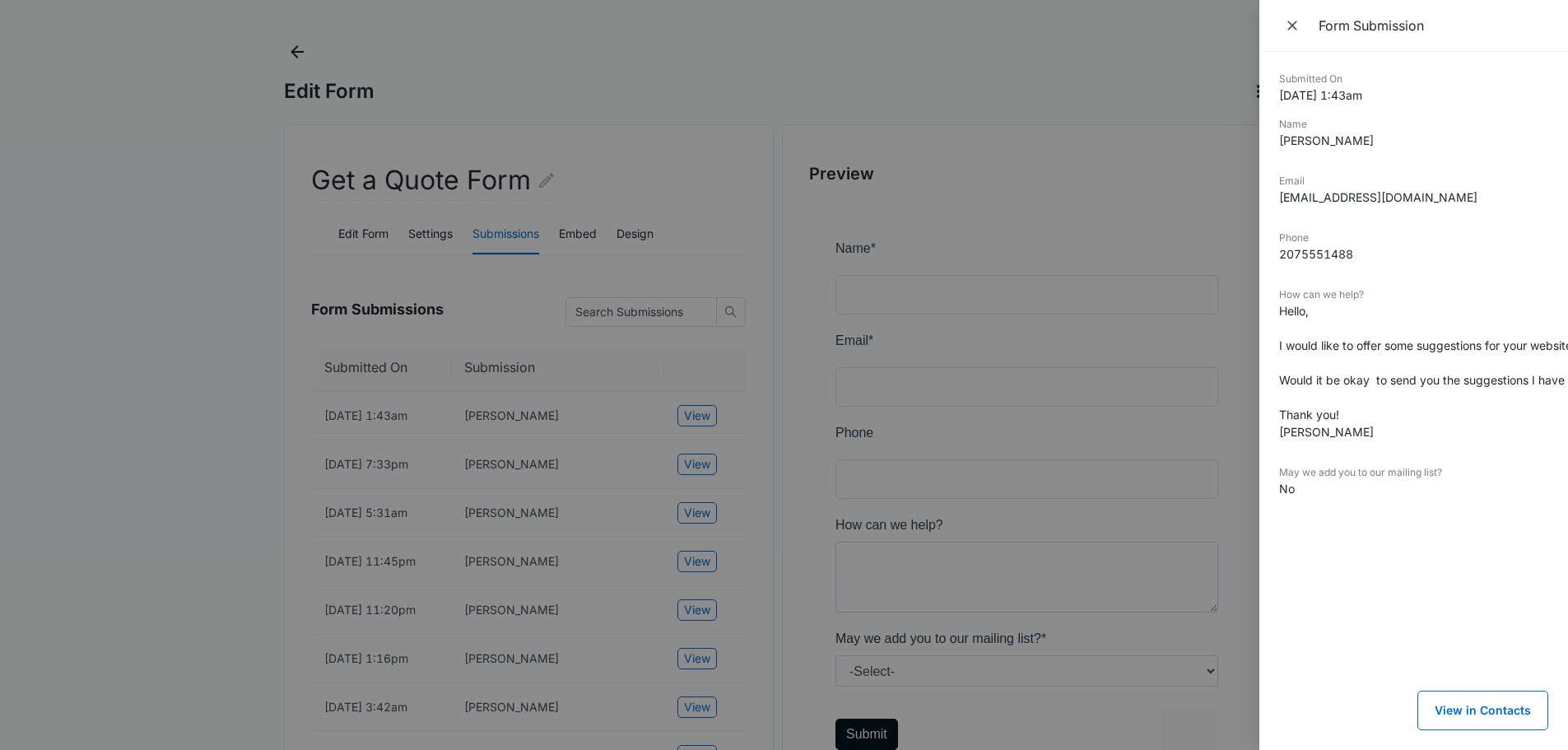
click at [697, 461] on div at bounding box center [784, 375] width 1568 height 750
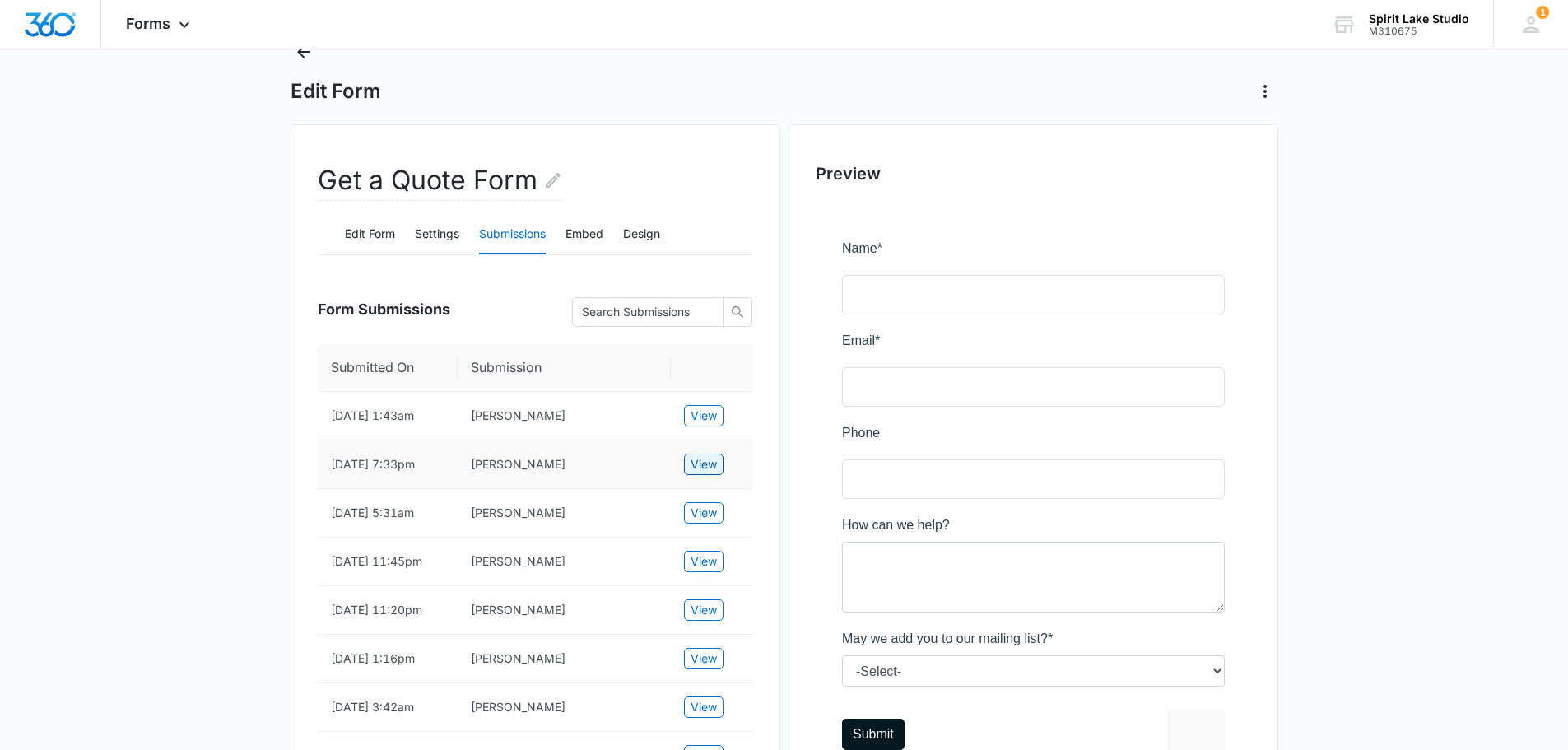
click at [692, 471] on span "View" at bounding box center [703, 464] width 27 height 18
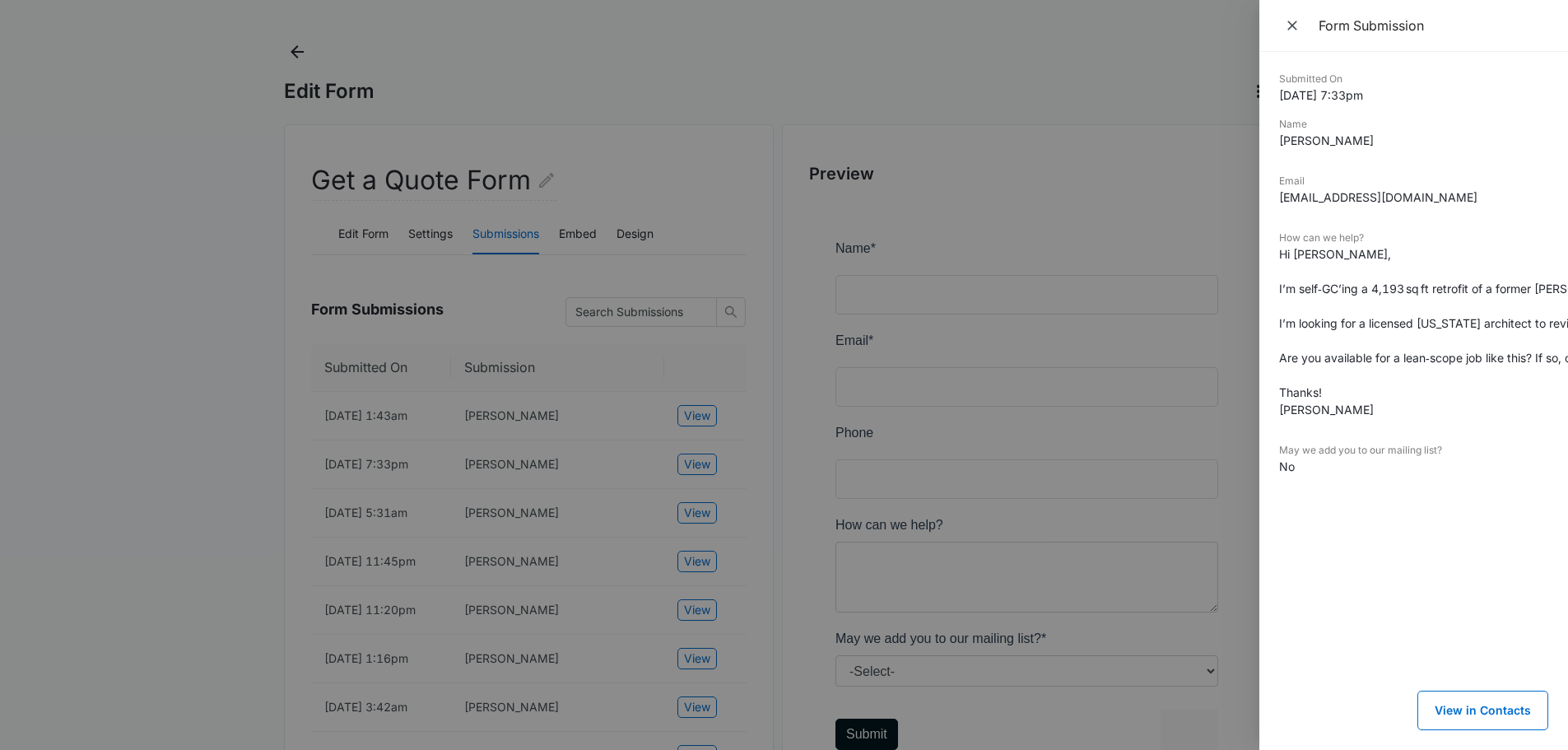
drag, startPoint x: 1420, startPoint y: 534, endPoint x: 1407, endPoint y: 542, distance: 15.3
click at [1416, 537] on div "Submitted On 6/09/2025 7:33pm Name Todd Burke Email toddburke24@gmail.com How c…" at bounding box center [1414, 400] width 269 height 659
click at [294, 49] on div at bounding box center [784, 375] width 1568 height 750
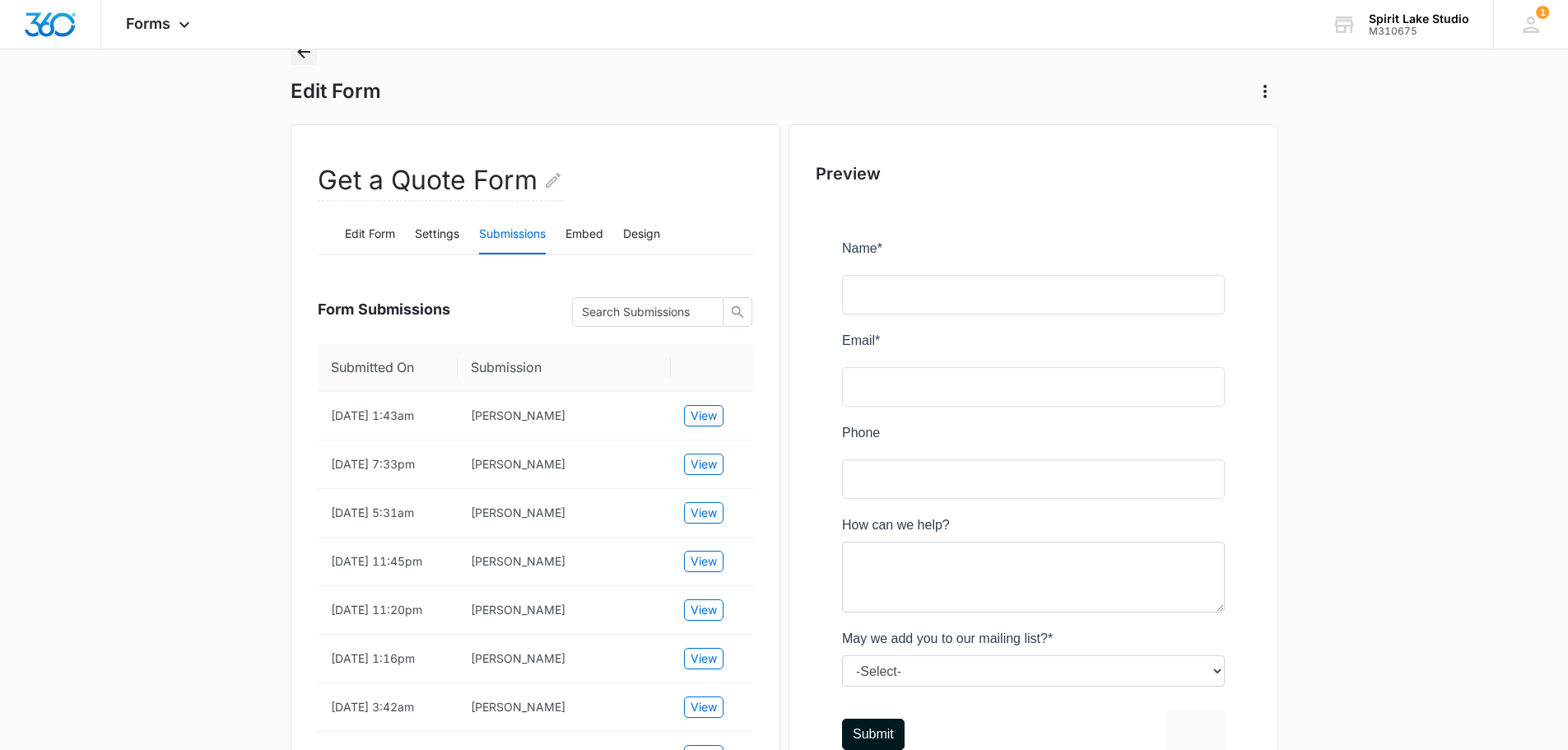
click at [293, 49] on icon "Back" at bounding box center [303, 51] width 20 height 20
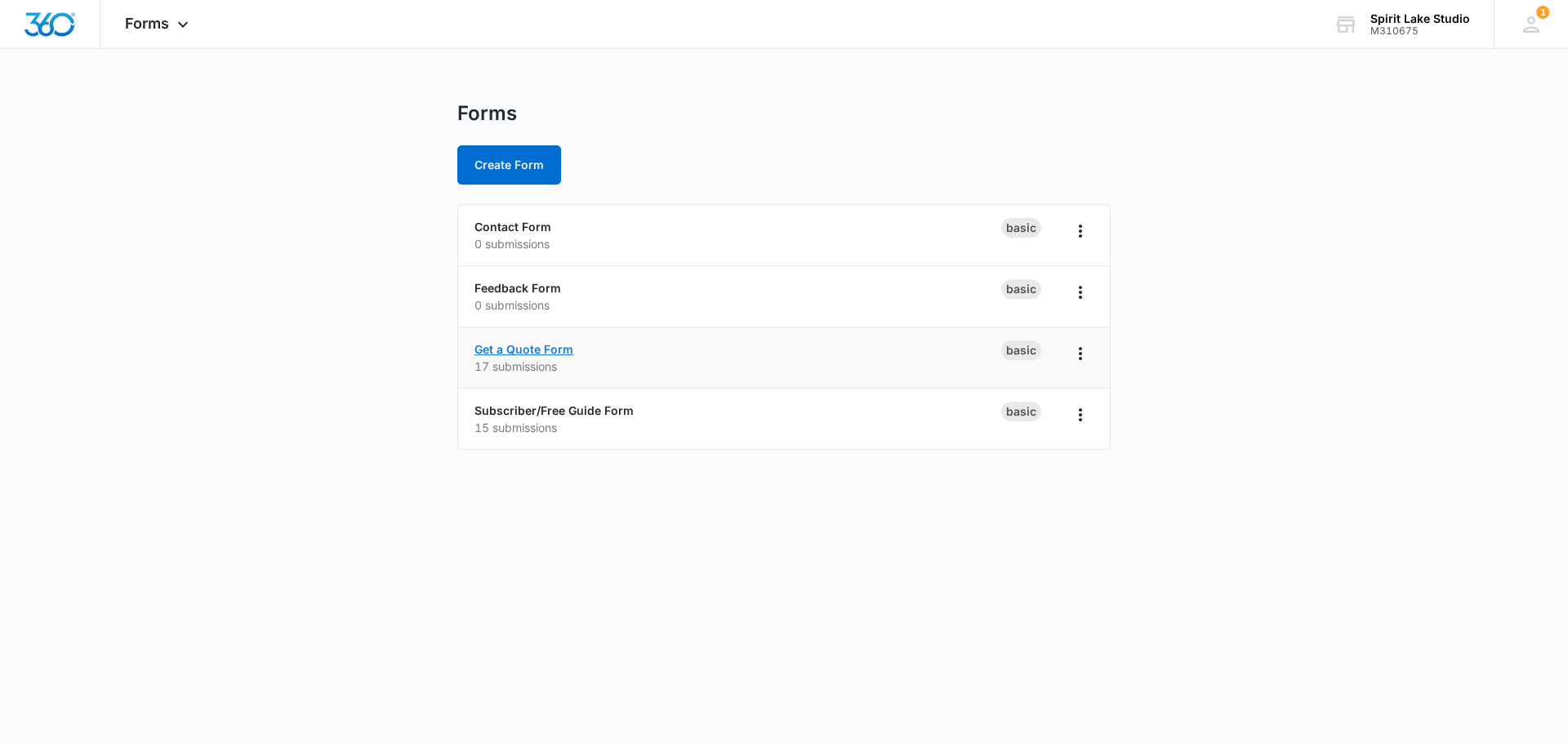
click at [526, 346] on link "Get a Quote Form" at bounding box center [523, 349] width 99 height 14
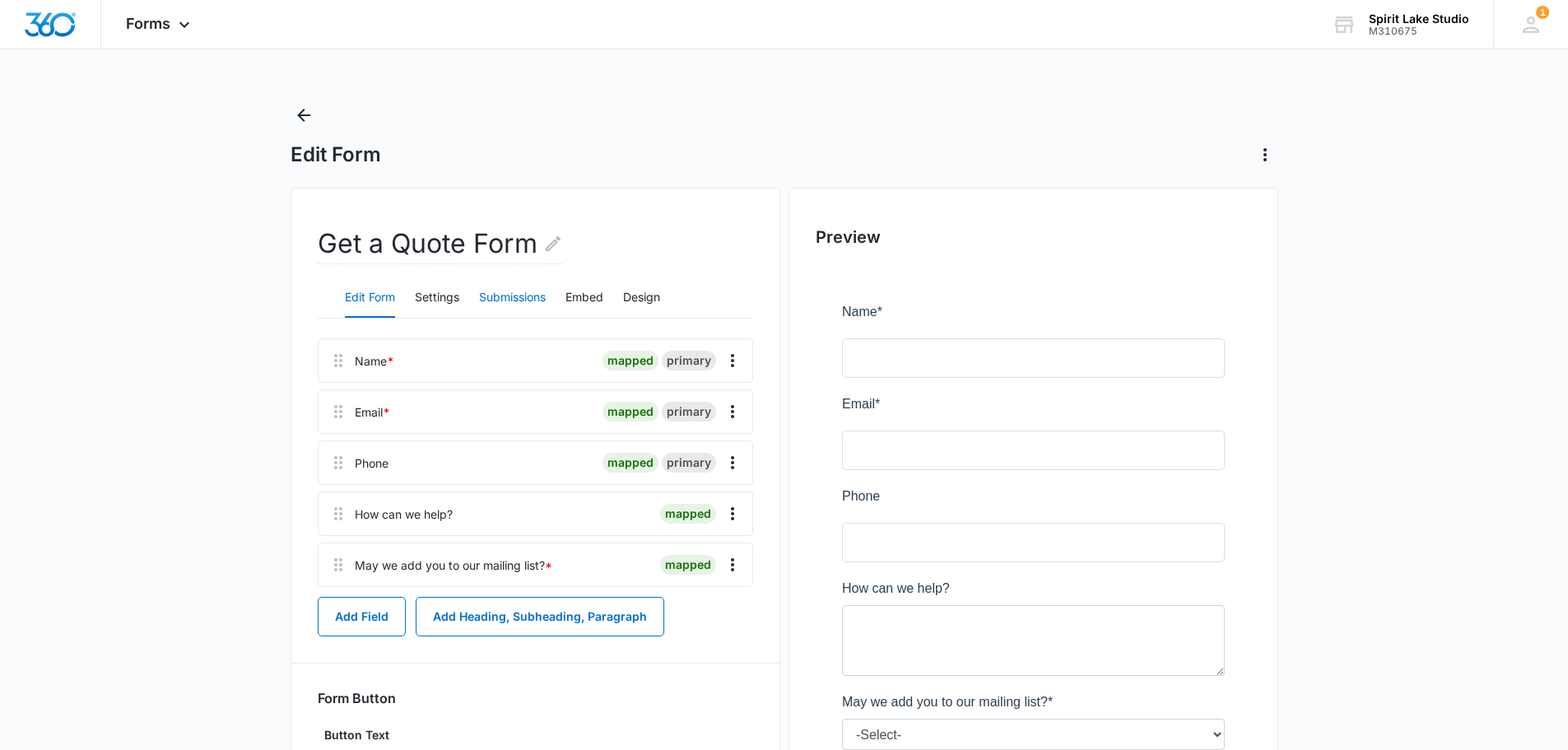
click at [507, 294] on button "Submissions" at bounding box center [512, 298] width 66 height 40
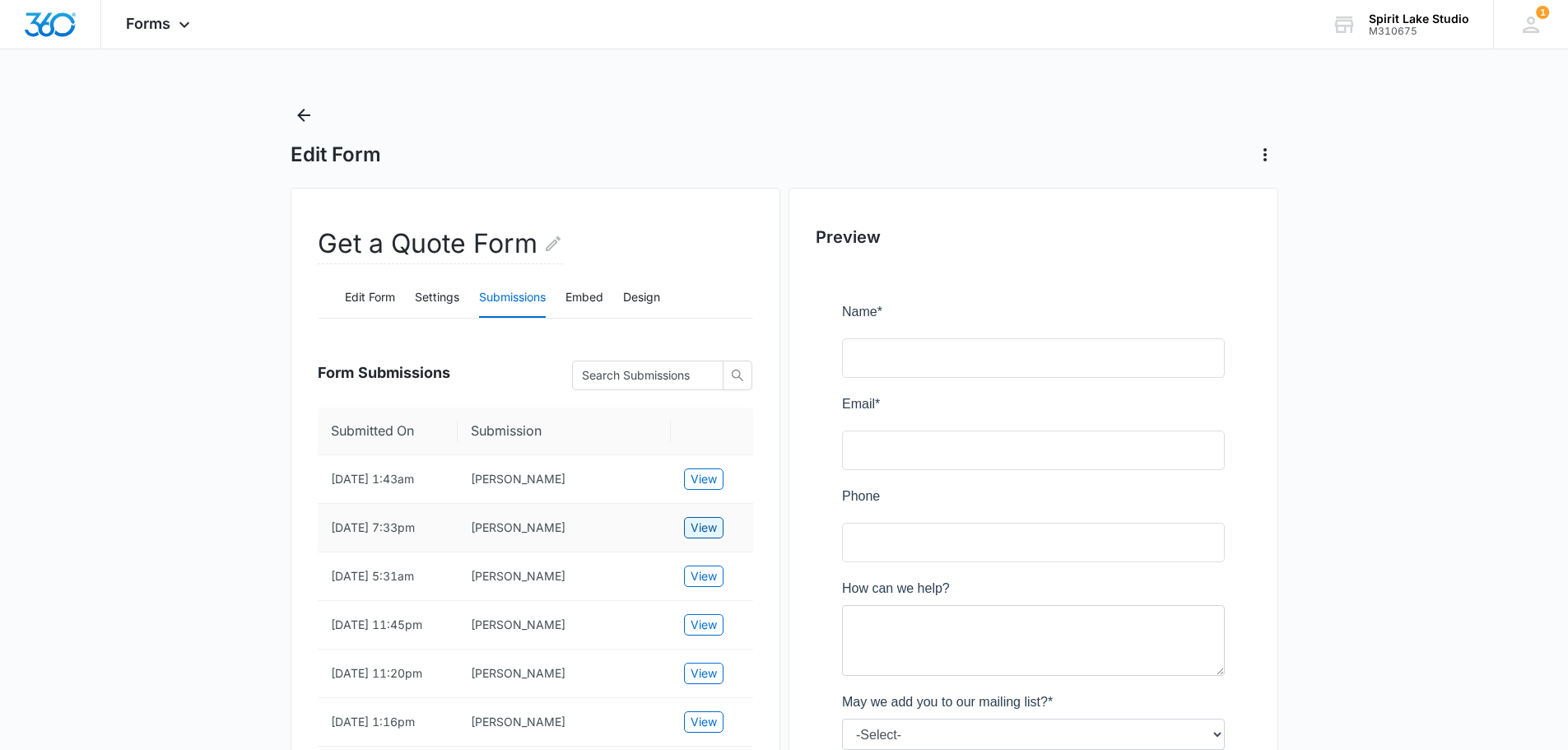
click at [708, 530] on span "View" at bounding box center [703, 528] width 27 height 18
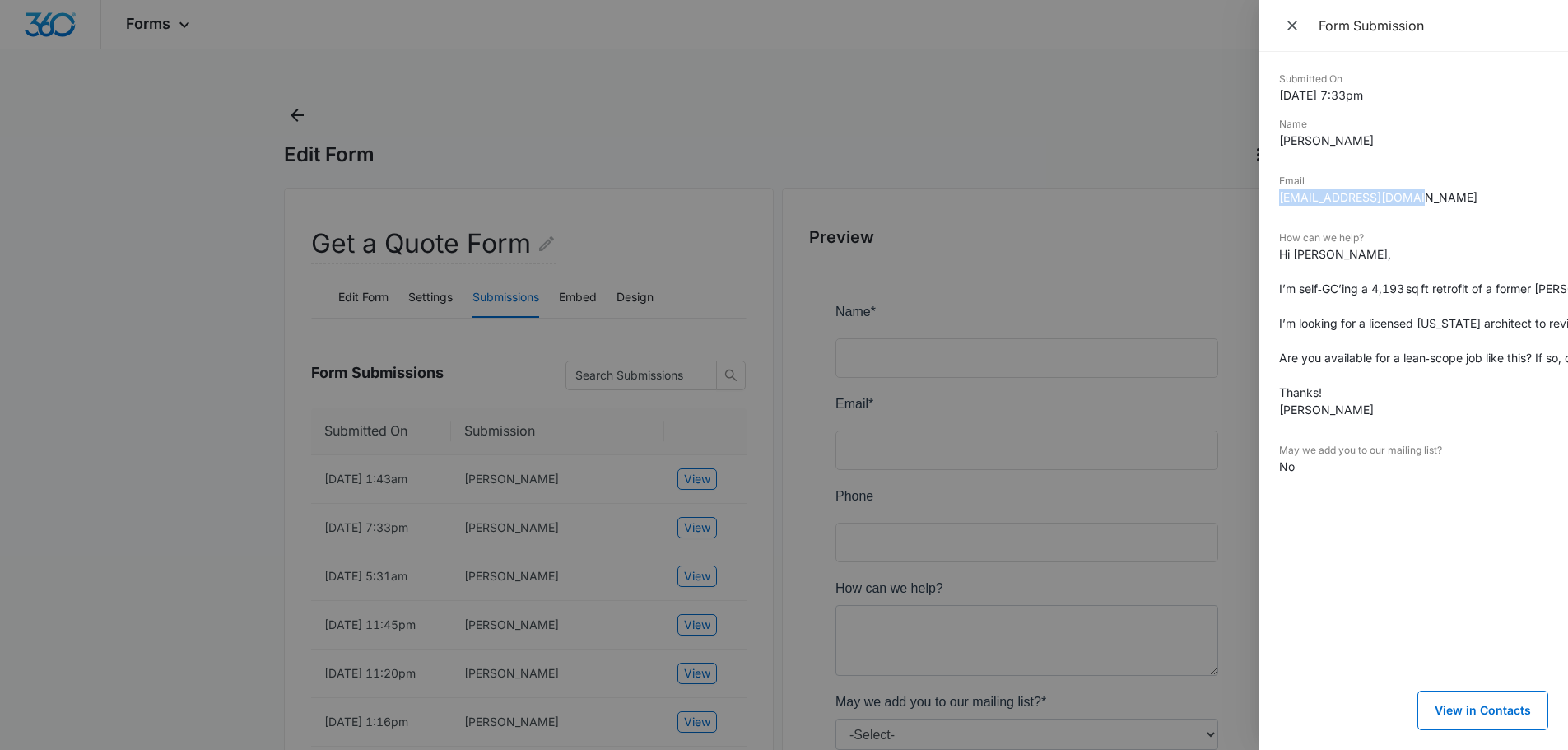
drag, startPoint x: 1281, startPoint y: 195, endPoint x: 1466, endPoint y: 214, distance: 186.0
click at [1470, 205] on dd "toddburke24@gmail.com" at bounding box center [1414, 197] width 269 height 17
copy dd "toddburke24@gmail.com"
click at [597, 114] on div at bounding box center [784, 375] width 1568 height 750
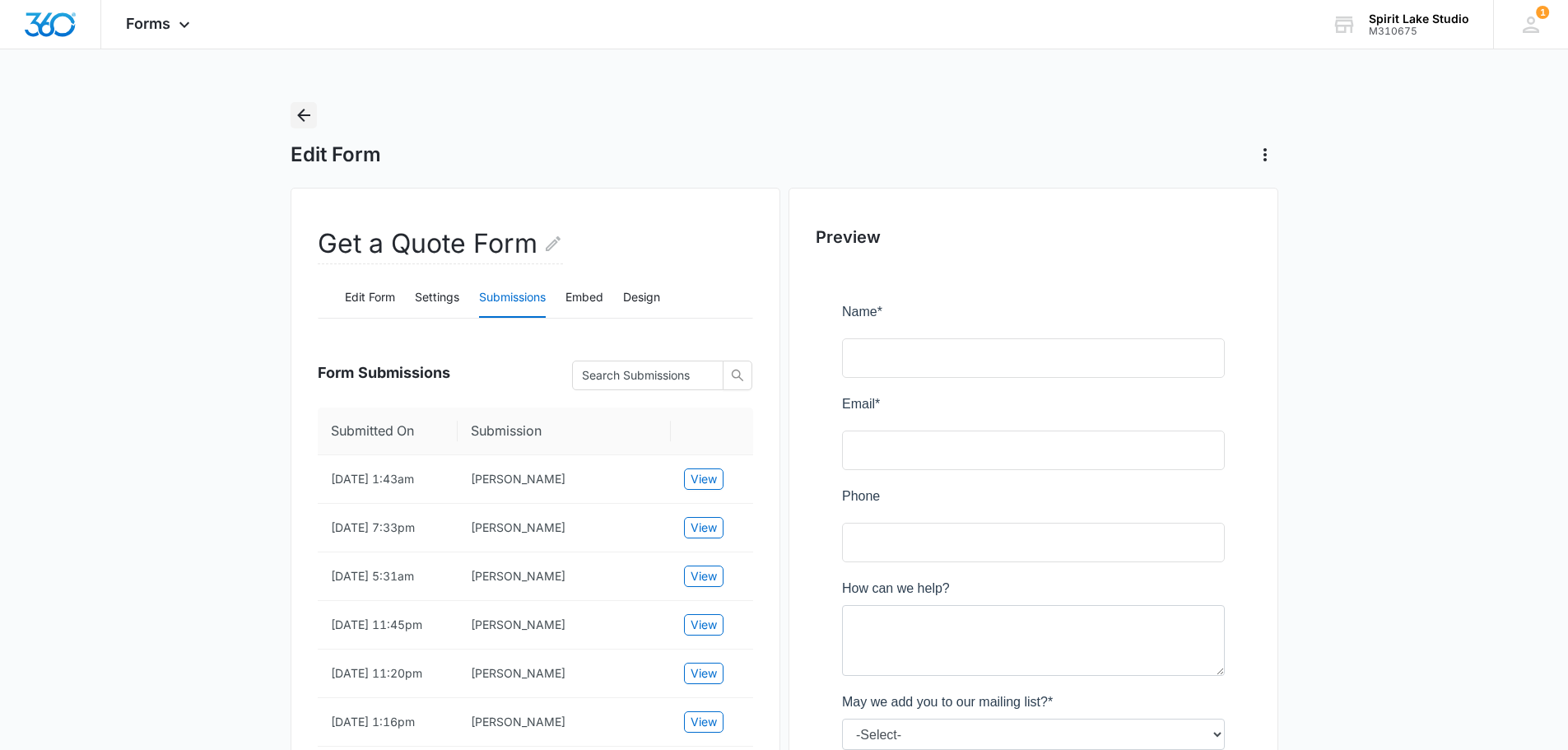
click at [306, 113] on icon "Back" at bounding box center [303, 116] width 20 height 20
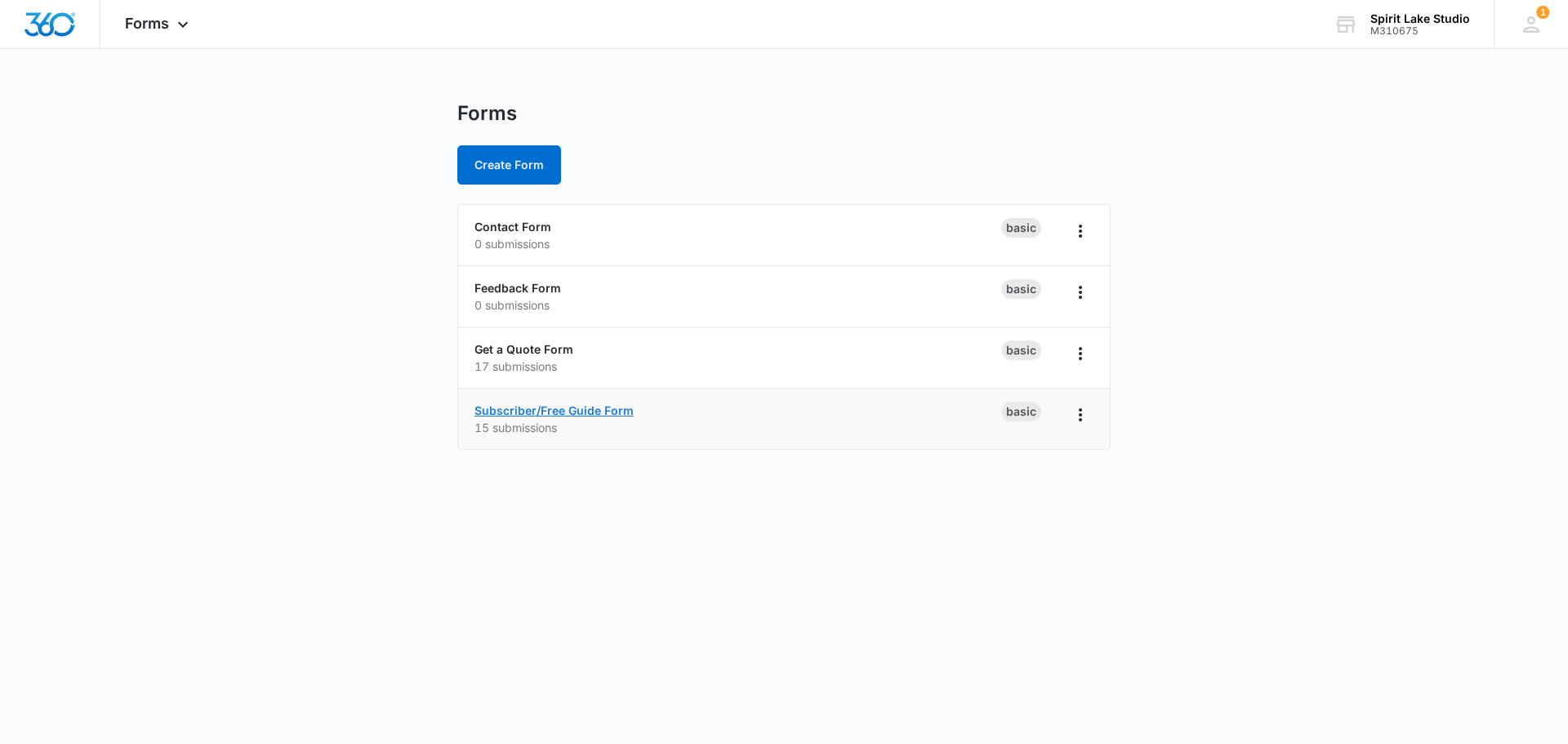
click at [531, 408] on link "Subscriber/Free Guide Form" at bounding box center [554, 411] width 159 height 14
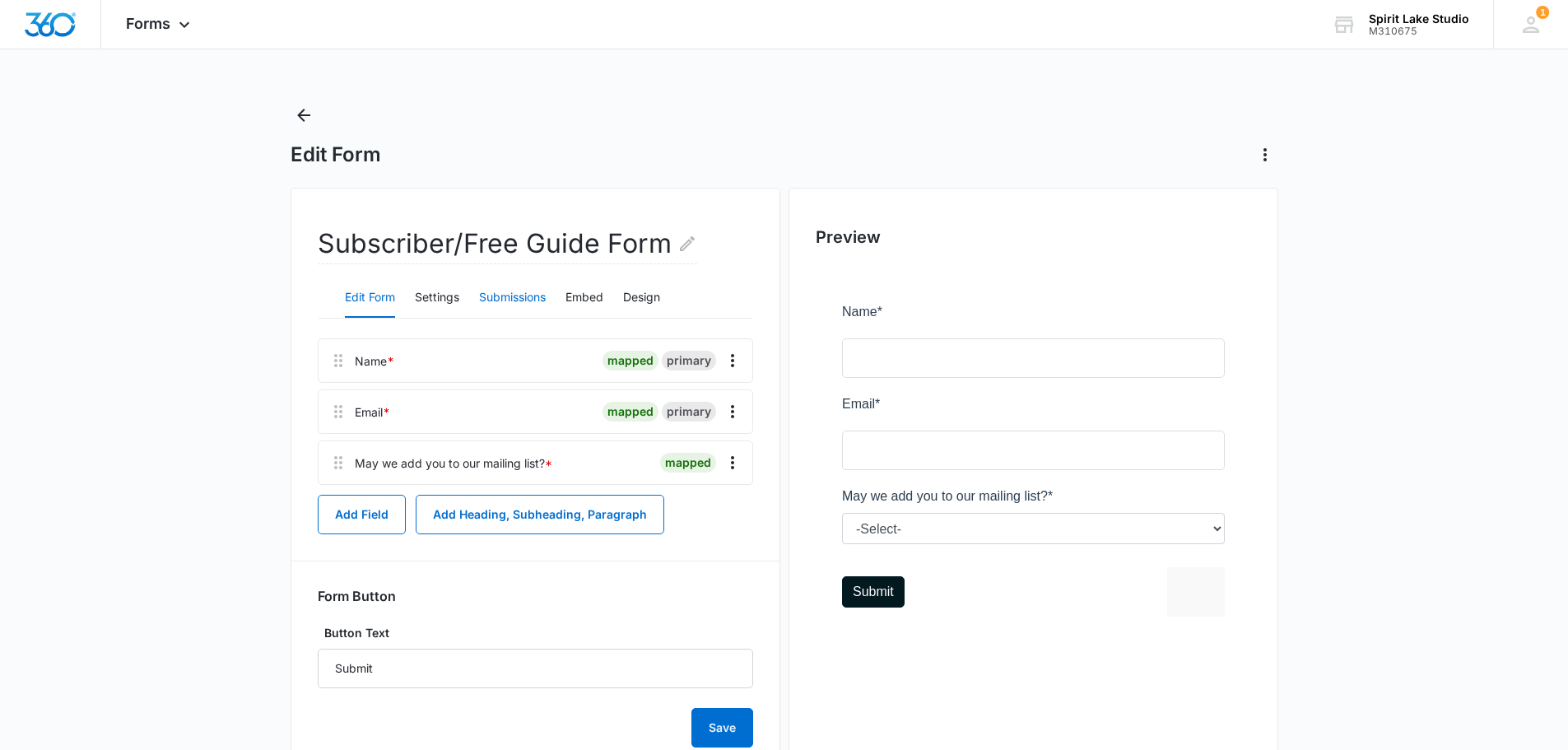
click at [530, 298] on button "Submissions" at bounding box center [512, 298] width 66 height 40
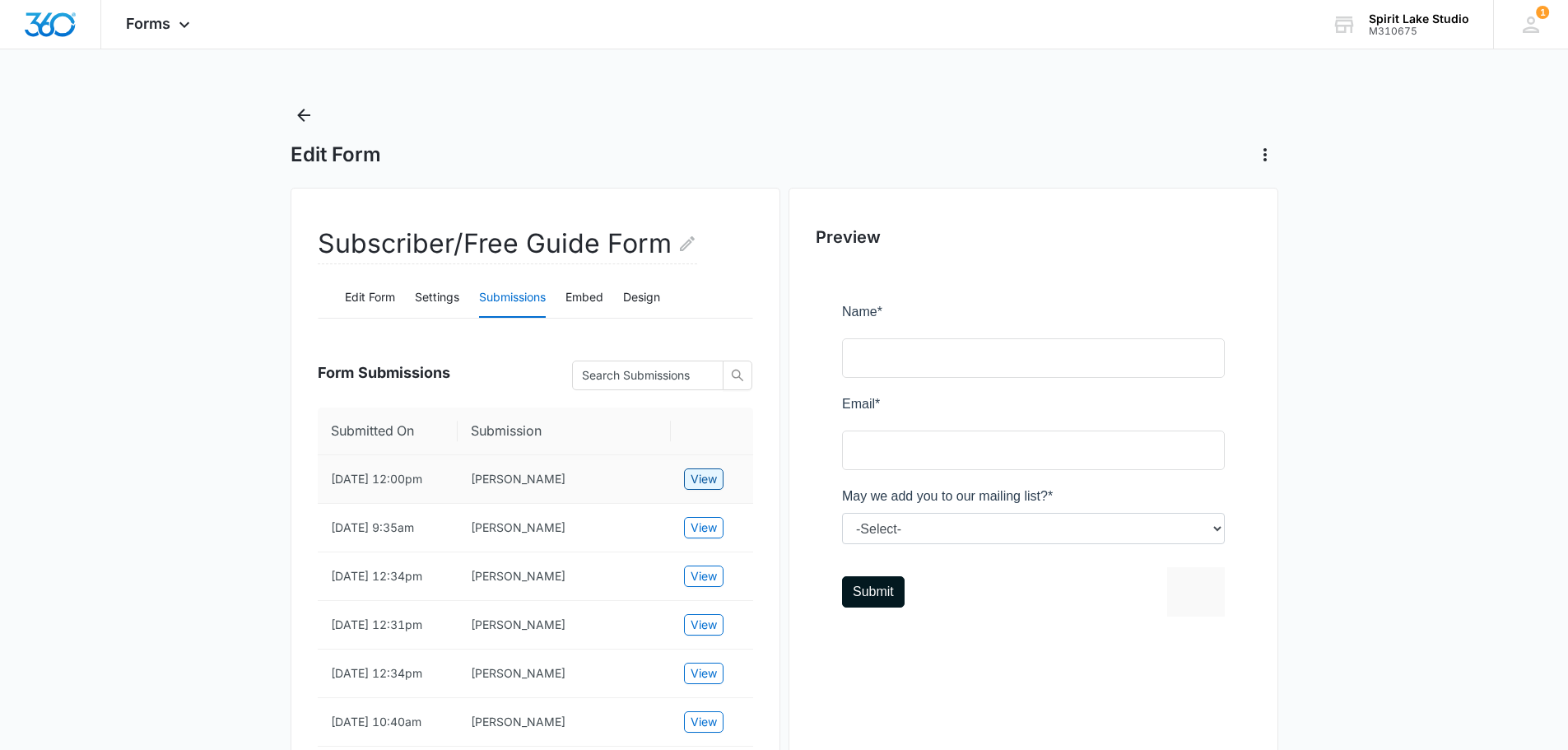
click at [709, 488] on span "View" at bounding box center [703, 479] width 27 height 18
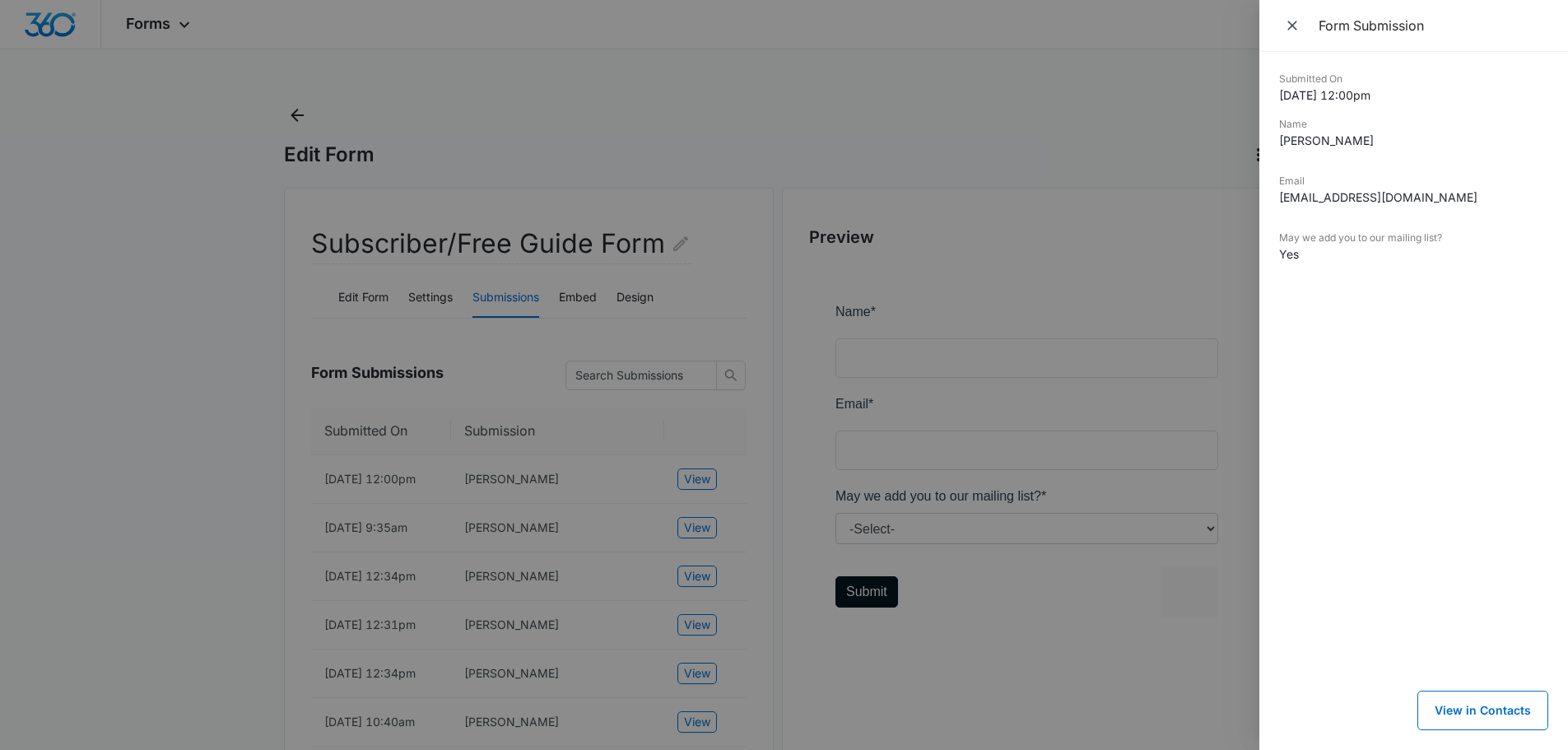
click at [697, 541] on div at bounding box center [784, 375] width 1568 height 750
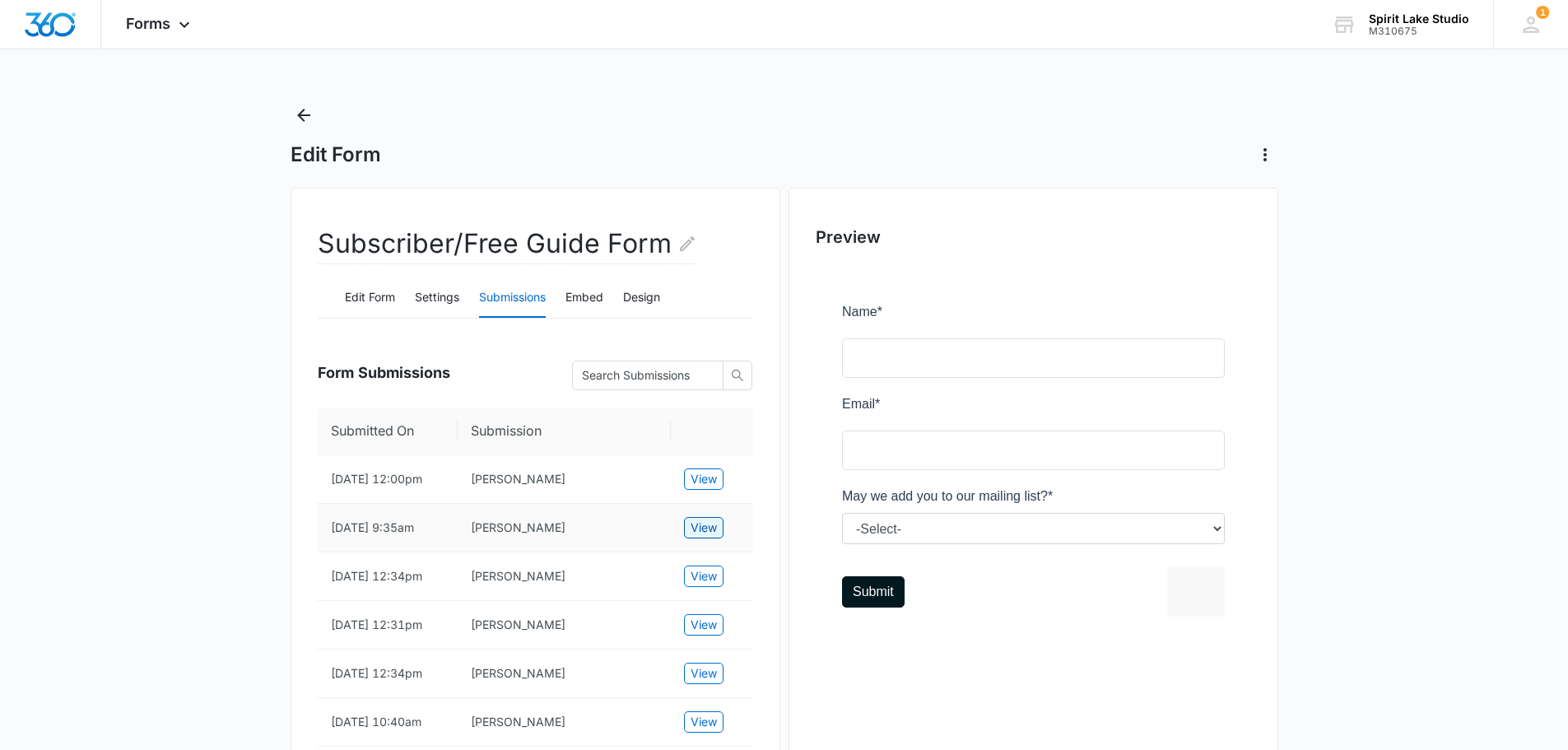
click at [697, 537] on span "View" at bounding box center [703, 528] width 27 height 18
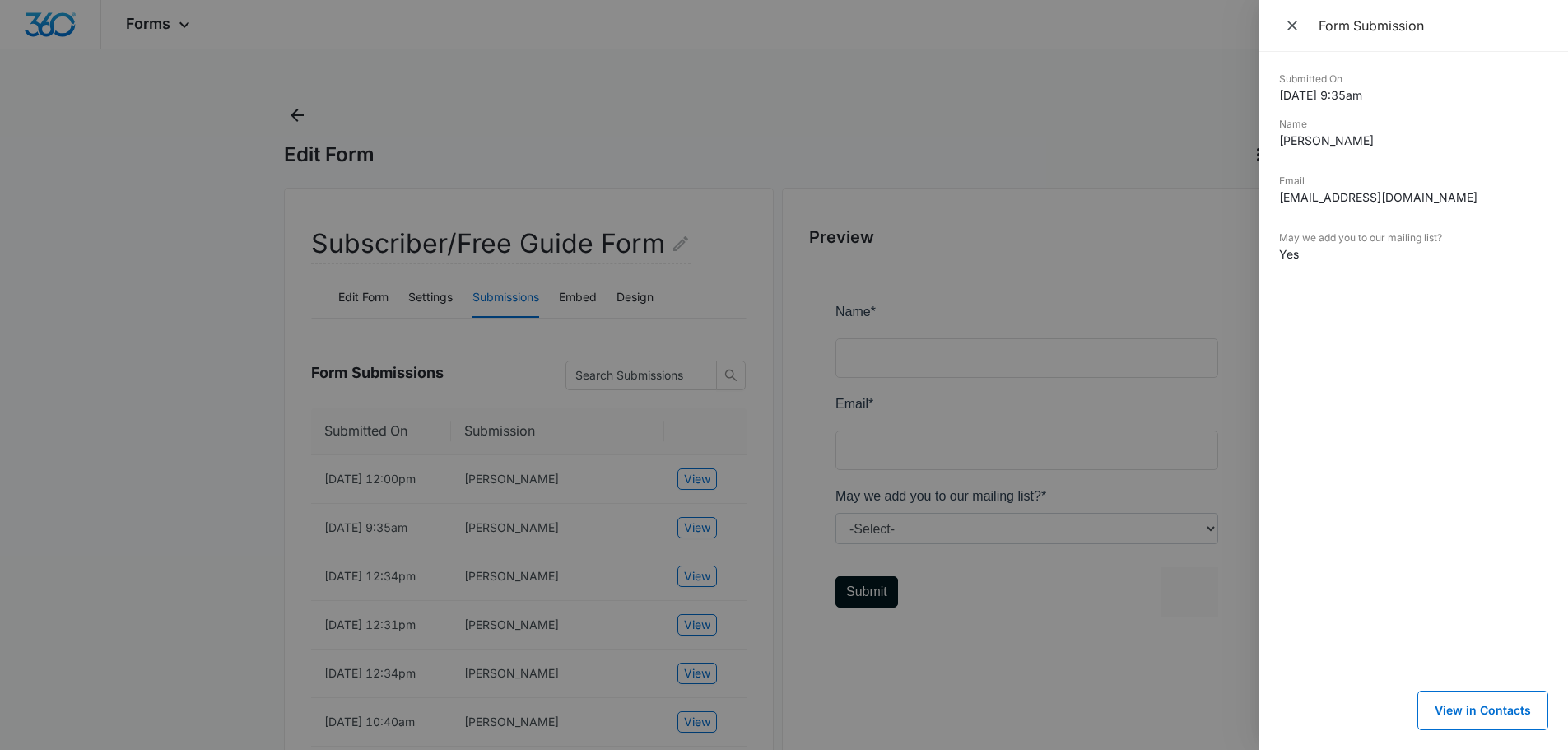
click at [1346, 326] on div "Submitted On 8/15/2025 9:35am Name Ryan Docken Email rdocken1@gmail.com May we …" at bounding box center [1414, 400] width 269 height 659
drag, startPoint x: 1280, startPoint y: 200, endPoint x: 1444, endPoint y: 209, distance: 164.2
click at [1444, 209] on div "Email rdocken1@gmail.com" at bounding box center [1414, 196] width 269 height 43
copy dd "rdocken1@gmail.com"
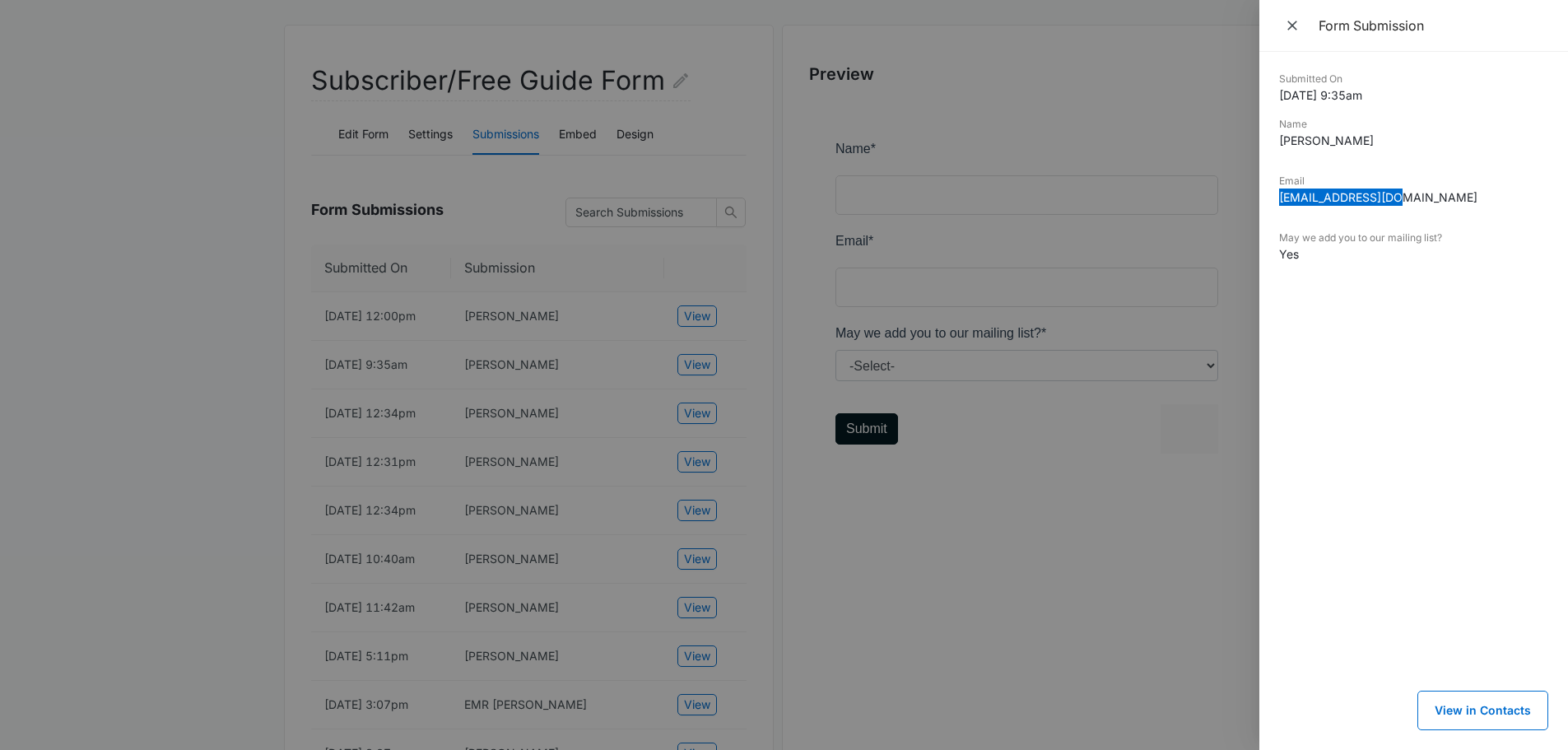
scroll to position [165, 0]
click at [689, 429] on div at bounding box center [784, 375] width 1568 height 750
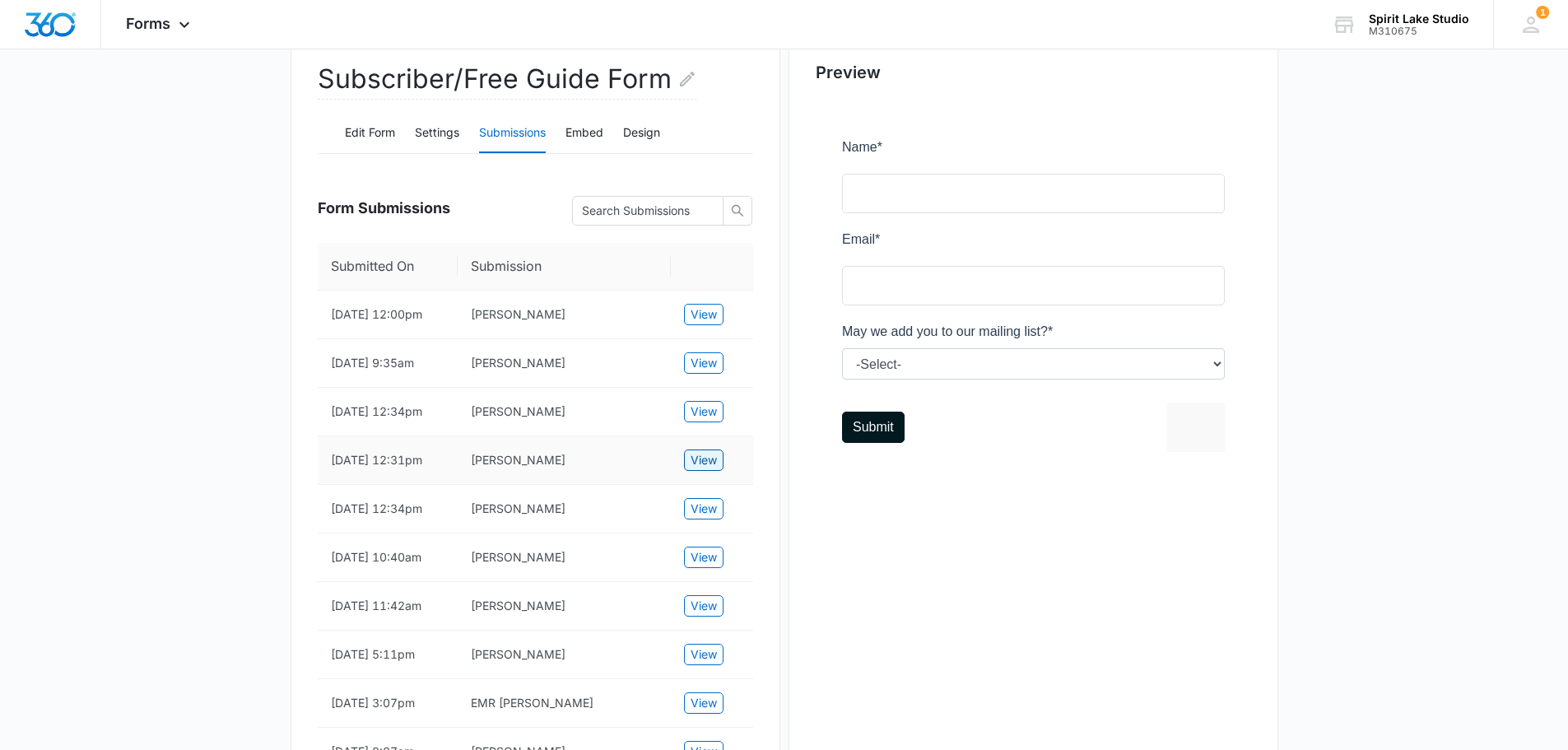
click at [694, 469] on span "View" at bounding box center [703, 460] width 27 height 18
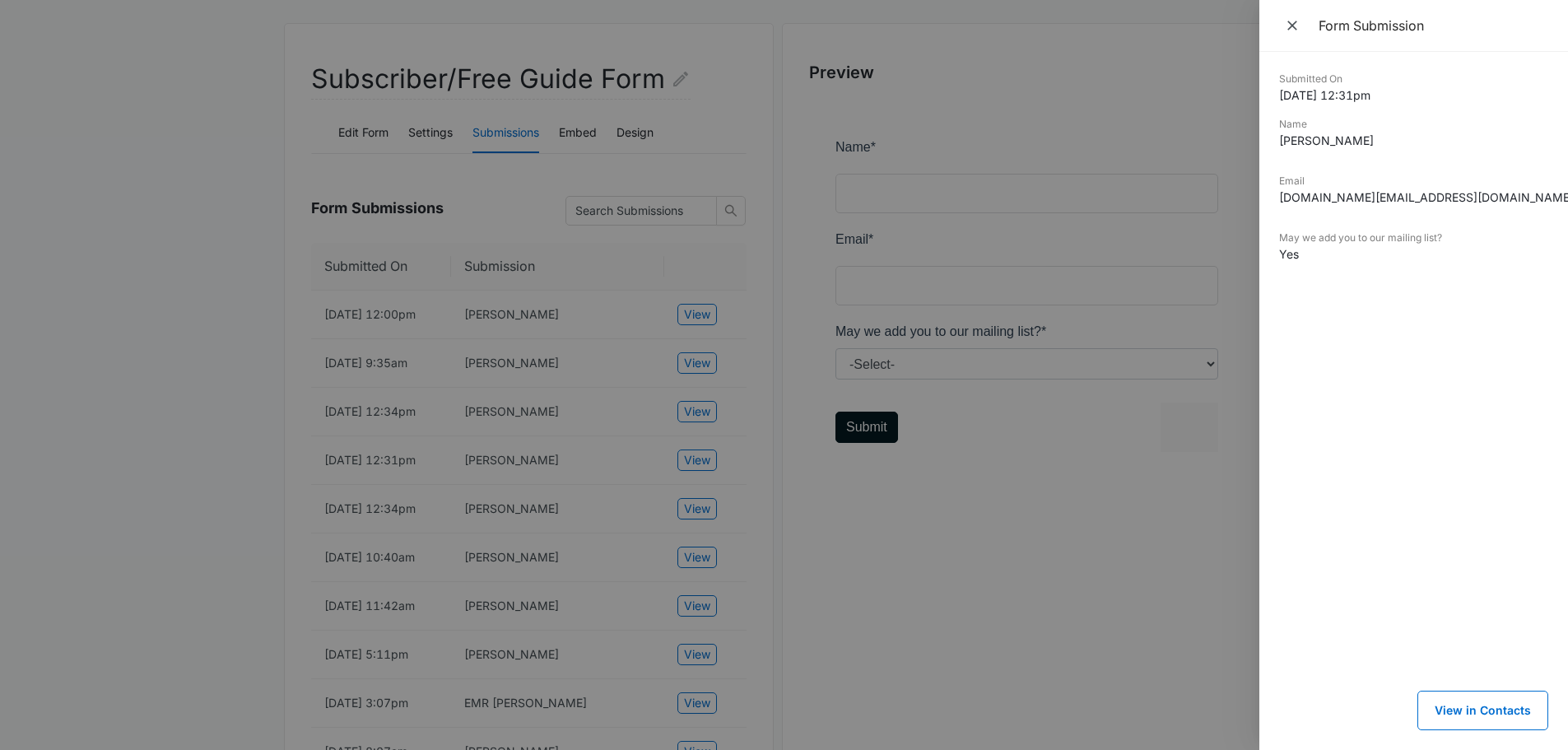
click at [694, 550] on div at bounding box center [784, 375] width 1568 height 750
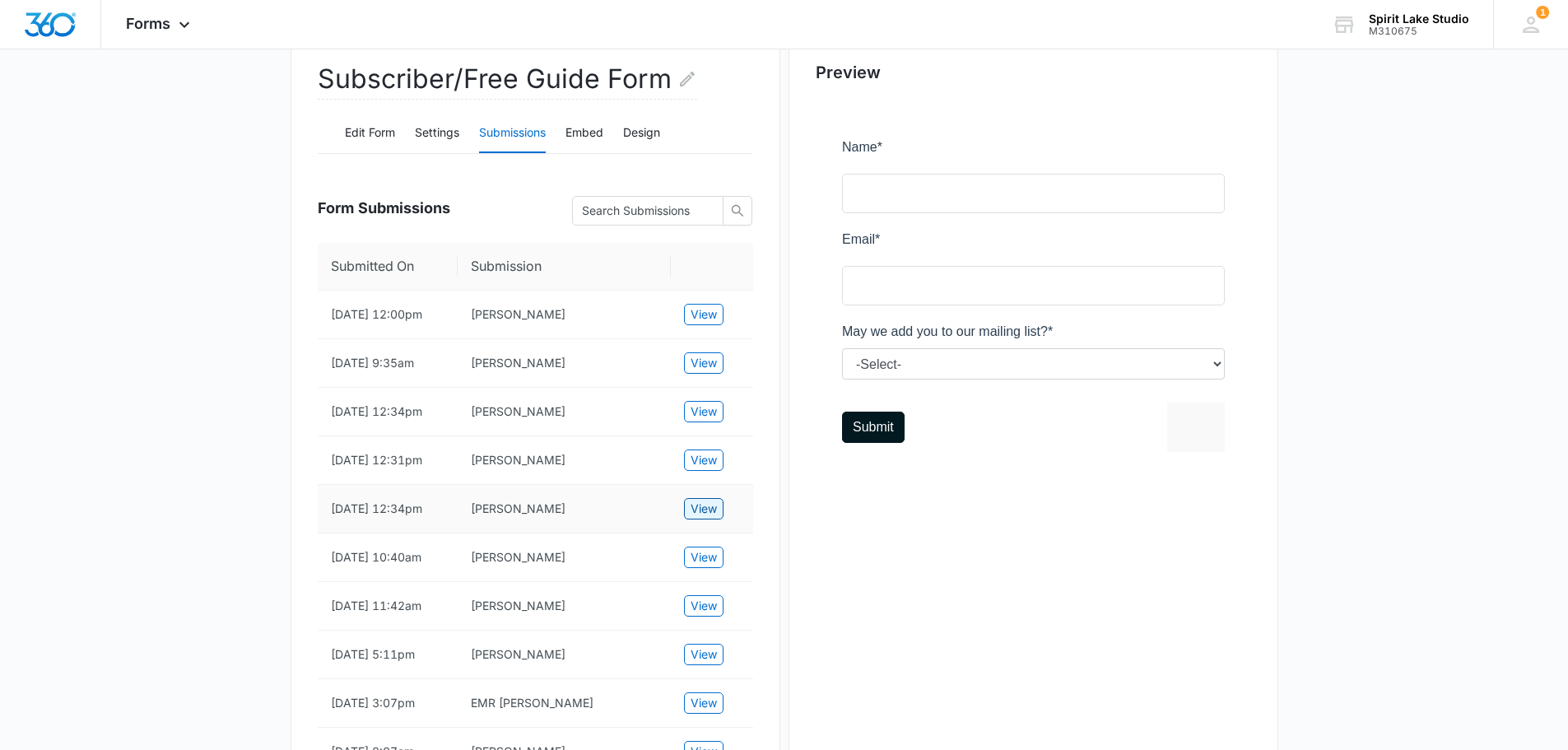
click at [694, 520] on button "View" at bounding box center [703, 509] width 40 height 22
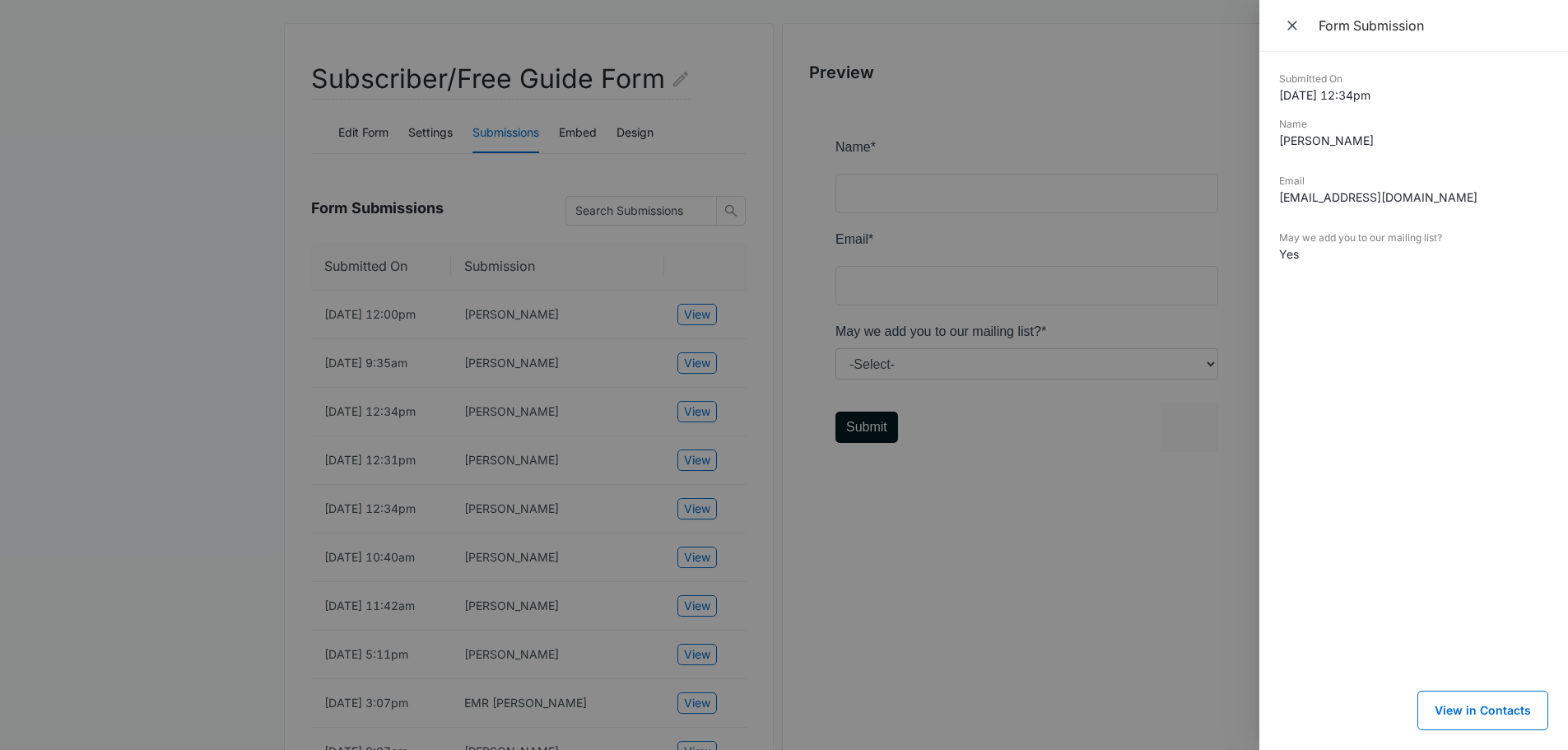
click at [694, 621] on div at bounding box center [784, 375] width 1568 height 750
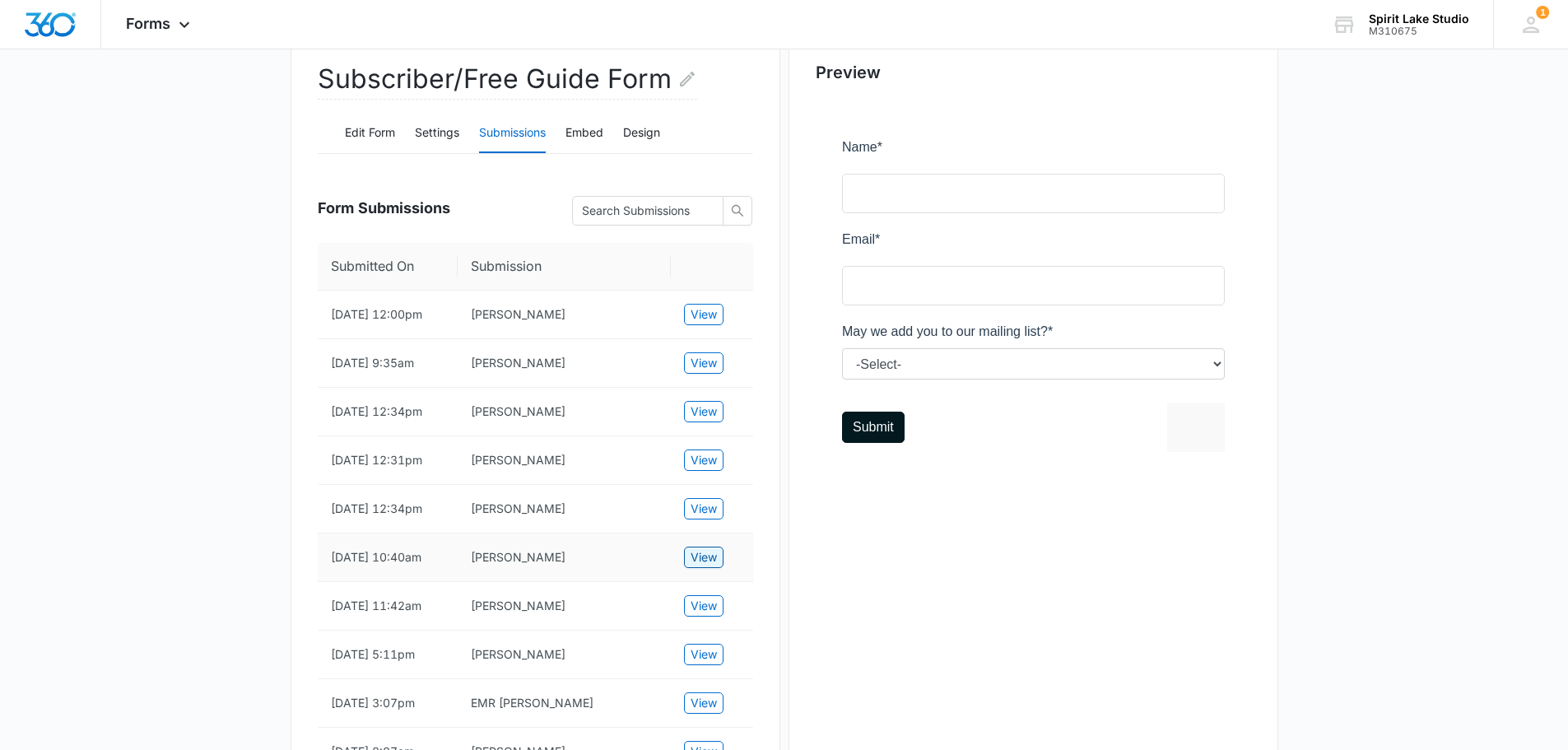
click at [694, 566] on span "View" at bounding box center [703, 557] width 27 height 18
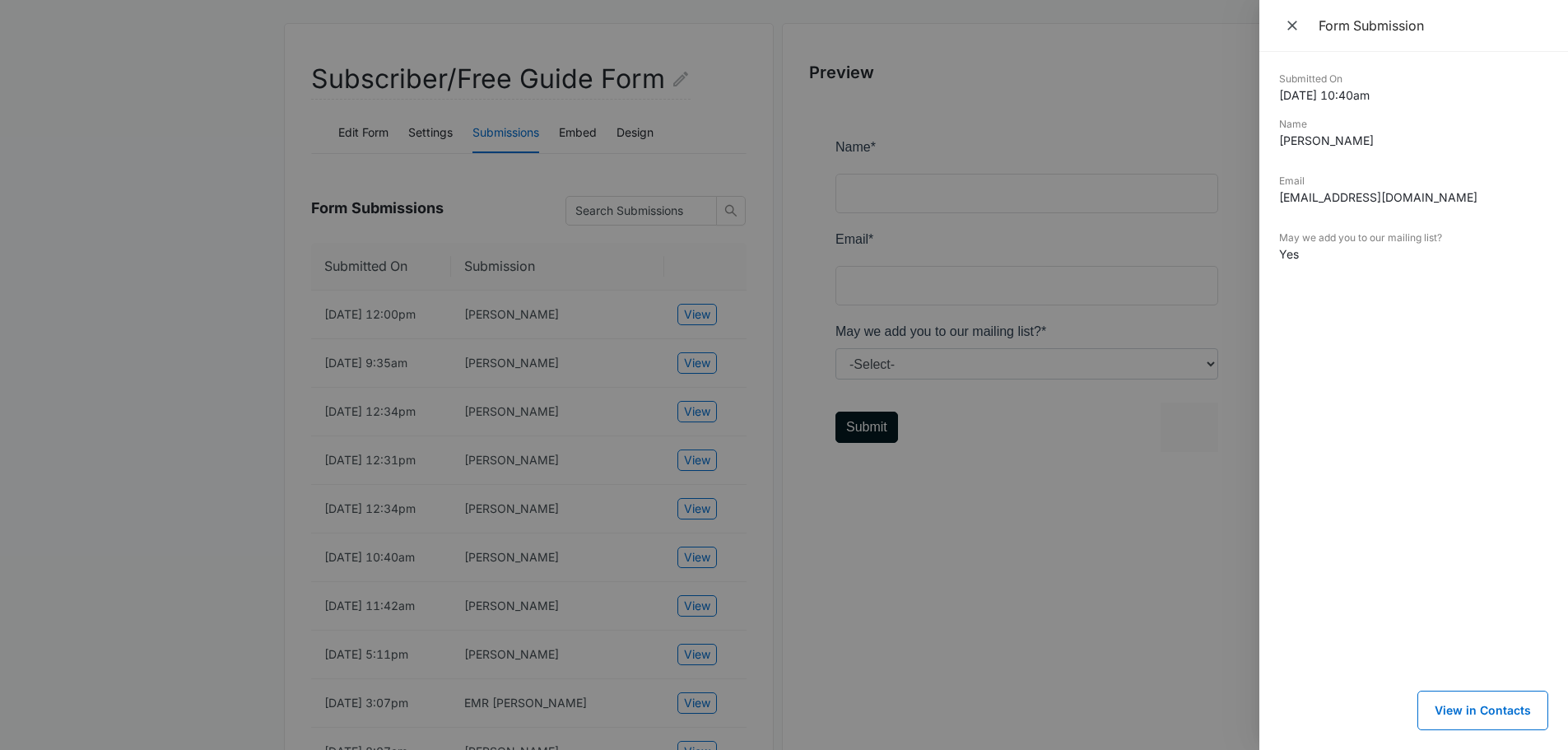
click at [696, 715] on div at bounding box center [784, 375] width 1568 height 750
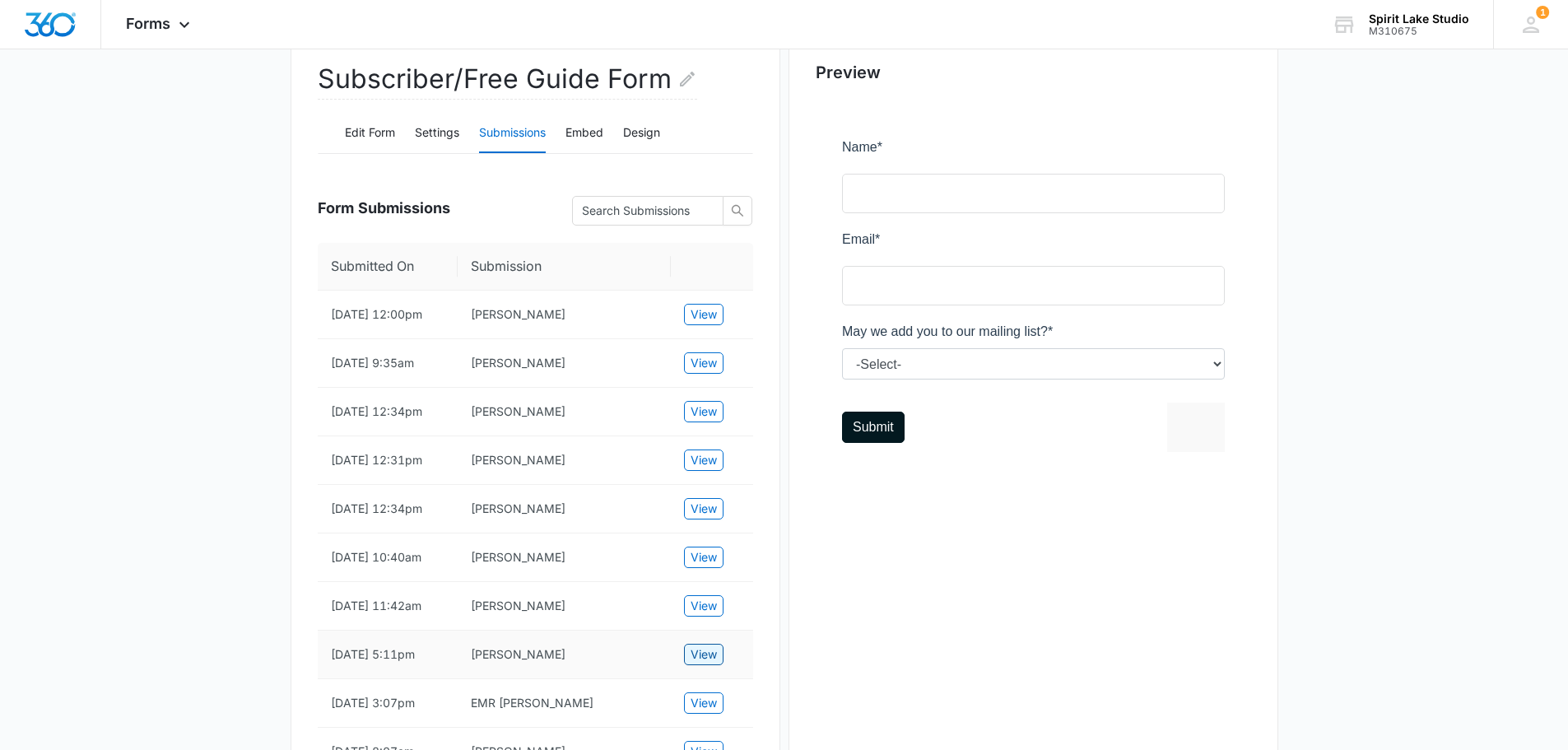
click at [696, 664] on span "View" at bounding box center [703, 654] width 27 height 18
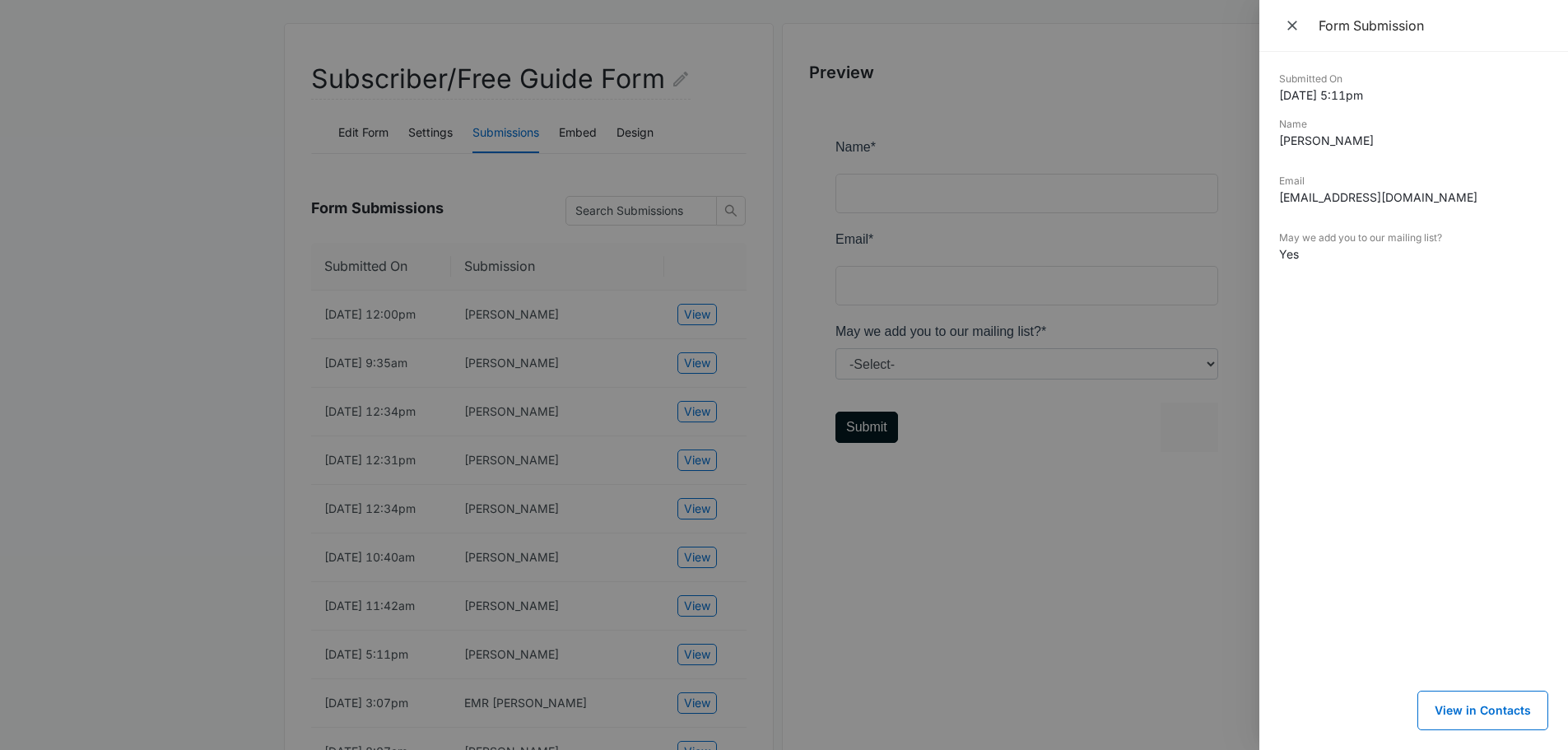
drag, startPoint x: 1489, startPoint y: 619, endPoint x: 1464, endPoint y: 460, distance: 161.0
click at [1485, 605] on div "Submitted On 12/03/2024 5:11pm Name Jeanne Handeland Email jeannehandeland@gmai…" at bounding box center [1414, 400] width 269 height 659
click at [1296, 26] on icon "Close" at bounding box center [1292, 25] width 17 height 17
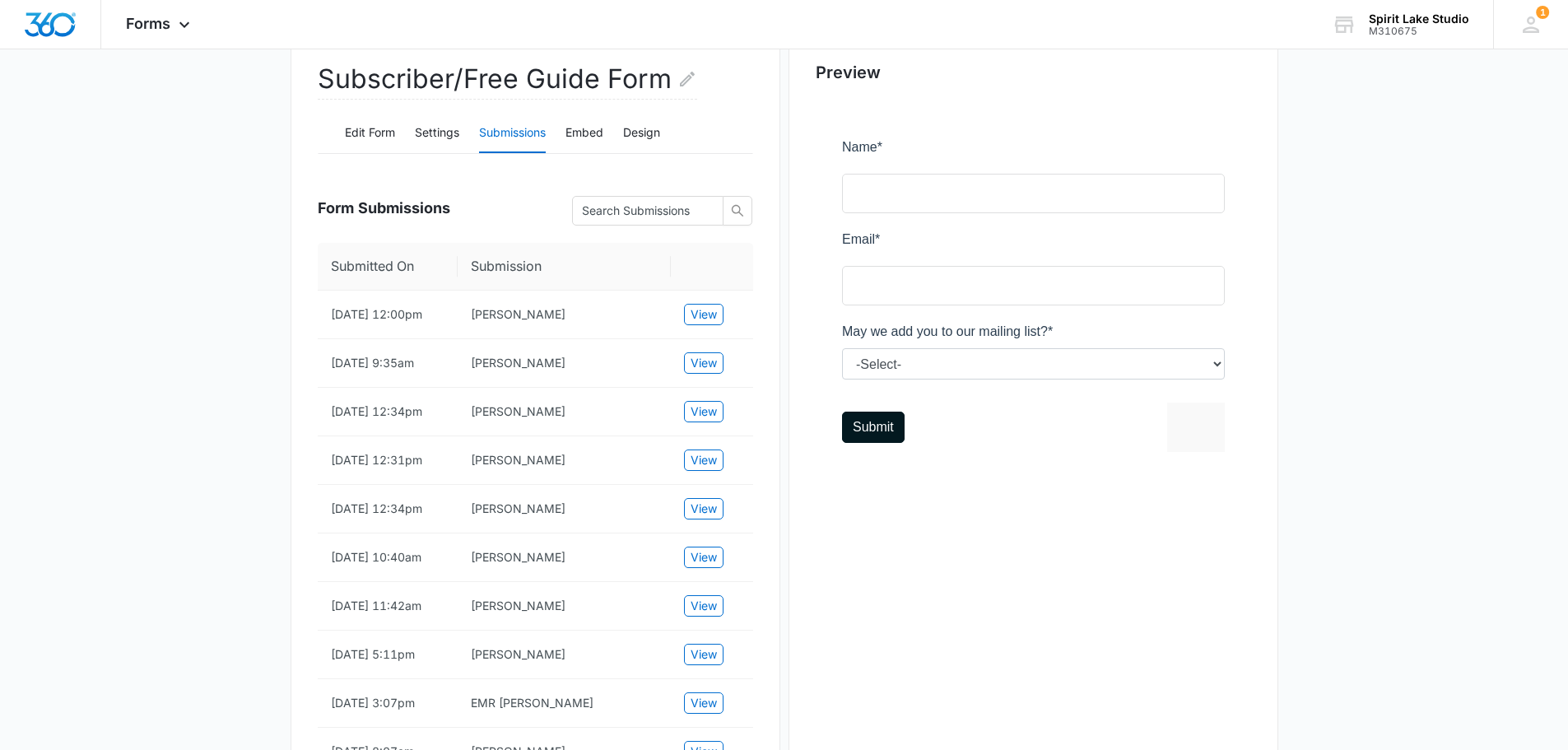
click at [1027, 547] on div "Preview" at bounding box center [1033, 535] width 490 height 1024
click at [708, 518] on span "View" at bounding box center [703, 509] width 27 height 18
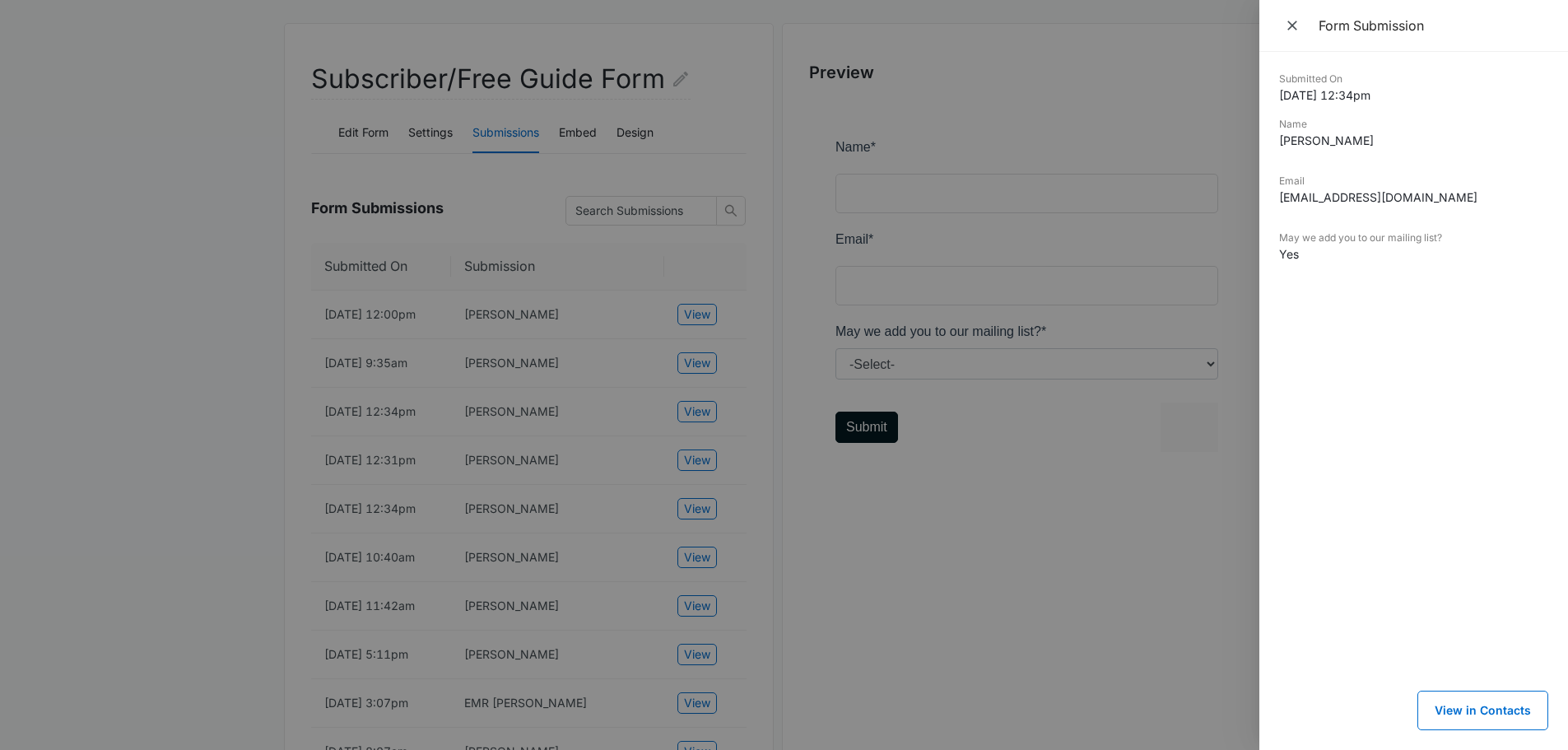
click at [922, 560] on div at bounding box center [784, 375] width 1568 height 750
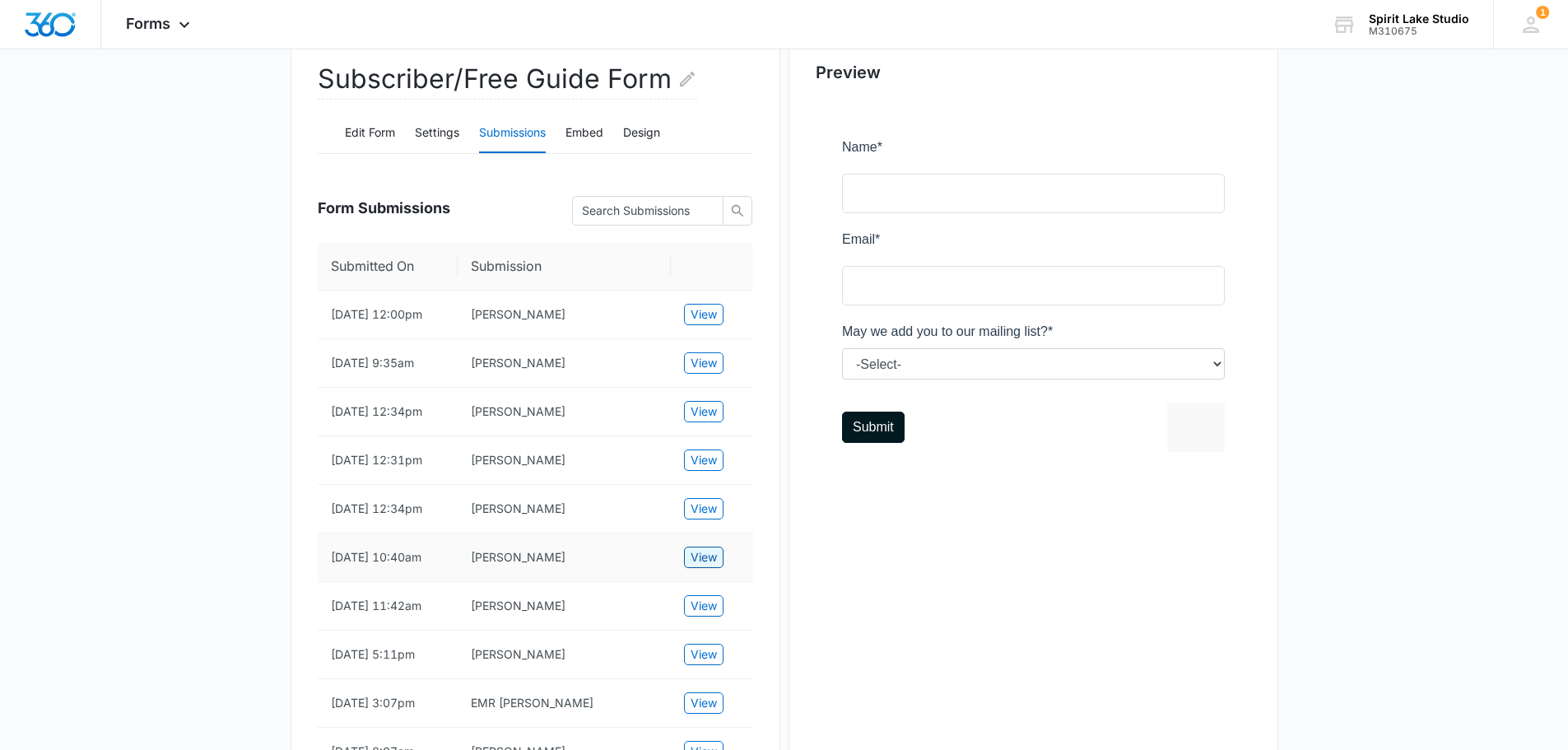
click at [711, 566] on span "View" at bounding box center [703, 557] width 27 height 18
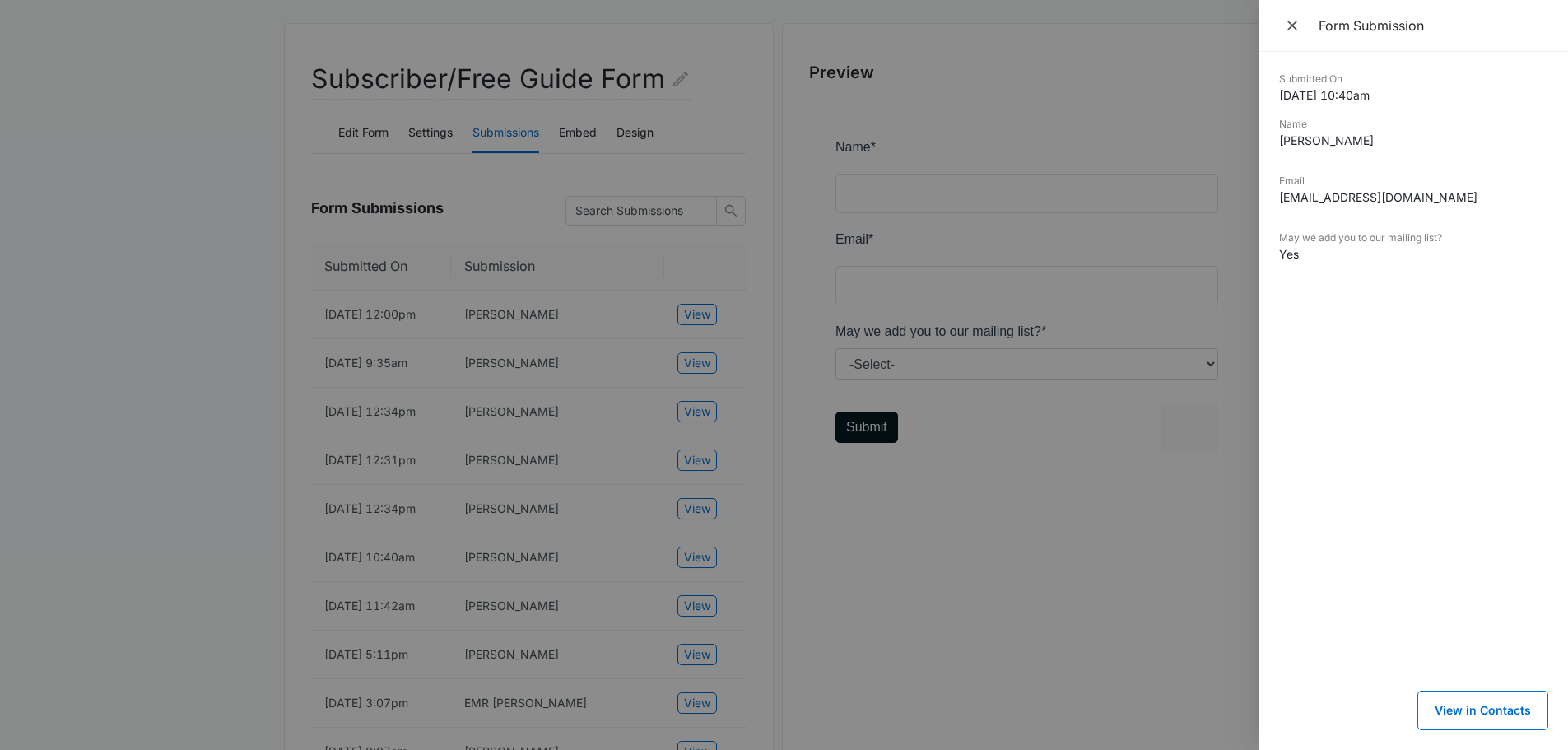
click at [892, 618] on div at bounding box center [784, 375] width 1568 height 750
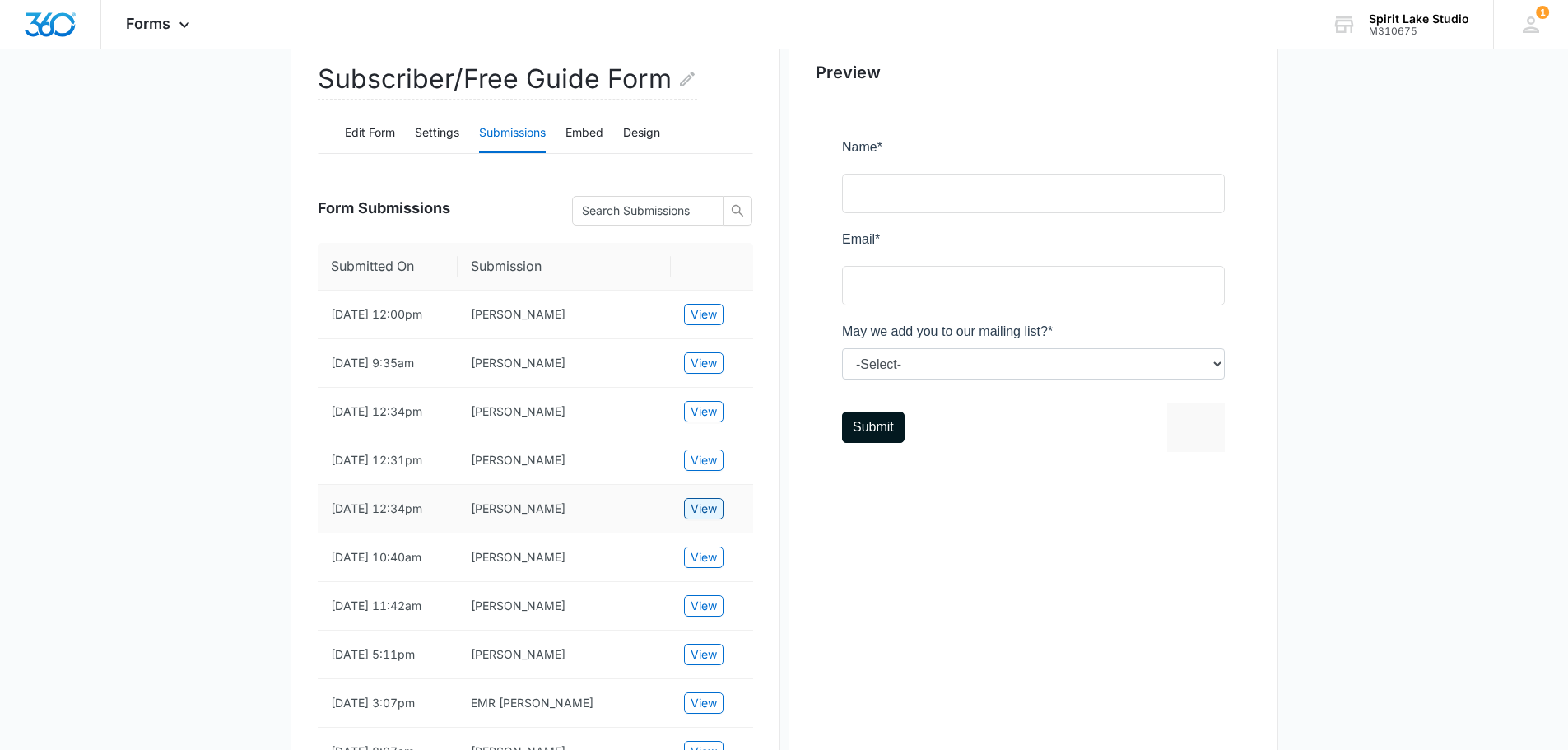
click at [703, 518] on span "View" at bounding box center [703, 509] width 27 height 18
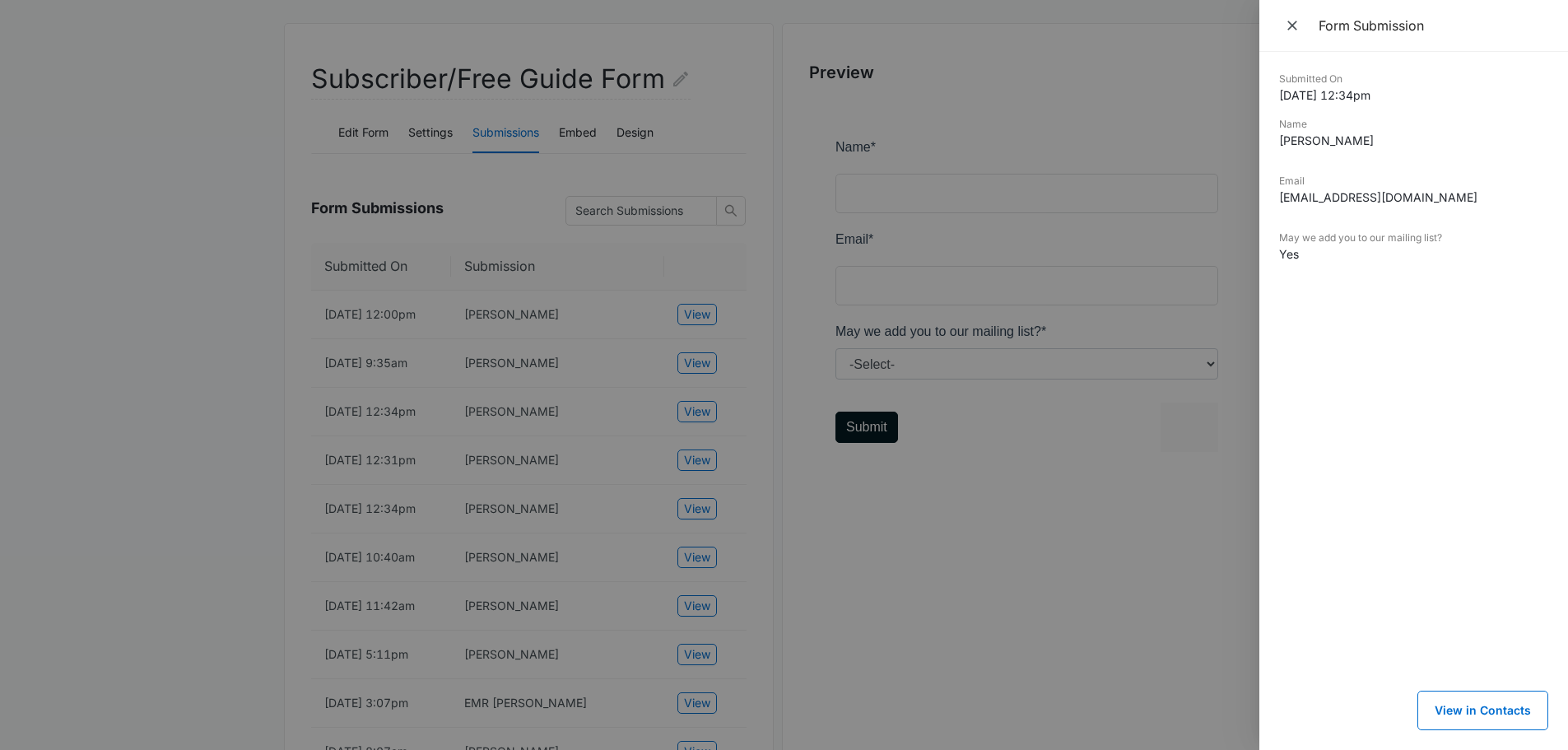
click at [879, 600] on div at bounding box center [784, 375] width 1568 height 750
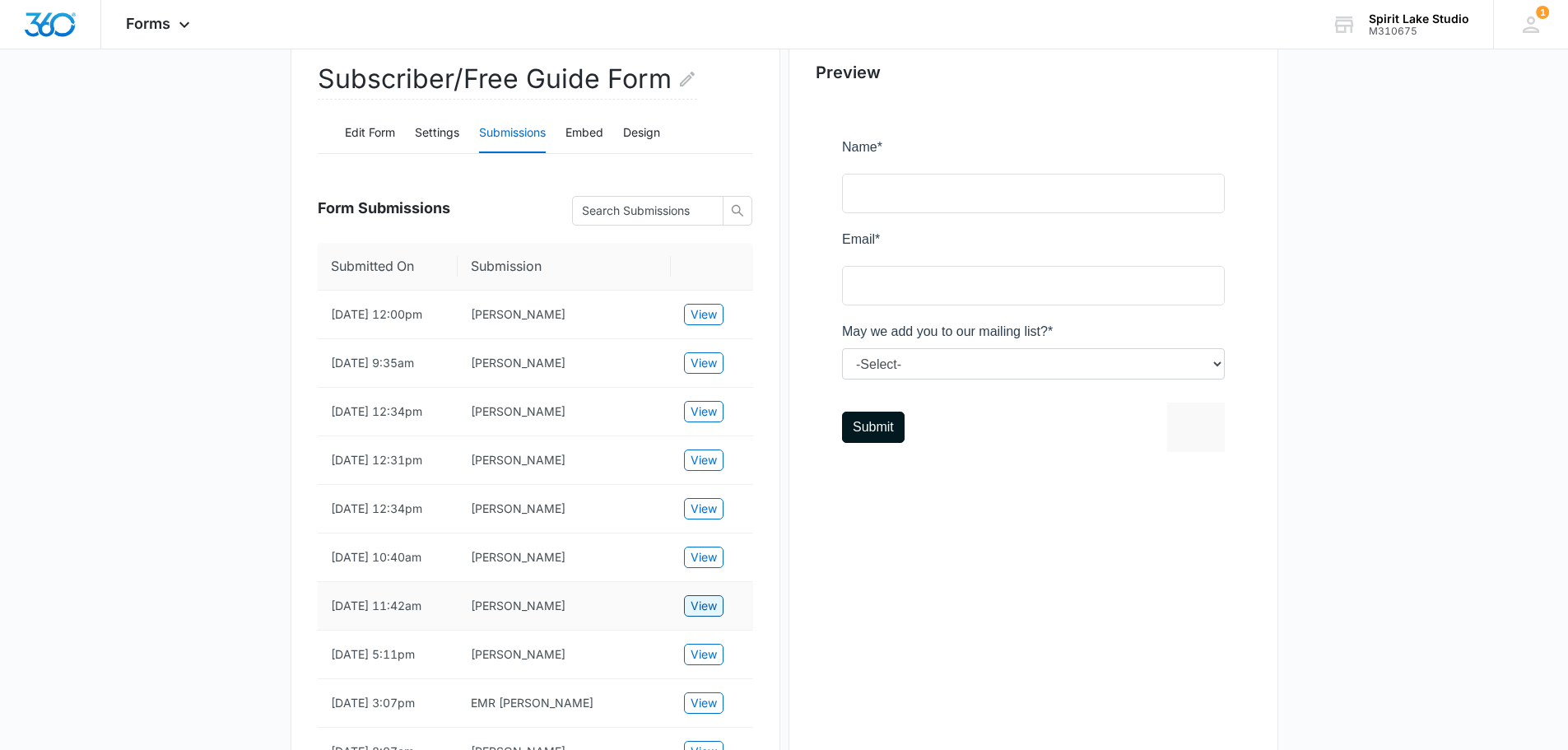
click at [713, 615] on span "View" at bounding box center [703, 606] width 27 height 18
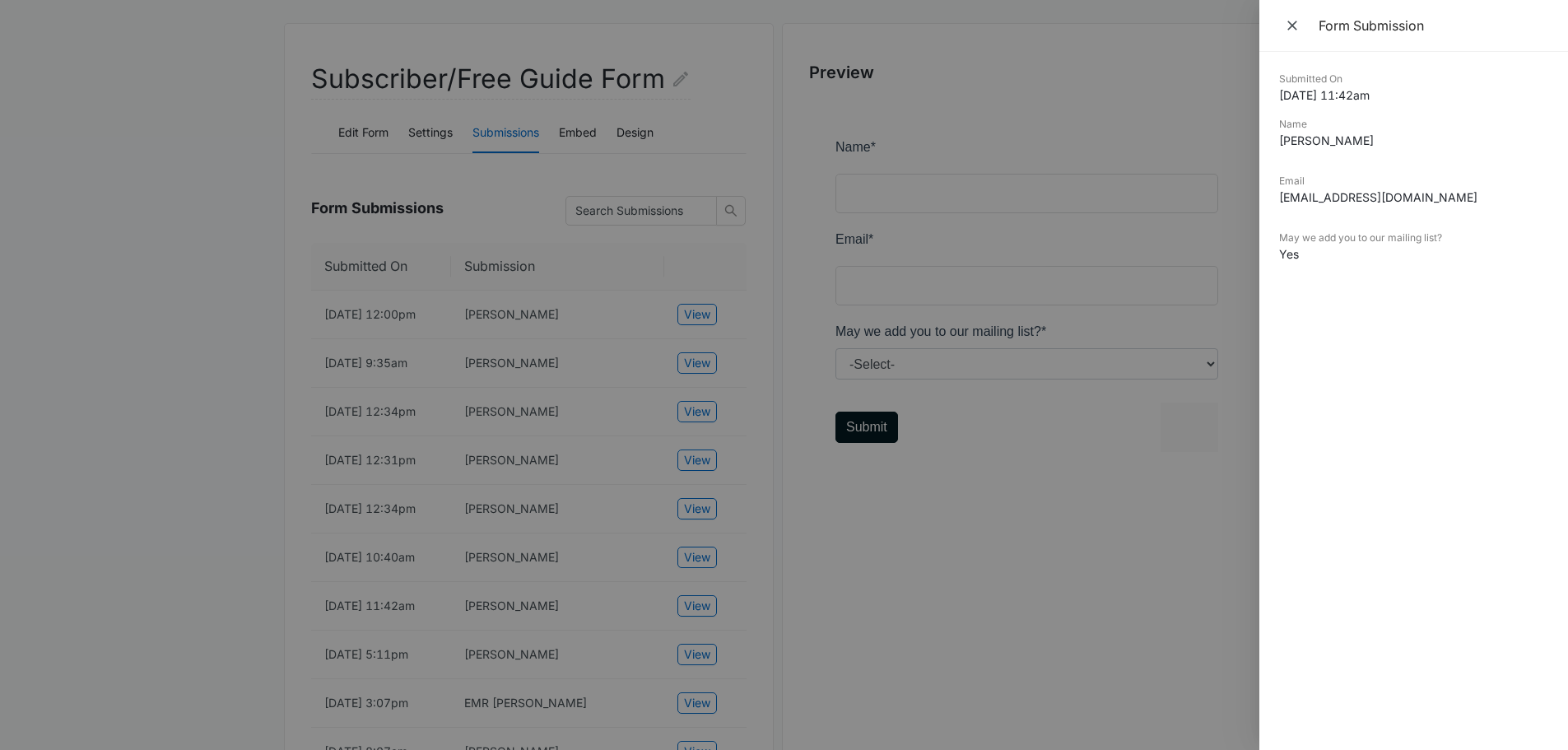
click at [912, 642] on div at bounding box center [784, 375] width 1568 height 750
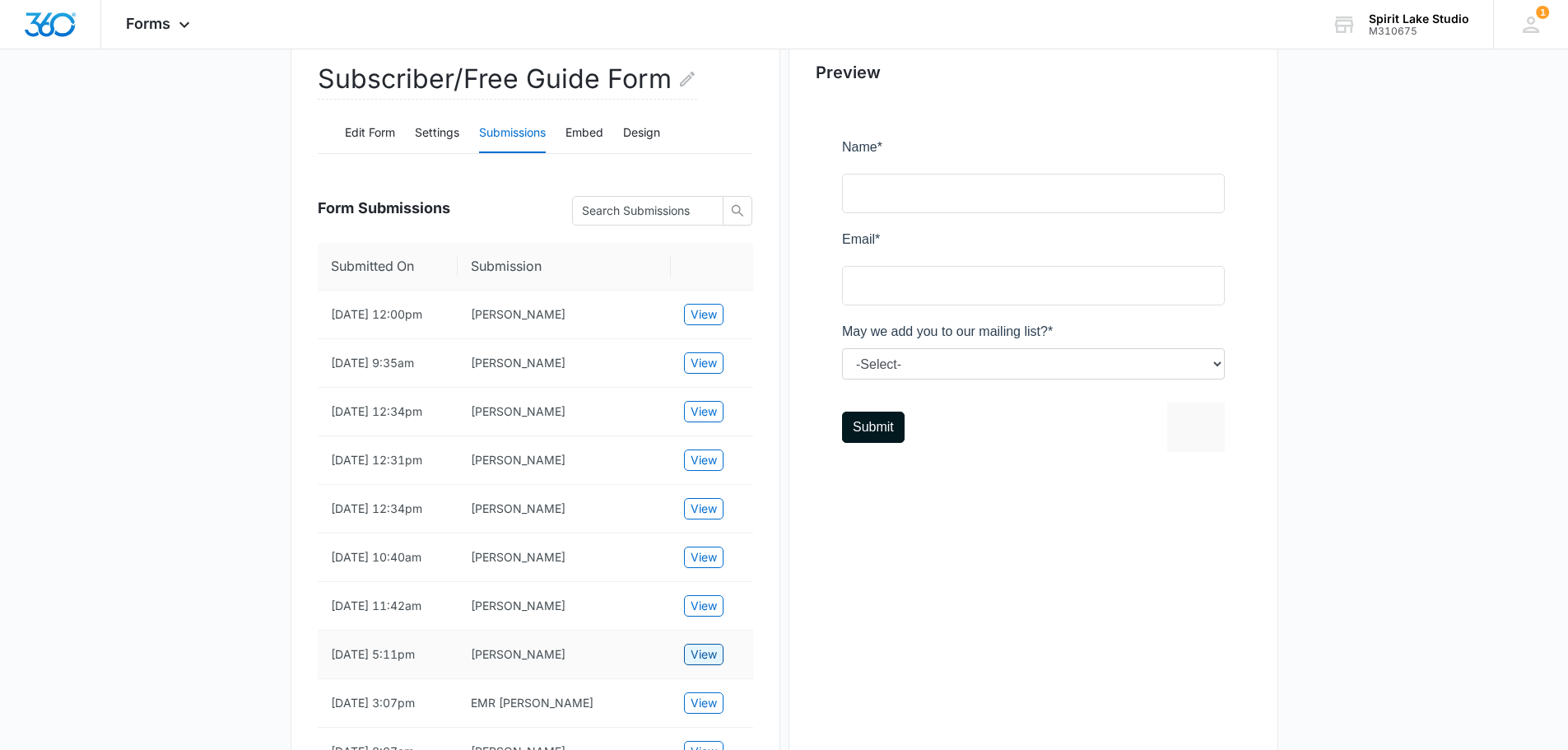
click at [703, 664] on span "View" at bounding box center [703, 654] width 27 height 18
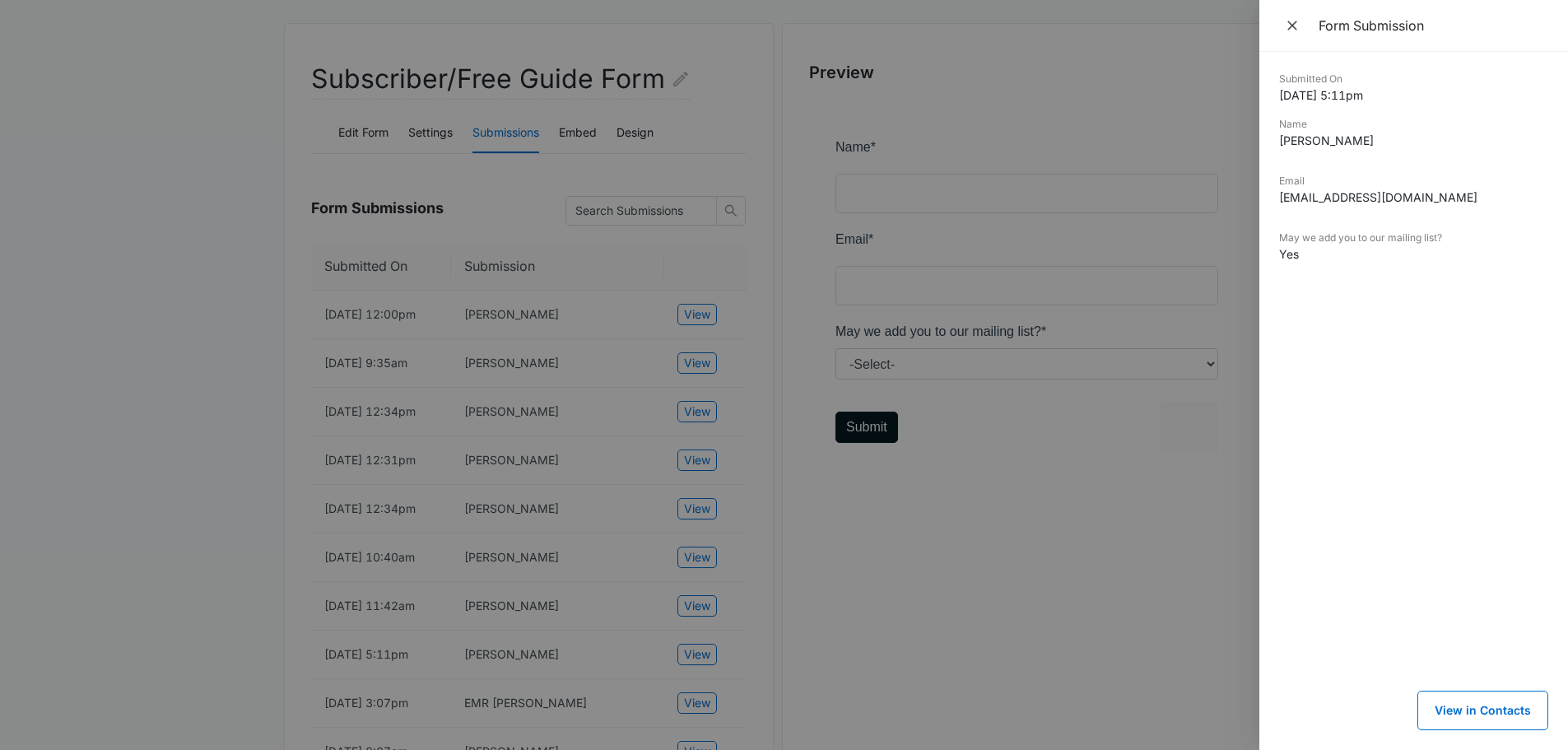
click at [890, 654] on div at bounding box center [784, 375] width 1568 height 750
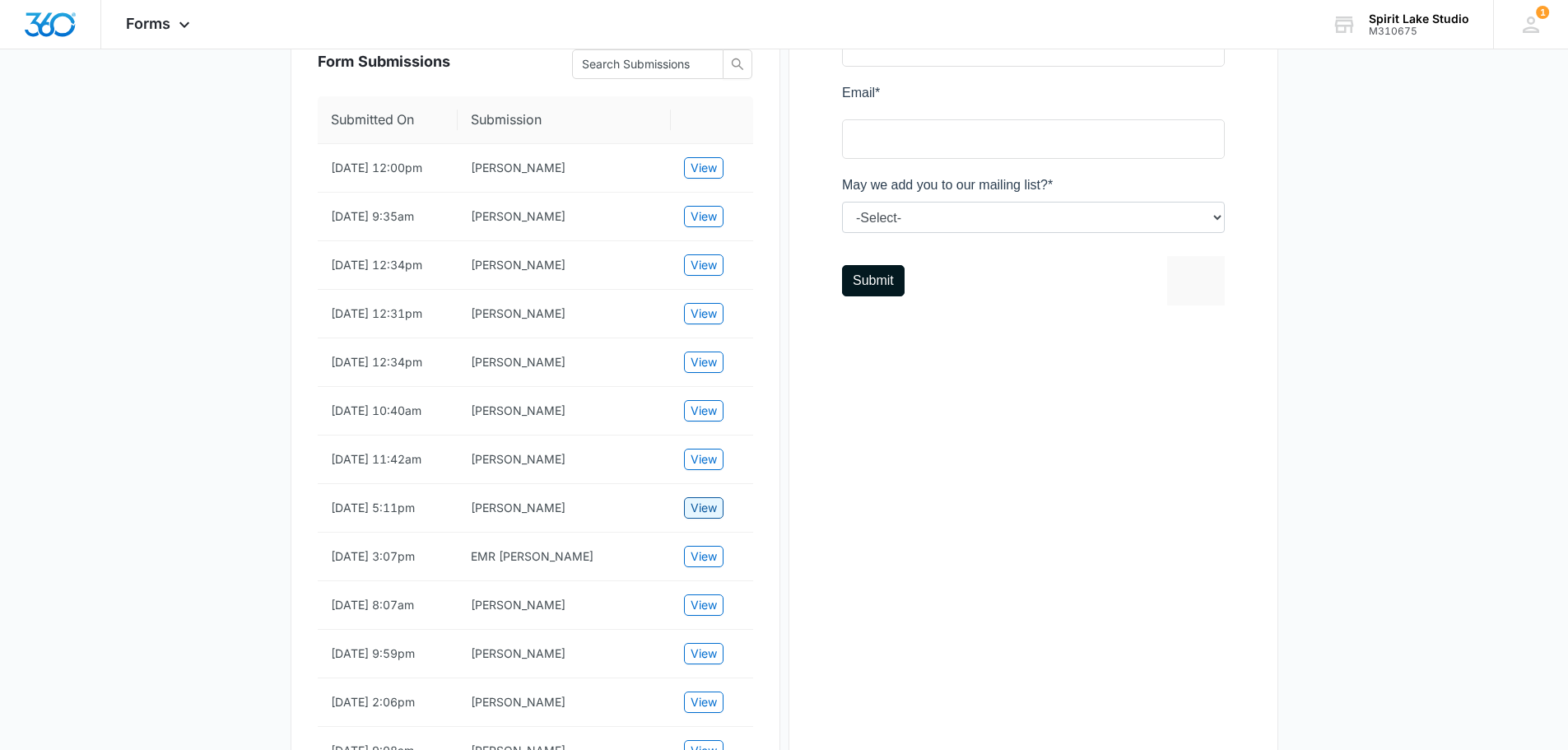
scroll to position [329, 0]
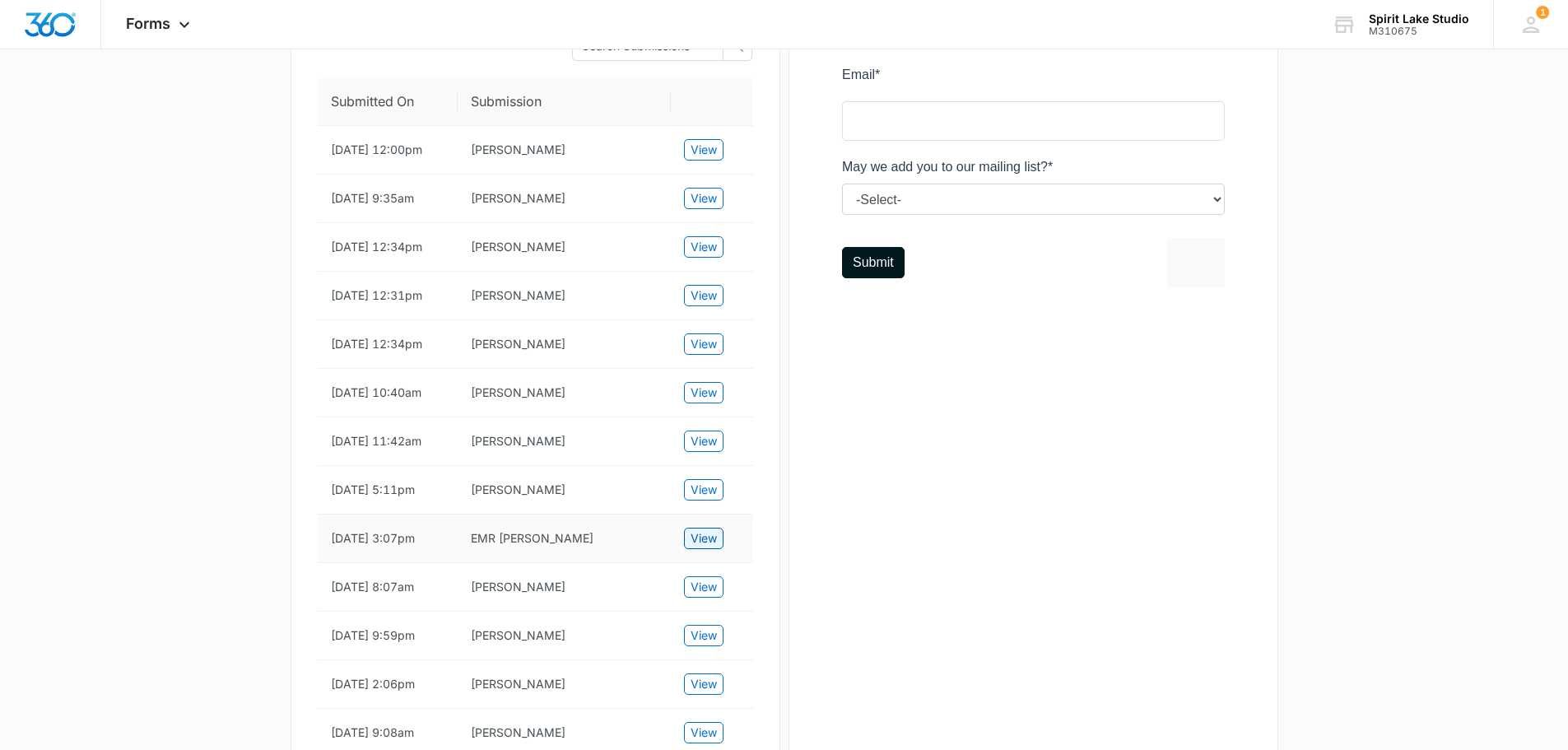
click at [705, 547] on span "View" at bounding box center [703, 539] width 27 height 18
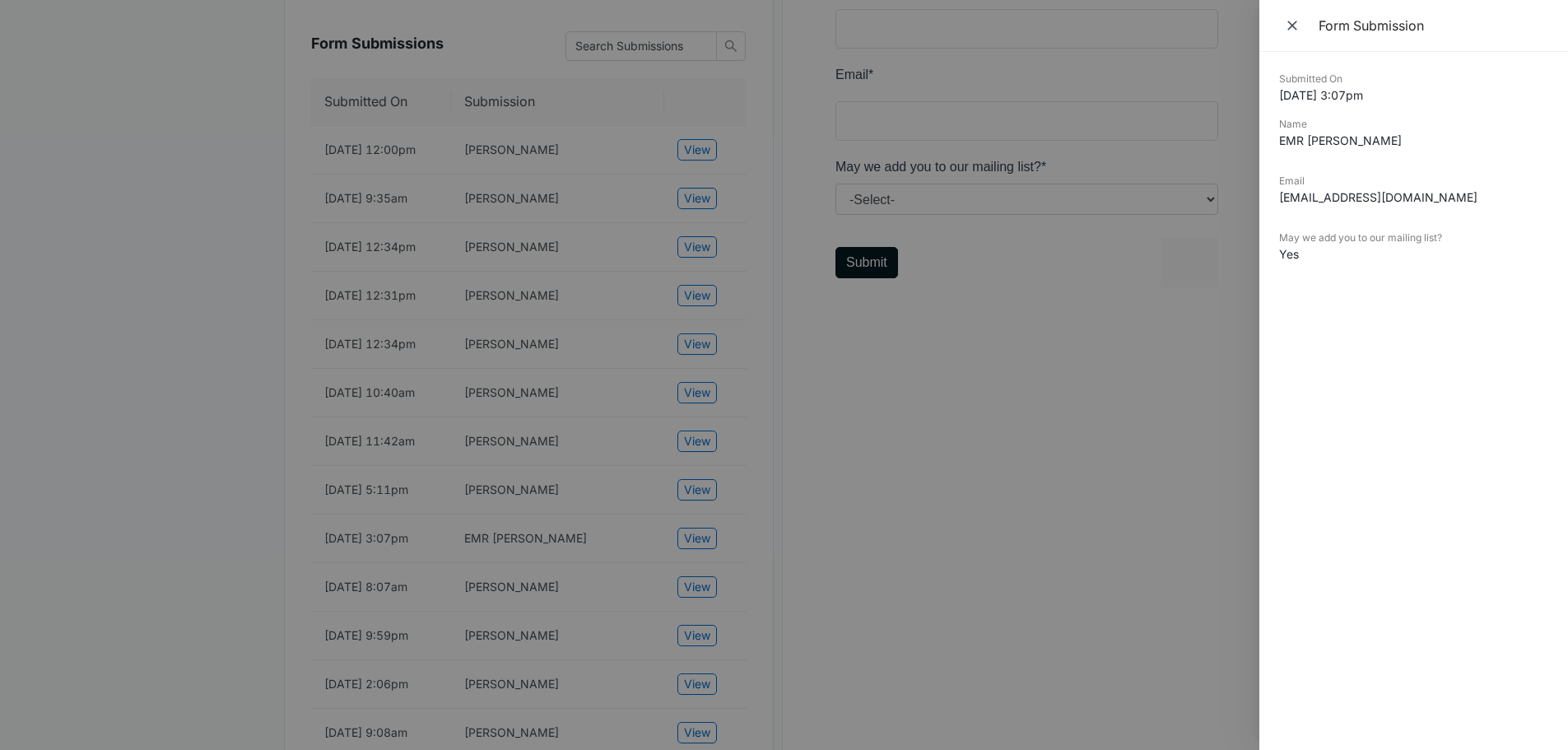
click at [927, 609] on div at bounding box center [784, 375] width 1568 height 750
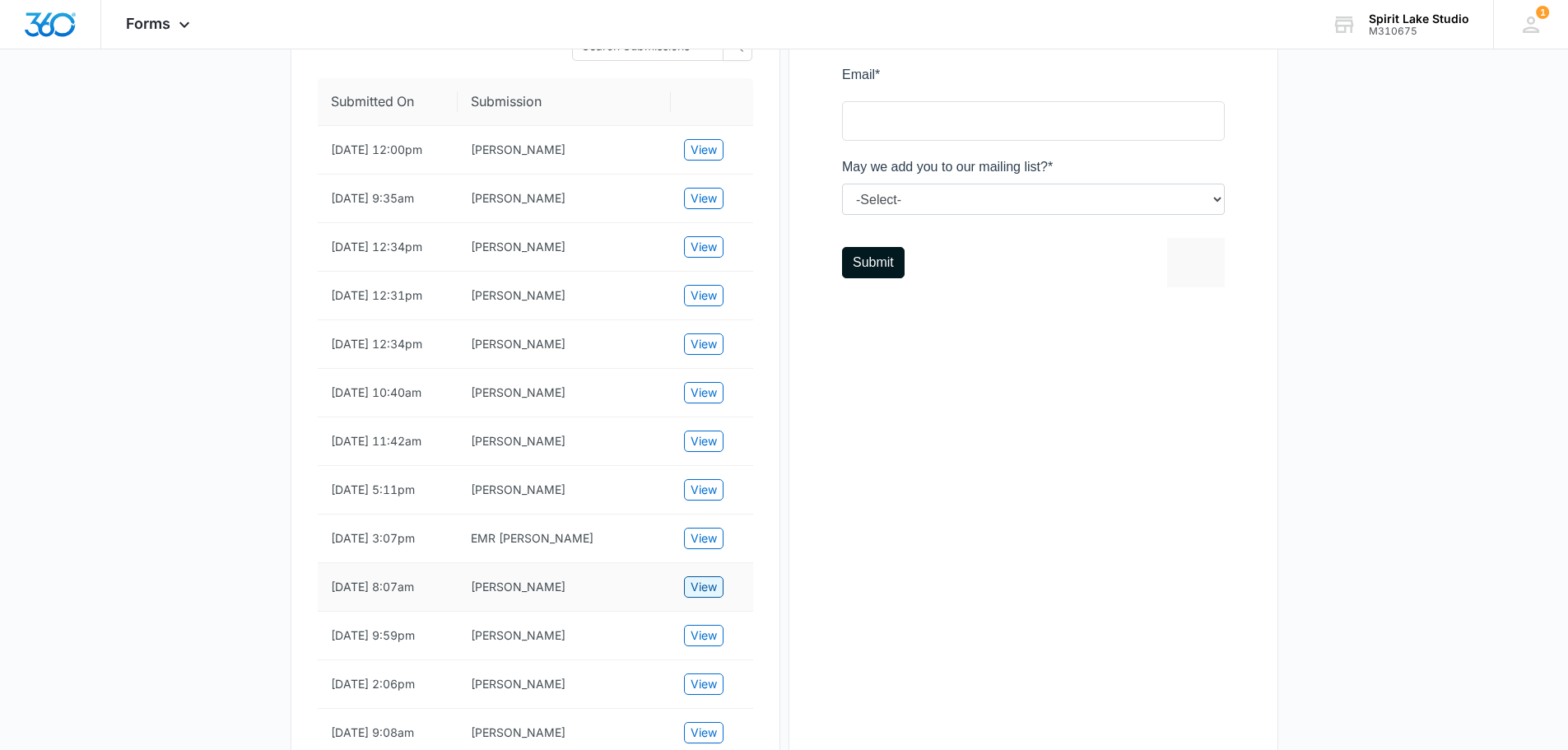
click at [699, 596] on span "View" at bounding box center [703, 587] width 27 height 18
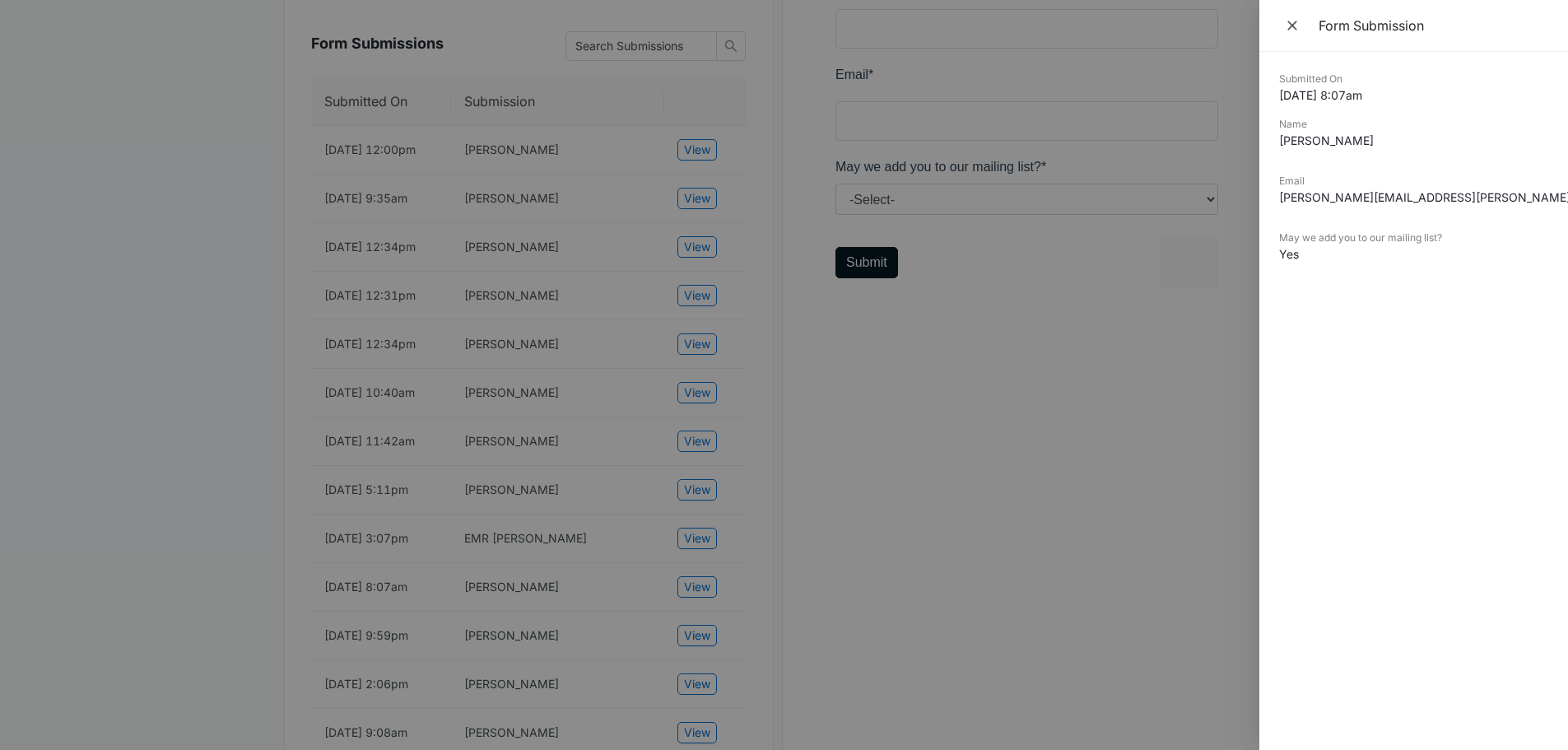
click at [964, 641] on div at bounding box center [784, 375] width 1568 height 750
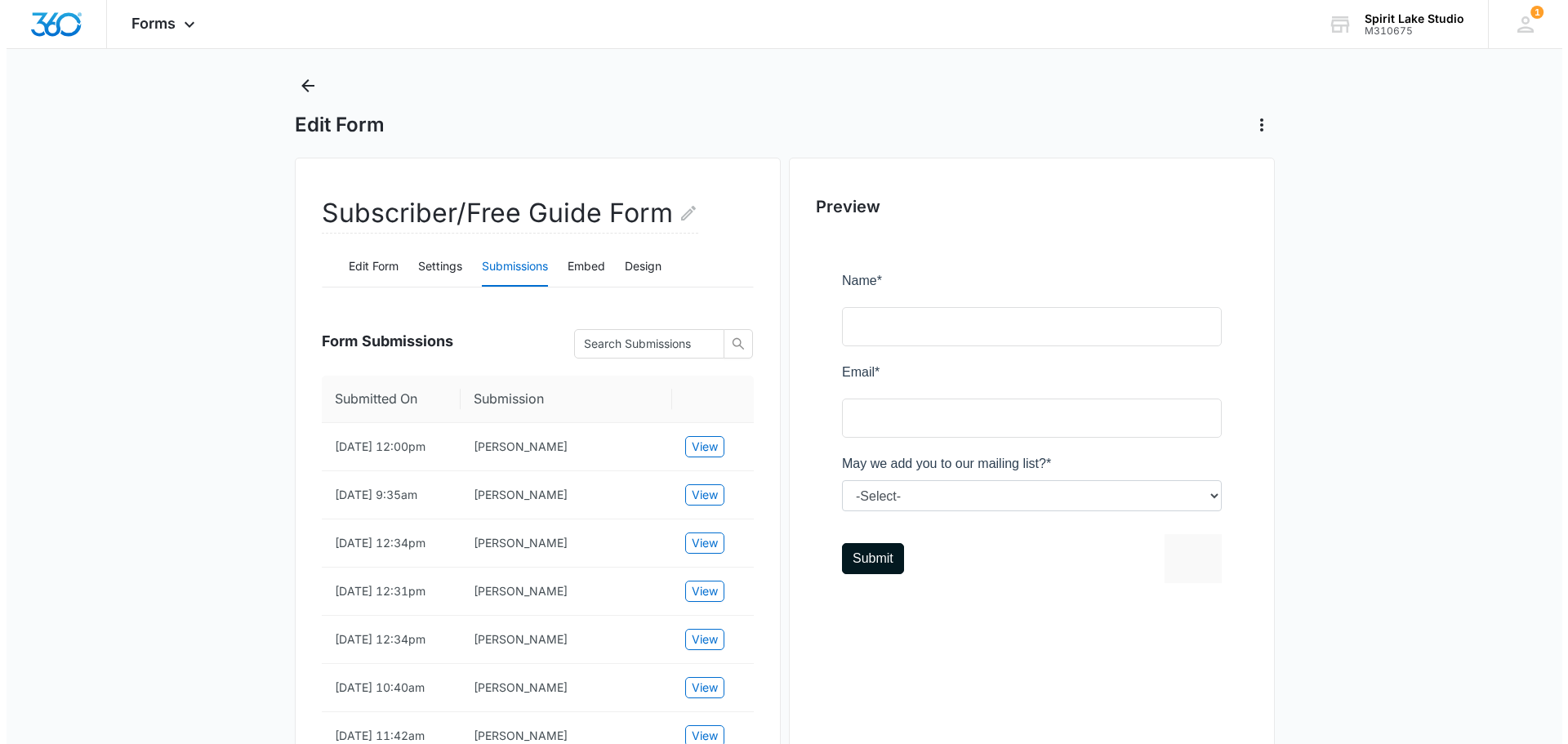
scroll to position [0, 0]
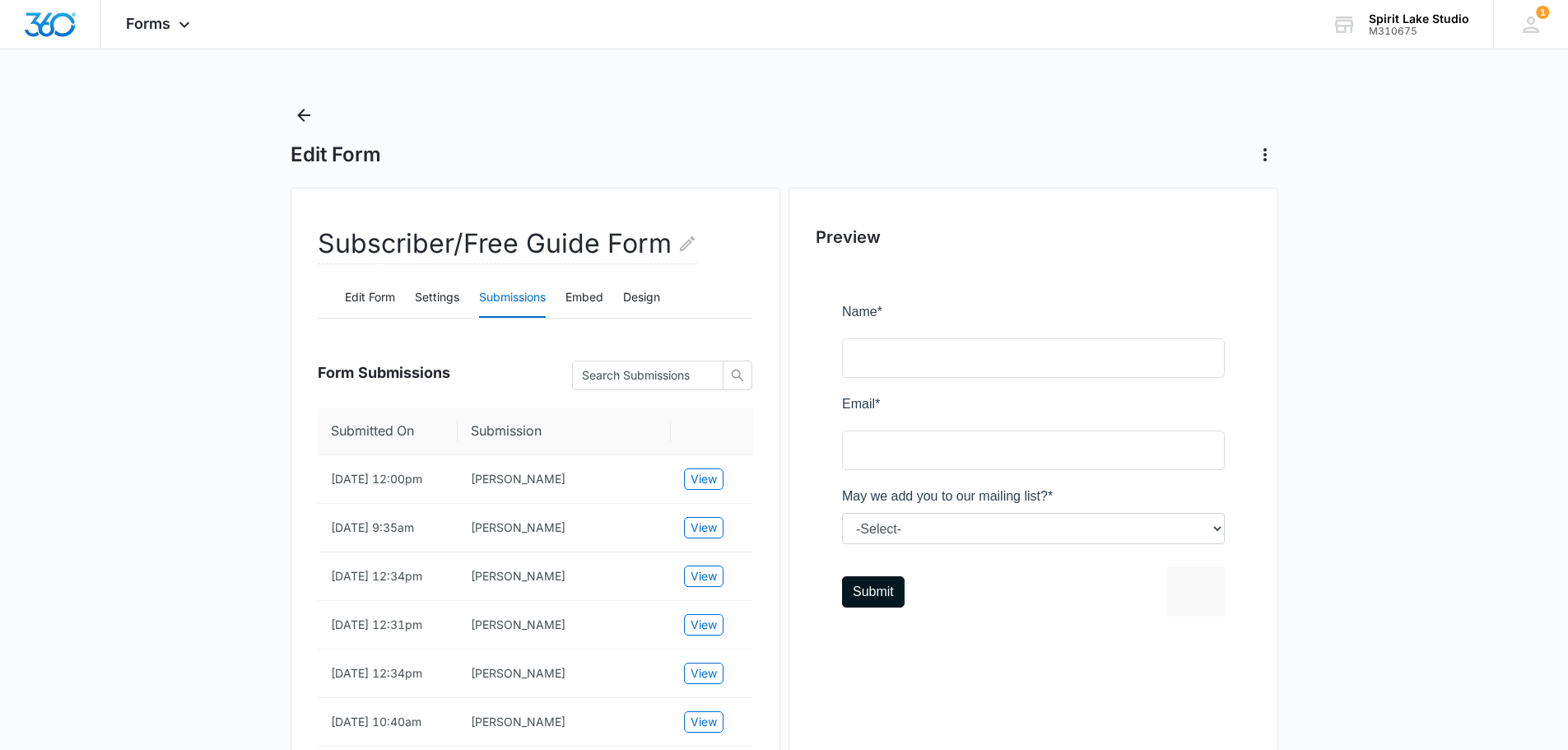
click at [1362, 506] on main "Edit Form Subscriber/Free Guide Form Edit Form Settings Submissions Embed Desig…" at bounding box center [784, 673] width 1568 height 1142
click at [185, 27] on icon at bounding box center [185, 29] width 20 height 20
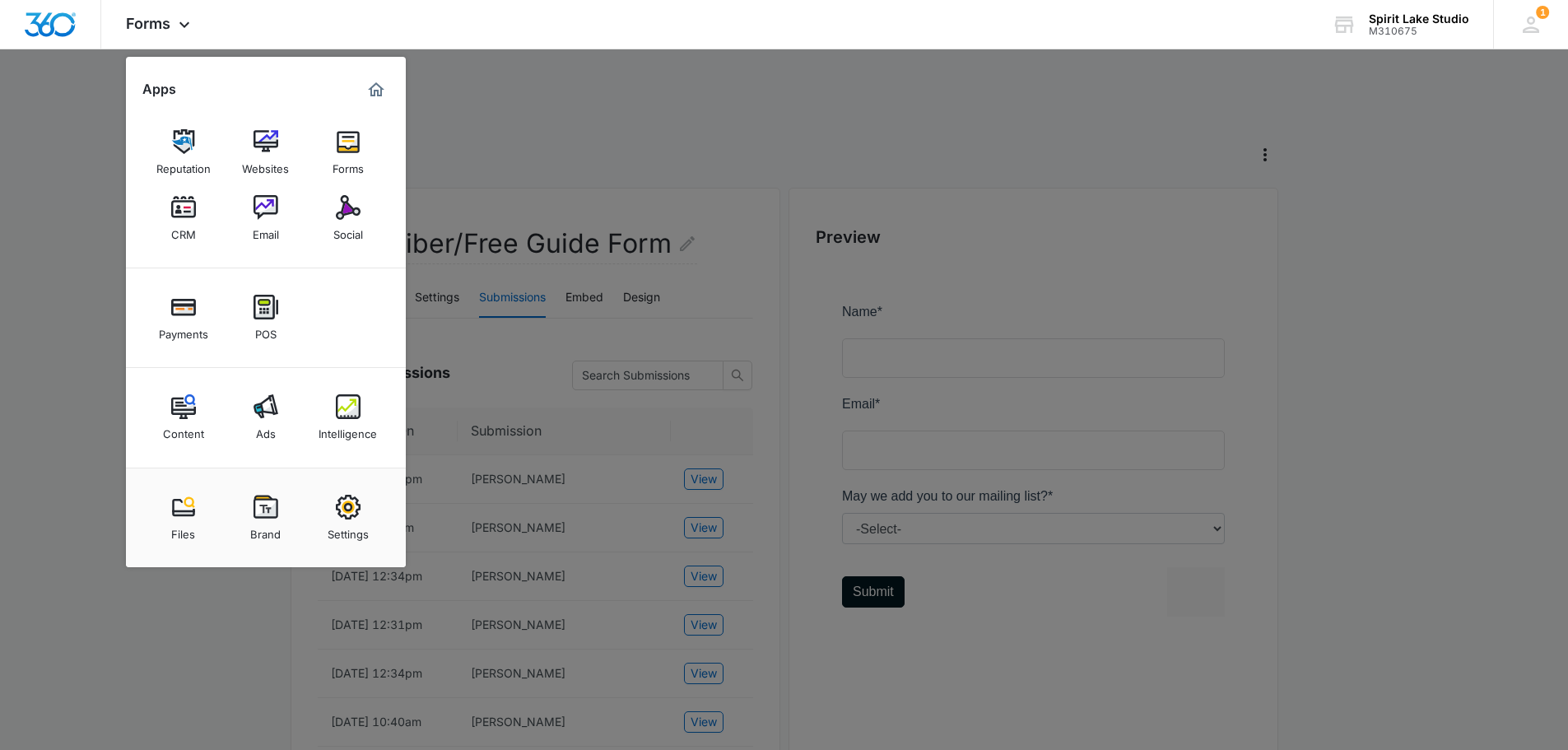
click at [621, 143] on div at bounding box center [784, 375] width 1568 height 750
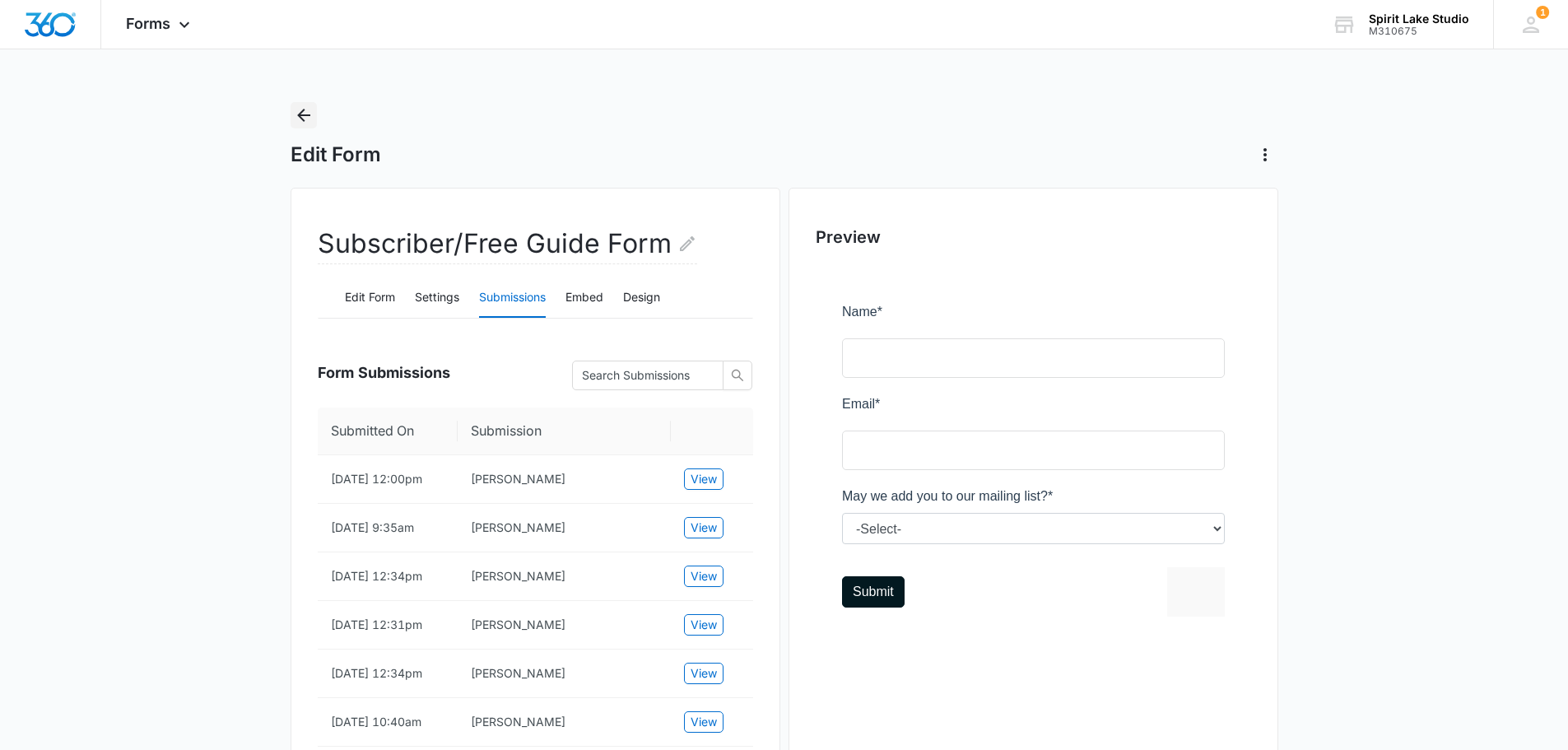
click at [302, 113] on icon "Back" at bounding box center [303, 116] width 20 height 20
